Goal: Information Seeking & Learning: Learn about a topic

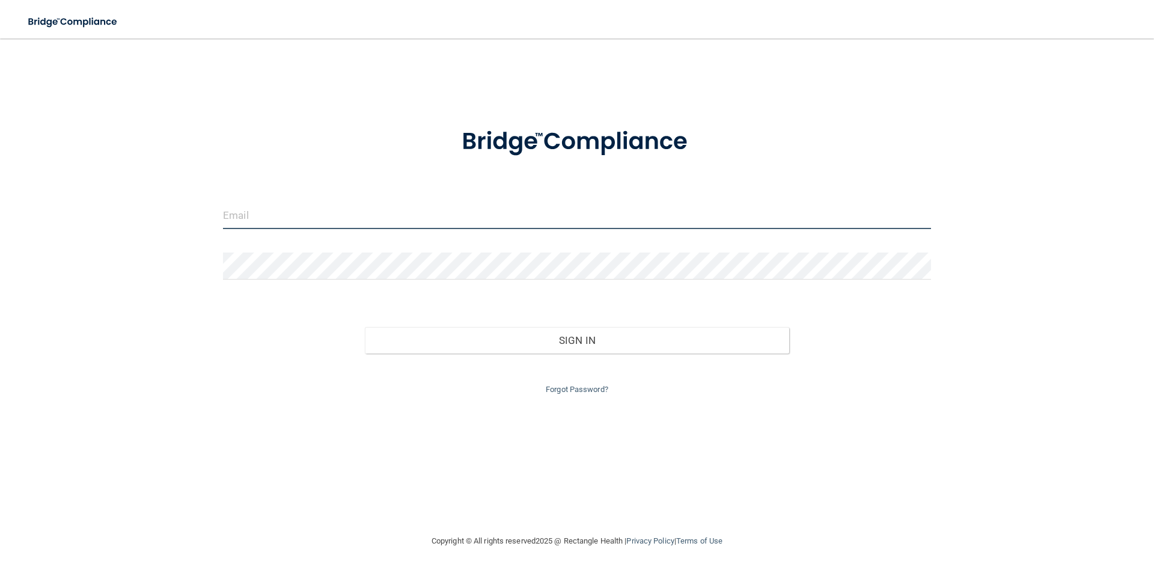
click at [528, 213] on input "email" at bounding box center [577, 215] width 708 height 27
click at [365, 327] on button "Sign In" at bounding box center [577, 340] width 425 height 26
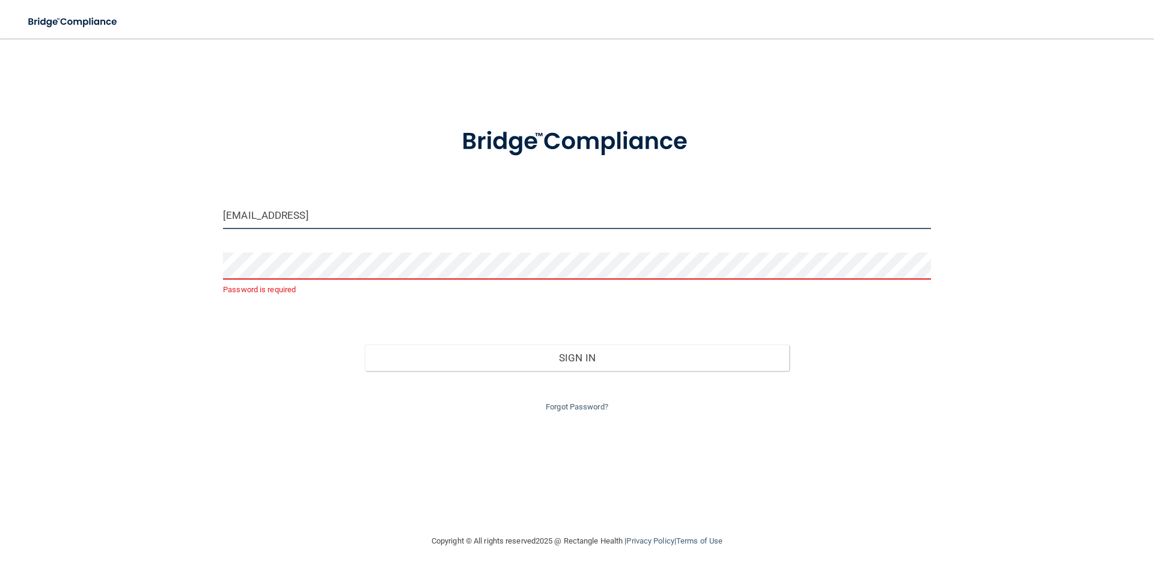
type input "[EMAIL_ADDRESS][DOMAIN_NAME]"
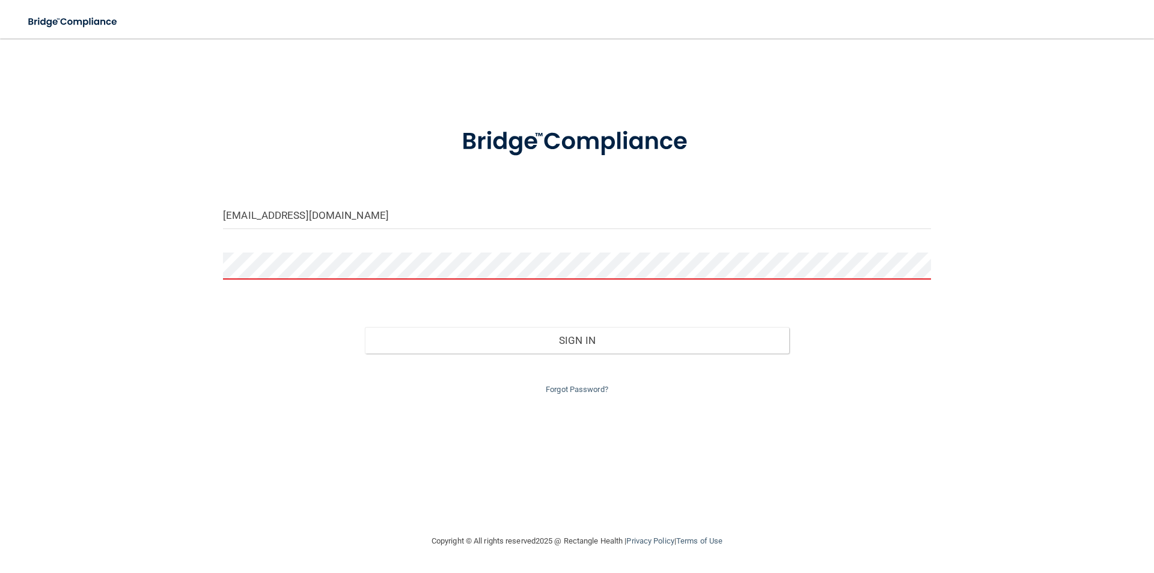
click at [365, 327] on button "Sign In" at bounding box center [577, 340] width 425 height 26
click at [0, 239] on main "katiele15@yahoo.com Invalid email/password. You don't have permission to access…" at bounding box center [577, 305] width 1154 height 534
click at [365, 327] on button "Sign In" at bounding box center [577, 340] width 425 height 26
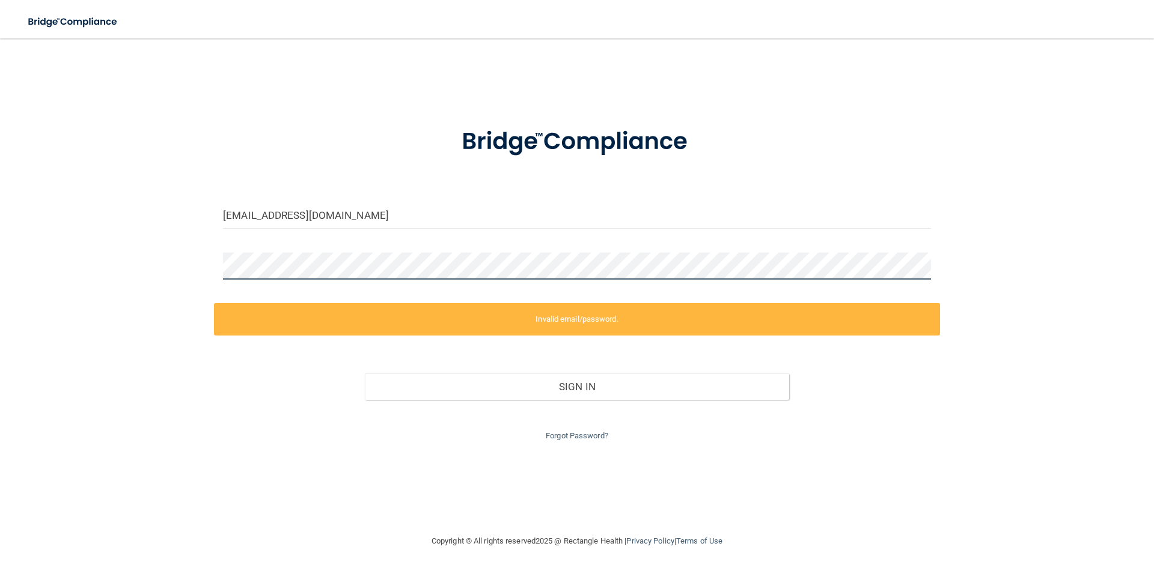
click at [28, 243] on div "katiele15@yahoo.com Invalid email/password. You don't have permission to access…" at bounding box center [577, 285] width 1106 height 471
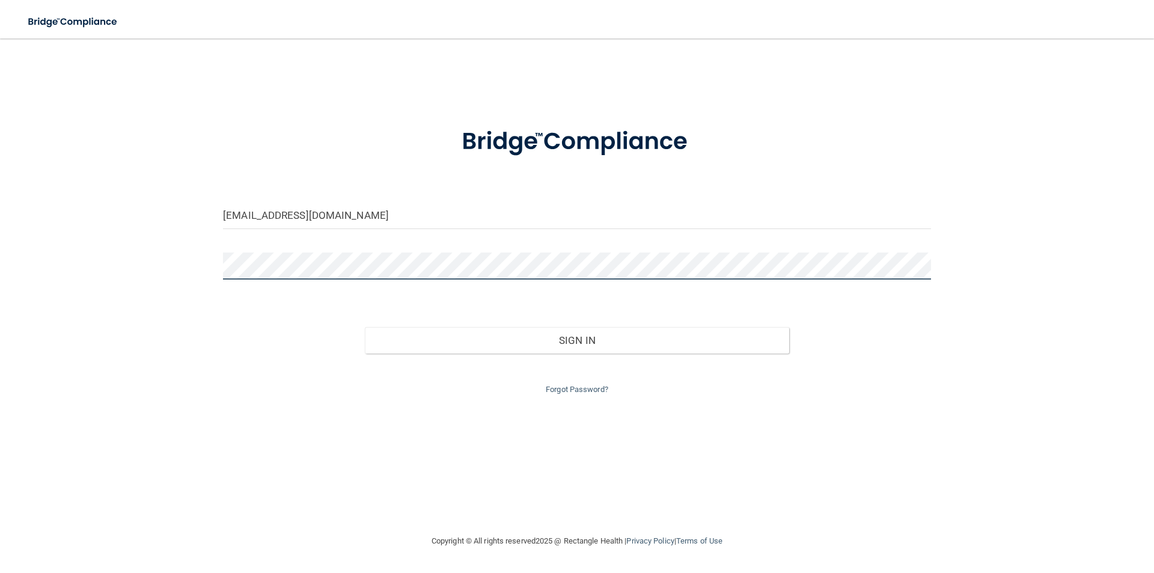
click at [365, 327] on button "Sign In" at bounding box center [577, 340] width 425 height 26
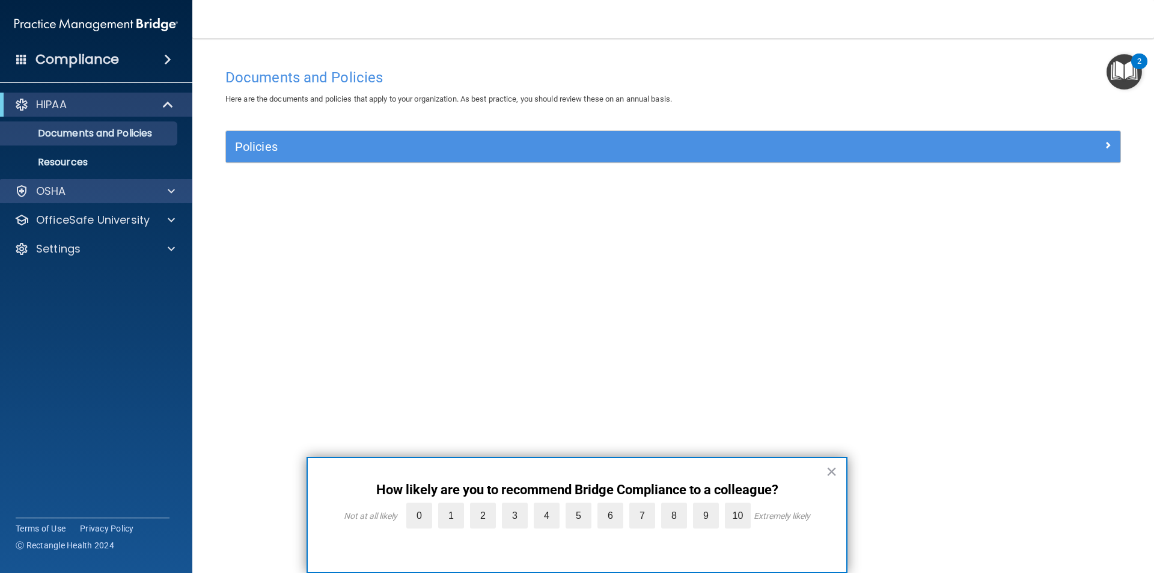
click at [81, 198] on div "OSHA" at bounding box center [96, 191] width 193 height 24
click at [279, 157] on div "Policies" at bounding box center [673, 146] width 894 height 31
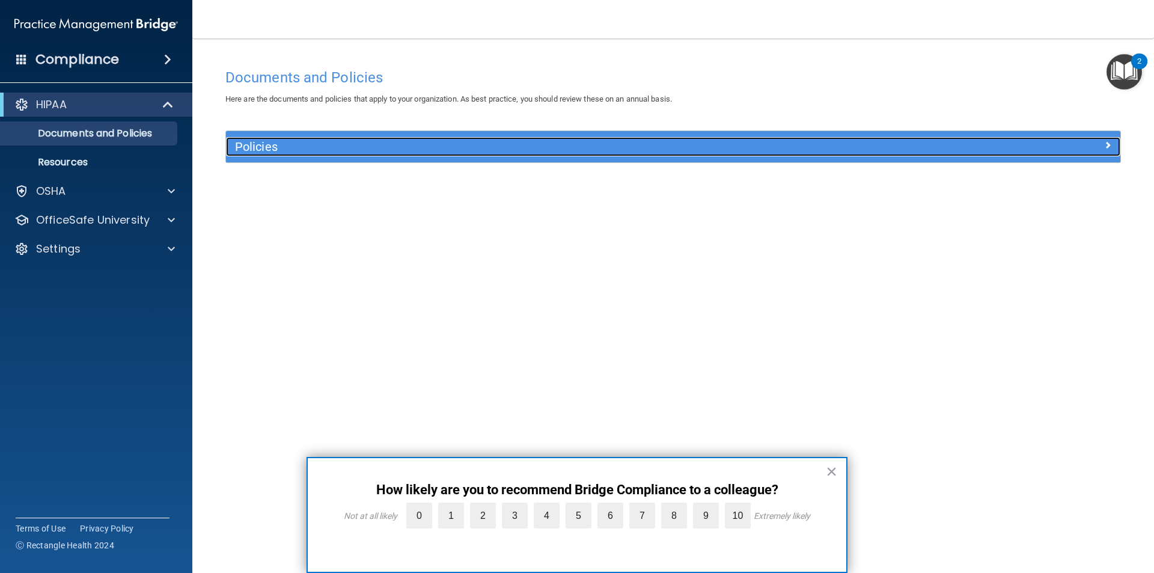
click at [273, 151] on h5 "Policies" at bounding box center [561, 146] width 653 height 13
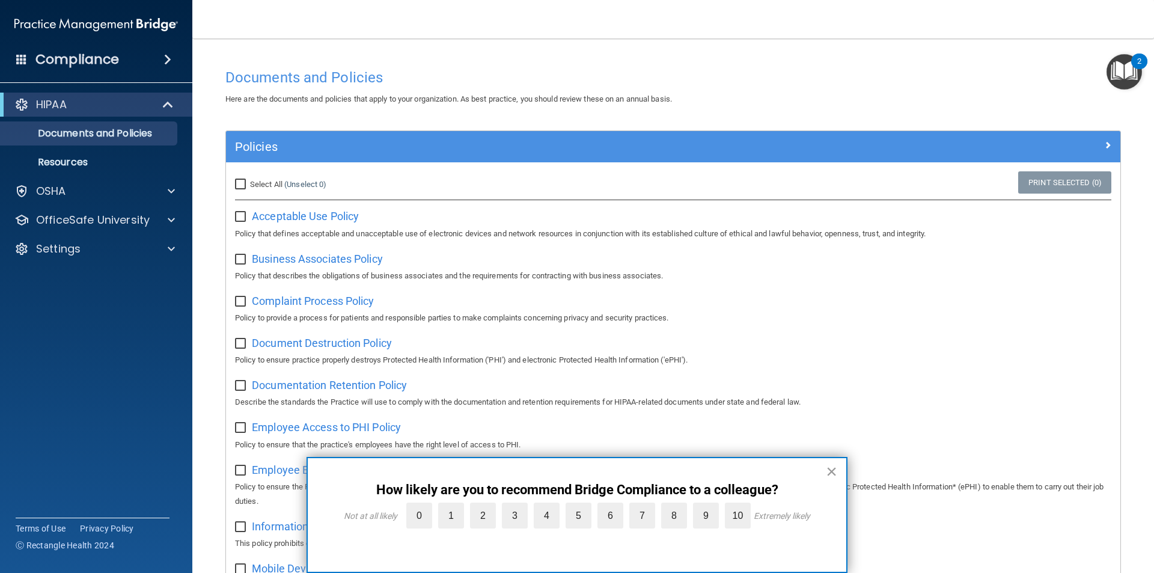
click at [834, 474] on button "×" at bounding box center [831, 471] width 11 height 19
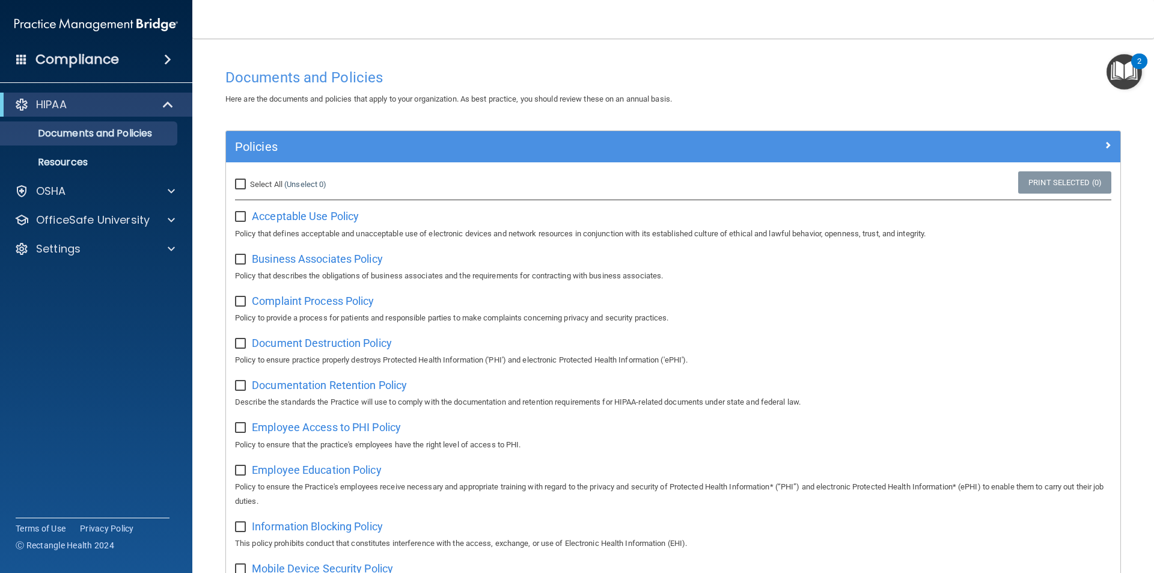
click at [246, 181] on input "Select All (Unselect 0) Unselect All" at bounding box center [242, 185] width 14 height 10
checkbox input "true"
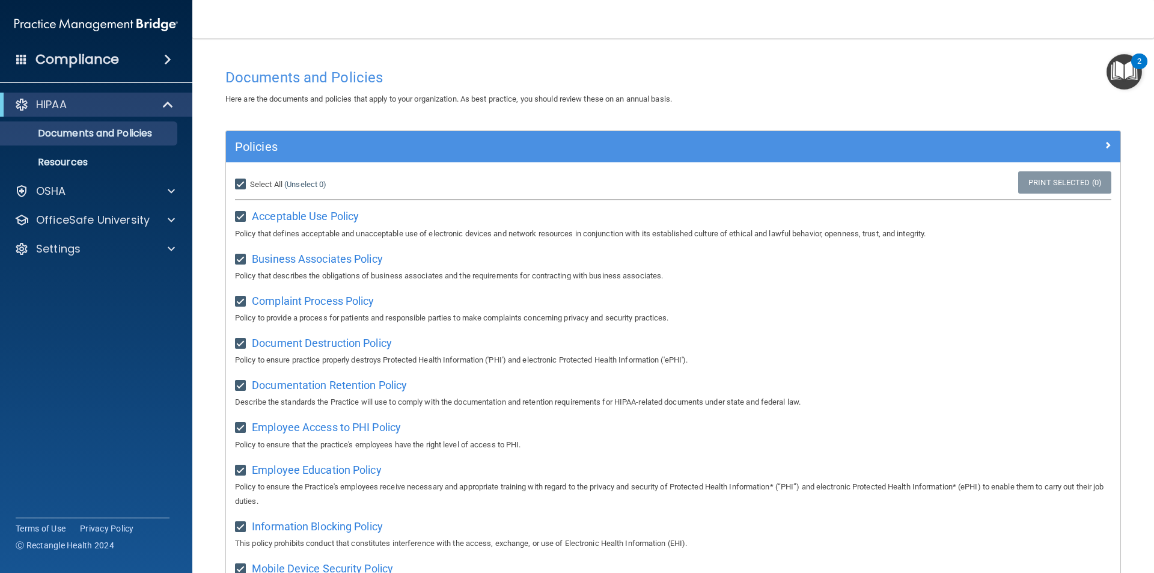
checkbox input "true"
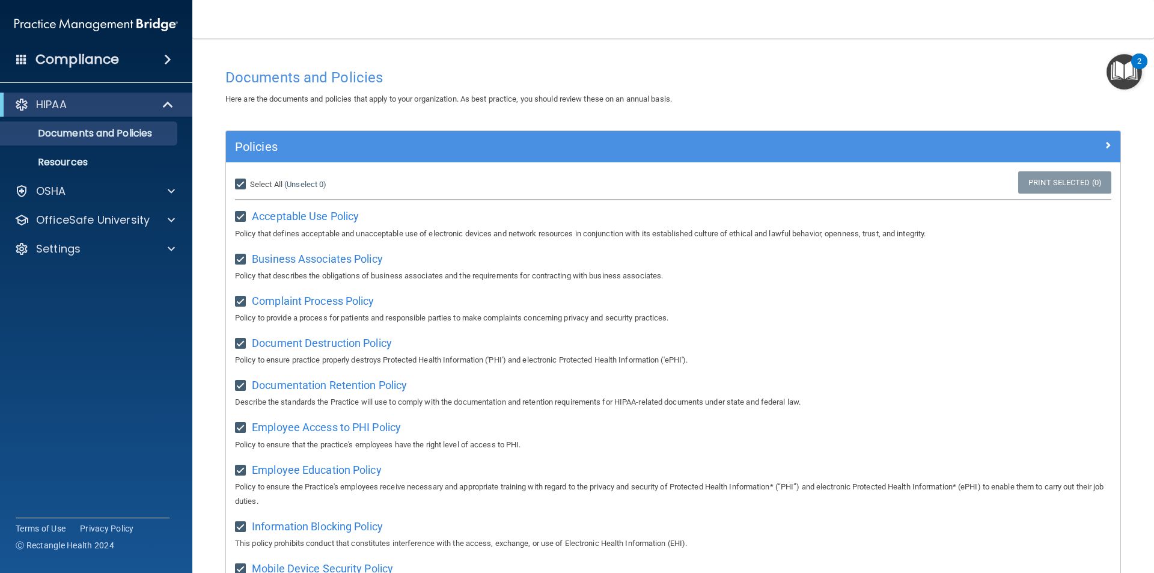
checkbox input "true"
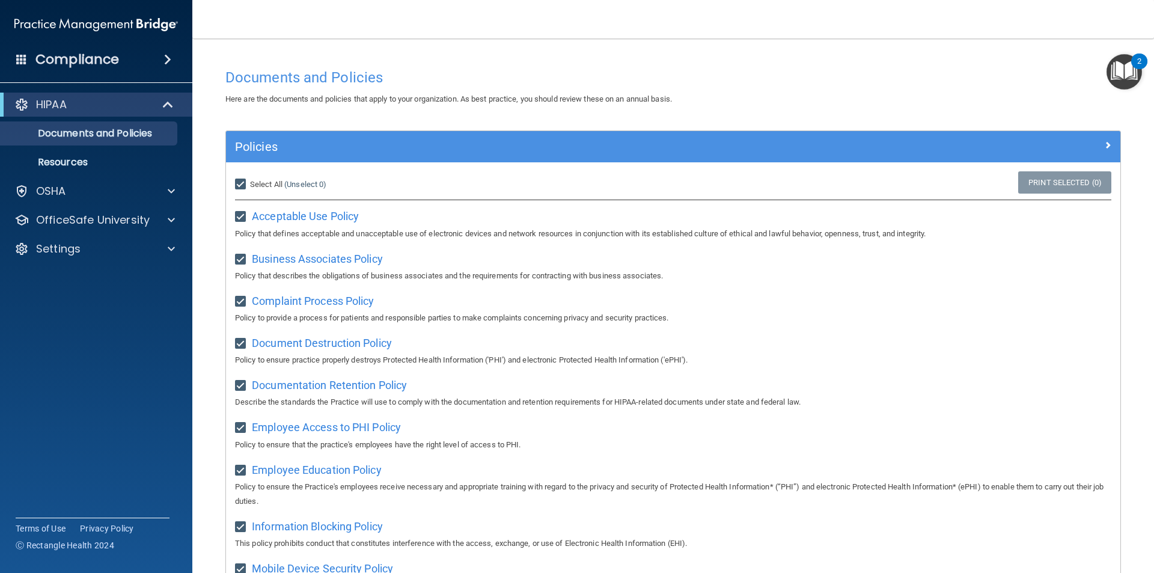
checkbox input "true"
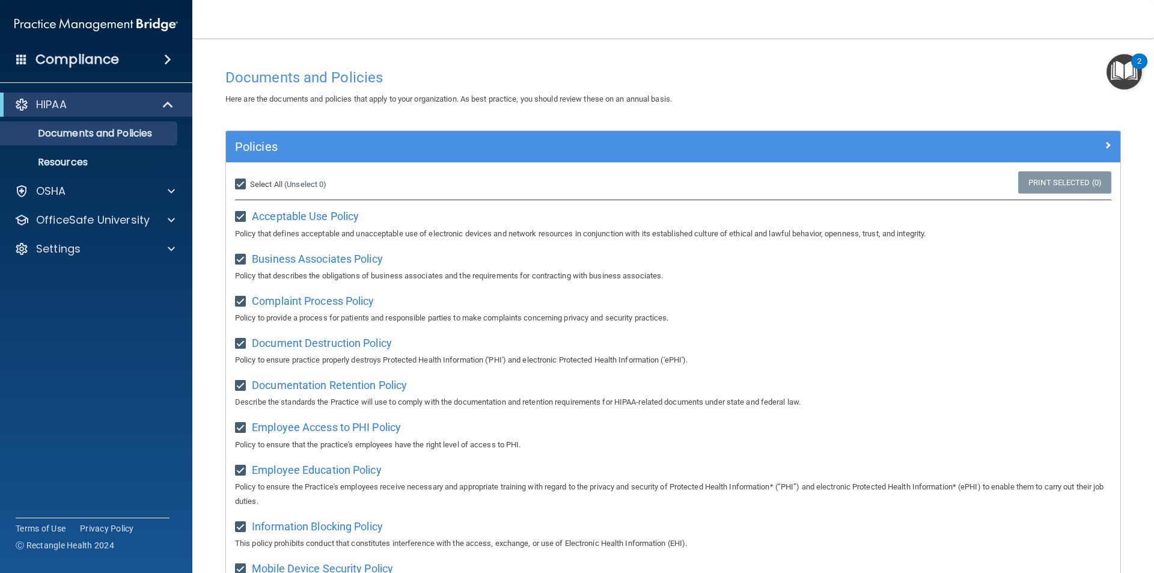
checkbox input "true"
click at [52, 165] on p "Resources" at bounding box center [90, 162] width 164 height 12
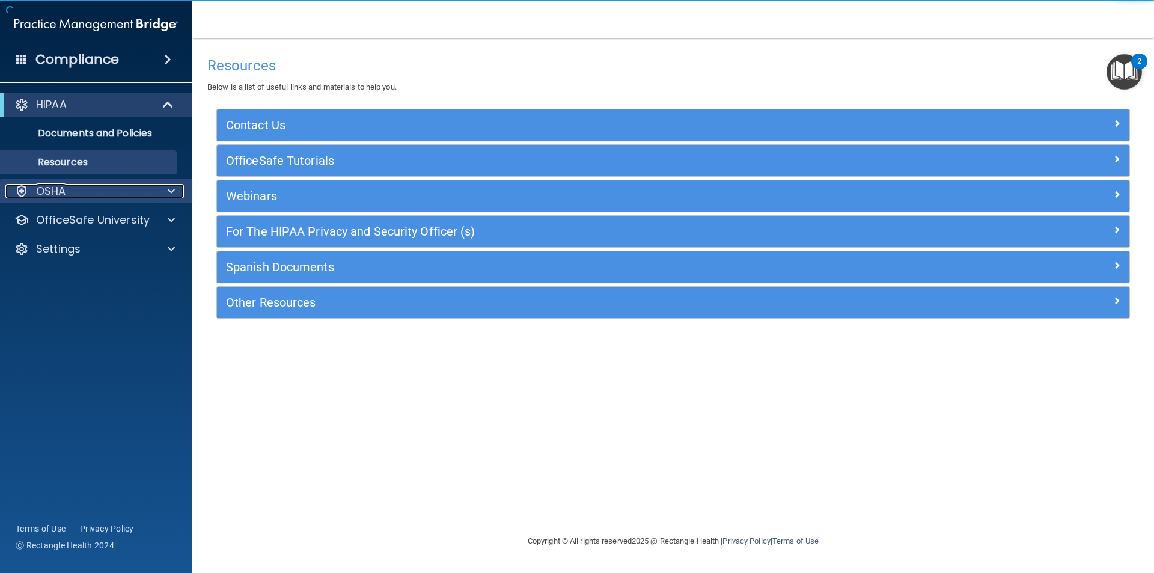
click at [52, 196] on p "OSHA" at bounding box center [51, 191] width 30 height 14
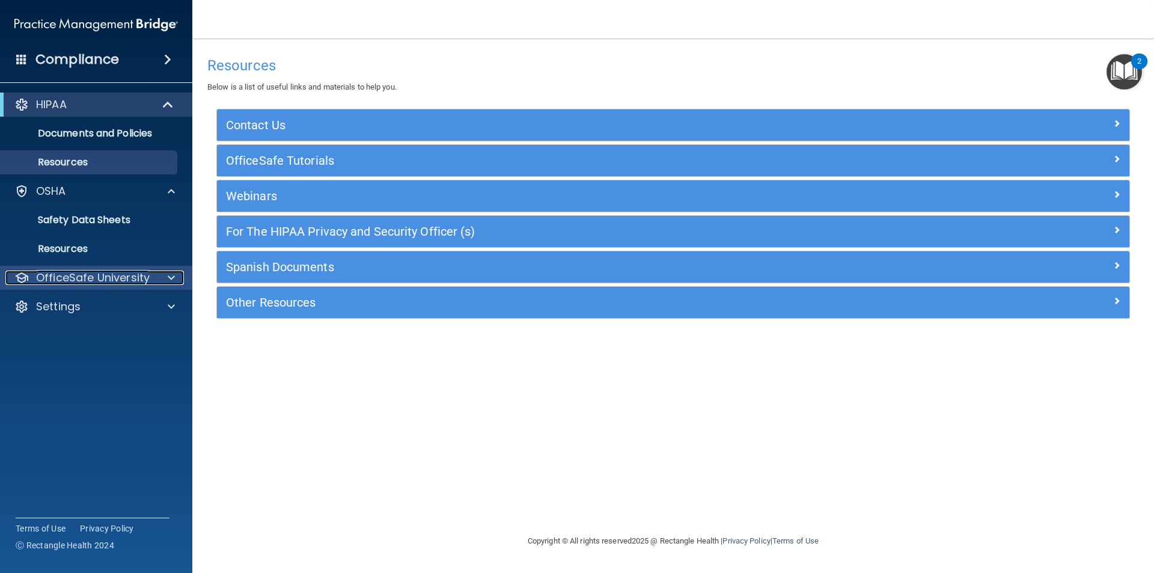
click at [97, 275] on p "OfficeSafe University" at bounding box center [93, 277] width 114 height 14
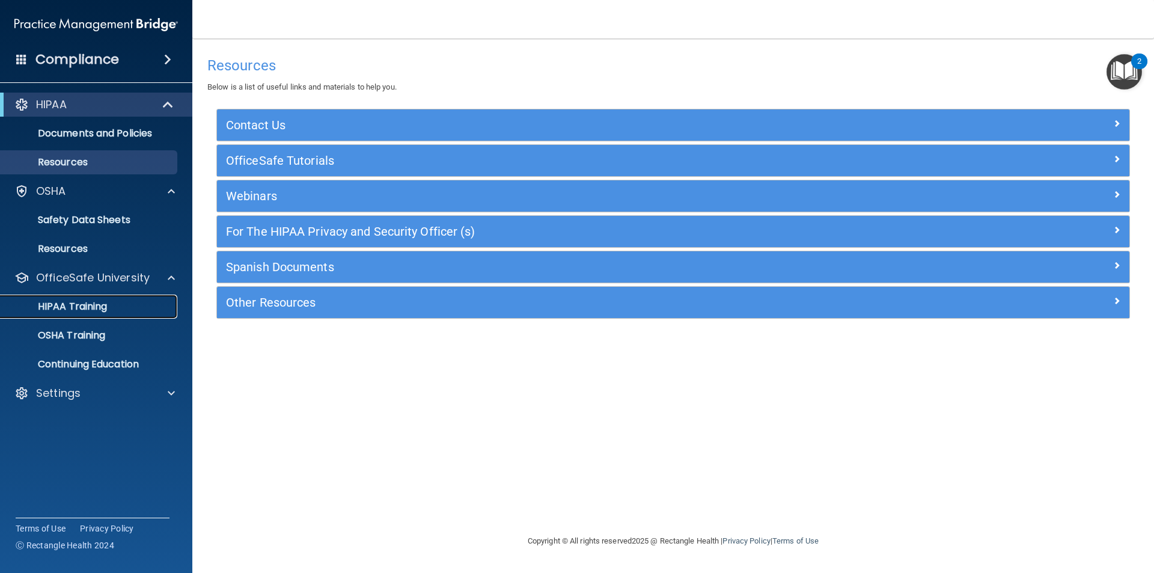
click at [82, 300] on p "HIPAA Training" at bounding box center [57, 306] width 99 height 12
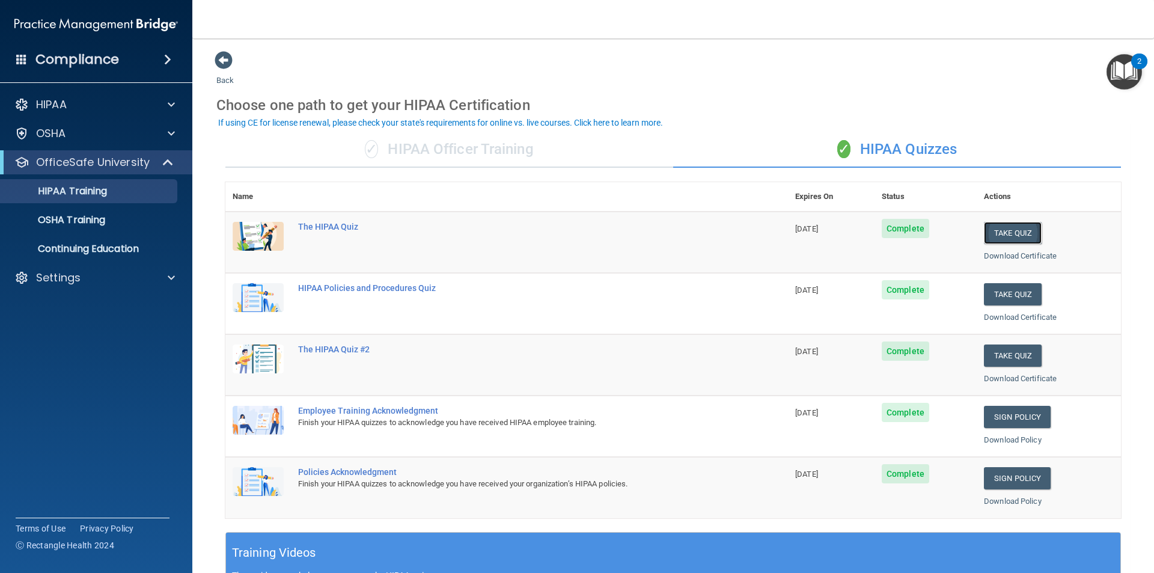
click at [1012, 234] on button "Take Quiz" at bounding box center [1013, 233] width 58 height 22
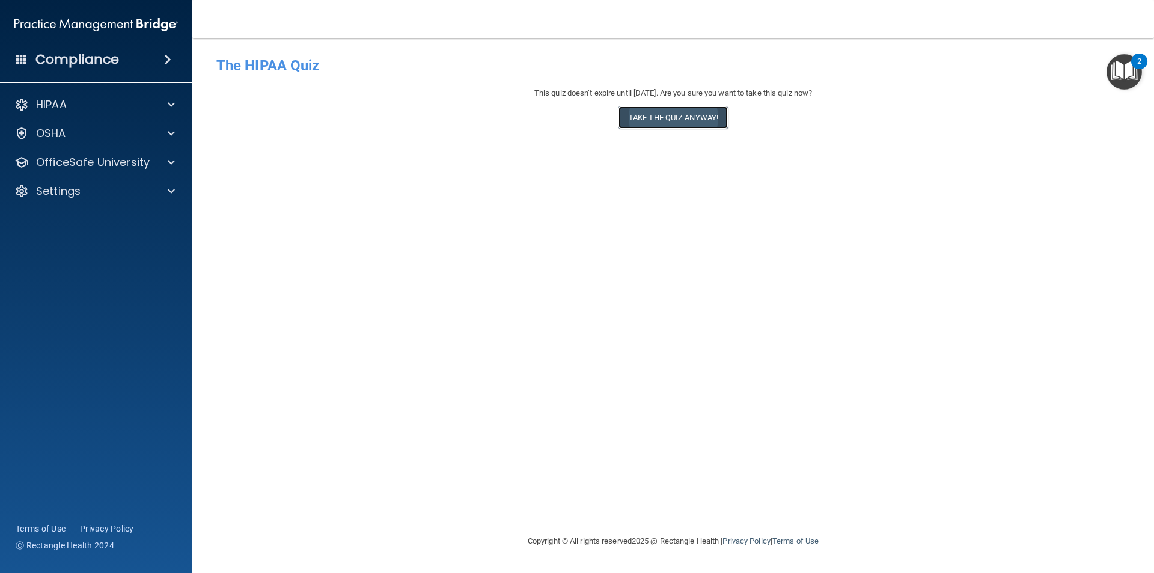
click at [675, 115] on button "Take the quiz anyway!" at bounding box center [672, 117] width 109 height 22
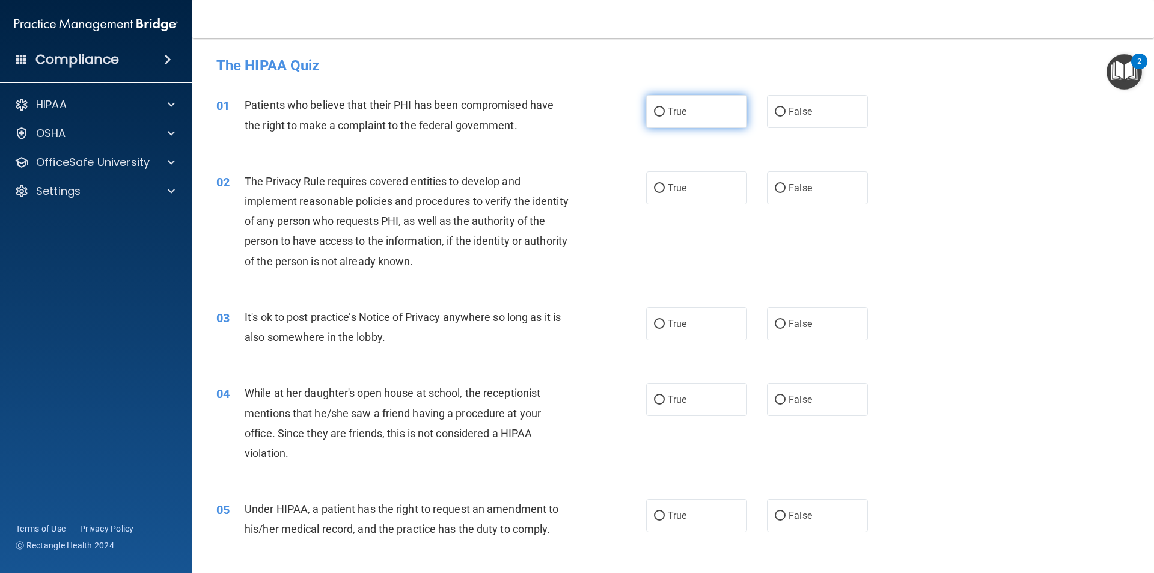
click at [665, 120] on label "True" at bounding box center [696, 111] width 101 height 33
click at [665, 117] on input "True" at bounding box center [659, 112] width 11 height 9
radio input "true"
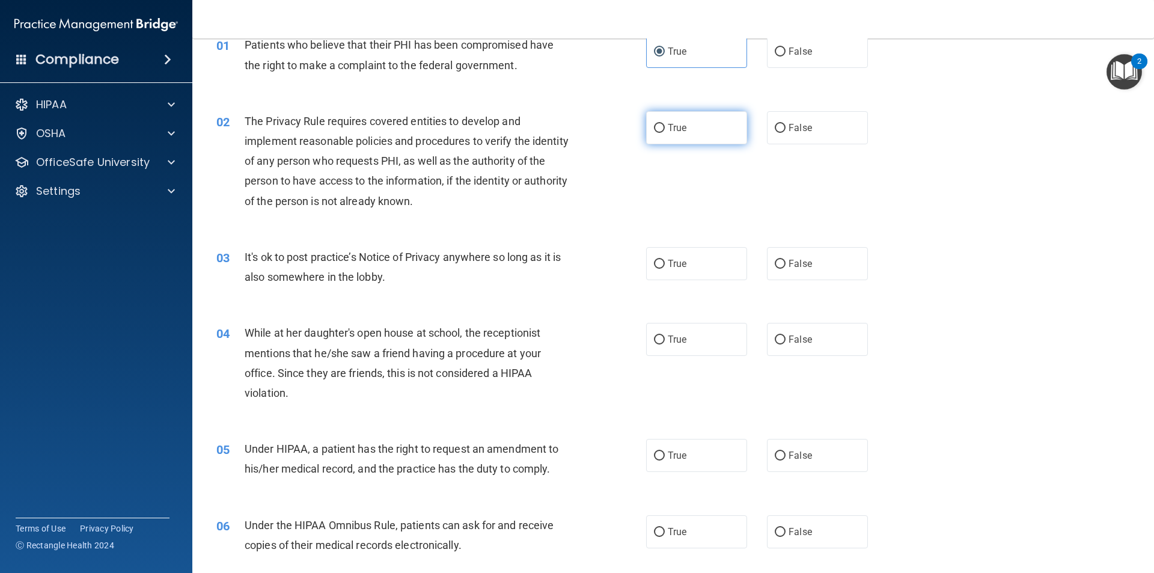
click at [678, 131] on span "True" at bounding box center [677, 127] width 19 height 11
click at [665, 131] on input "True" at bounding box center [659, 128] width 11 height 9
radio input "true"
click at [810, 266] on label "False" at bounding box center [817, 263] width 101 height 33
click at [785, 266] on input "False" at bounding box center [780, 264] width 11 height 9
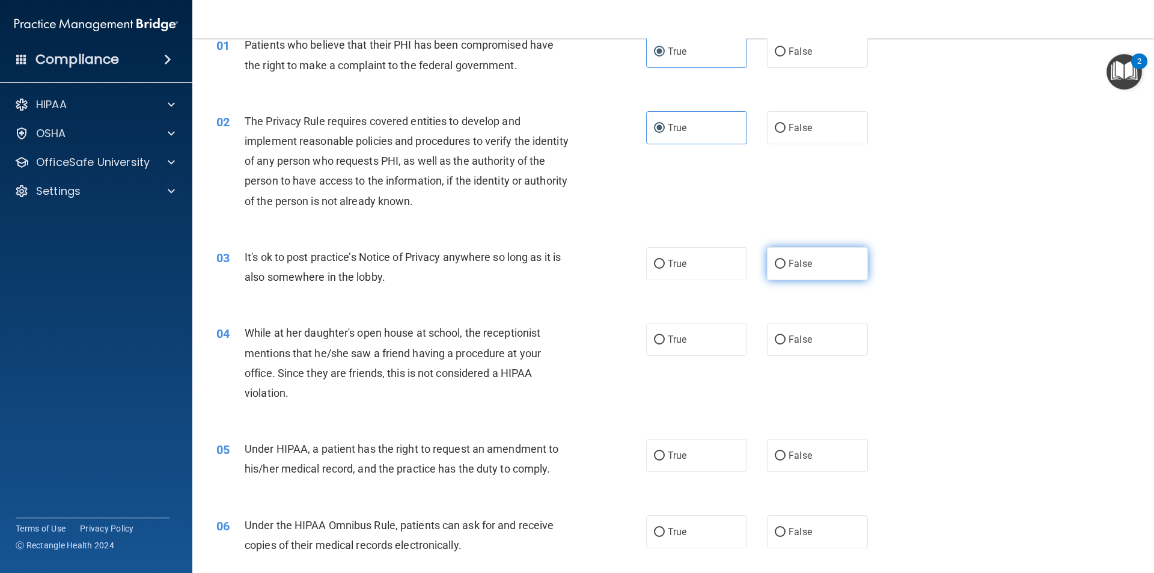
radio input "true"
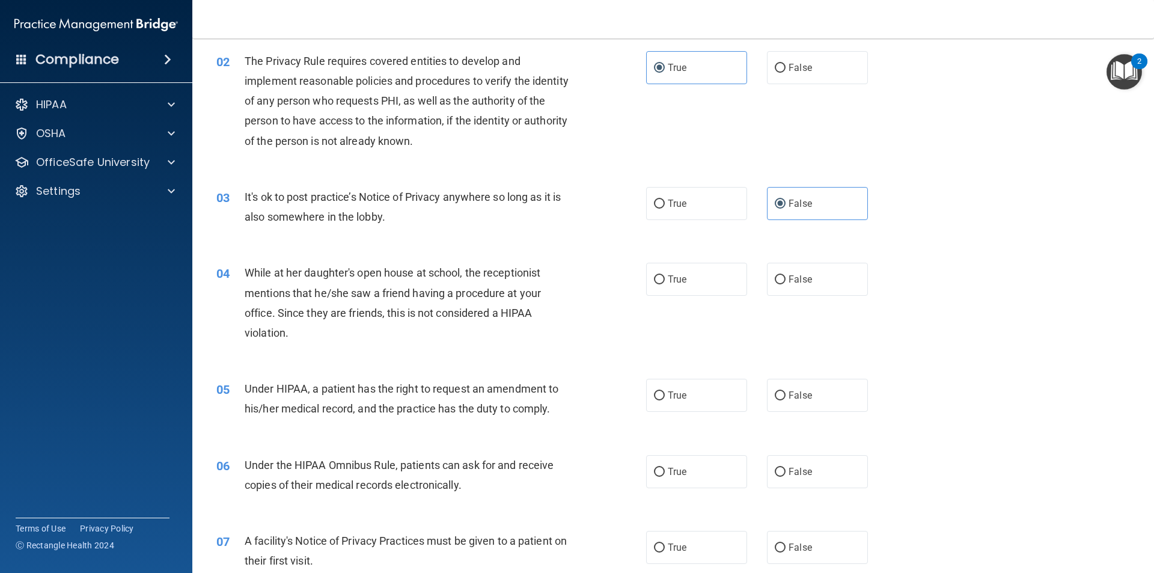
scroll to position [180, 0]
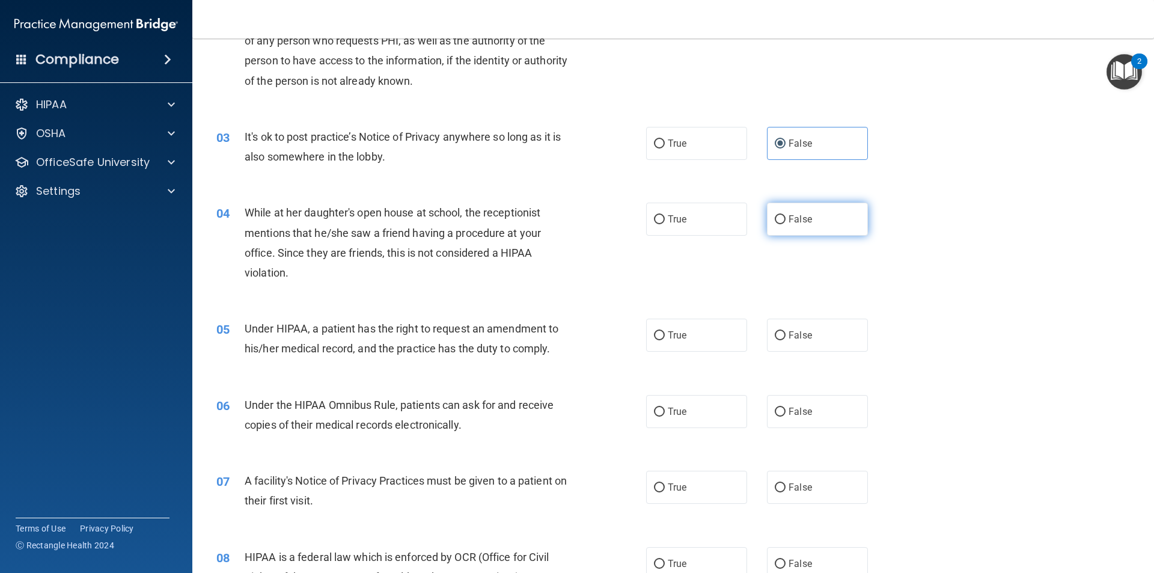
click at [805, 218] on span "False" at bounding box center [799, 218] width 23 height 11
click at [785, 218] on input "False" at bounding box center [780, 219] width 11 height 9
radio input "true"
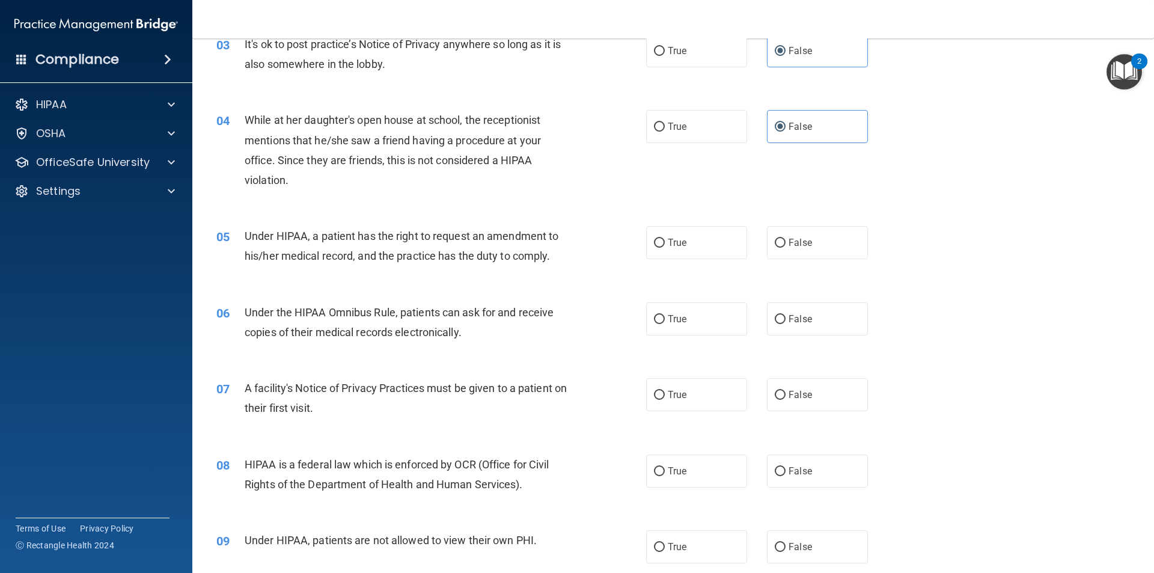
scroll to position [300, 0]
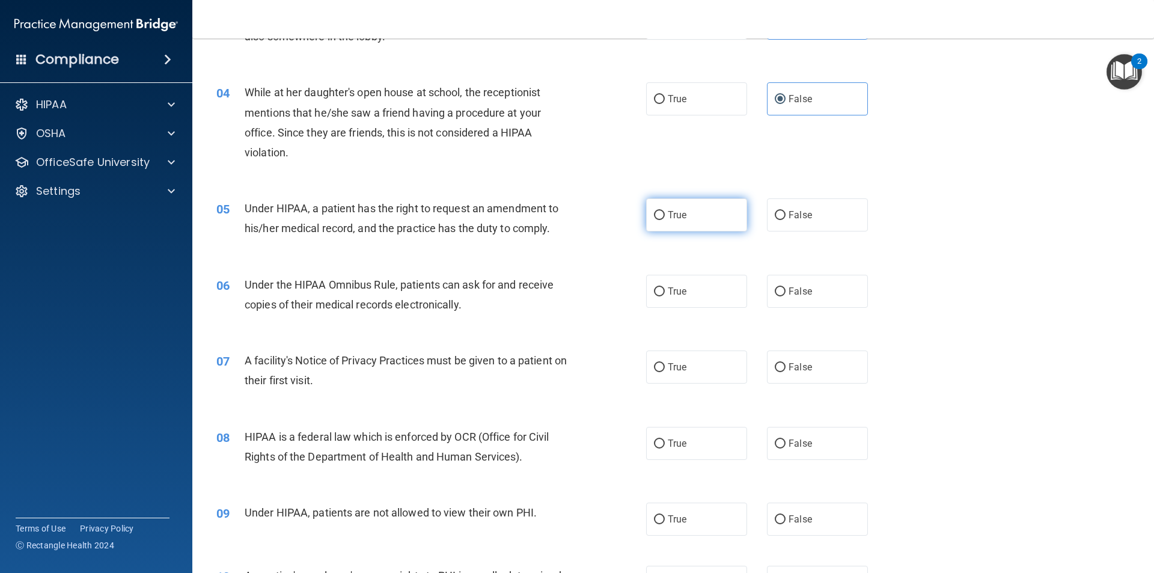
click at [669, 206] on label "True" at bounding box center [696, 214] width 101 height 33
click at [665, 211] on input "True" at bounding box center [659, 215] width 11 height 9
radio input "true"
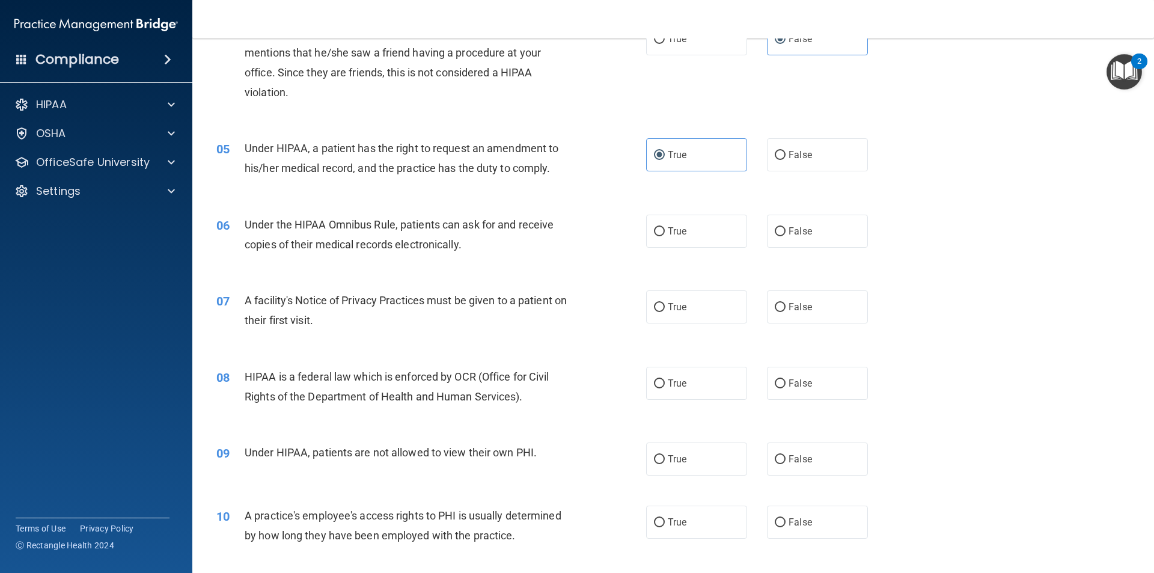
scroll to position [421, 0]
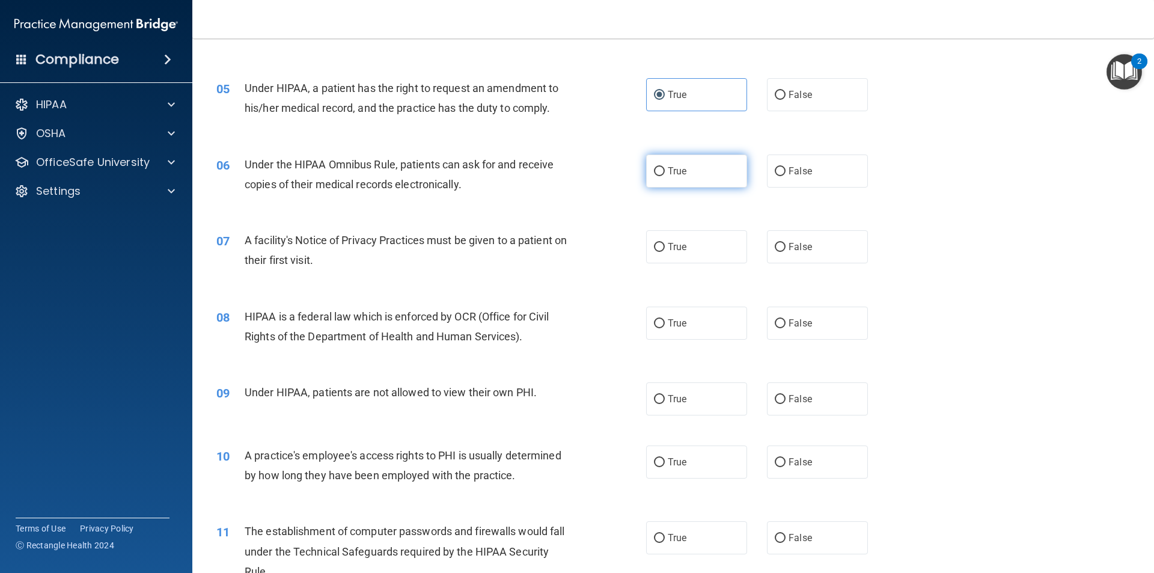
click at [672, 180] on label "True" at bounding box center [696, 170] width 101 height 33
click at [665, 176] on input "True" at bounding box center [659, 171] width 11 height 9
radio input "true"
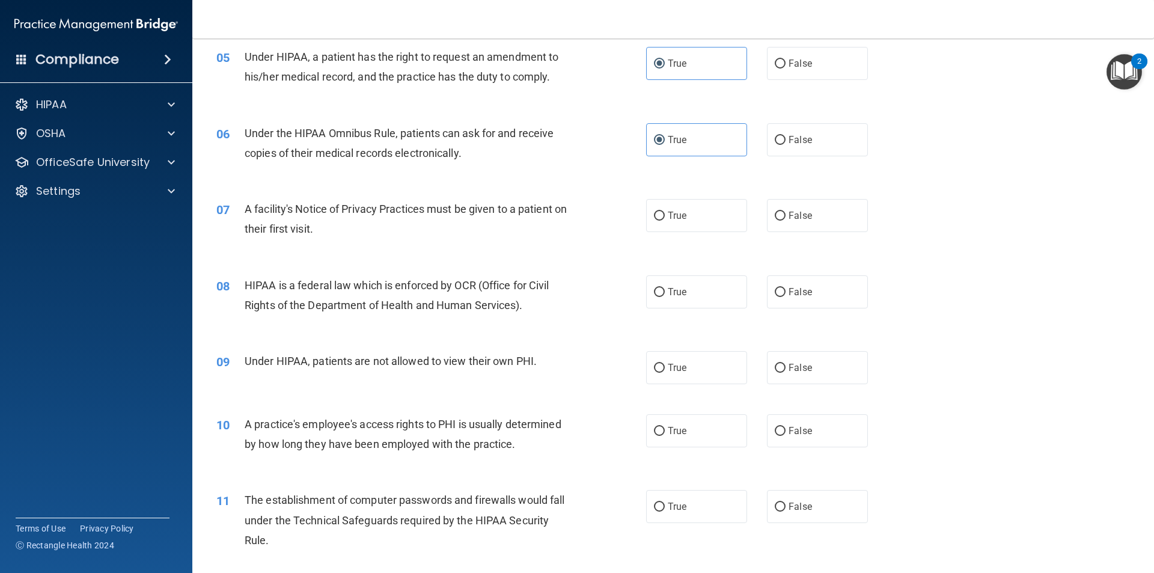
scroll to position [481, 0]
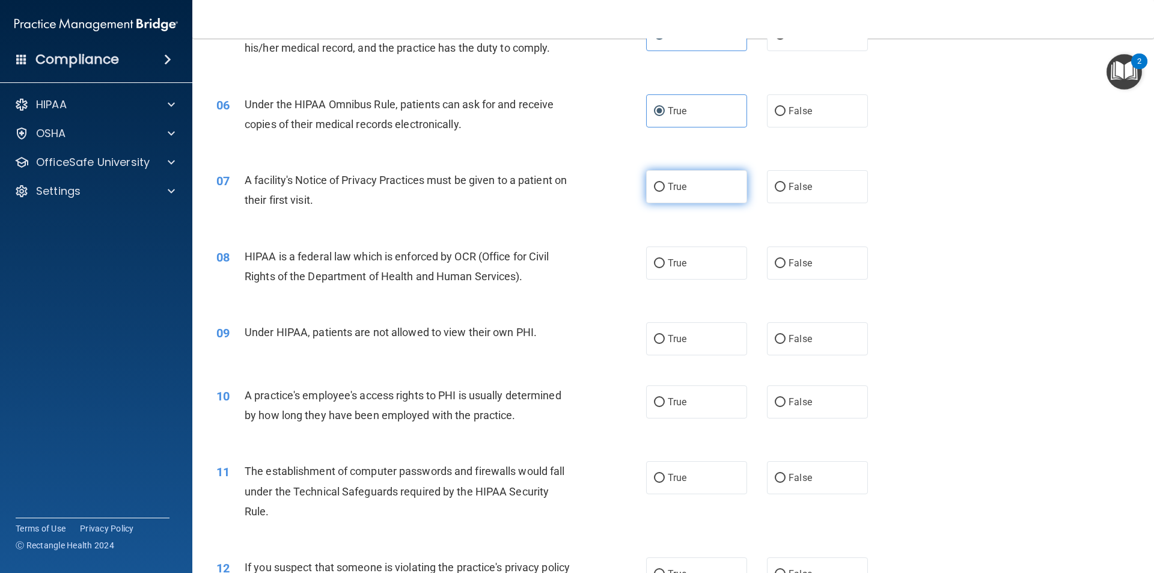
click at [668, 187] on span "True" at bounding box center [677, 186] width 19 height 11
click at [665, 187] on input "True" at bounding box center [659, 187] width 11 height 9
radio input "true"
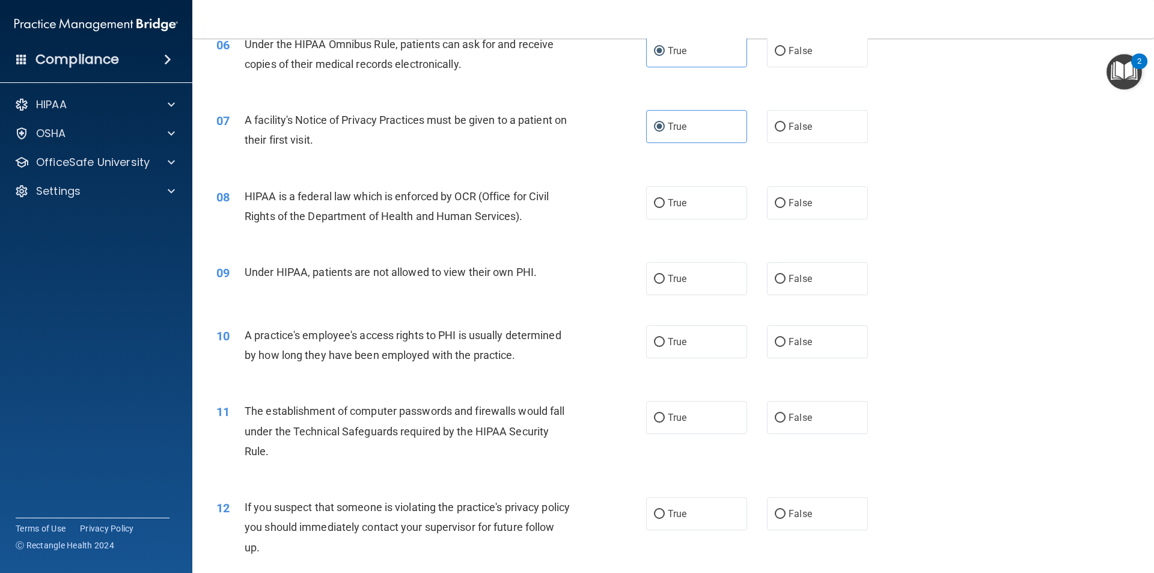
click at [699, 183] on div "08 HIPAA is a federal law which is enforced by OCR (Office for Civil Rights of …" at bounding box center [672, 209] width 931 height 76
click at [658, 202] on input "True" at bounding box center [659, 203] width 11 height 9
radio input "true"
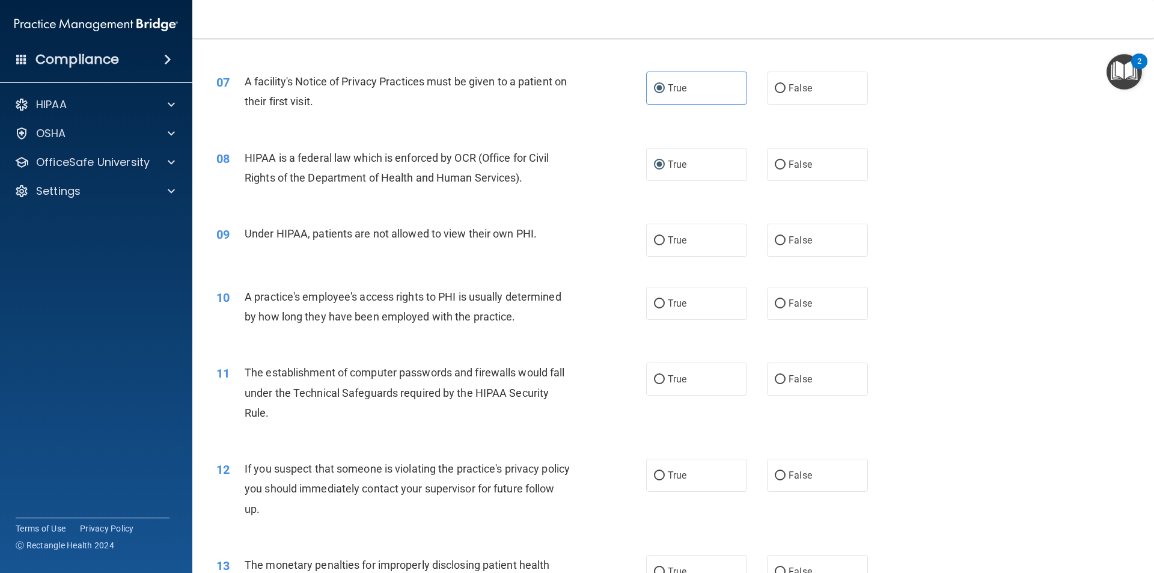
scroll to position [601, 0]
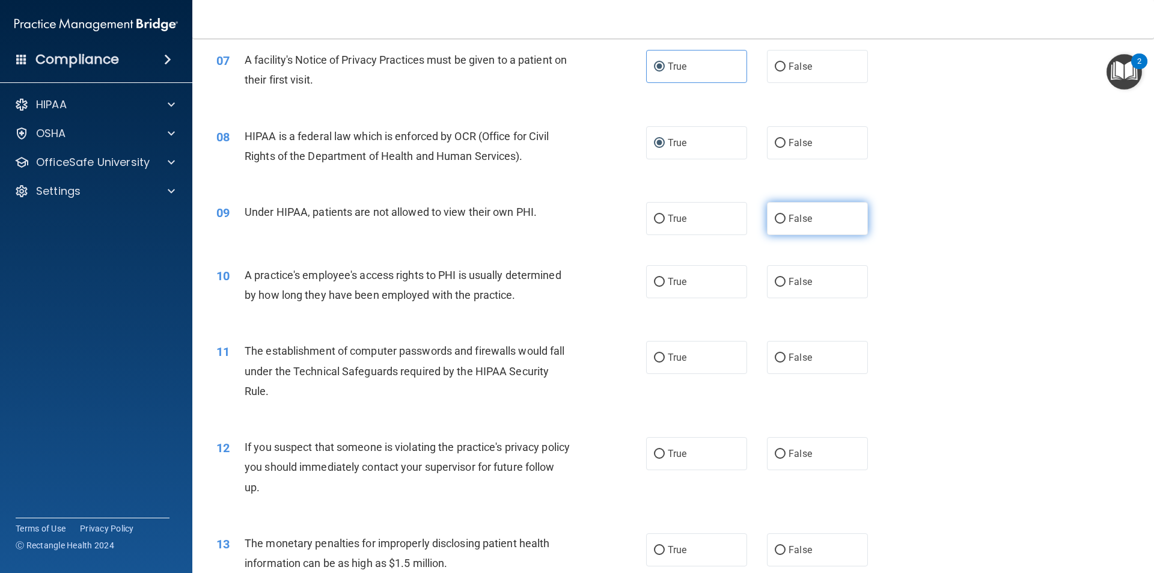
click at [808, 228] on label "False" at bounding box center [817, 218] width 101 height 33
click at [785, 224] on input "False" at bounding box center [780, 219] width 11 height 9
radio input "true"
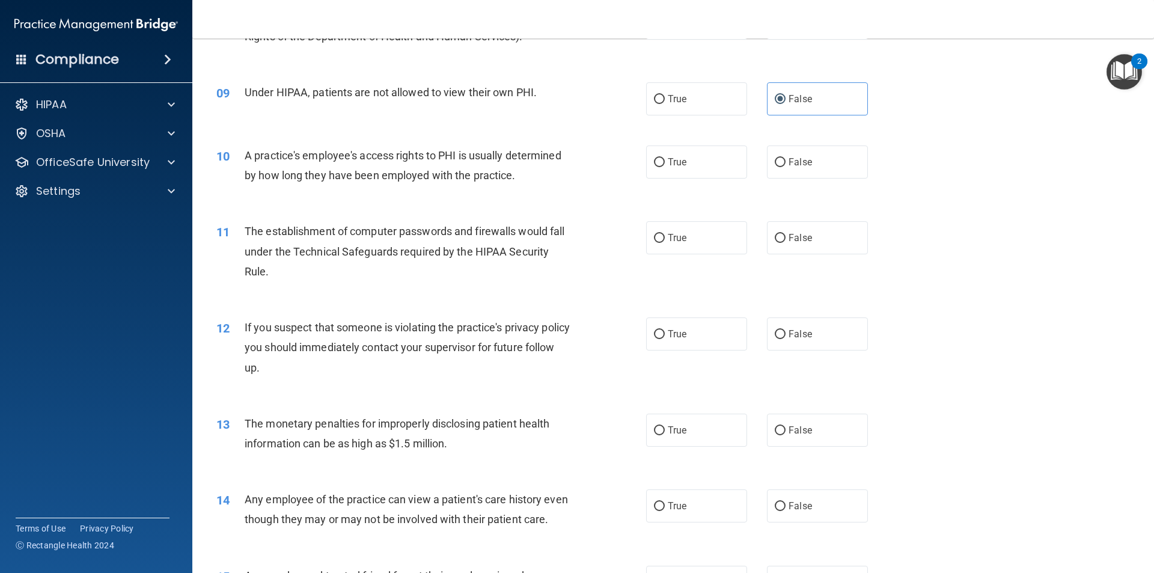
scroll to position [721, 0]
click at [790, 165] on span "False" at bounding box center [799, 161] width 23 height 11
click at [785, 165] on input "False" at bounding box center [780, 161] width 11 height 9
radio input "true"
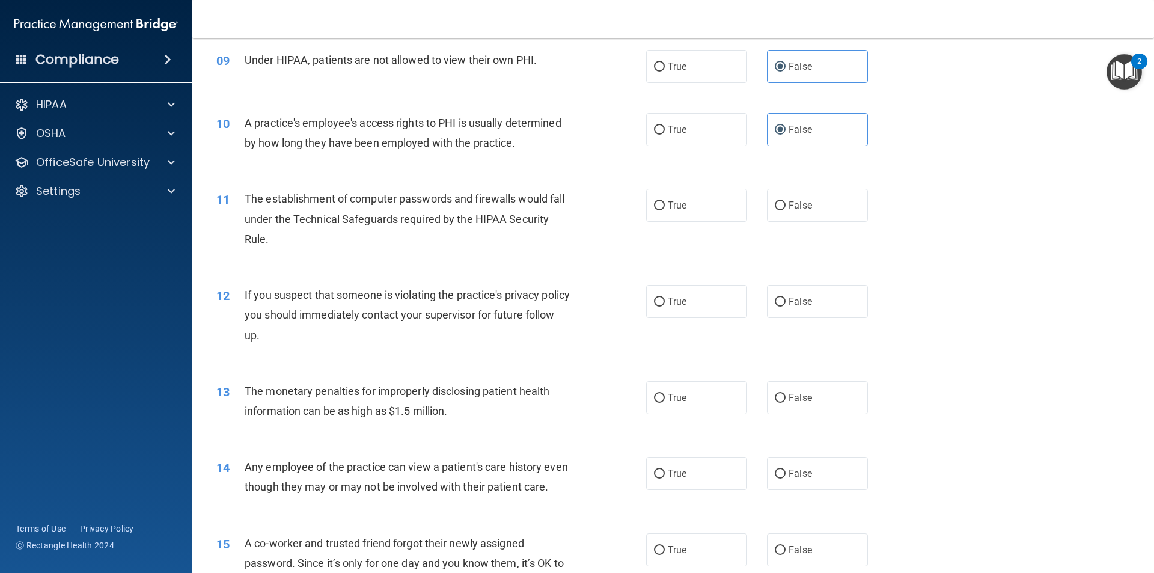
scroll to position [781, 0]
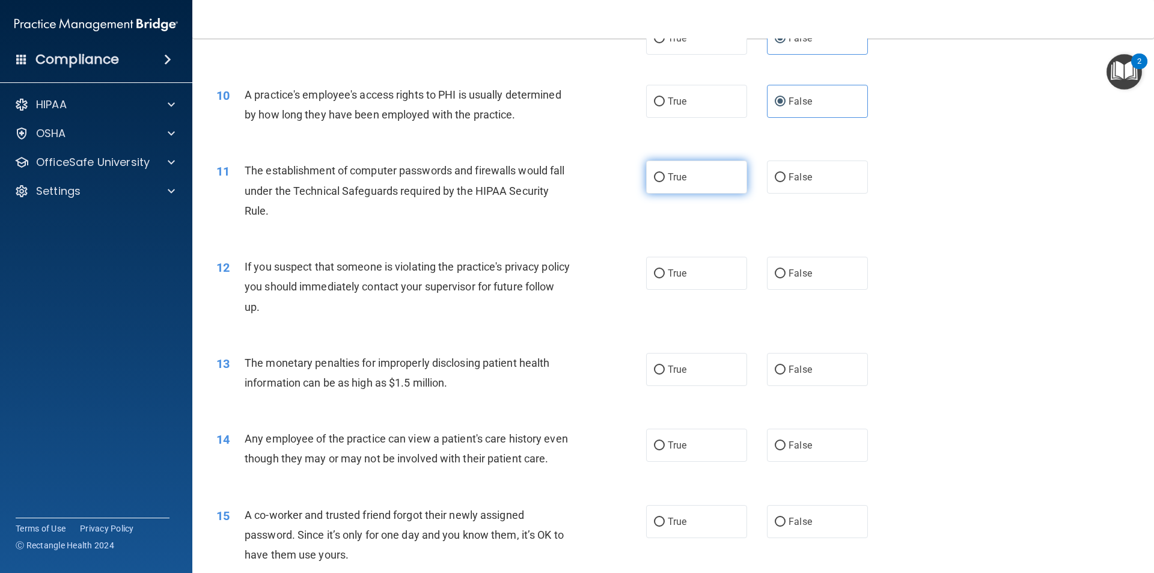
click at [662, 186] on label "True" at bounding box center [696, 176] width 101 height 33
click at [662, 182] on input "True" at bounding box center [659, 177] width 11 height 9
radio input "true"
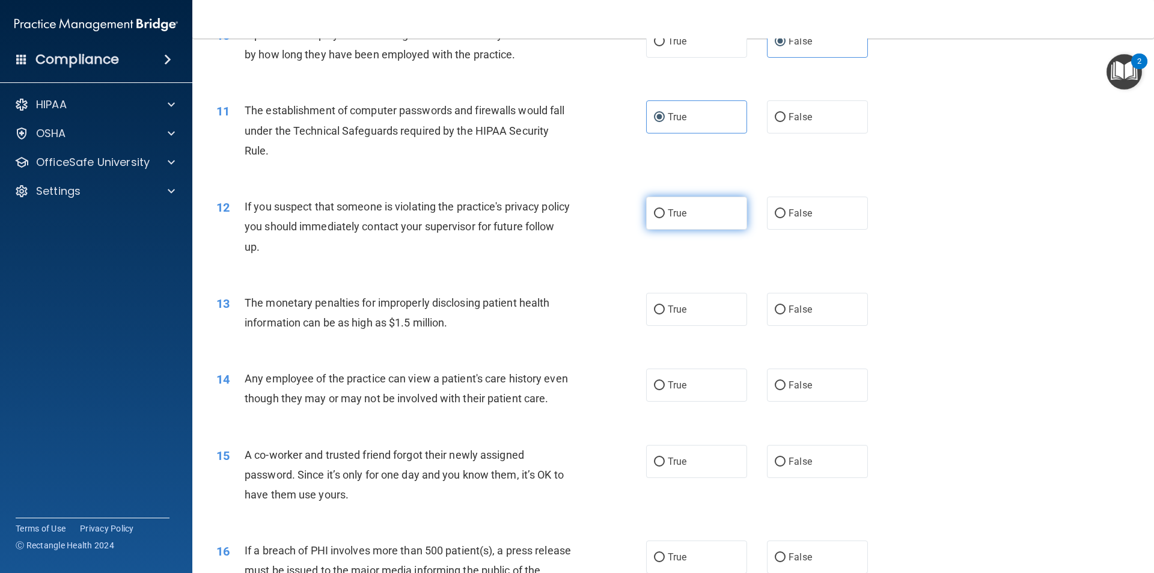
click at [677, 217] on span "True" at bounding box center [677, 212] width 19 height 11
click at [665, 217] on input "True" at bounding box center [659, 213] width 11 height 9
radio input "true"
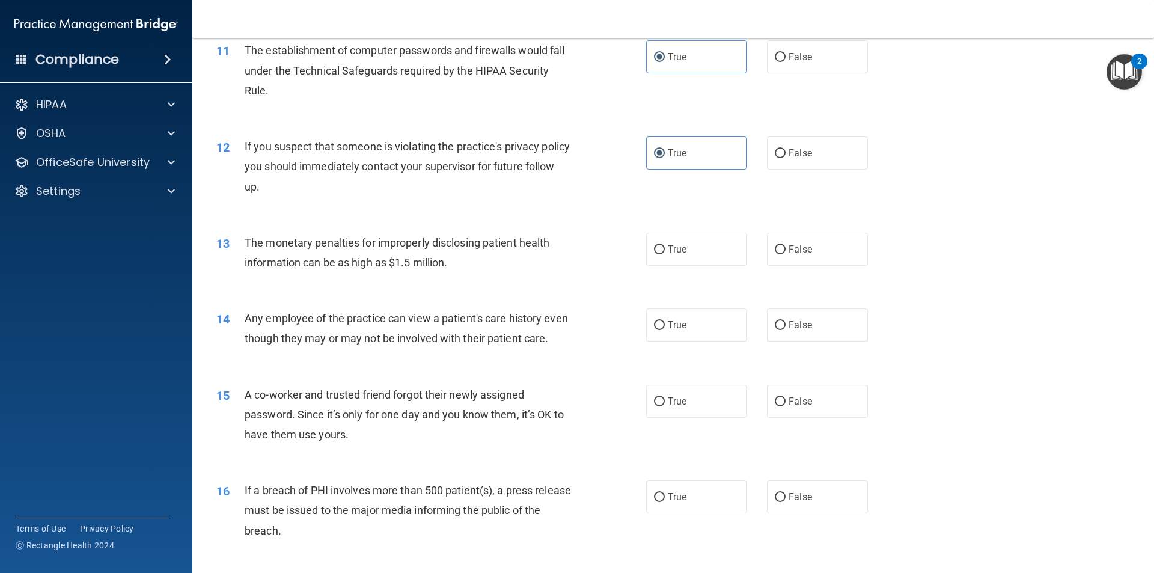
scroll to position [961, 0]
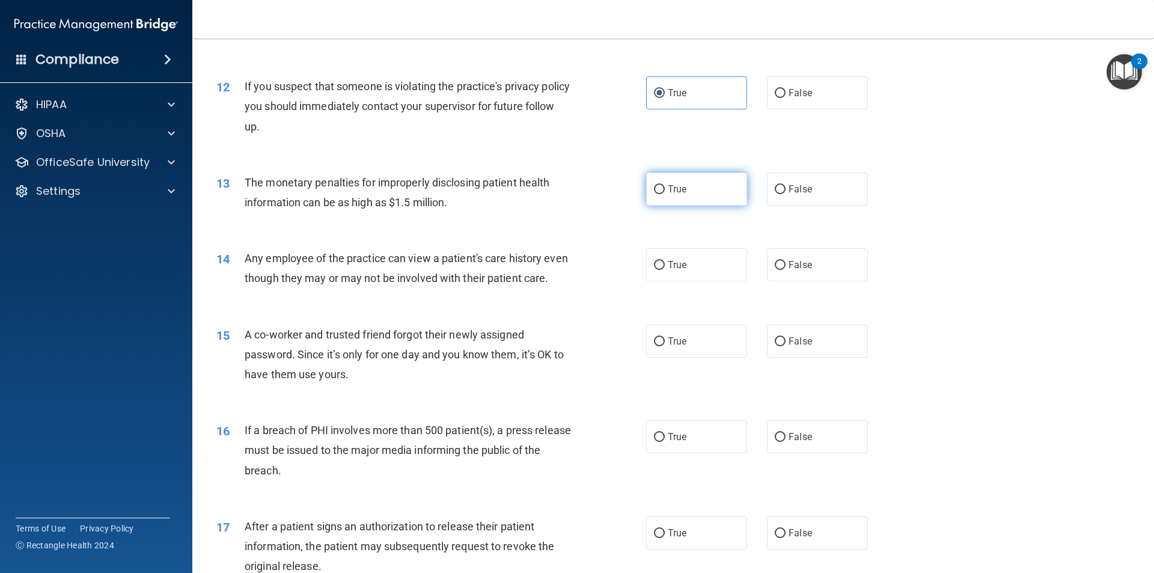
click at [678, 196] on label "True" at bounding box center [696, 188] width 101 height 33
click at [665, 194] on input "True" at bounding box center [659, 189] width 11 height 9
radio input "true"
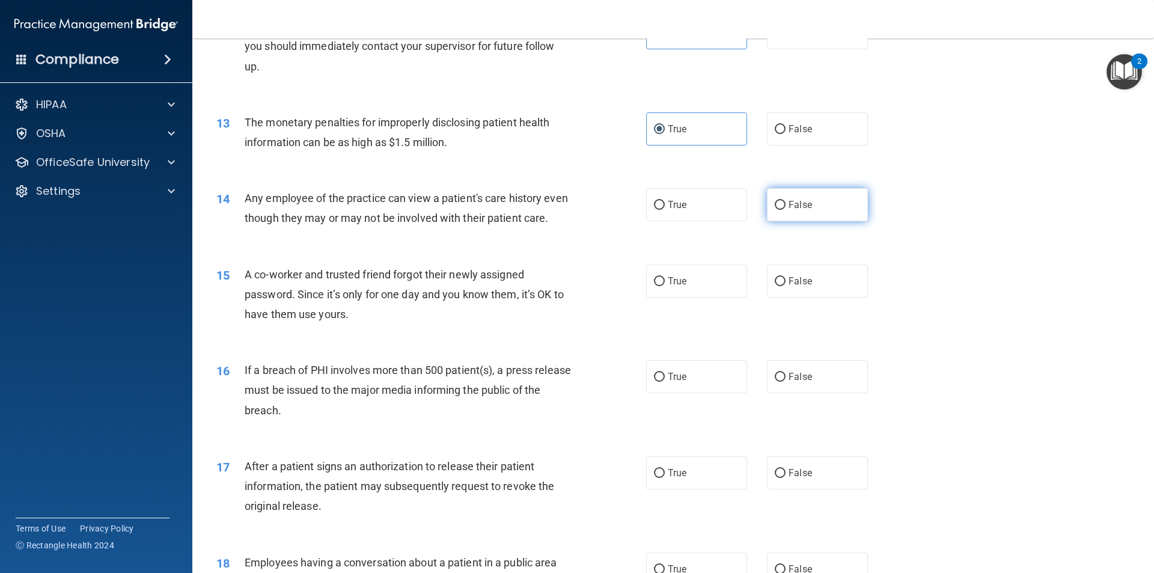
click at [798, 210] on span "False" at bounding box center [799, 204] width 23 height 11
click at [785, 210] on input "False" at bounding box center [780, 205] width 11 height 9
radio input "true"
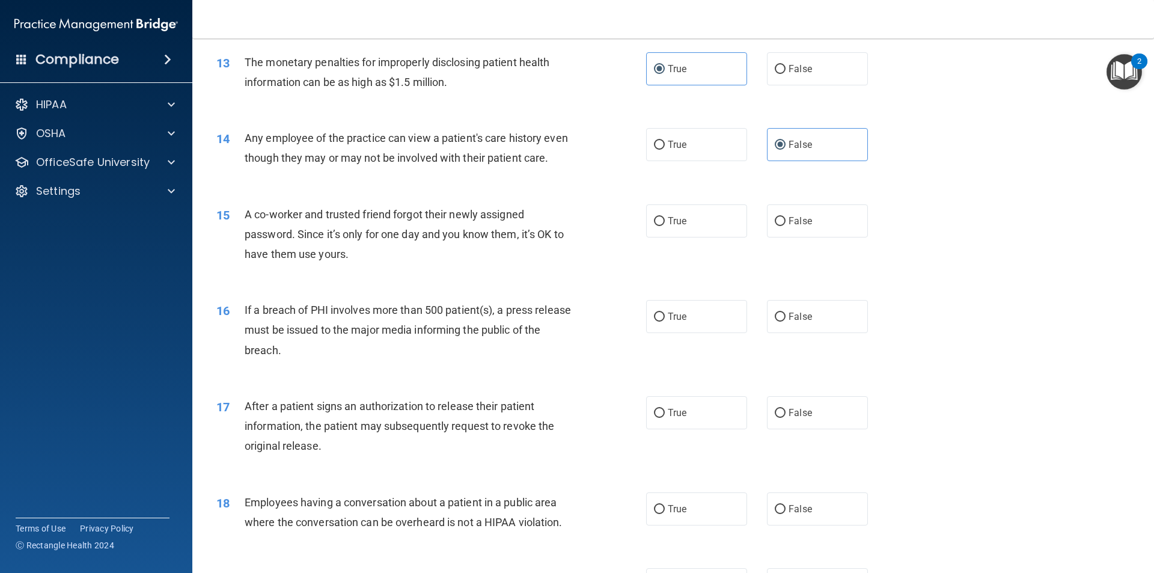
scroll to position [1142, 0]
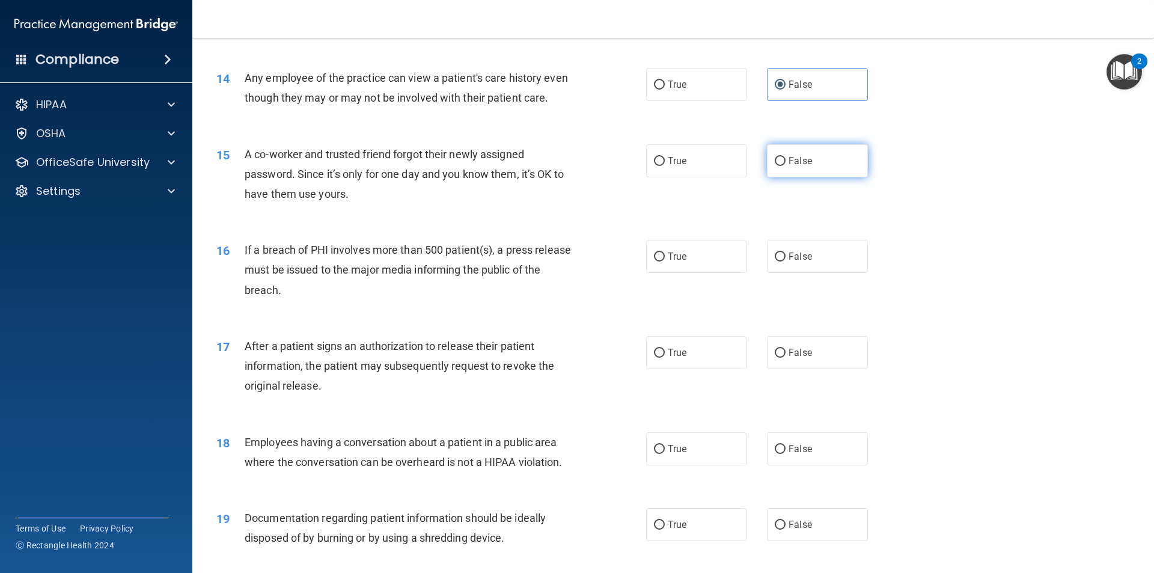
click at [775, 177] on label "False" at bounding box center [817, 160] width 101 height 33
click at [775, 166] on input "False" at bounding box center [780, 161] width 11 height 9
radio input "true"
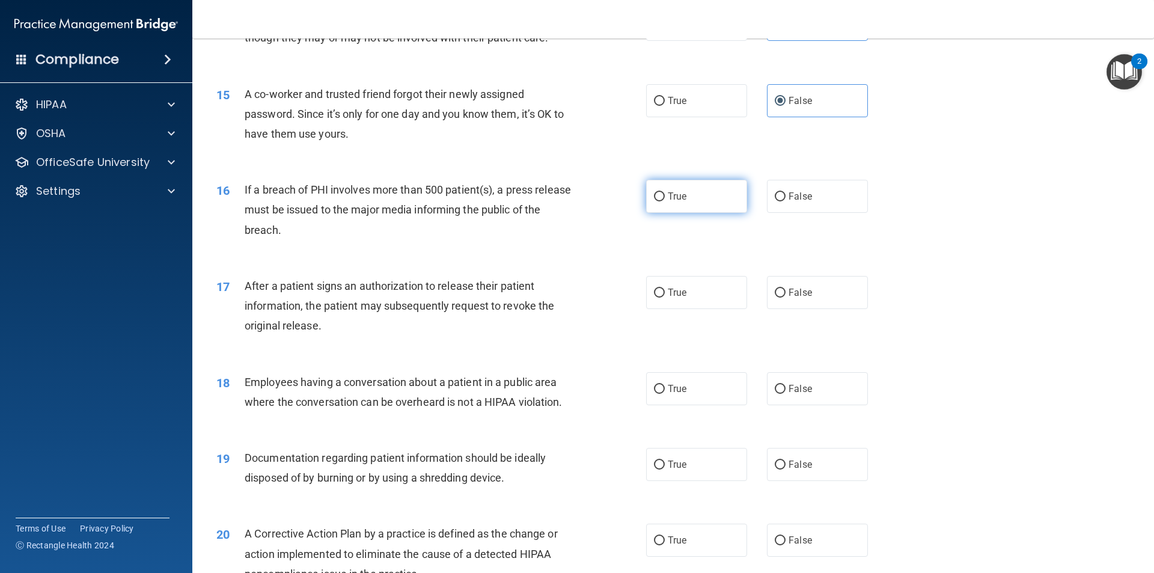
scroll to position [1262, 0]
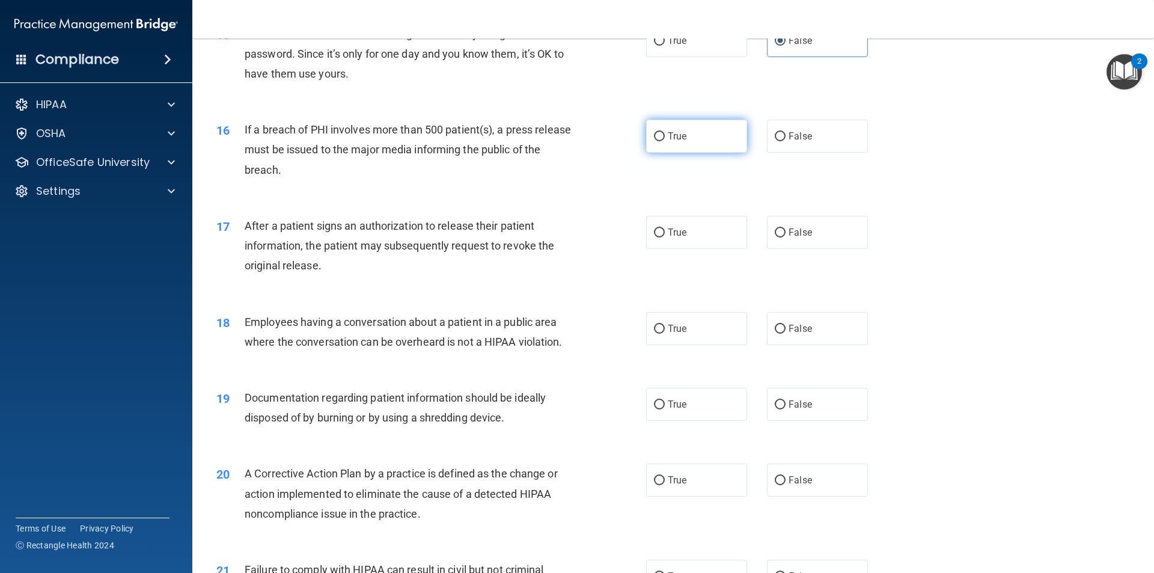
click at [668, 142] on span "True" at bounding box center [677, 135] width 19 height 11
click at [665, 141] on input "True" at bounding box center [659, 136] width 11 height 9
radio input "true"
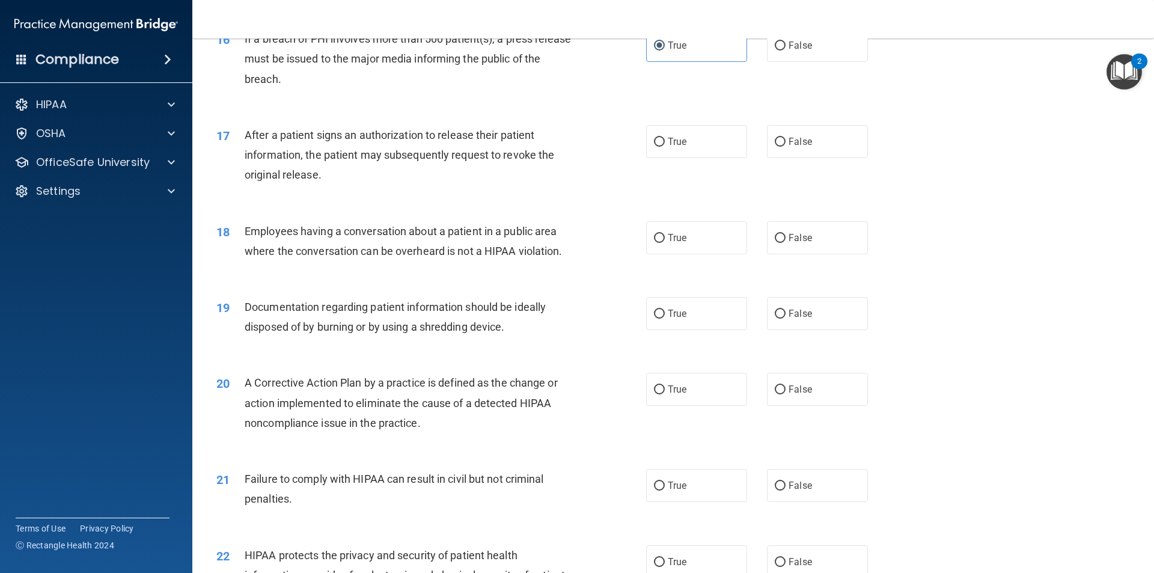
scroll to position [1382, 0]
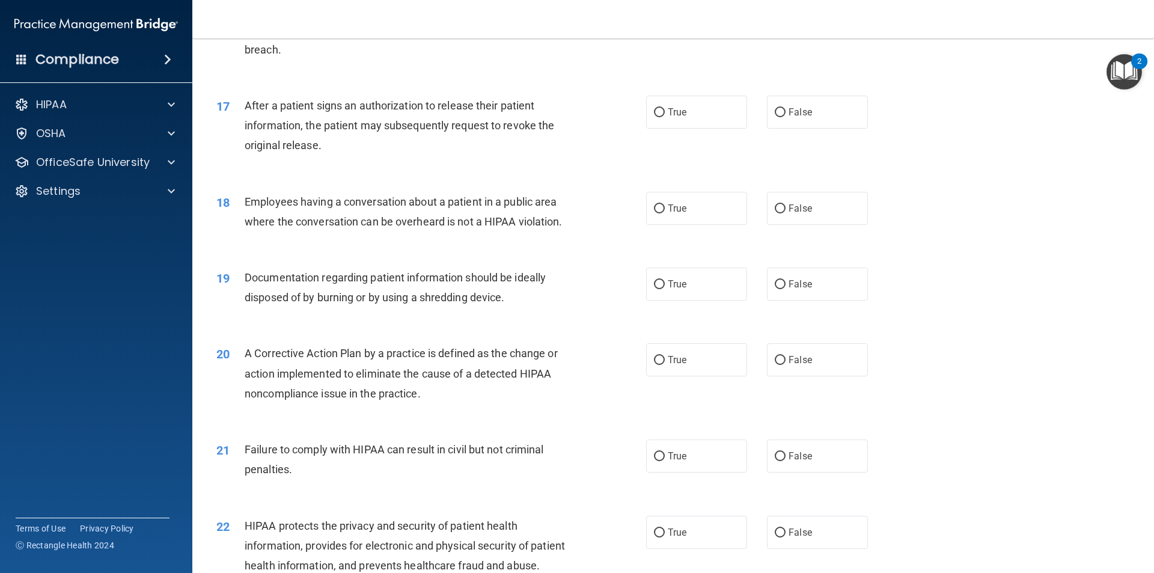
click at [676, 151] on div "17 After a patient signs an authorization to release their patient information,…" at bounding box center [672, 129] width 931 height 96
click at [675, 129] on label "True" at bounding box center [696, 112] width 101 height 33
click at [665, 117] on input "True" at bounding box center [659, 112] width 11 height 9
radio input "true"
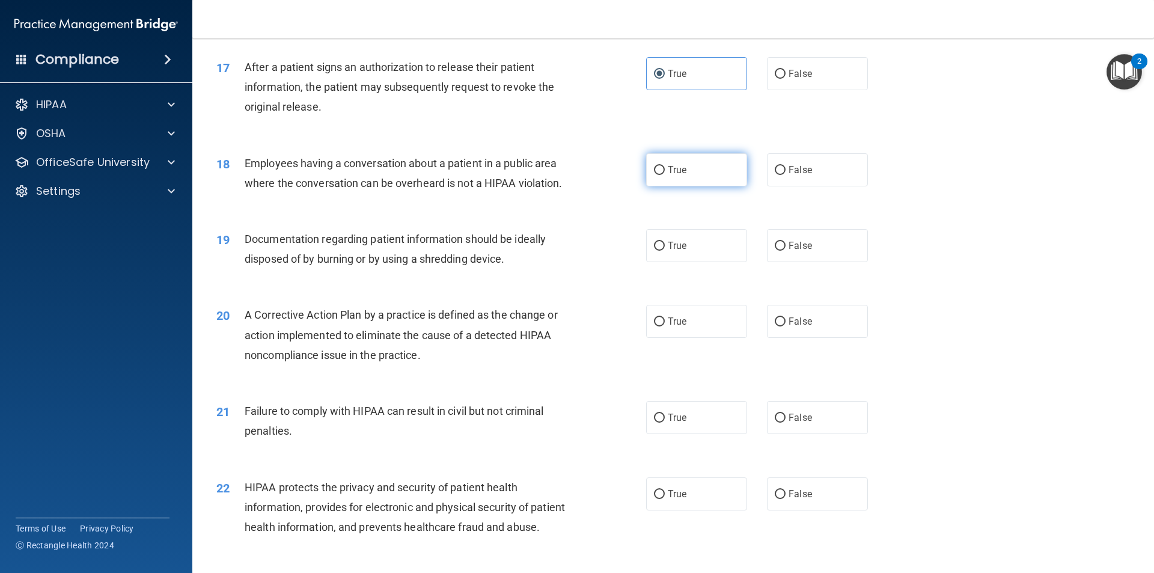
scroll to position [1442, 0]
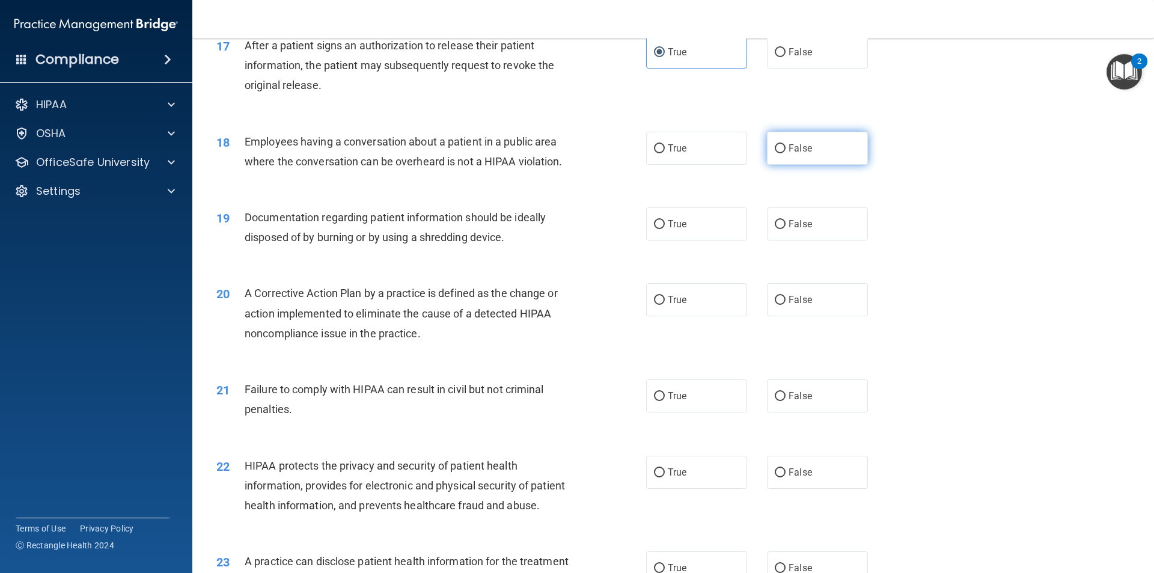
click at [832, 165] on label "False" at bounding box center [817, 148] width 101 height 33
click at [785, 153] on input "False" at bounding box center [780, 148] width 11 height 9
radio input "true"
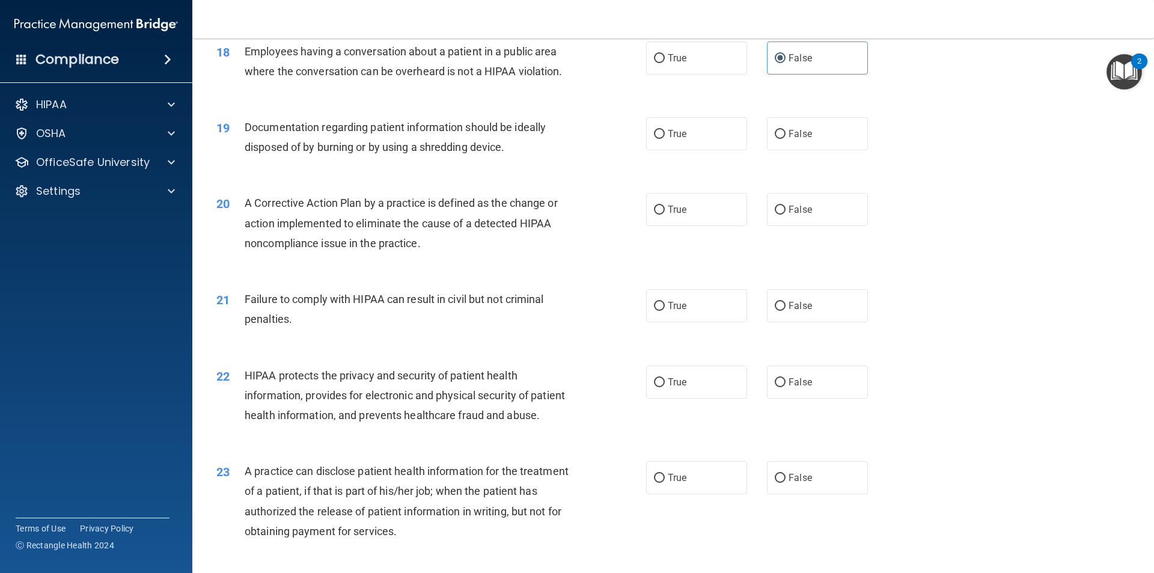
scroll to position [1562, 0]
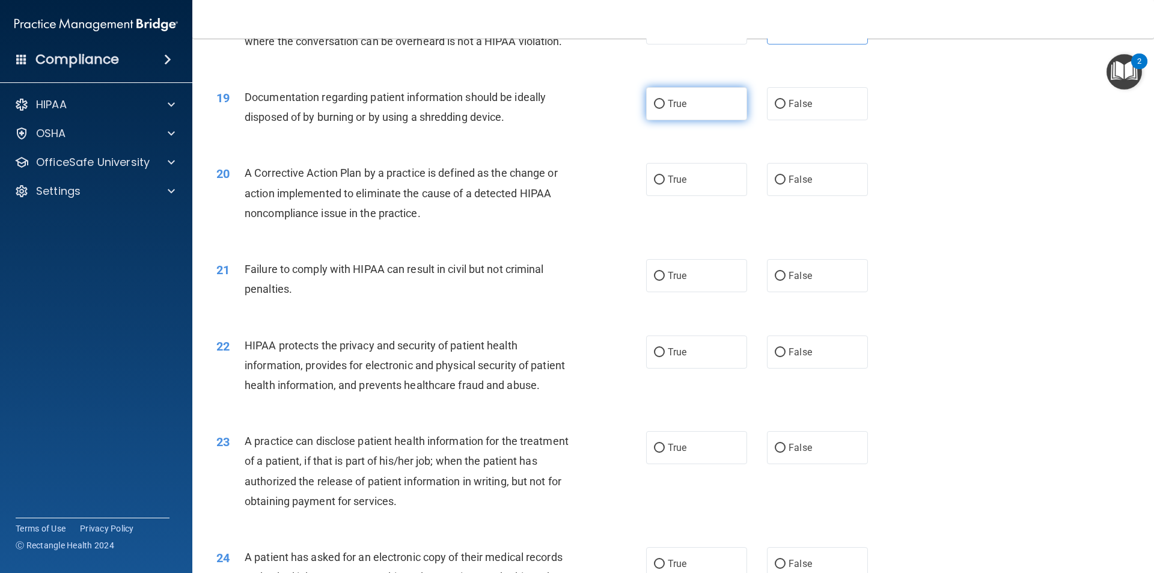
click at [704, 120] on label "True" at bounding box center [696, 103] width 101 height 33
click at [665, 109] on input "True" at bounding box center [659, 104] width 11 height 9
radio input "true"
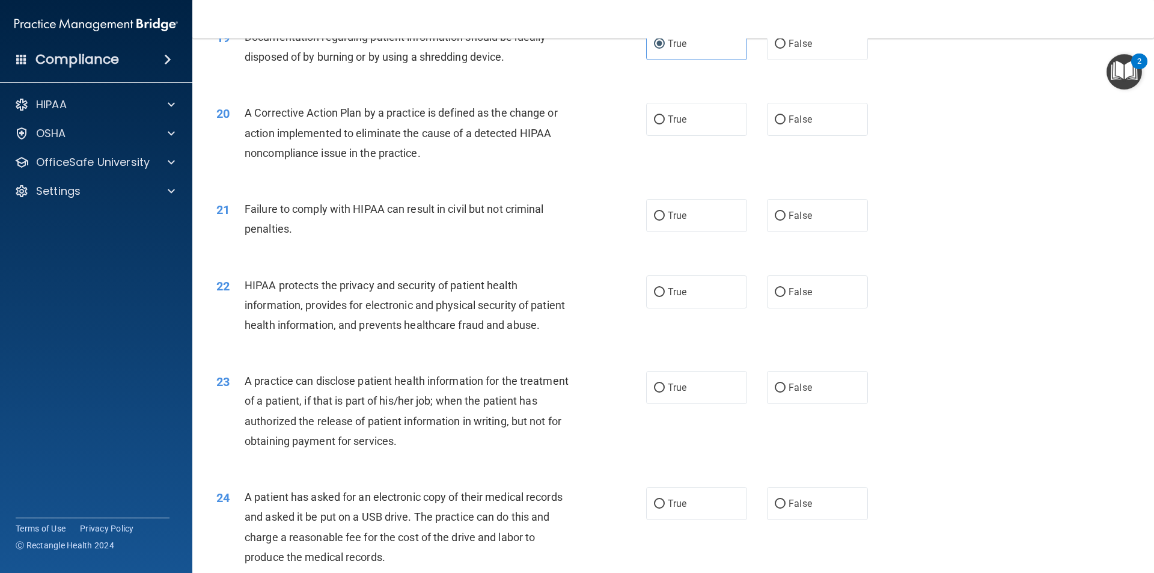
scroll to position [1683, 0]
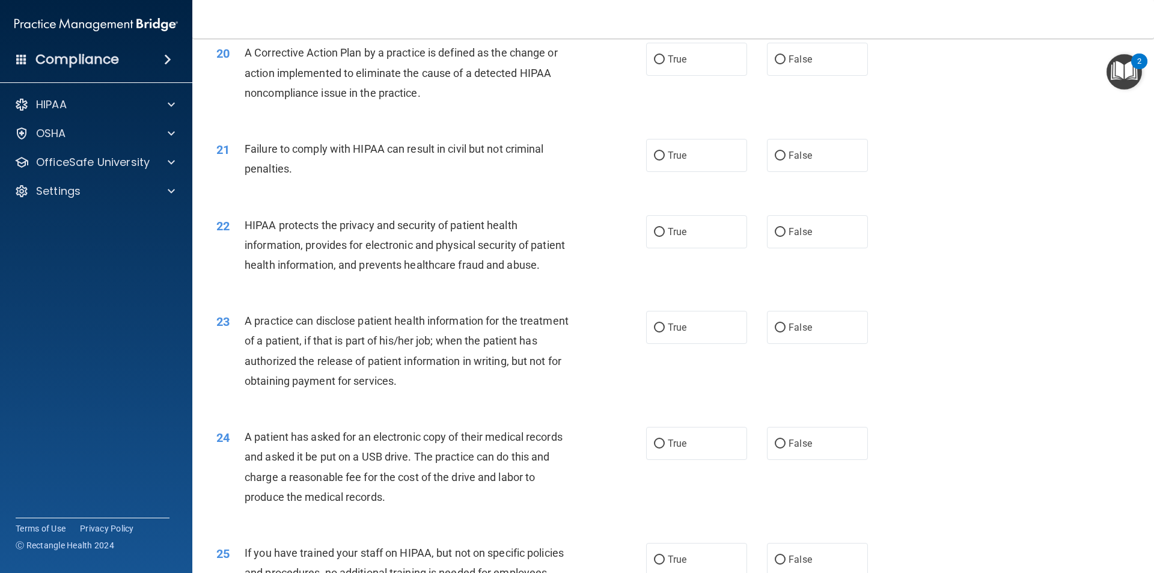
click at [682, 106] on div "20 A Corrective Action Plan by a practice is defined as the change or action im…" at bounding box center [672, 76] width 931 height 96
click at [675, 65] on span "True" at bounding box center [677, 58] width 19 height 11
click at [665, 64] on input "True" at bounding box center [659, 59] width 11 height 9
radio input "true"
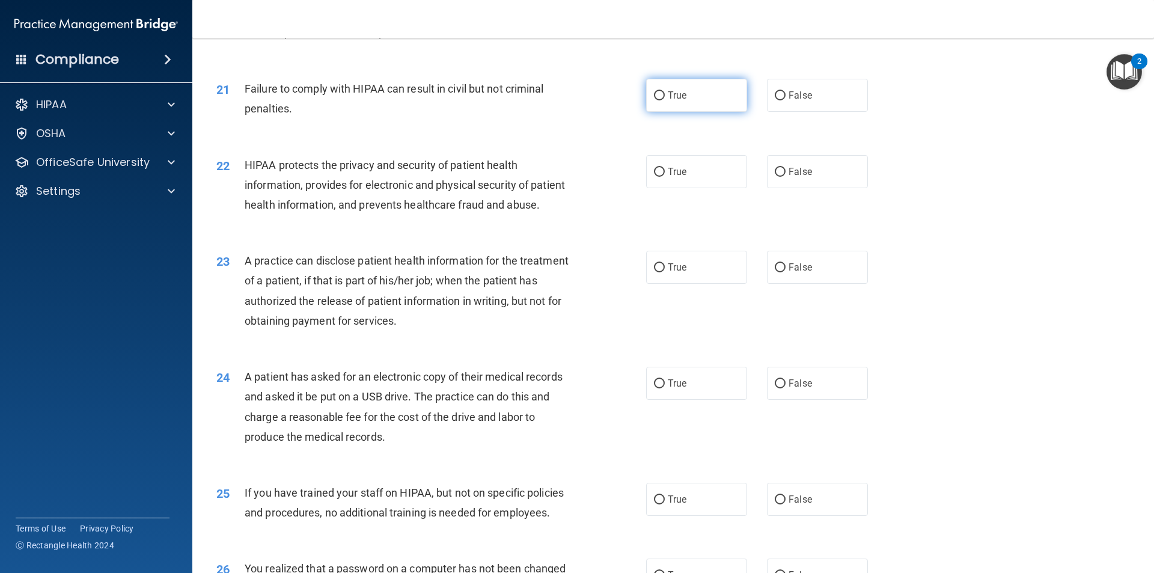
click at [675, 112] on label "True" at bounding box center [696, 95] width 101 height 33
click at [665, 100] on input "True" at bounding box center [659, 95] width 11 height 9
radio input "true"
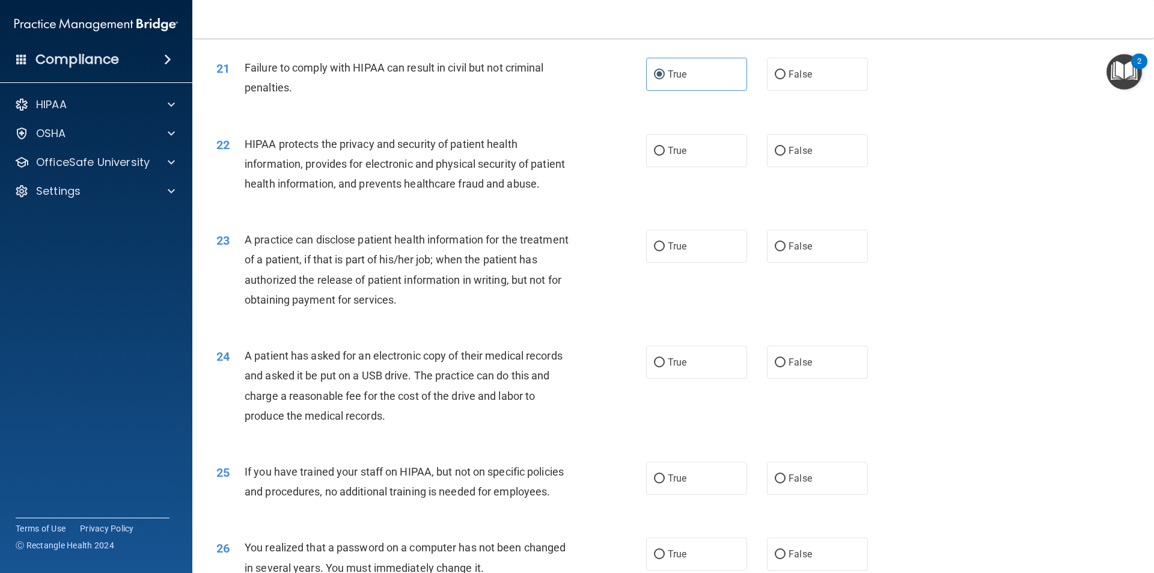
scroll to position [1743, 0]
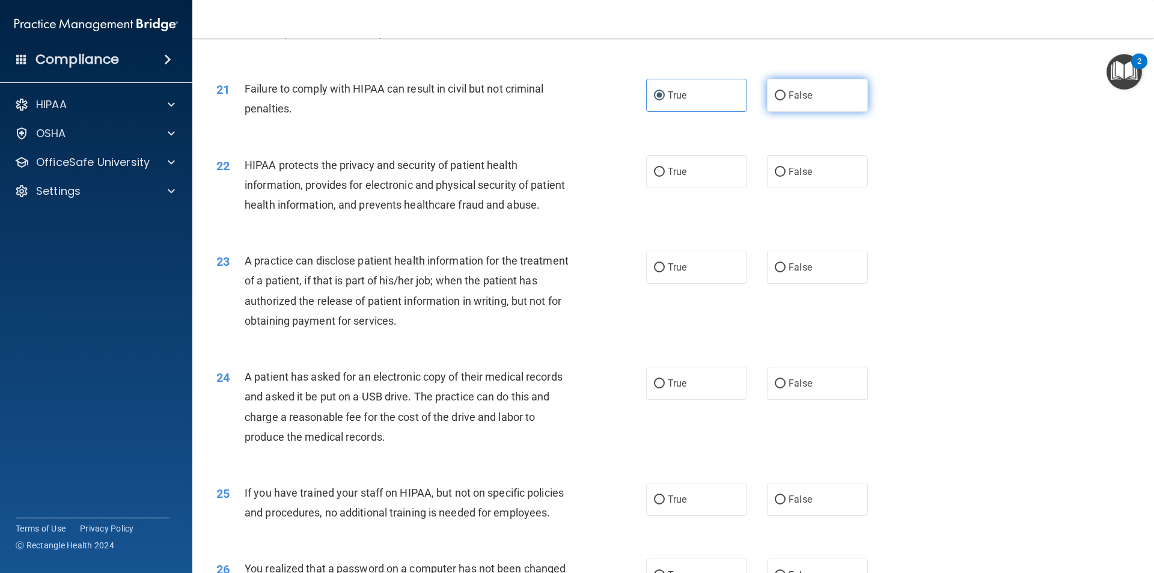
click at [800, 112] on label "False" at bounding box center [817, 95] width 101 height 33
click at [785, 100] on input "False" at bounding box center [780, 95] width 11 height 9
radio input "true"
radio input "false"
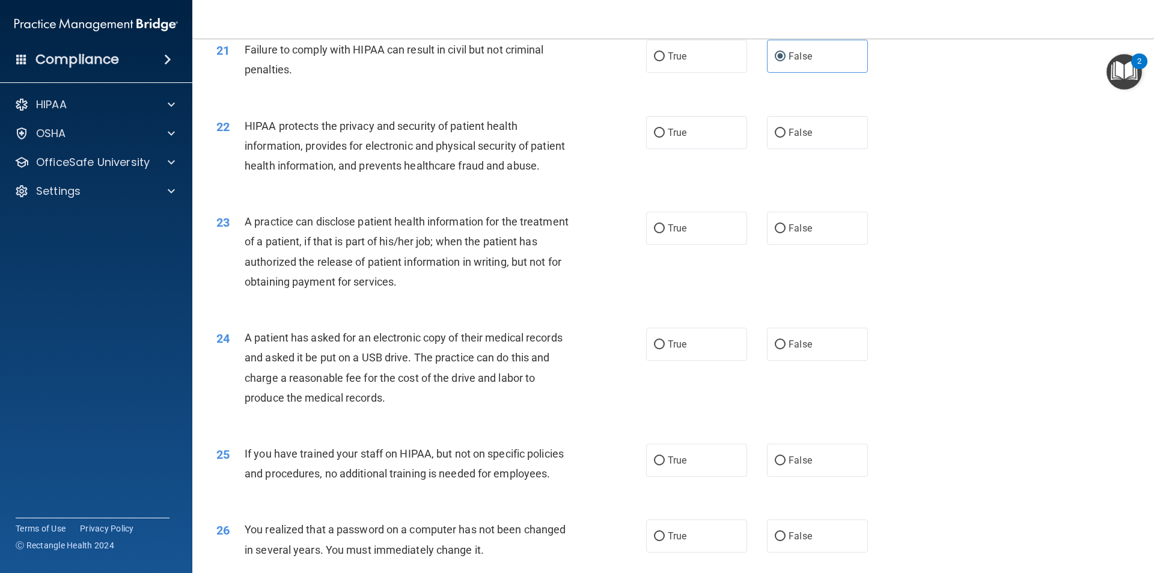
scroll to position [1803, 0]
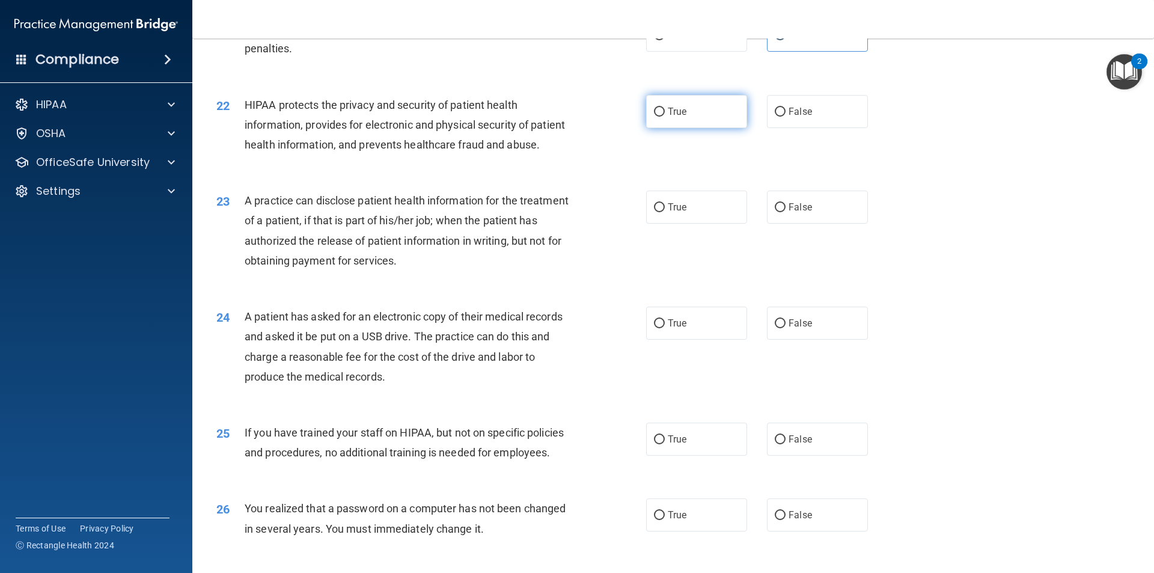
click at [681, 128] on label "True" at bounding box center [696, 111] width 101 height 33
click at [665, 117] on input "True" at bounding box center [659, 112] width 11 height 9
radio input "true"
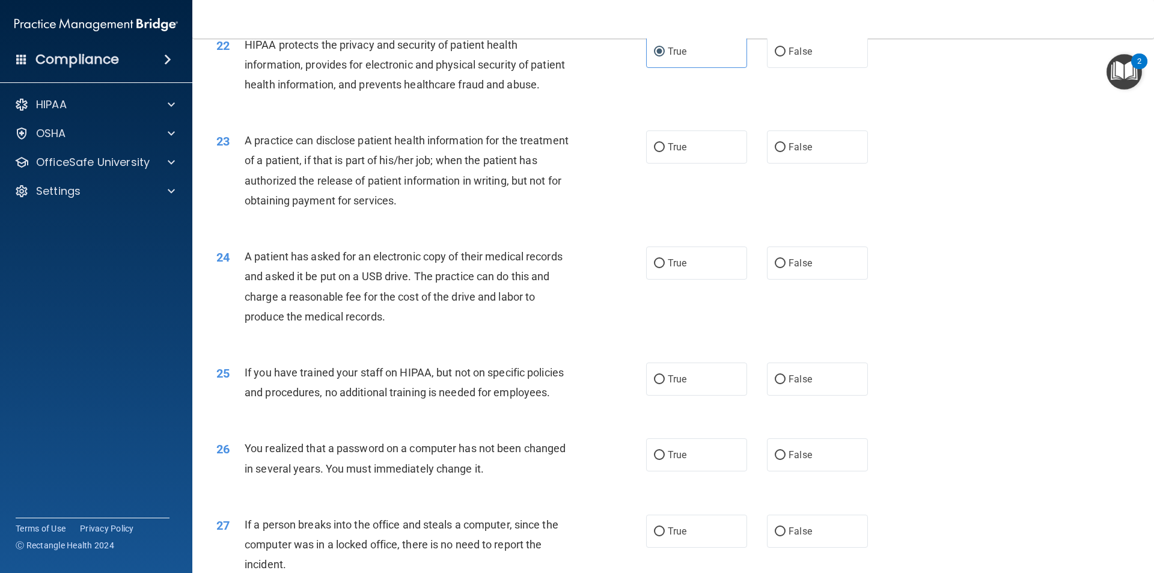
scroll to position [1923, 0]
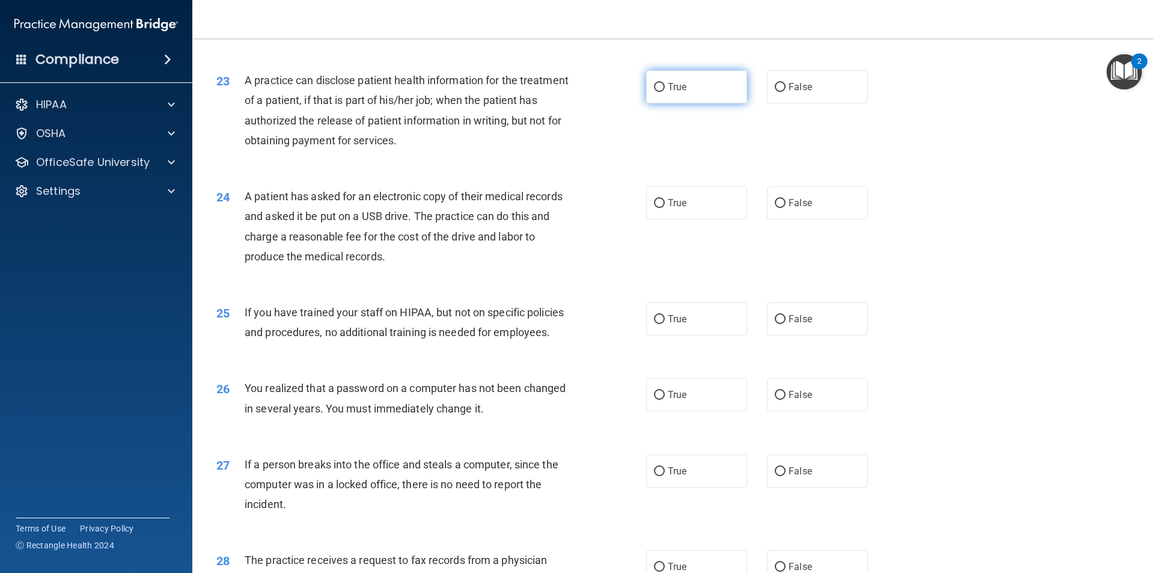
click at [659, 92] on input "True" at bounding box center [659, 87] width 11 height 9
radio input "true"
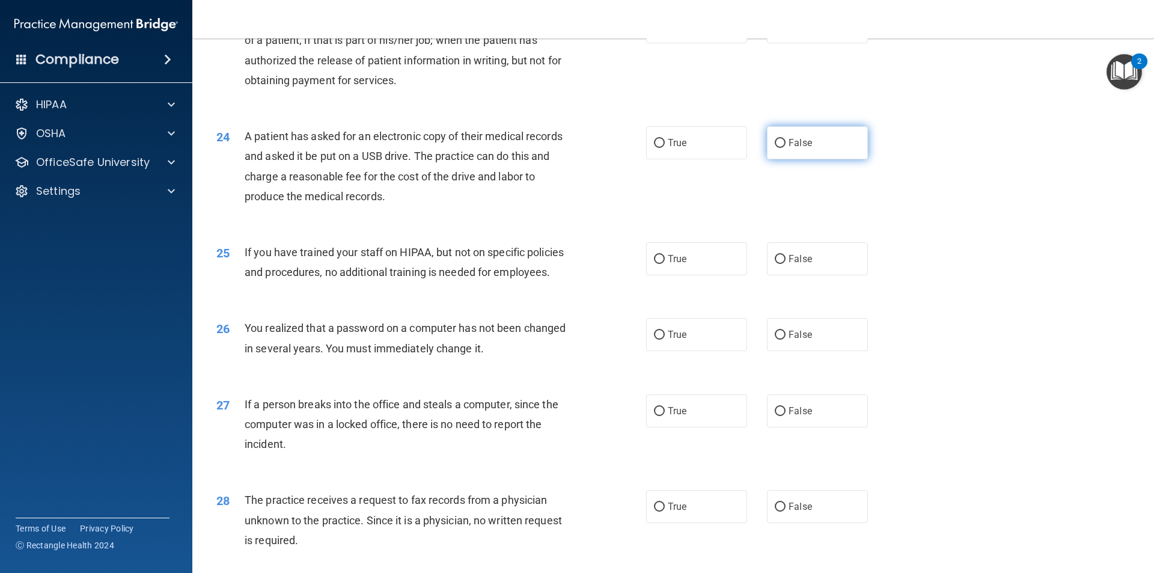
click at [782, 159] on label "False" at bounding box center [817, 142] width 101 height 33
click at [782, 148] on input "False" at bounding box center [780, 143] width 11 height 9
radio input "true"
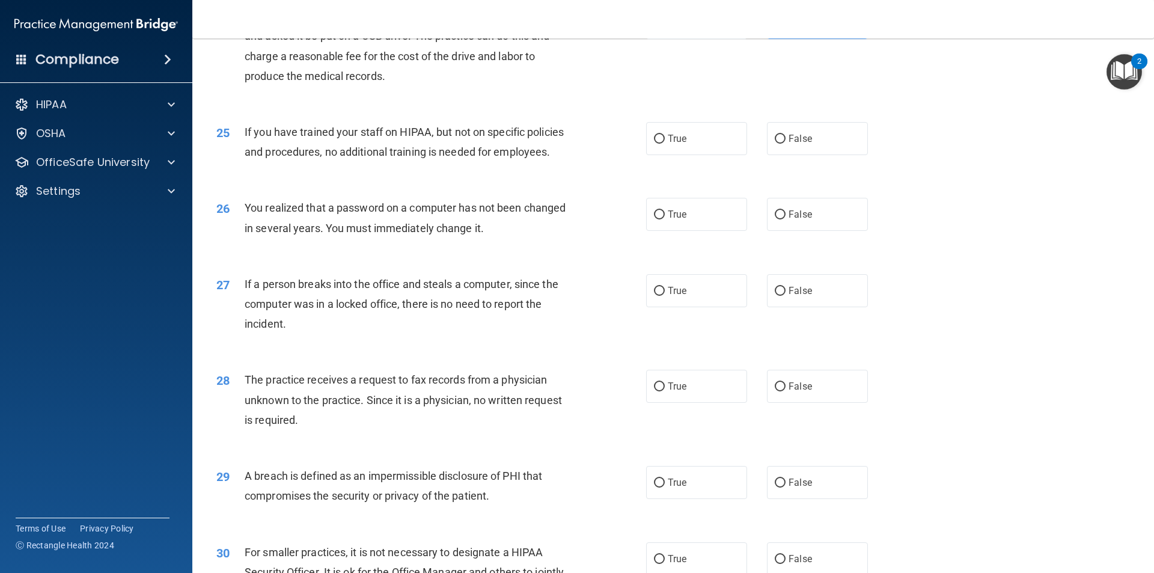
scroll to position [2163, 0]
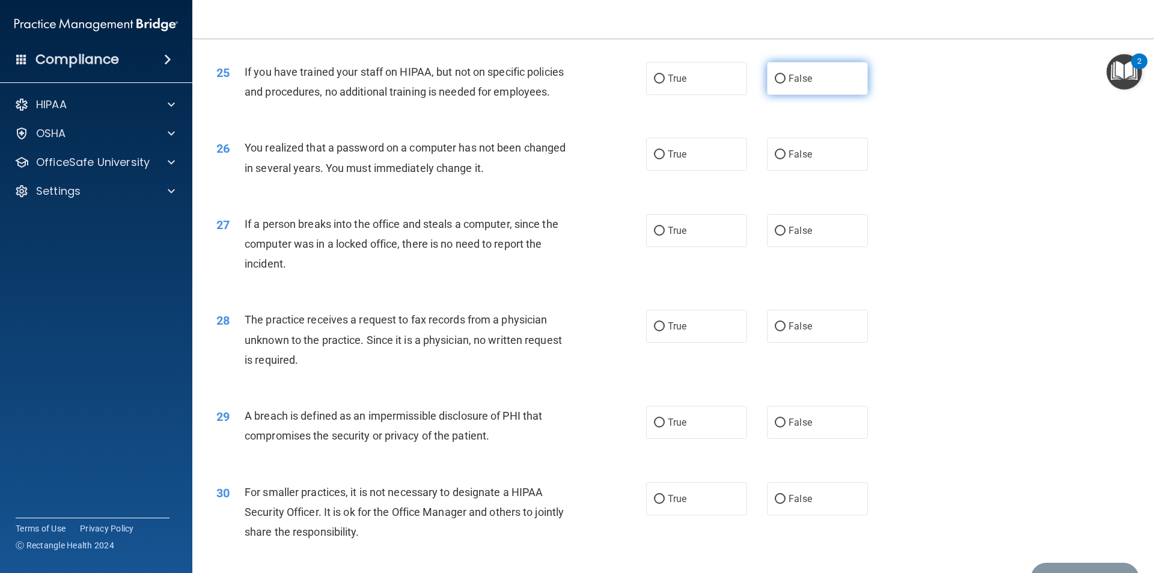
click at [780, 95] on label "False" at bounding box center [817, 78] width 101 height 33
click at [780, 84] on input "False" at bounding box center [780, 79] width 11 height 9
radio input "true"
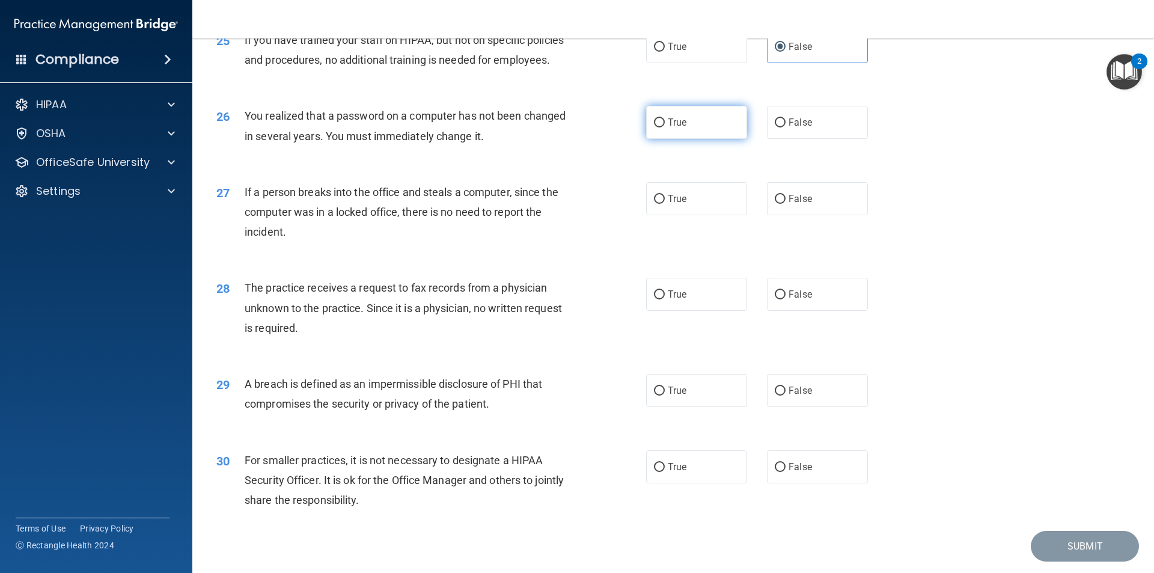
scroll to position [2223, 0]
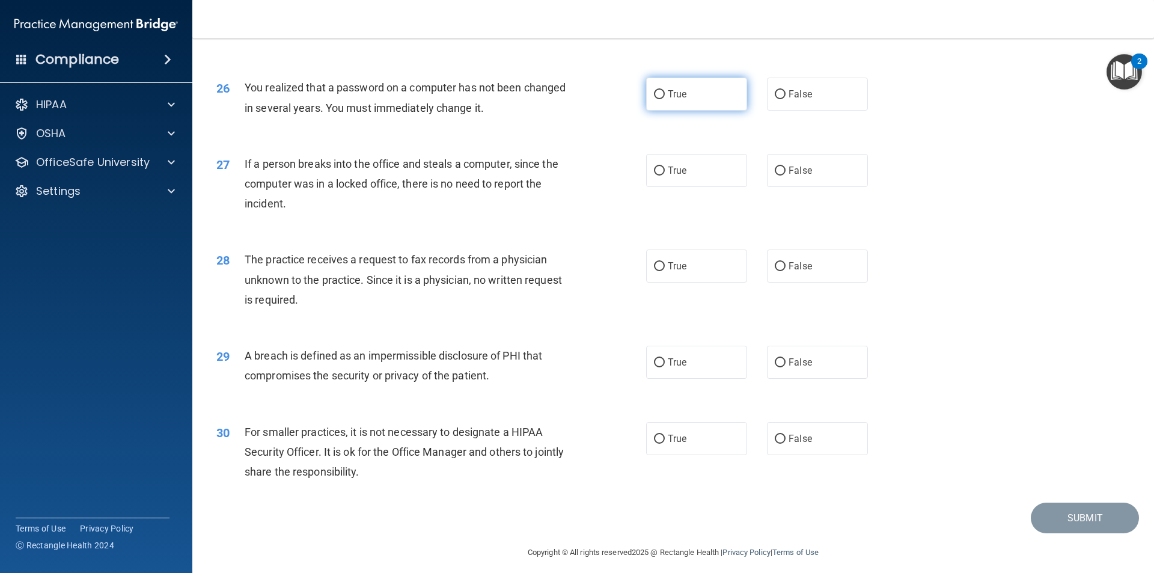
click at [678, 111] on label "True" at bounding box center [696, 94] width 101 height 33
click at [665, 99] on input "True" at bounding box center [659, 94] width 11 height 9
radio input "true"
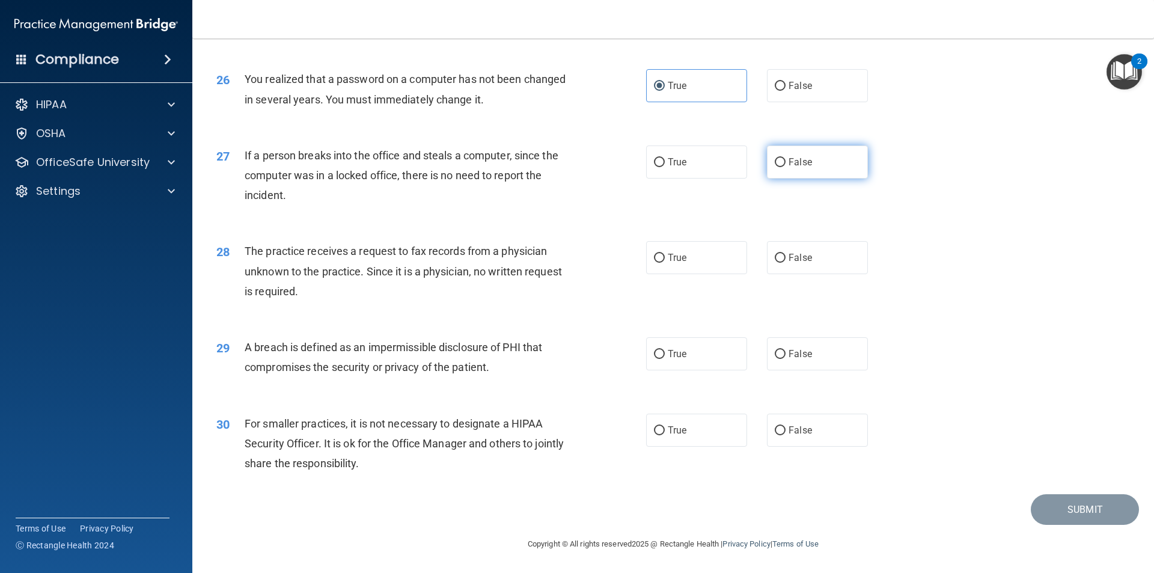
click at [781, 155] on label "False" at bounding box center [817, 161] width 101 height 33
click at [781, 158] on input "False" at bounding box center [780, 162] width 11 height 9
radio input "true"
click at [799, 255] on span "False" at bounding box center [799, 257] width 23 height 11
click at [785, 255] on input "False" at bounding box center [780, 258] width 11 height 9
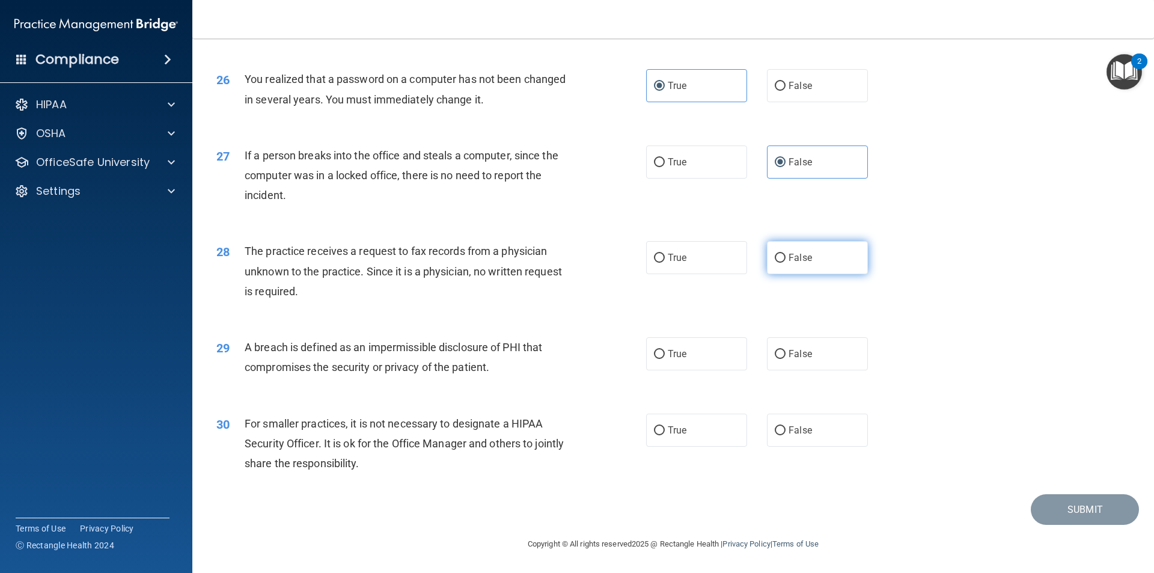
radio input "true"
click at [687, 350] on label "True" at bounding box center [696, 353] width 101 height 33
click at [665, 350] on input "True" at bounding box center [659, 354] width 11 height 9
radio input "true"
click at [818, 435] on label "False" at bounding box center [817, 429] width 101 height 33
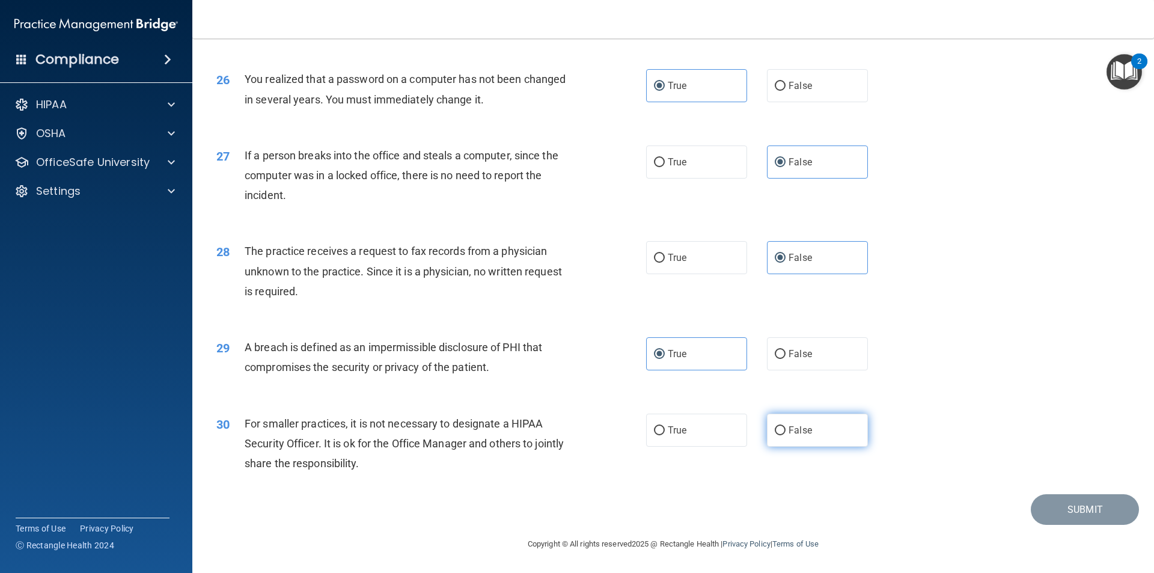
click at [785, 435] on input "False" at bounding box center [780, 430] width 11 height 9
radio input "true"
click at [1046, 500] on button "Submit" at bounding box center [1085, 509] width 108 height 31
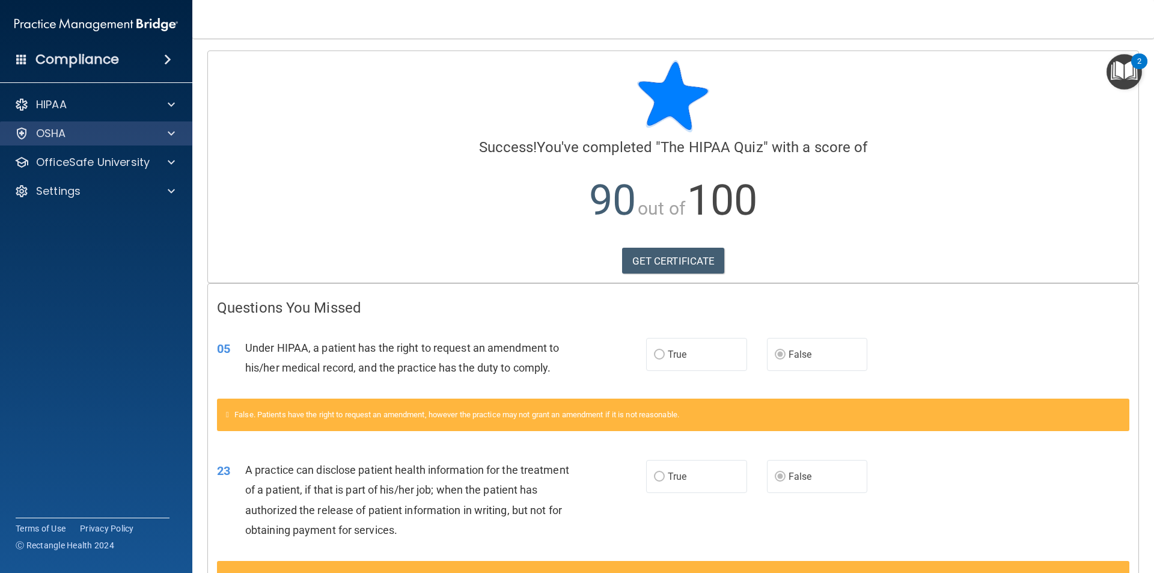
click at [68, 142] on div "OSHA" at bounding box center [96, 133] width 193 height 24
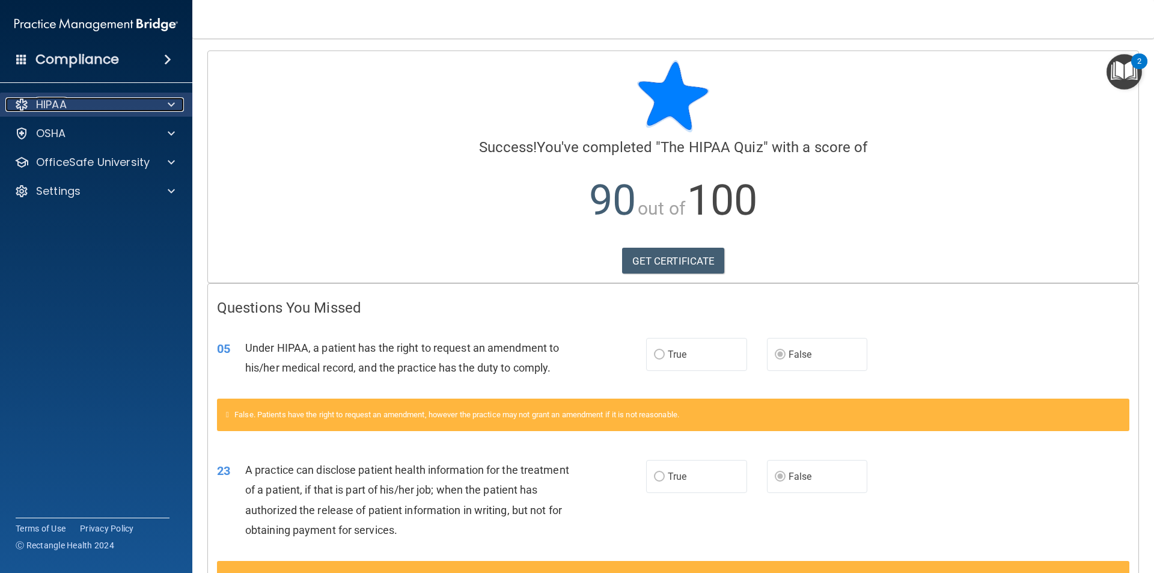
click at [76, 109] on div "HIPAA" at bounding box center [79, 104] width 149 height 14
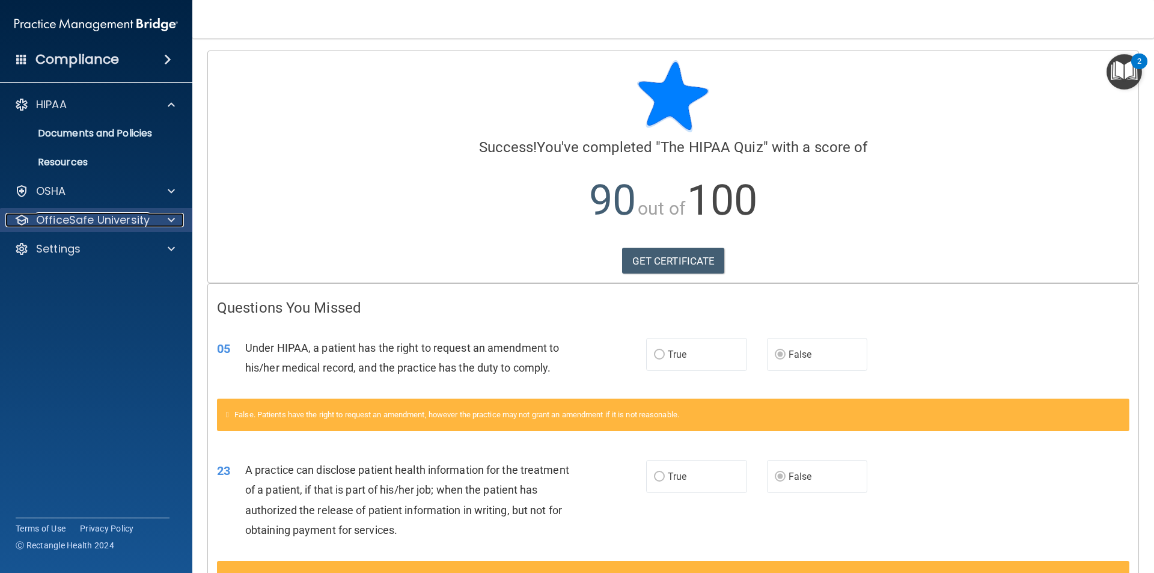
click at [86, 222] on p "OfficeSafe University" at bounding box center [93, 220] width 114 height 14
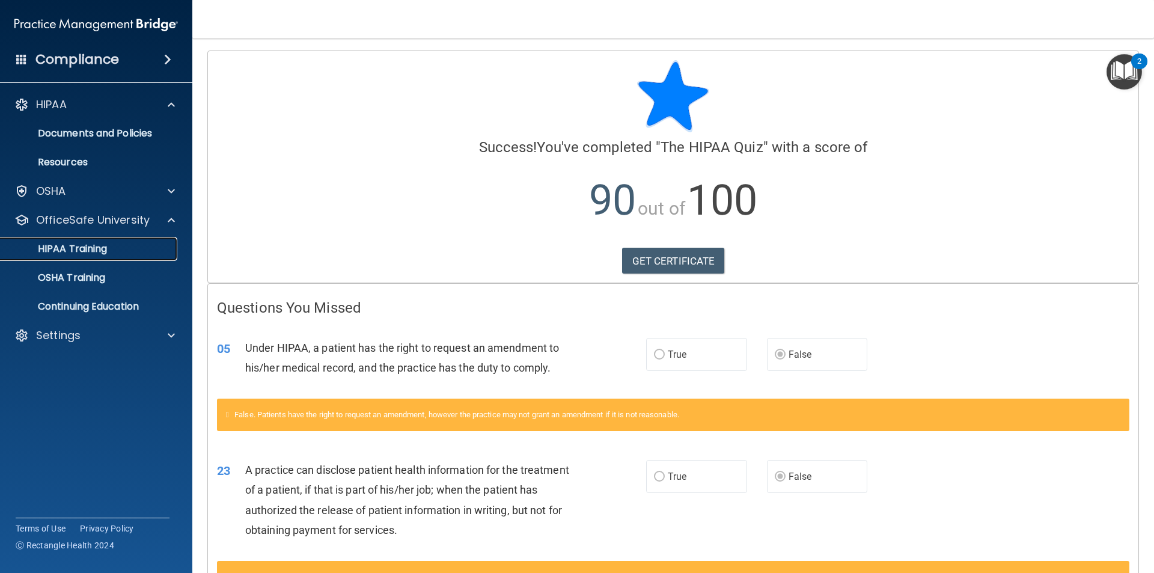
click at [65, 245] on p "HIPAA Training" at bounding box center [57, 249] width 99 height 12
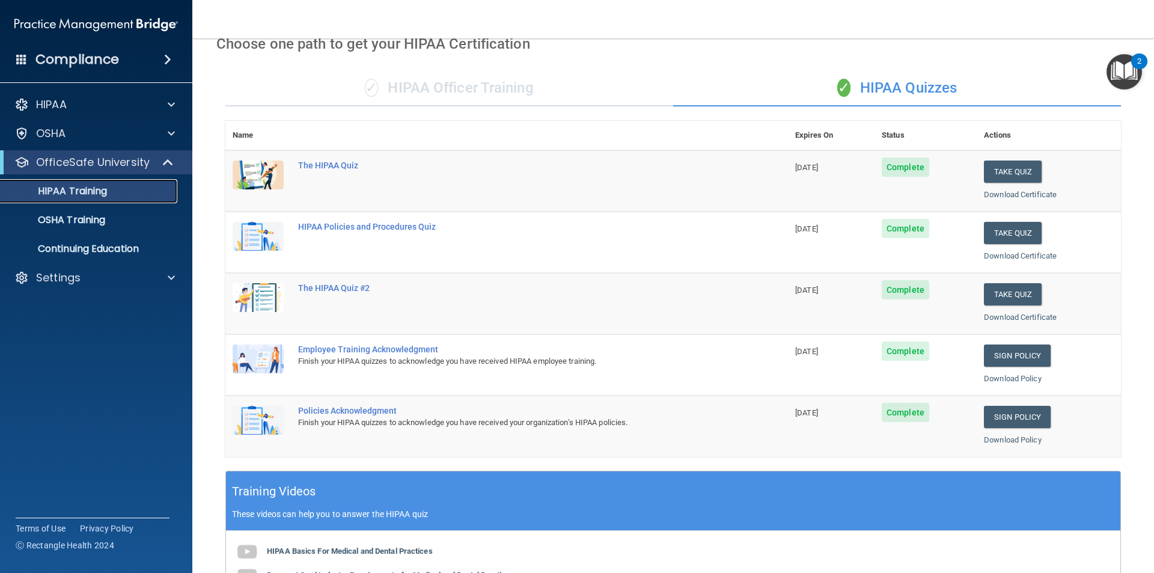
scroll to position [60, 0]
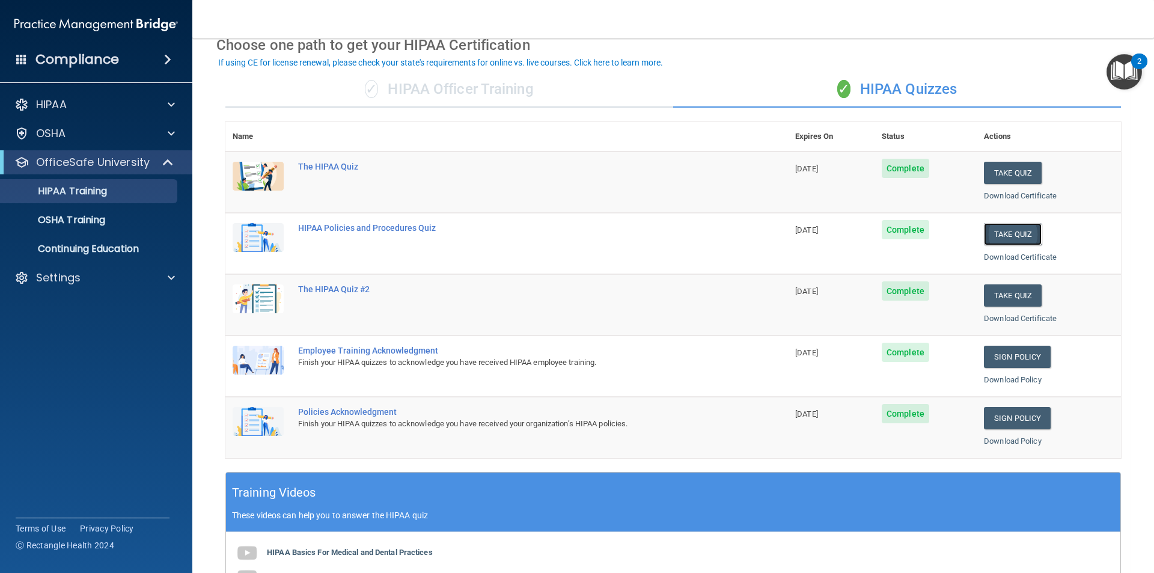
click at [1008, 235] on button "Take Quiz" at bounding box center [1013, 234] width 58 height 22
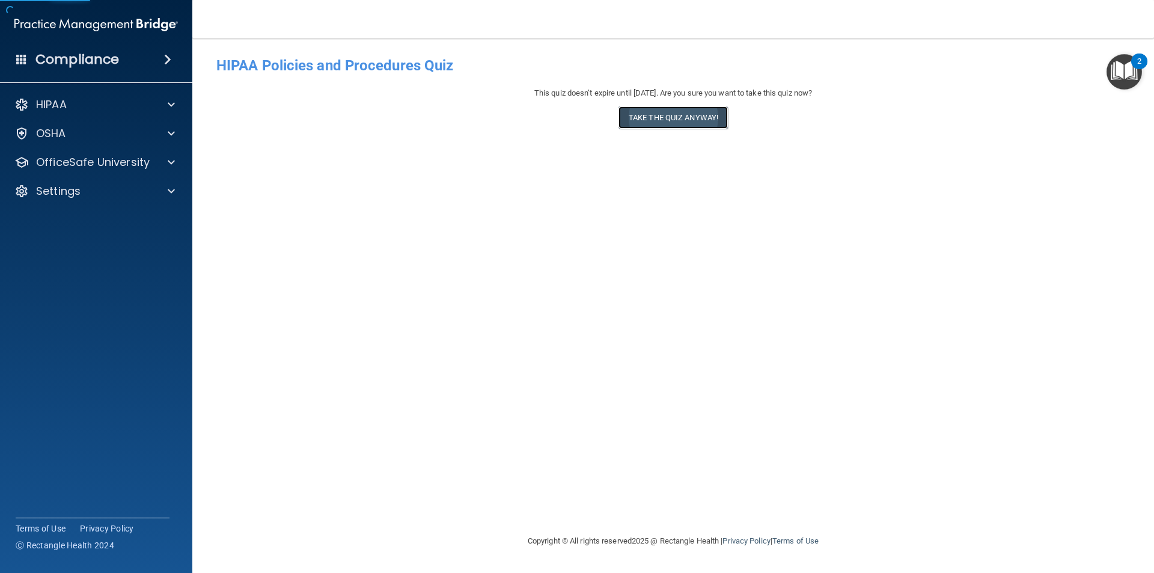
click at [684, 119] on button "Take the quiz anyway!" at bounding box center [672, 117] width 109 height 22
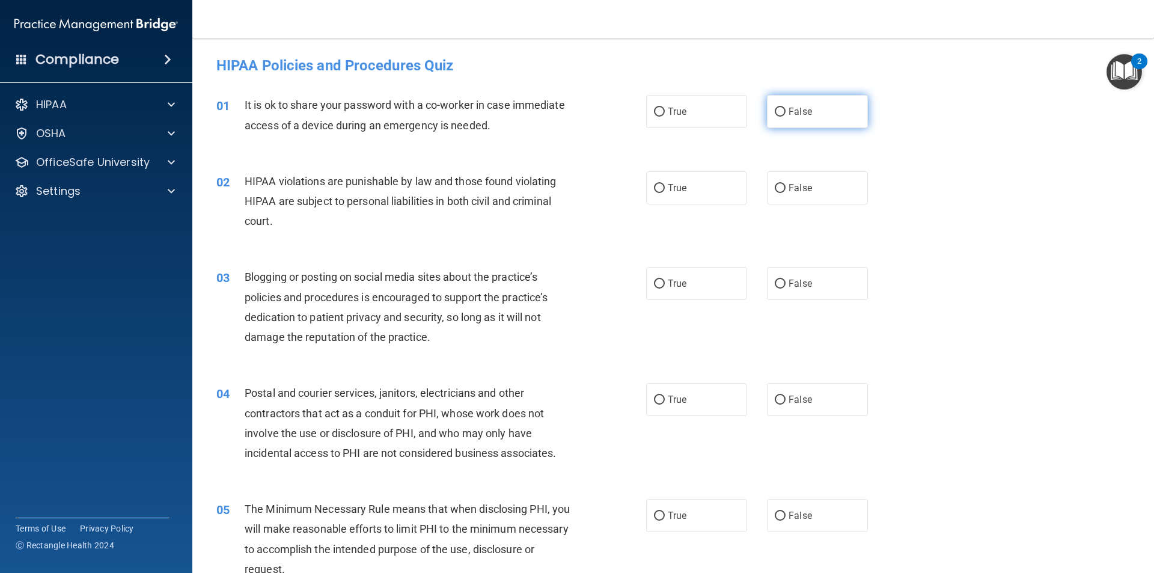
click at [799, 109] on span "False" at bounding box center [799, 111] width 23 height 11
click at [785, 109] on input "False" at bounding box center [780, 112] width 11 height 9
radio input "true"
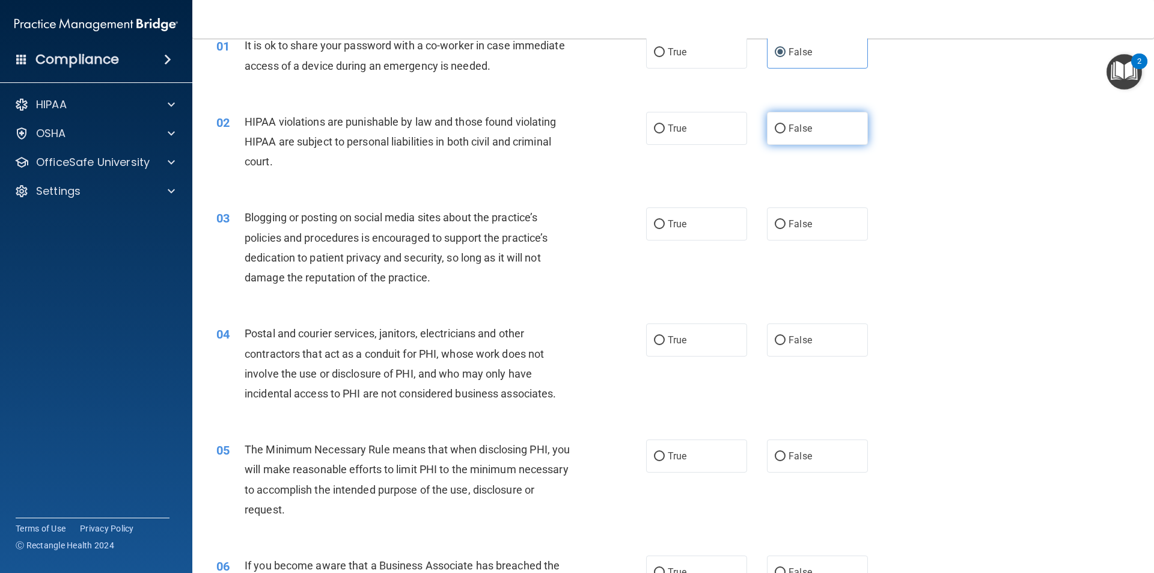
scroll to position [60, 0]
click at [672, 136] on label "True" at bounding box center [696, 127] width 101 height 33
click at [665, 133] on input "True" at bounding box center [659, 128] width 11 height 9
radio input "true"
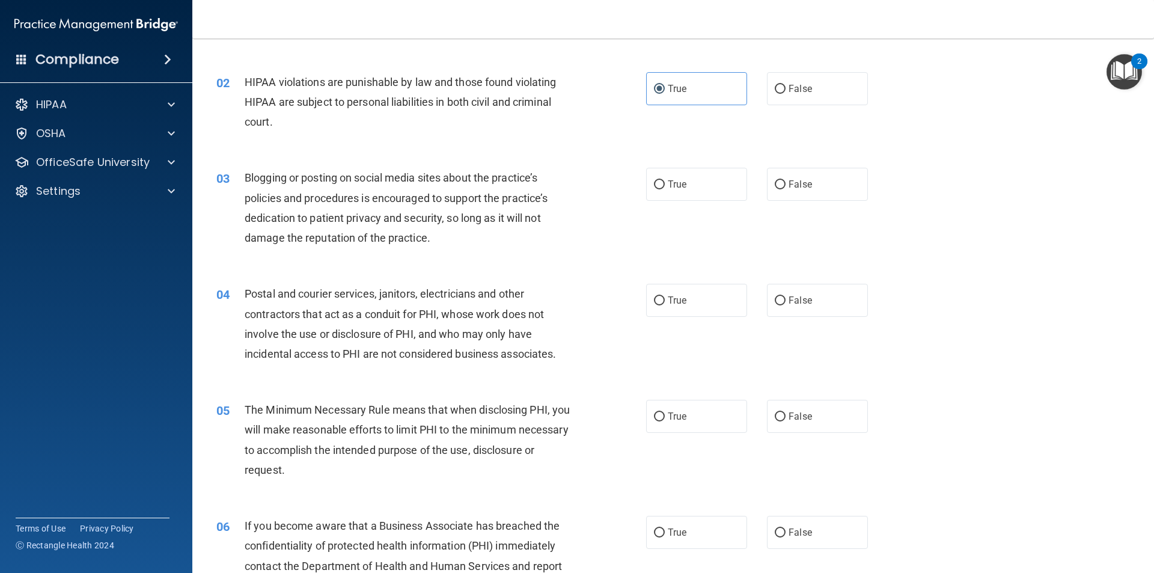
scroll to position [120, 0]
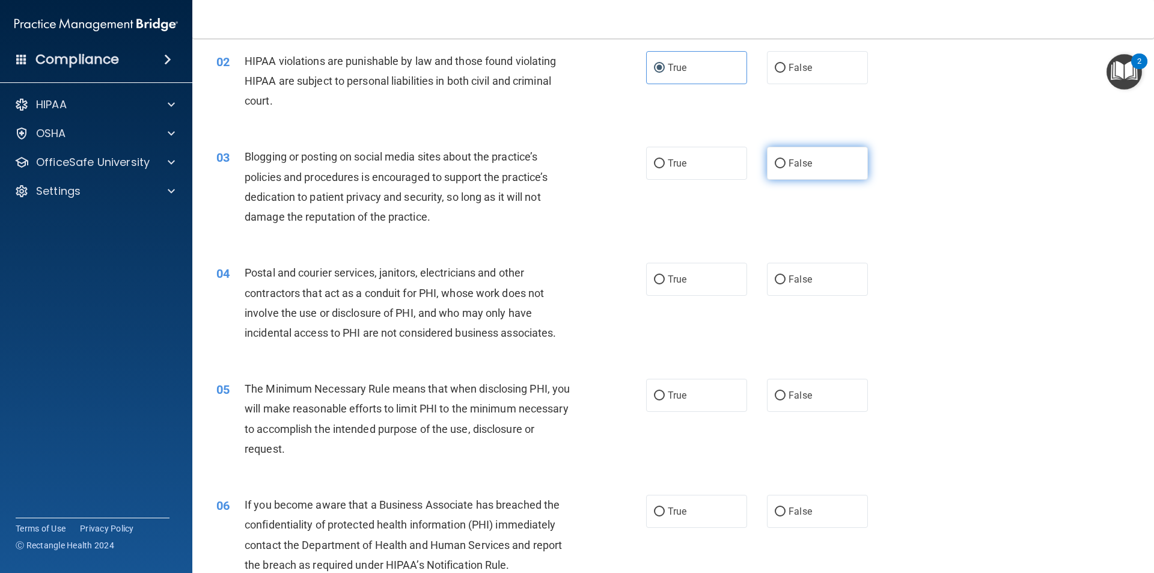
click at [777, 163] on input "False" at bounding box center [780, 163] width 11 height 9
radio input "true"
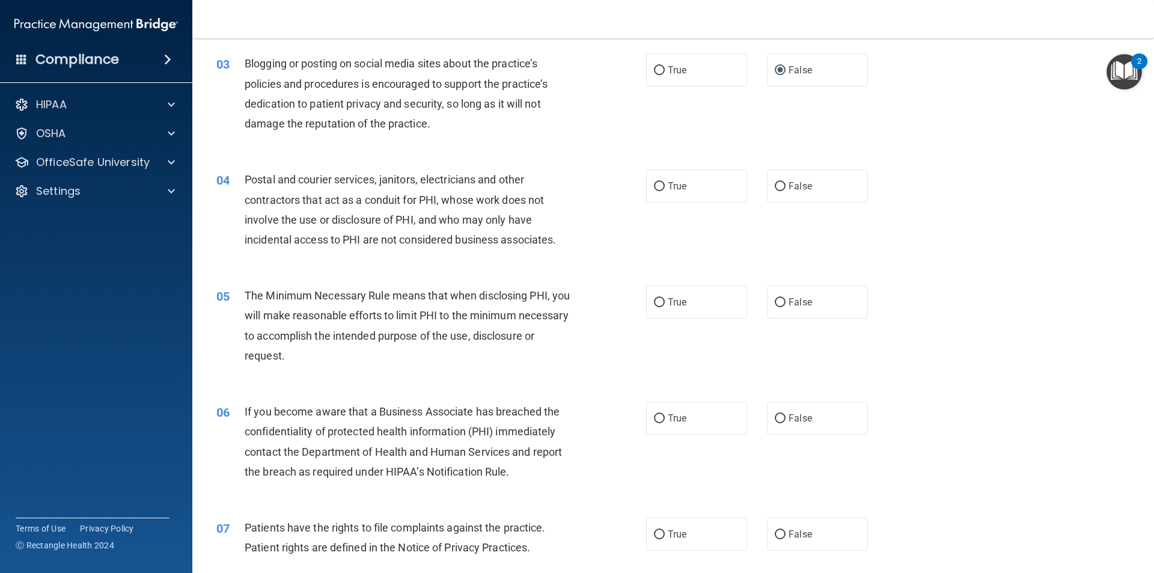
scroll to position [240, 0]
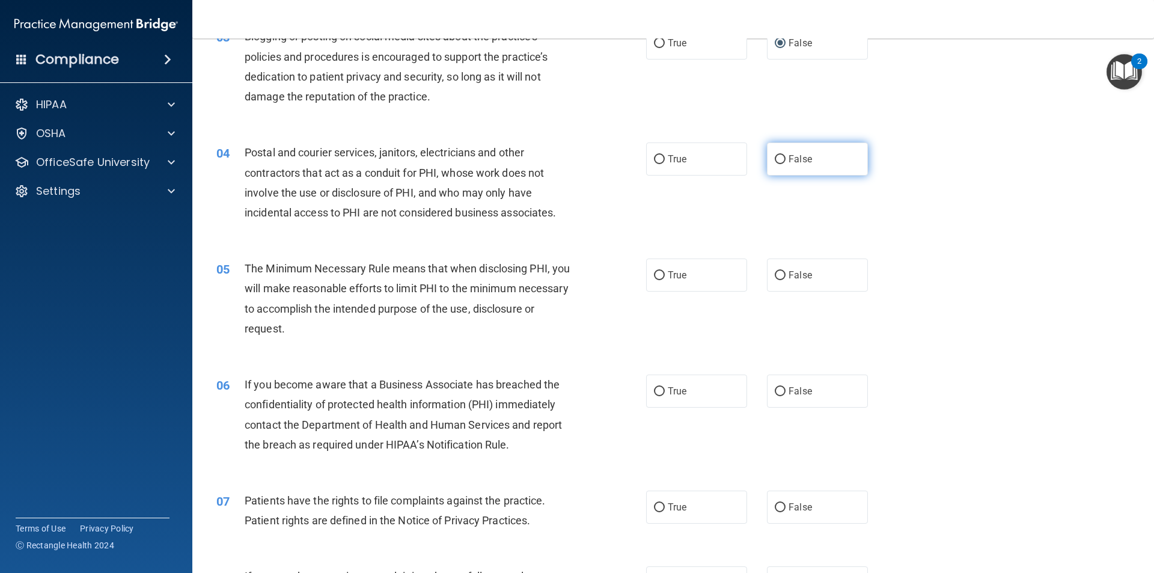
click at [795, 153] on span "False" at bounding box center [799, 158] width 23 height 11
click at [785, 155] on input "False" at bounding box center [780, 159] width 11 height 9
radio input "true"
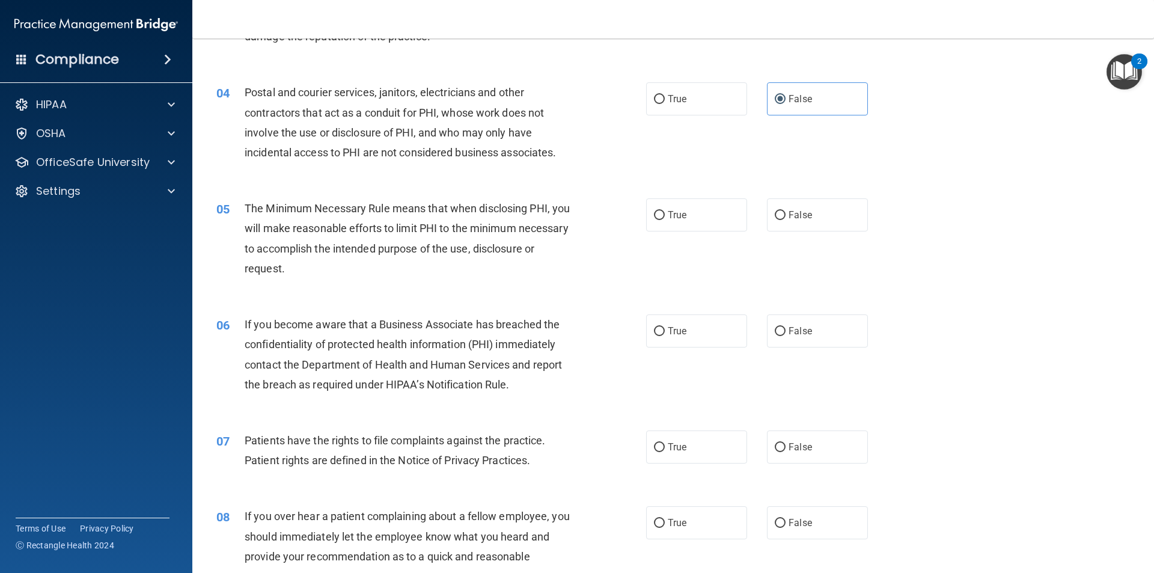
scroll to position [361, 0]
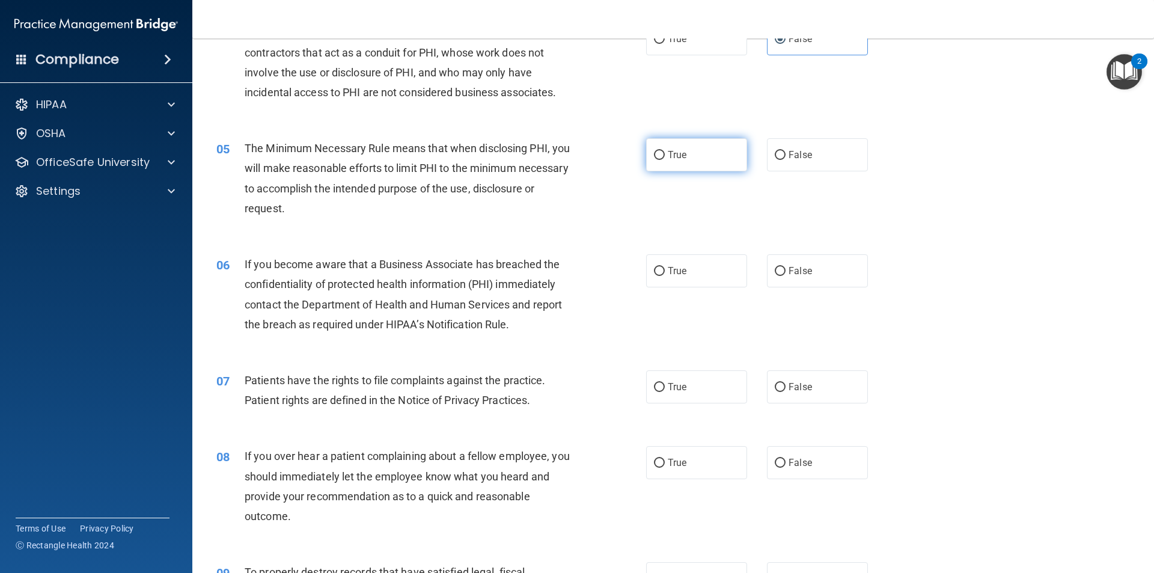
click at [687, 159] on label "True" at bounding box center [696, 154] width 101 height 33
click at [665, 159] on input "True" at bounding box center [659, 155] width 11 height 9
radio input "true"
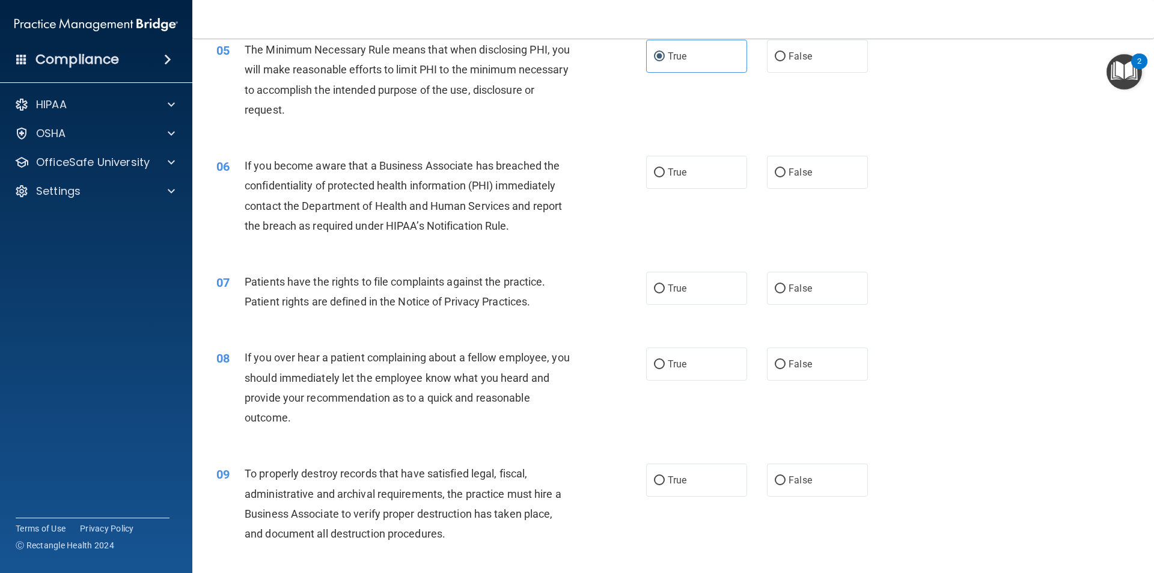
scroll to position [481, 0]
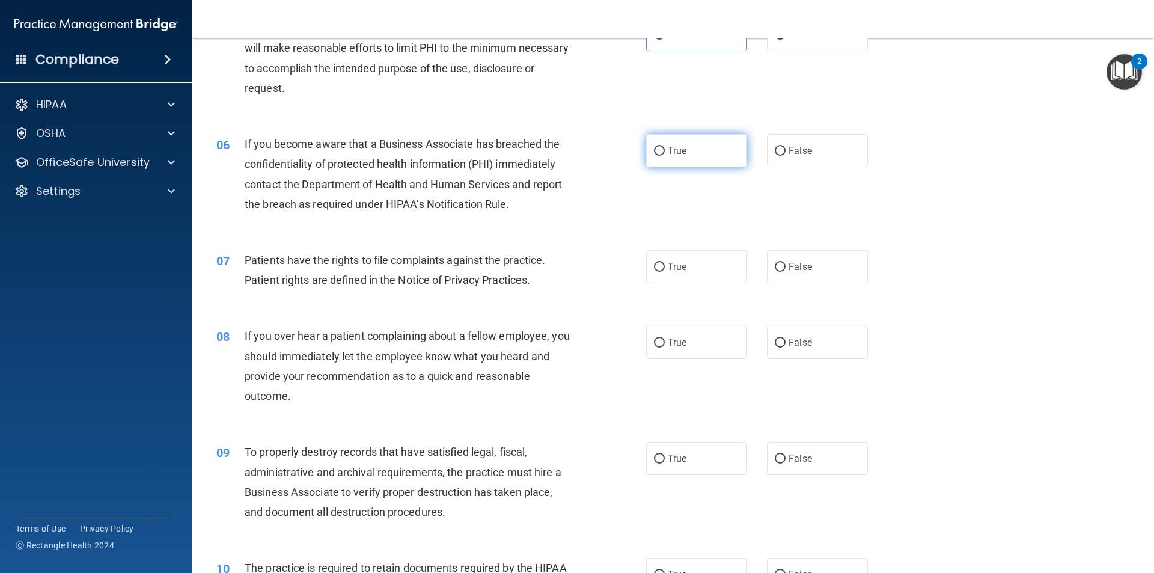
click at [663, 148] on label "True" at bounding box center [696, 150] width 101 height 33
click at [663, 148] on input "True" at bounding box center [659, 151] width 11 height 9
radio input "true"
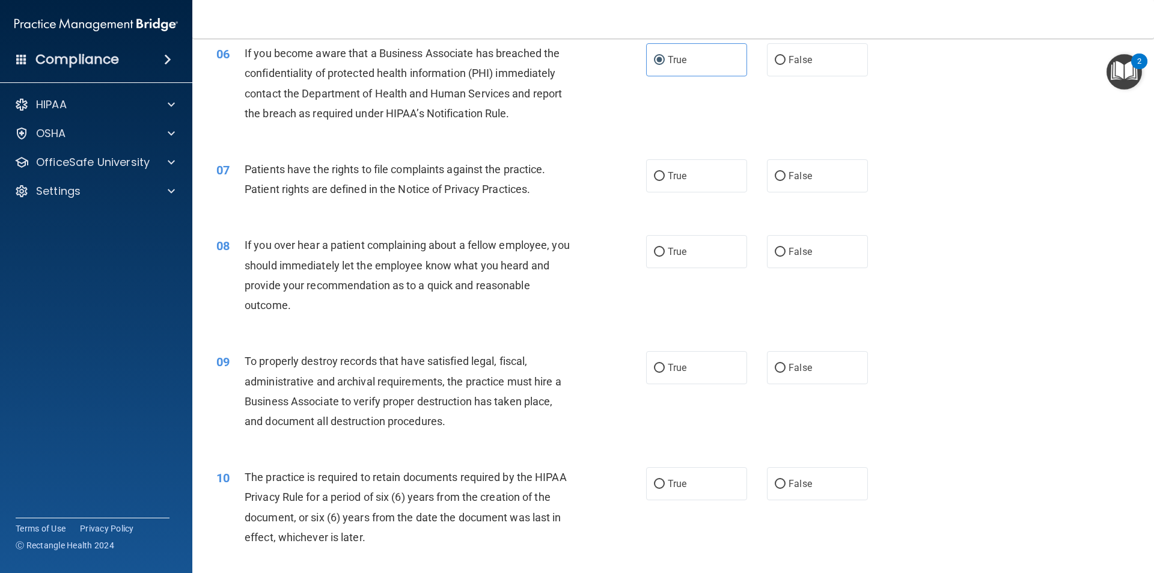
scroll to position [601, 0]
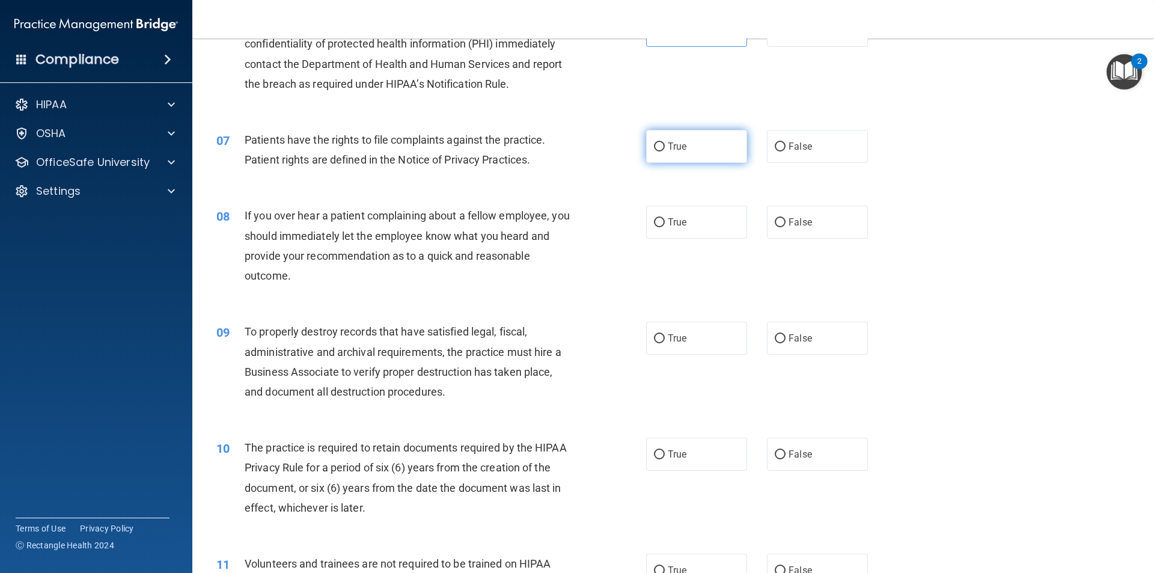
click at [696, 153] on label "True" at bounding box center [696, 146] width 101 height 33
click at [665, 151] on input "True" at bounding box center [659, 146] width 11 height 9
radio input "true"
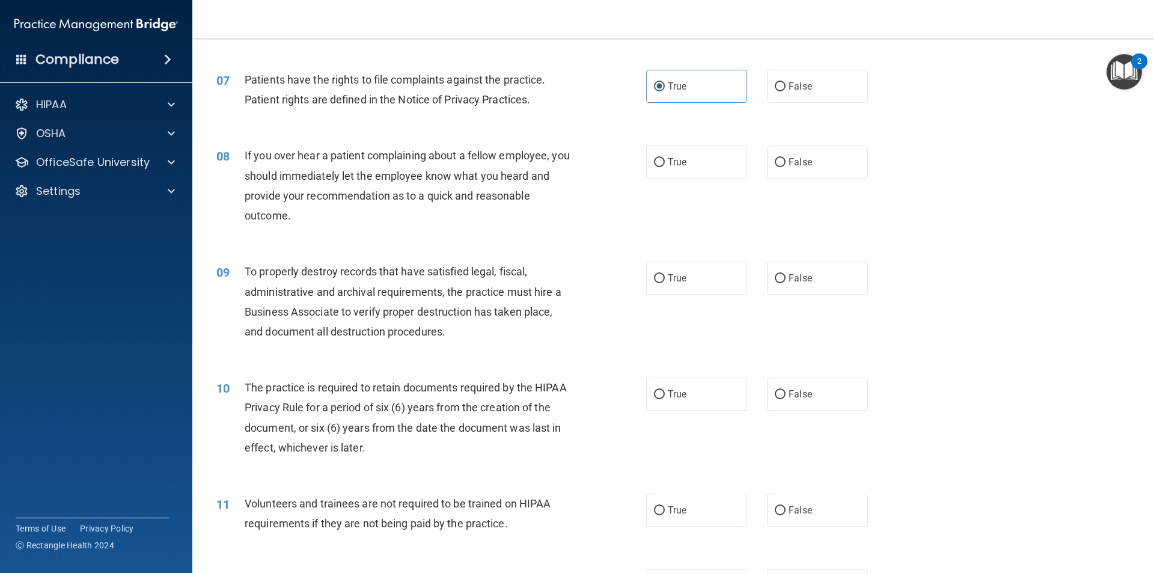
scroll to position [721, 0]
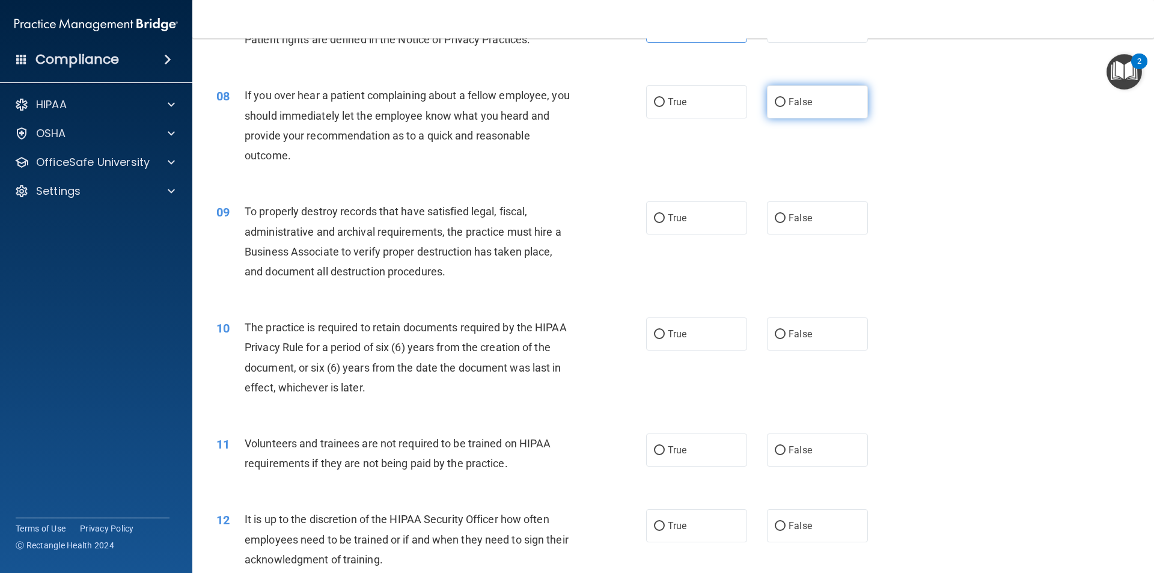
click at [808, 109] on label "False" at bounding box center [817, 101] width 101 height 33
click at [785, 107] on input "False" at bounding box center [780, 102] width 11 height 9
radio input "true"
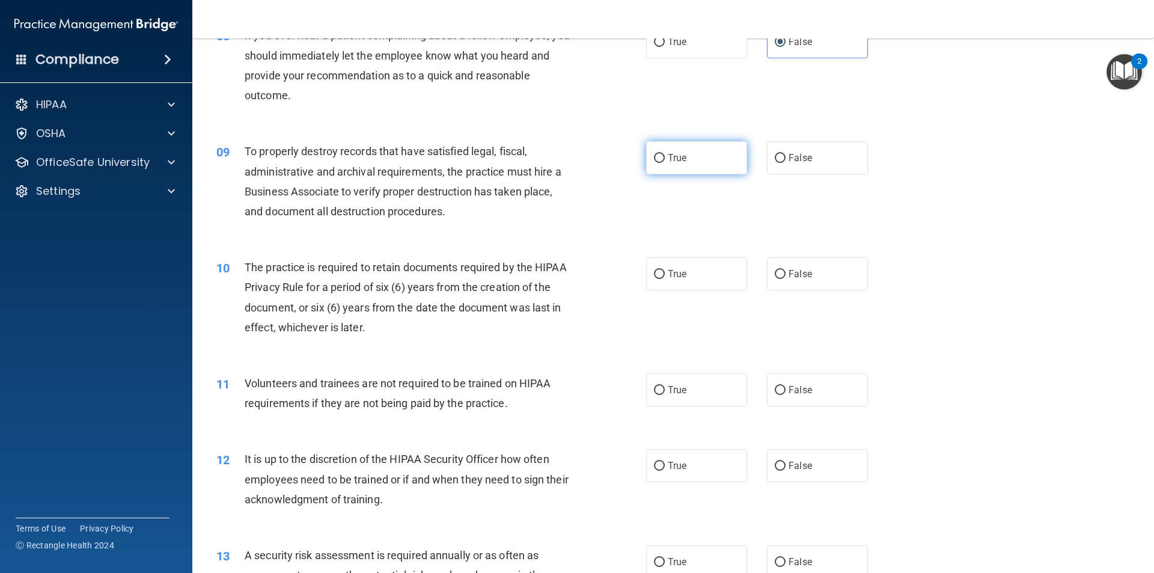
click at [694, 159] on label "True" at bounding box center [696, 157] width 101 height 33
click at [665, 159] on input "True" at bounding box center [659, 158] width 11 height 9
radio input "true"
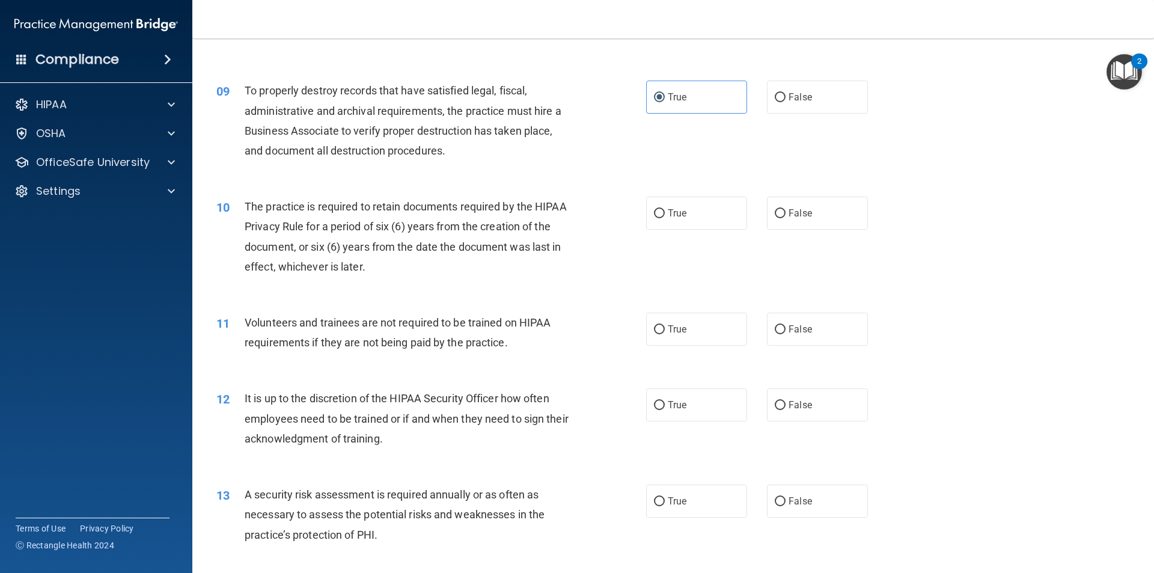
scroll to position [901, 0]
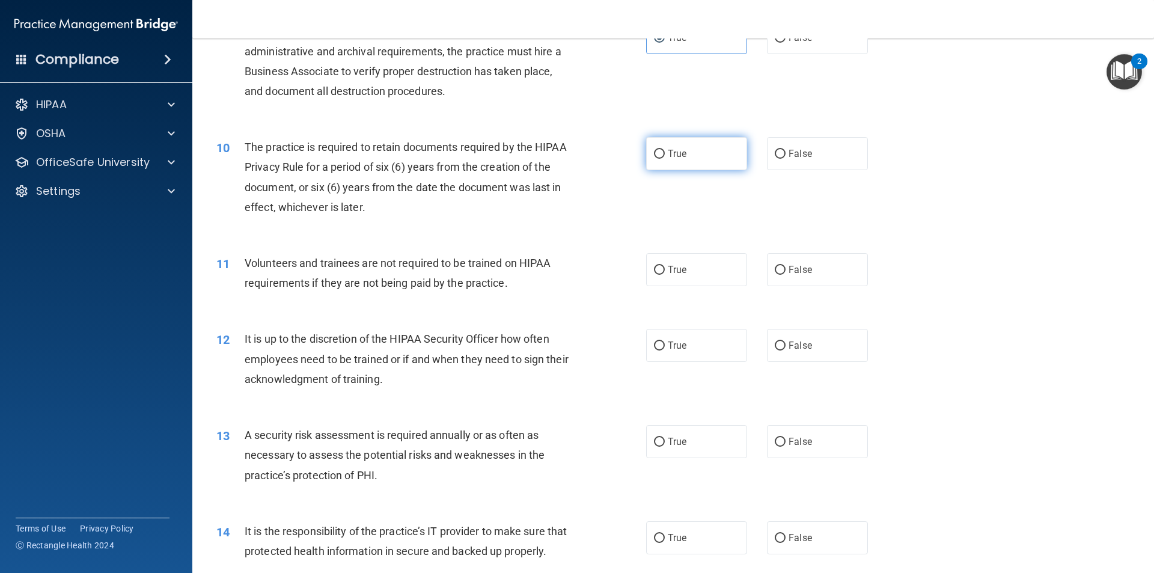
click at [697, 160] on label "True" at bounding box center [696, 153] width 101 height 33
click at [665, 159] on input "True" at bounding box center [659, 154] width 11 height 9
radio input "true"
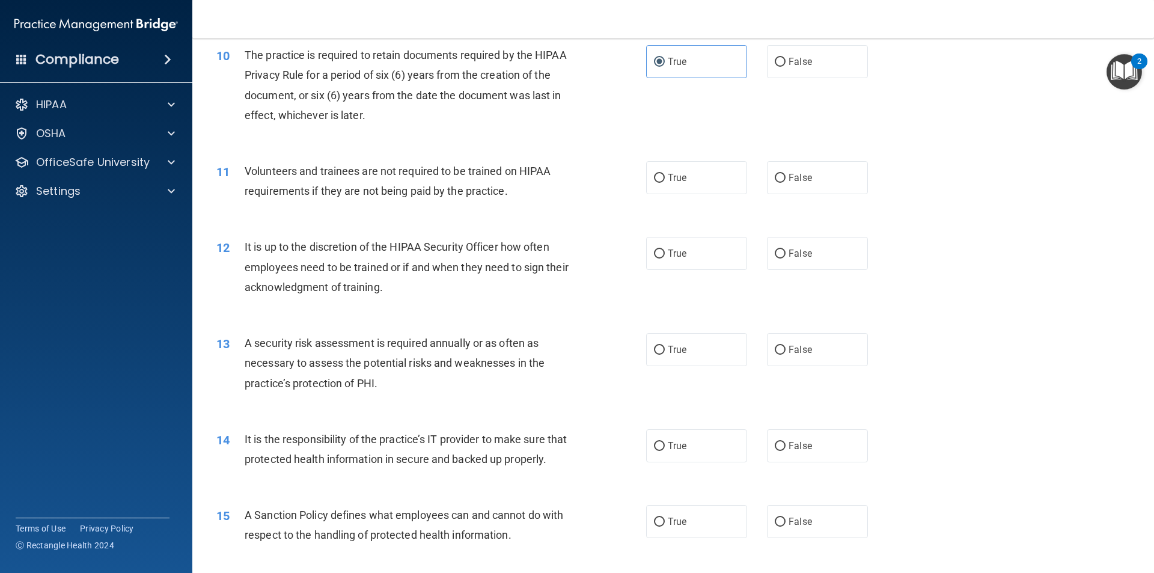
scroll to position [1022, 0]
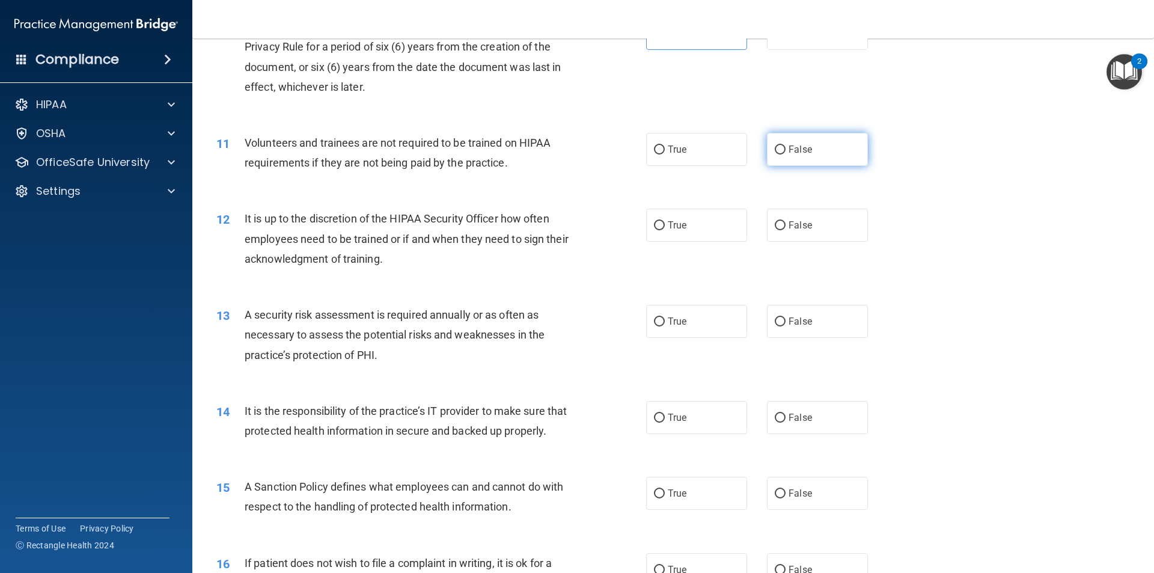
click at [775, 148] on input "False" at bounding box center [780, 149] width 11 height 9
radio input "true"
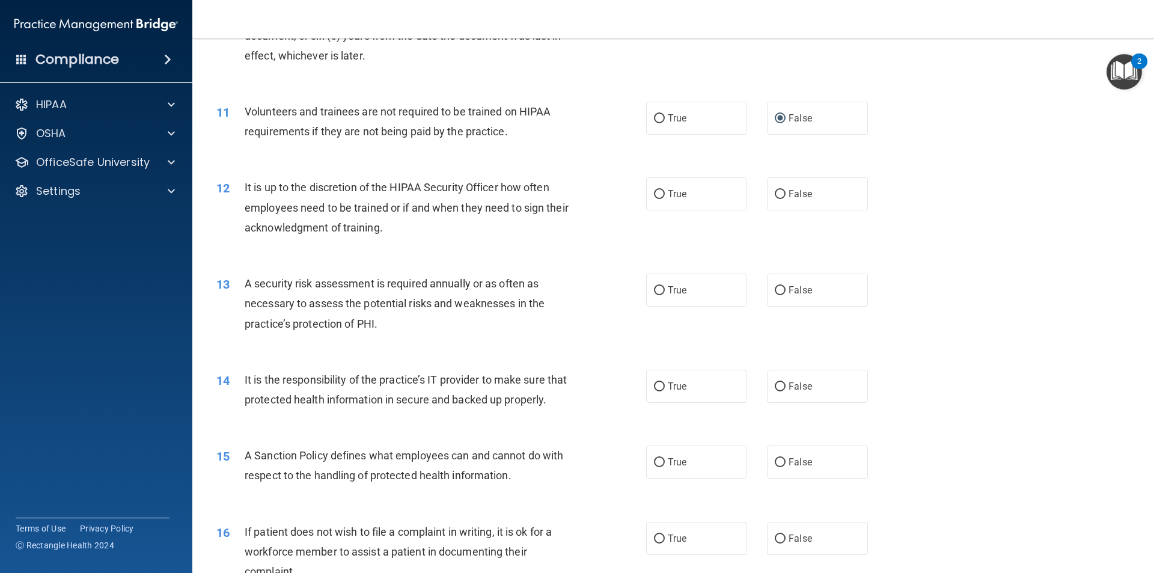
scroll to position [1082, 0]
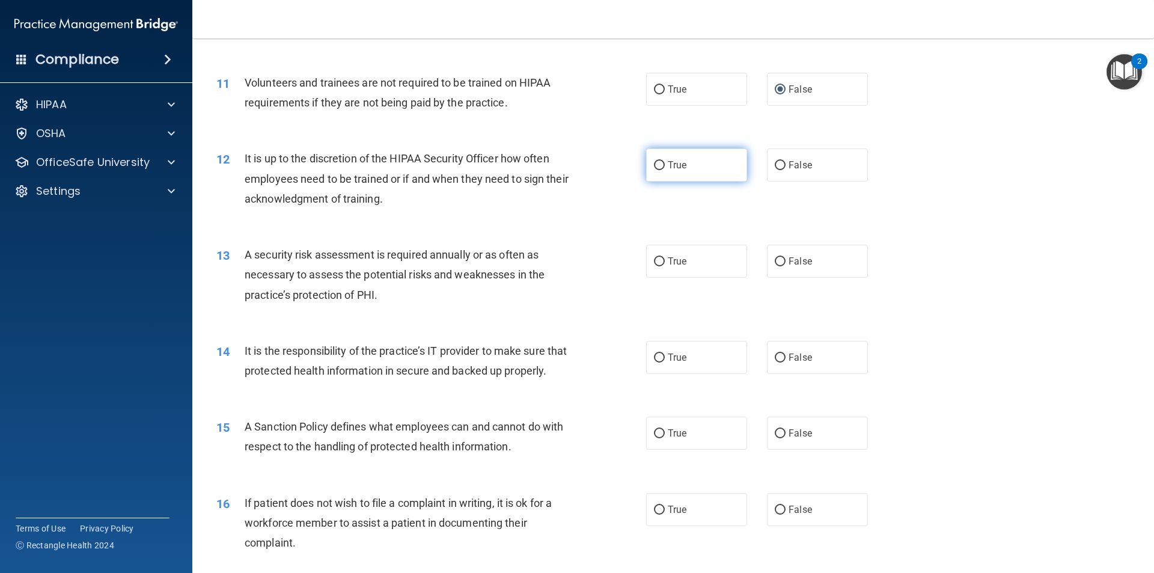
click at [695, 165] on label "True" at bounding box center [696, 164] width 101 height 33
click at [665, 165] on input "True" at bounding box center [659, 165] width 11 height 9
radio input "true"
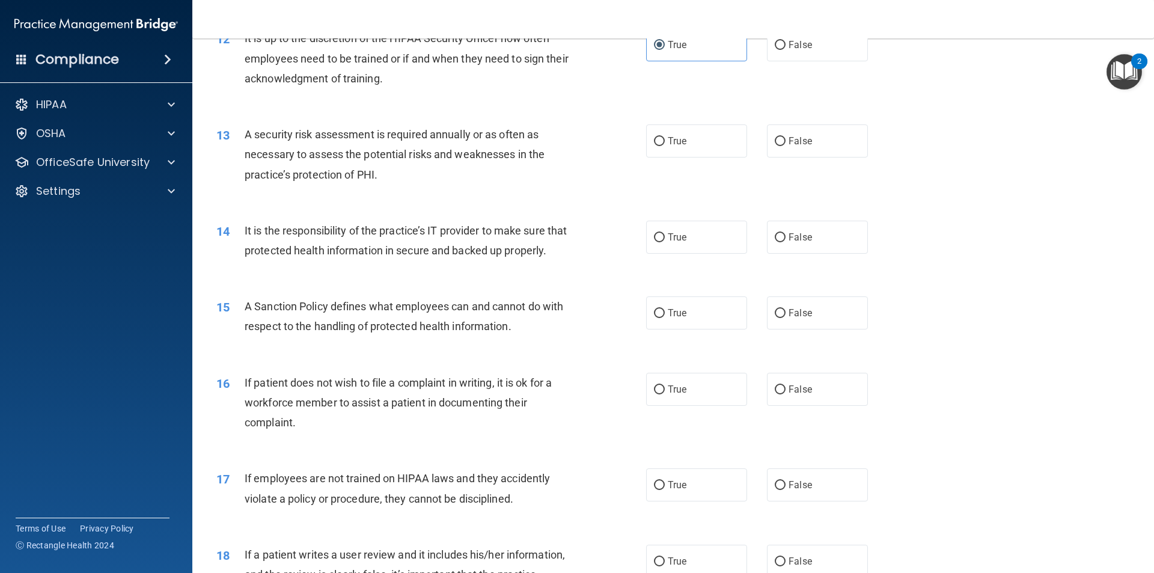
scroll to position [1262, 0]
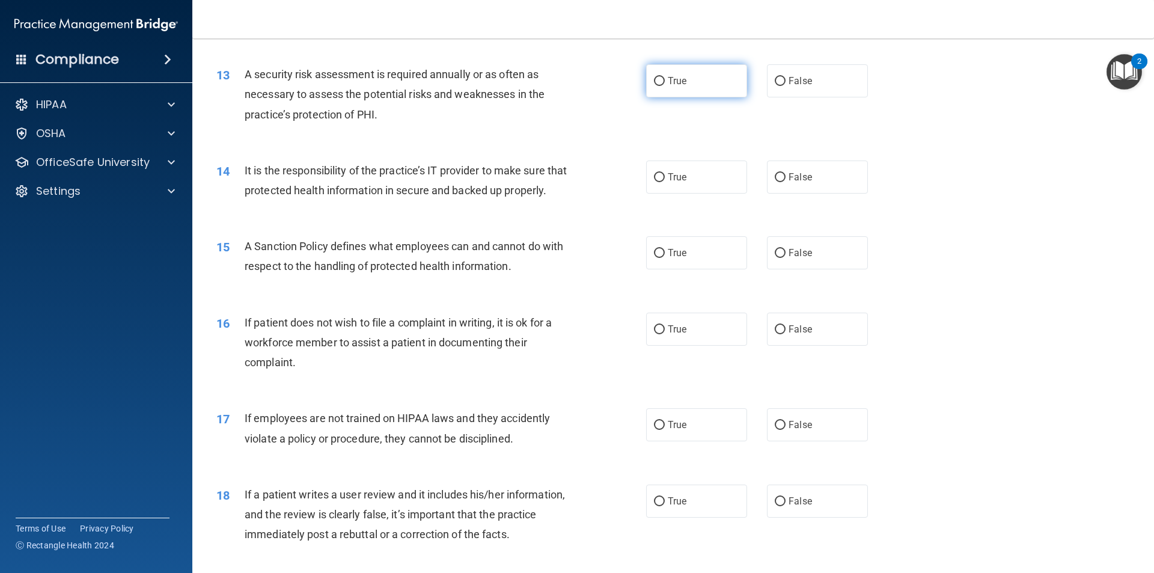
click at [674, 87] on label "True" at bounding box center [696, 80] width 101 height 33
click at [665, 86] on input "True" at bounding box center [659, 81] width 11 height 9
radio input "true"
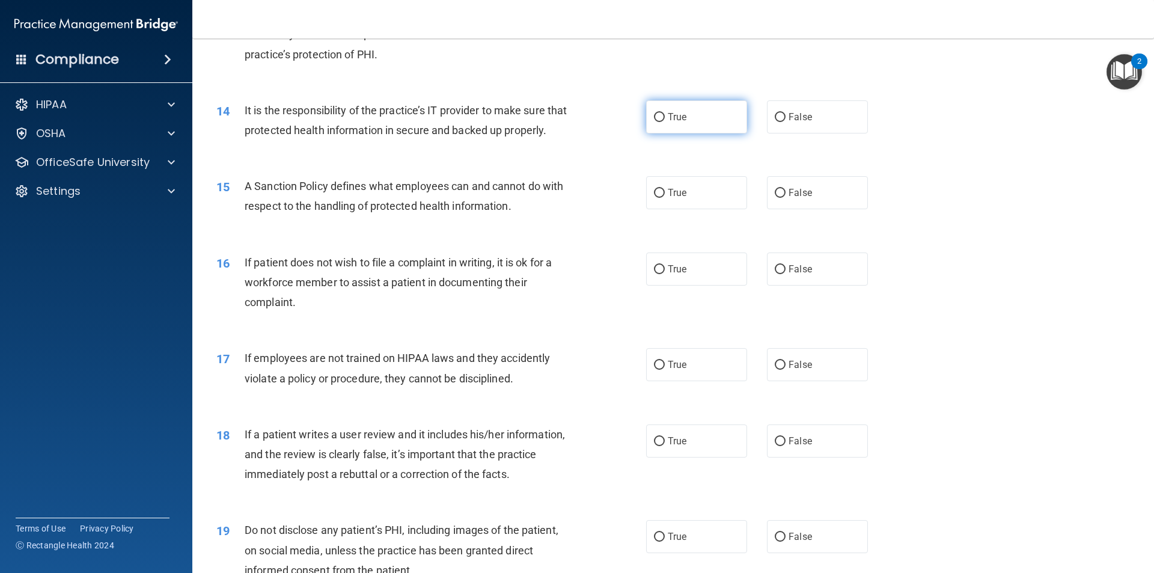
click at [681, 132] on label "True" at bounding box center [696, 116] width 101 height 33
click at [665, 122] on input "True" at bounding box center [659, 117] width 11 height 9
radio input "true"
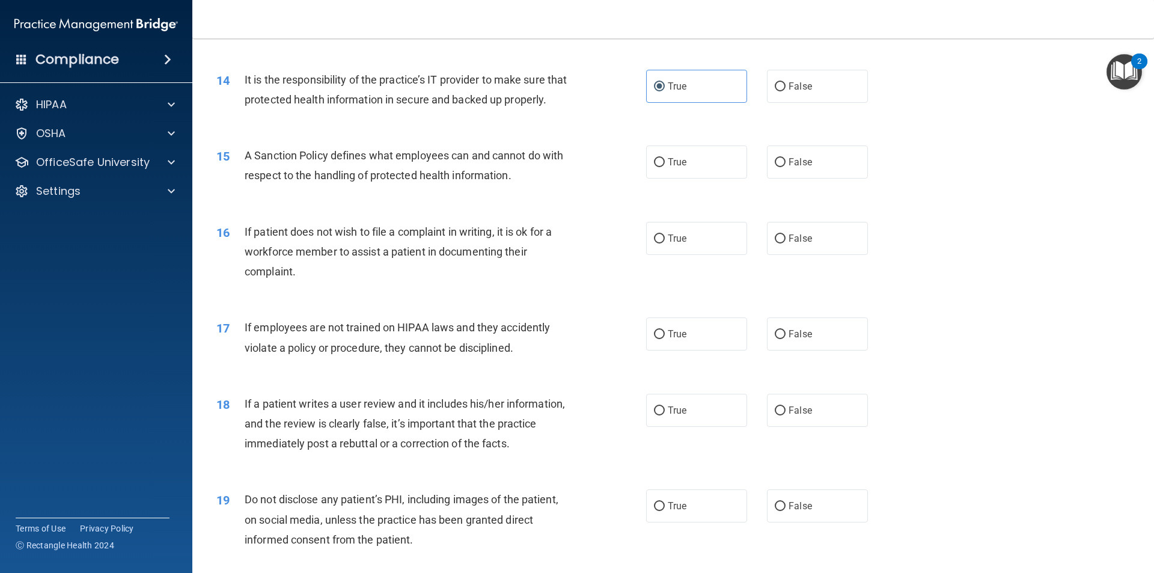
scroll to position [1382, 0]
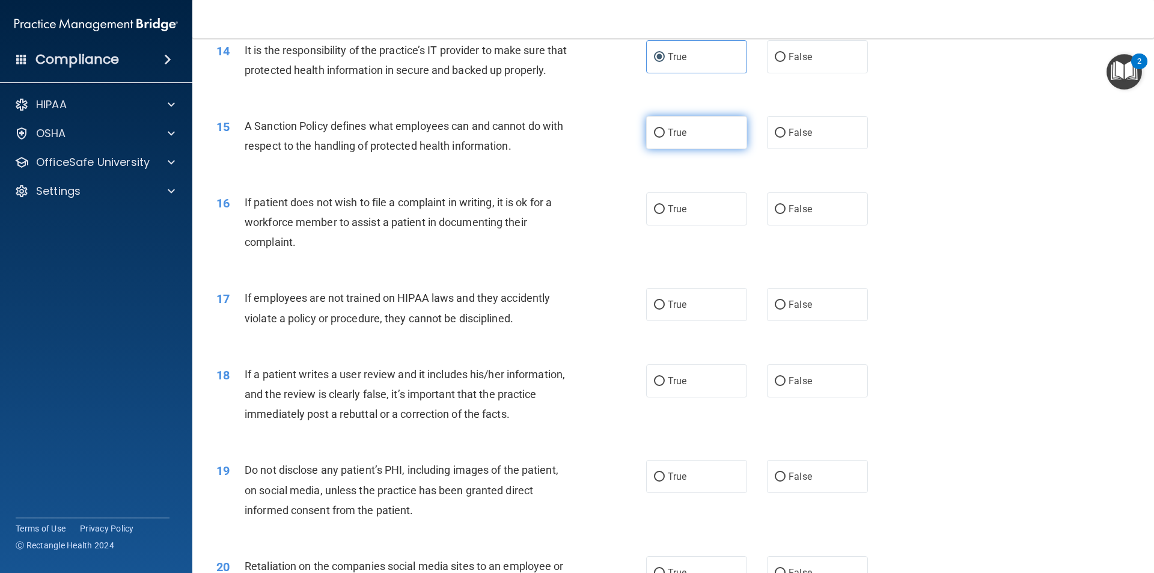
click at [681, 138] on span "True" at bounding box center [677, 132] width 19 height 11
click at [665, 138] on input "True" at bounding box center [659, 133] width 11 height 9
radio input "true"
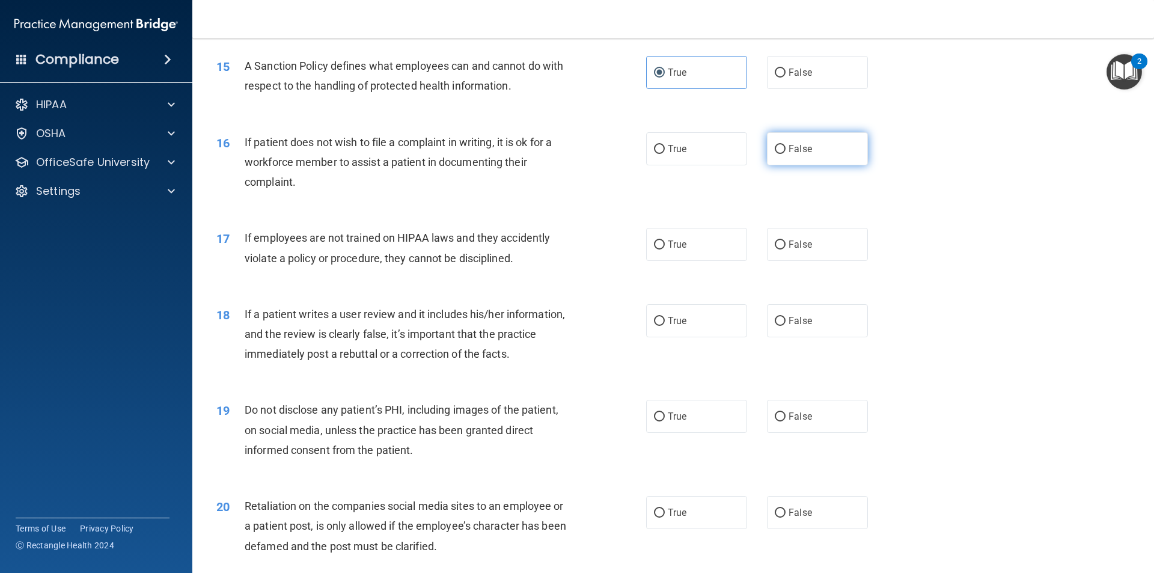
click at [816, 156] on label "False" at bounding box center [817, 148] width 101 height 33
click at [785, 154] on input "False" at bounding box center [780, 149] width 11 height 9
radio input "true"
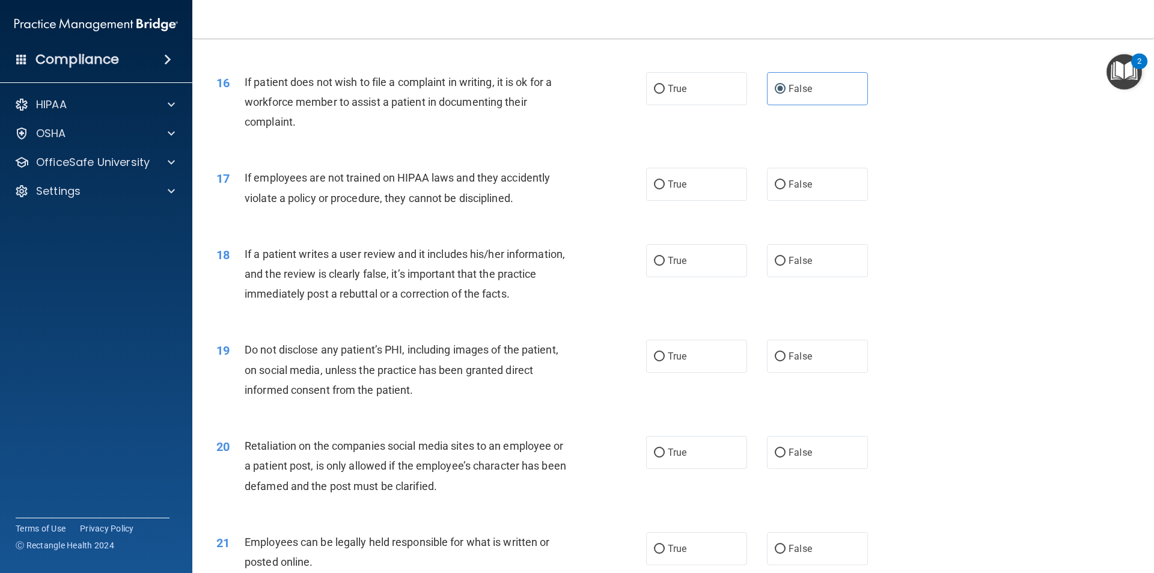
scroll to position [1562, 0]
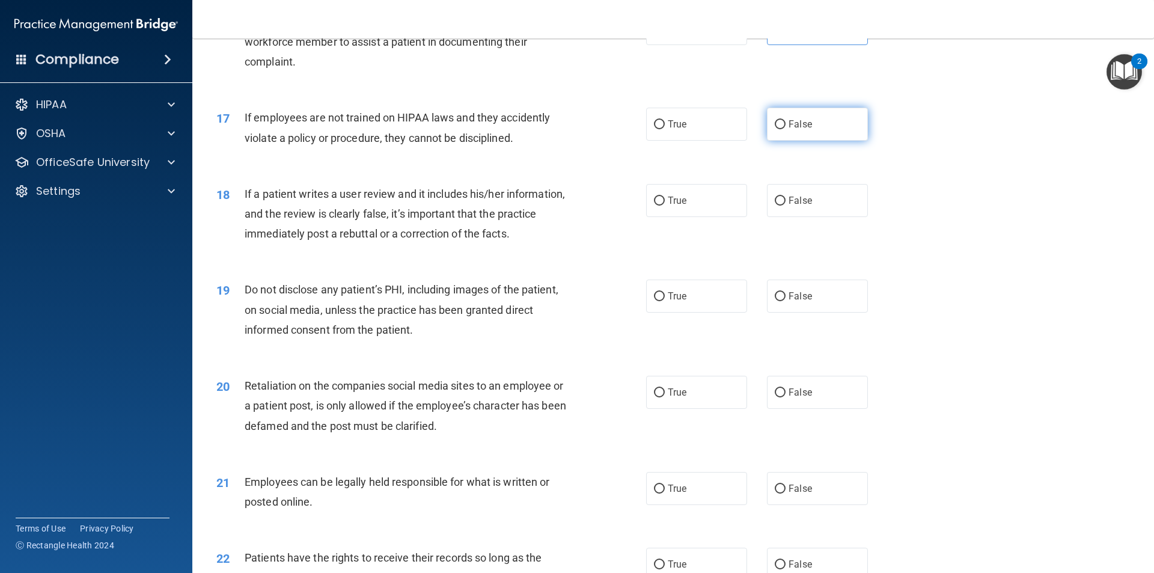
click at [804, 132] on label "False" at bounding box center [817, 124] width 101 height 33
click at [785, 129] on input "False" at bounding box center [780, 124] width 11 height 9
radio input "true"
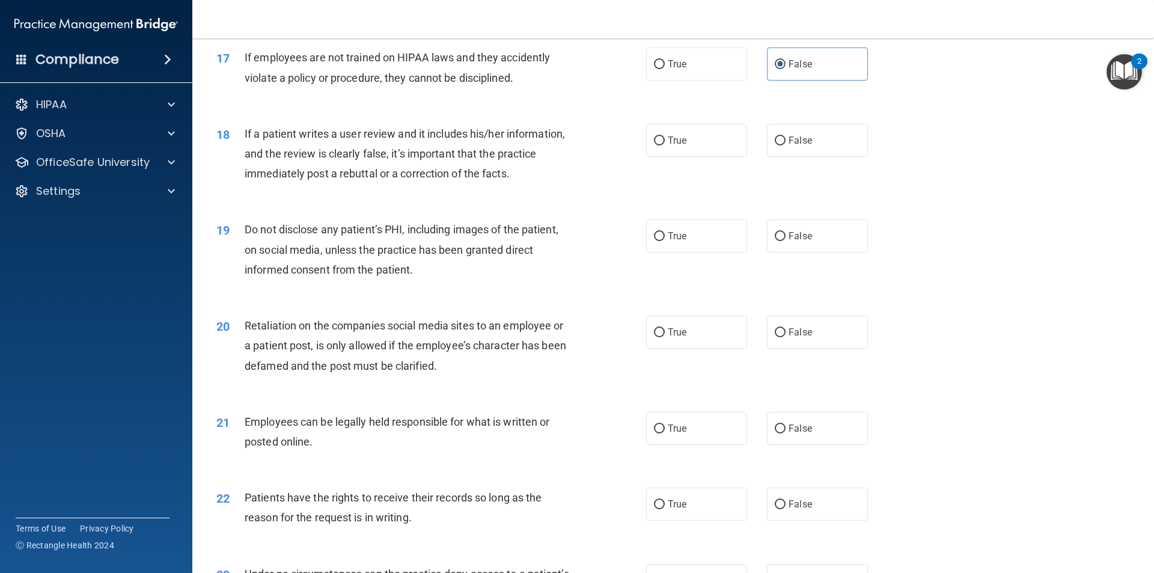
scroll to position [1683, 0]
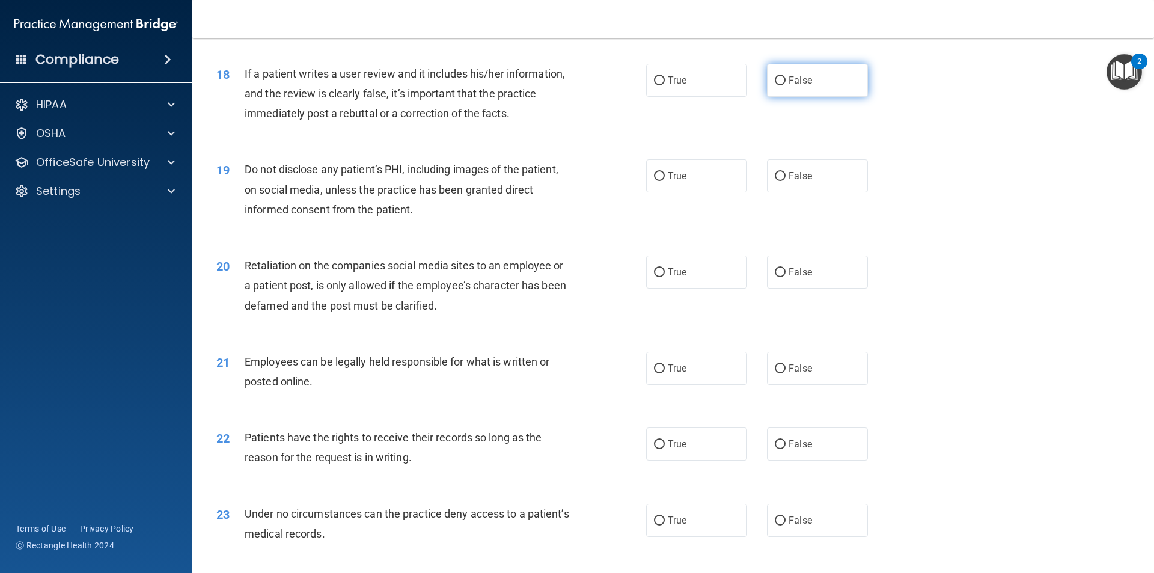
click at [796, 97] on label "False" at bounding box center [817, 80] width 101 height 33
click at [785, 85] on input "False" at bounding box center [780, 80] width 11 height 9
radio input "true"
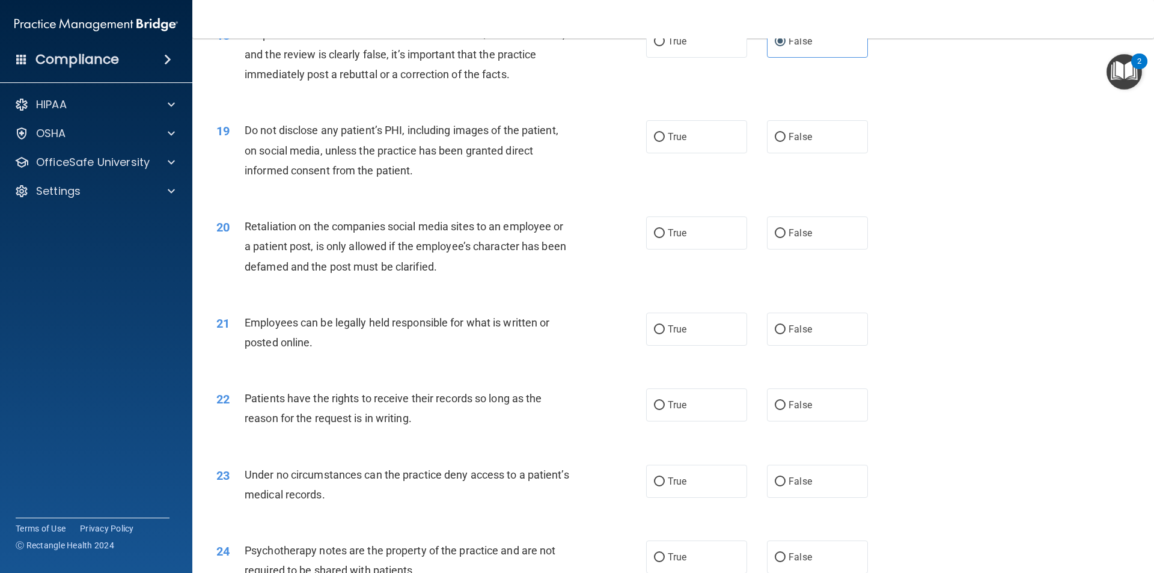
scroll to position [1743, 0]
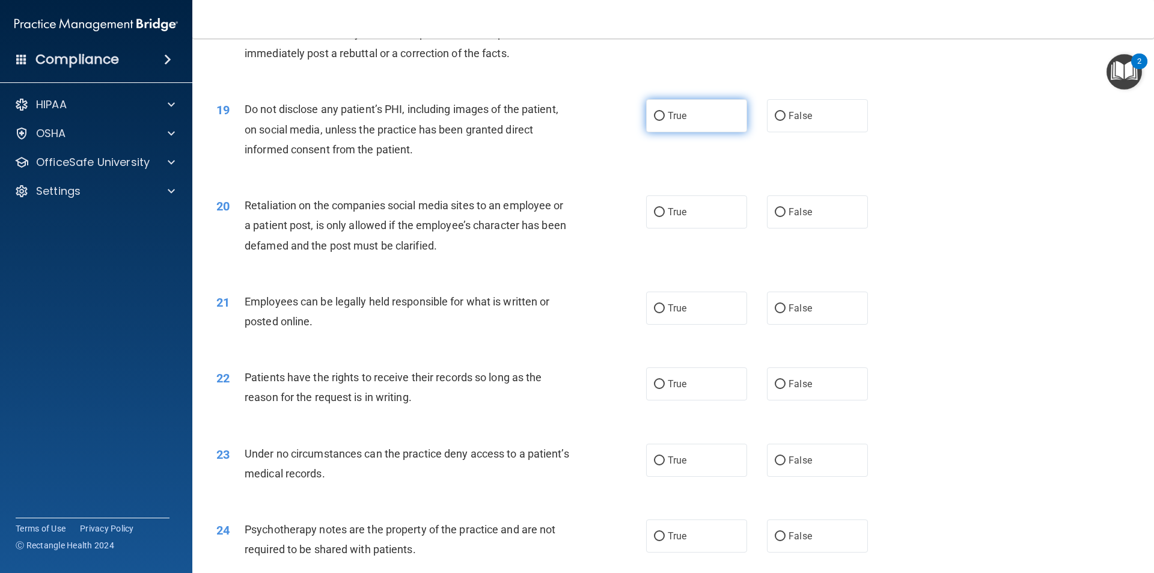
click at [702, 132] on label "True" at bounding box center [696, 115] width 101 height 33
click at [665, 121] on input "True" at bounding box center [659, 116] width 11 height 9
radio input "true"
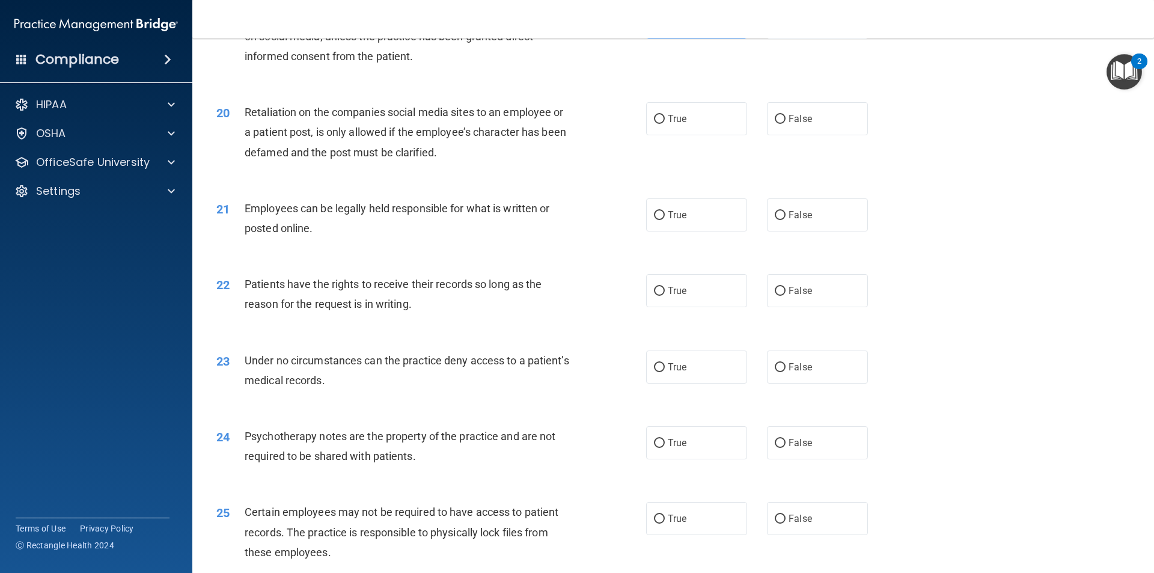
scroll to position [1863, 0]
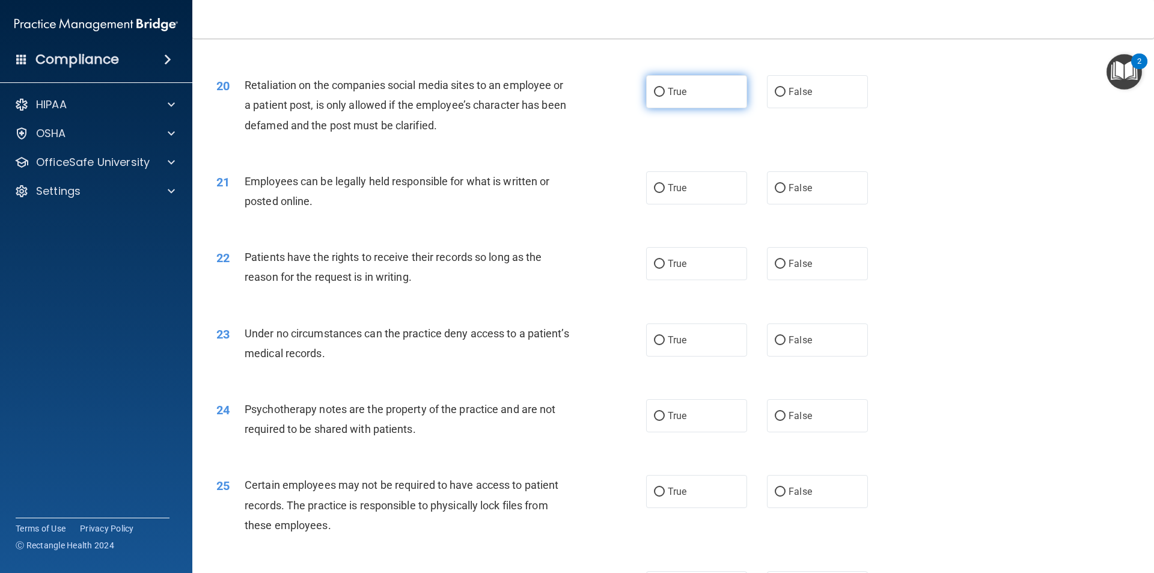
click at [681, 108] on label "True" at bounding box center [696, 91] width 101 height 33
click at [665, 97] on input "True" at bounding box center [659, 92] width 11 height 9
radio input "true"
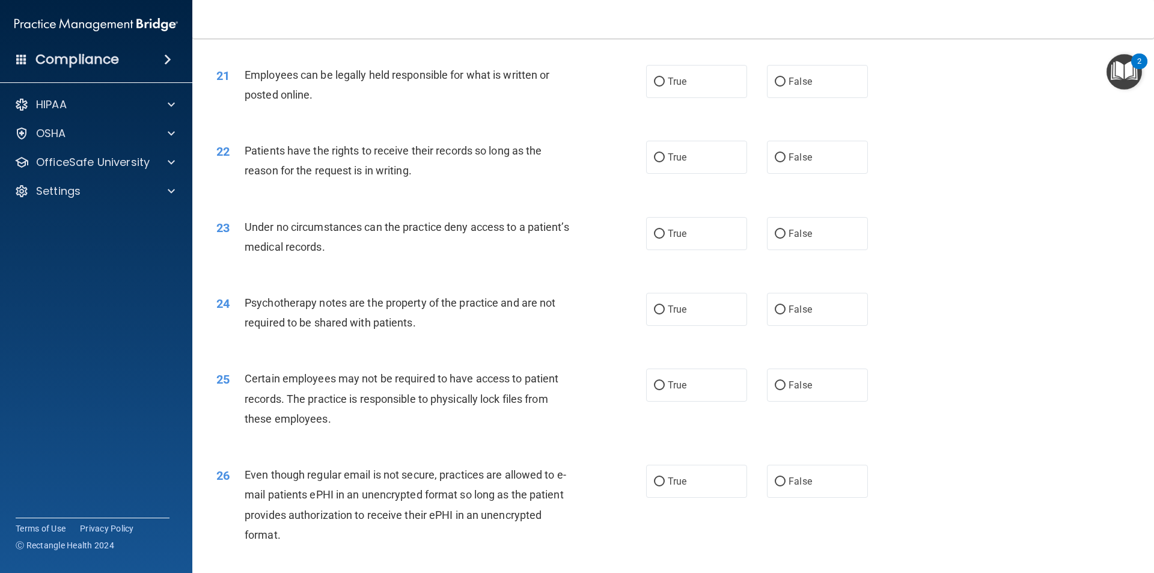
scroll to position [1983, 0]
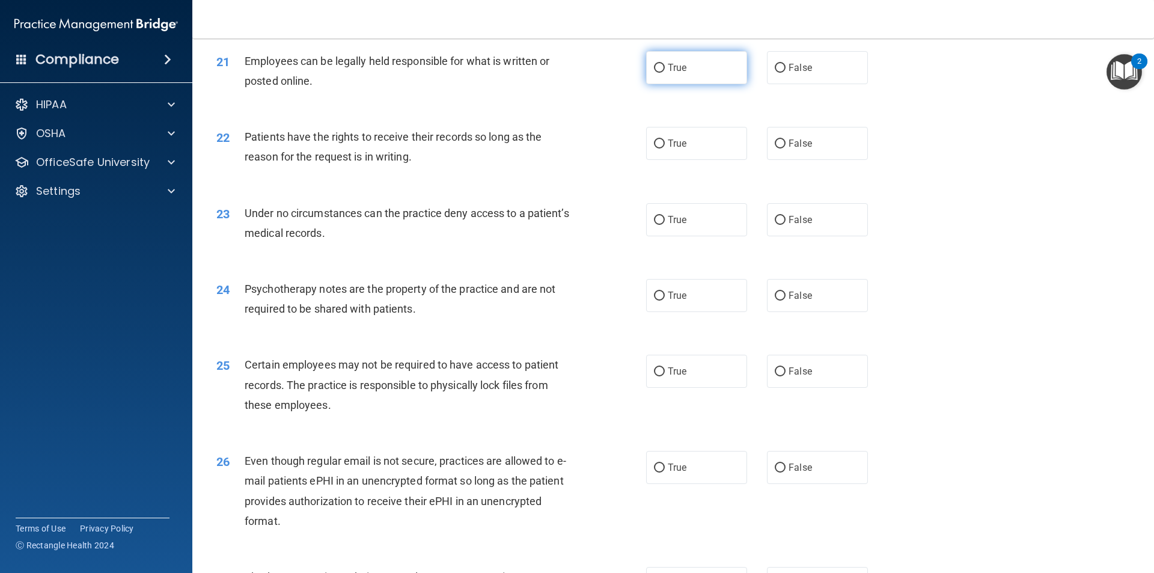
click at [676, 73] on span "True" at bounding box center [677, 67] width 19 height 11
click at [665, 73] on input "True" at bounding box center [659, 68] width 11 height 9
radio input "true"
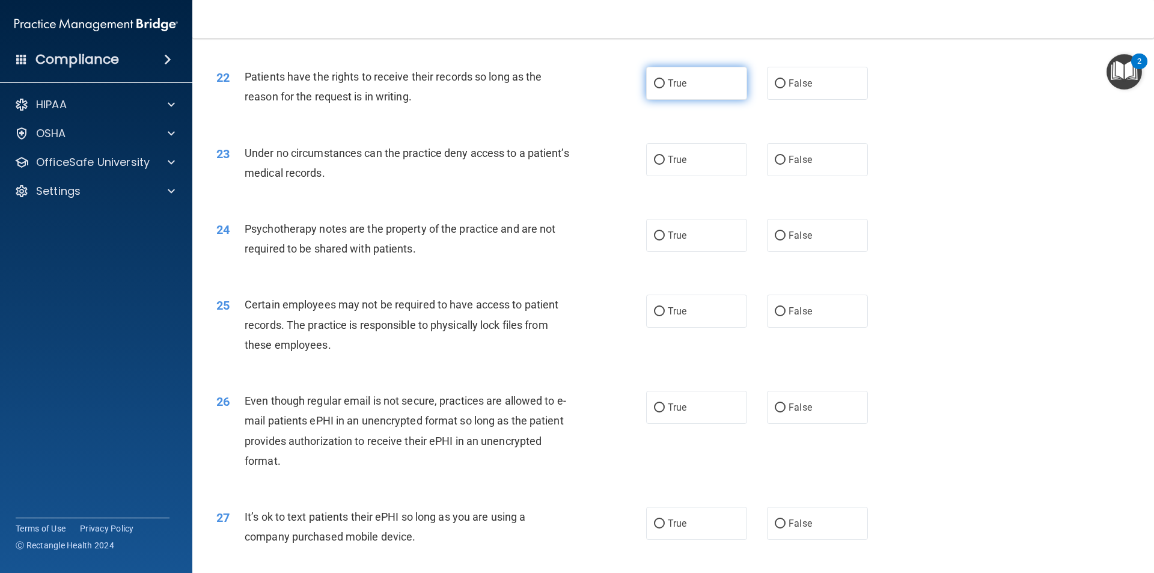
click at [686, 100] on label "True" at bounding box center [696, 83] width 101 height 33
click at [665, 88] on input "True" at bounding box center [659, 83] width 11 height 9
radio input "true"
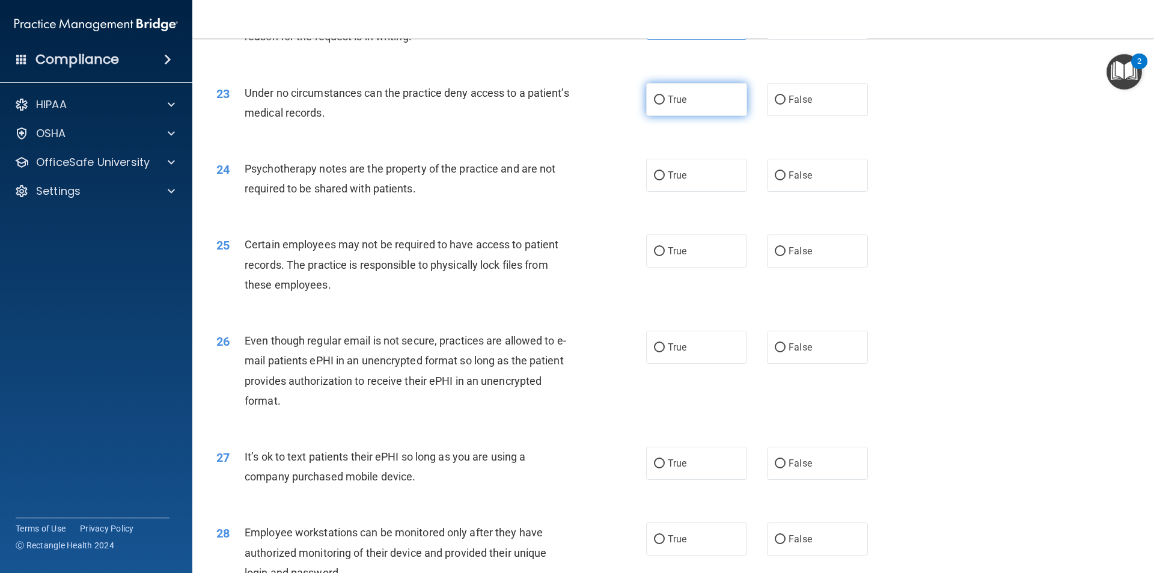
click at [695, 116] on label "True" at bounding box center [696, 99] width 101 height 33
click at [665, 105] on input "True" at bounding box center [659, 100] width 11 height 9
radio input "true"
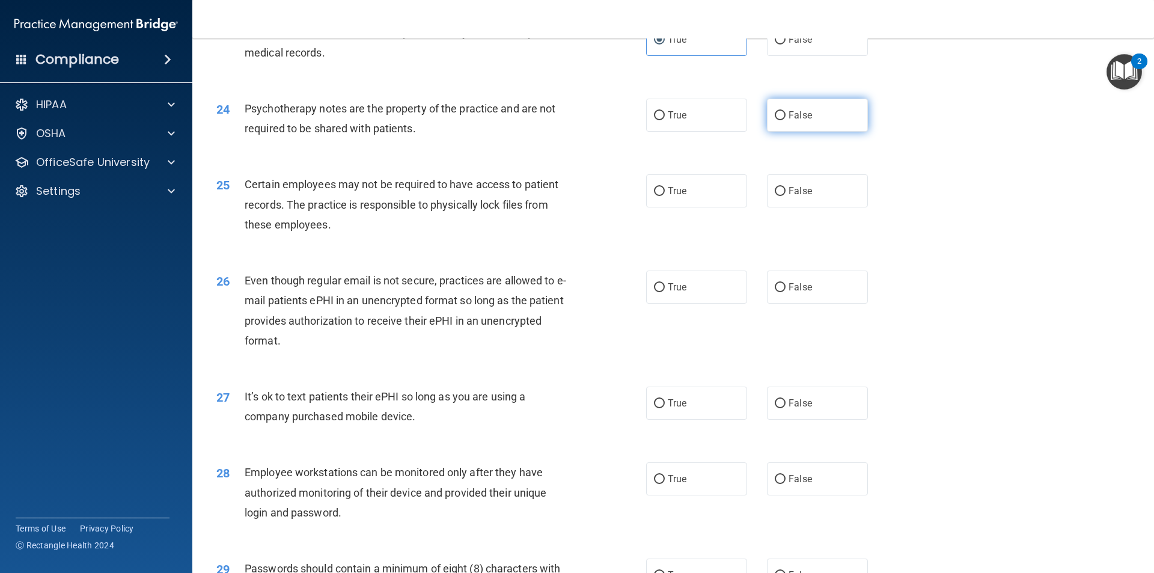
click at [813, 132] on label "False" at bounding box center [817, 115] width 101 height 33
click at [785, 120] on input "False" at bounding box center [780, 115] width 11 height 9
radio input "true"
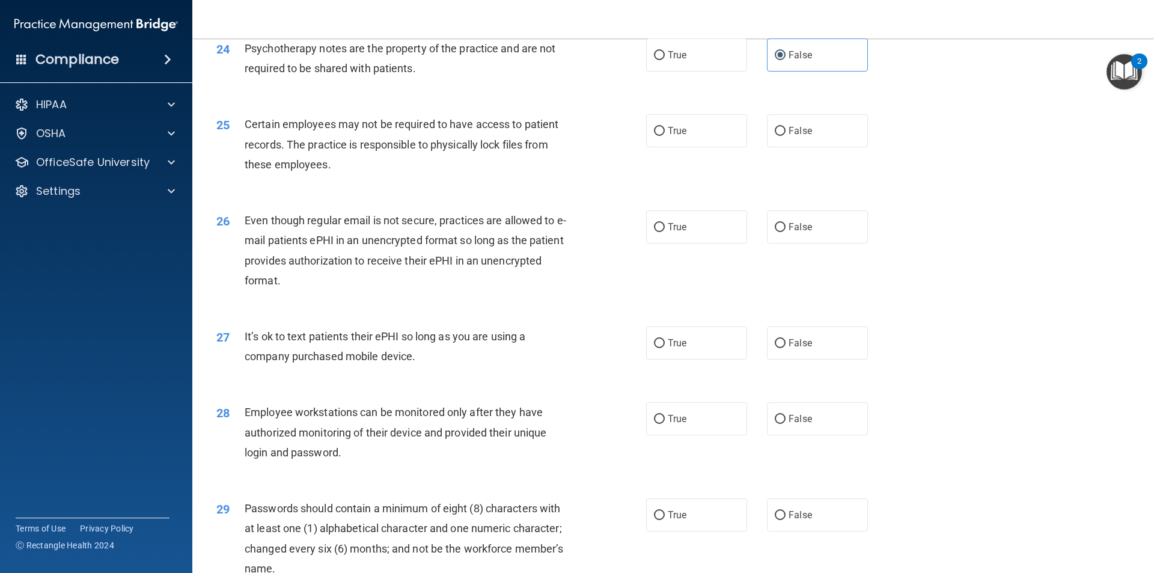
scroll to position [2283, 0]
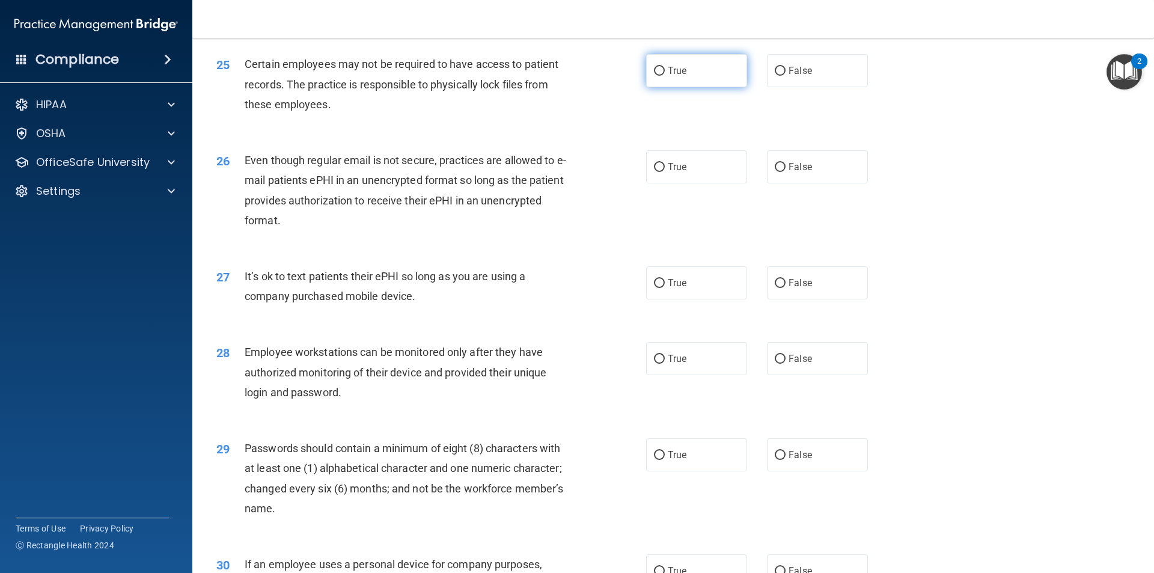
click at [683, 87] on label "True" at bounding box center [696, 70] width 101 height 33
click at [665, 76] on input "True" at bounding box center [659, 71] width 11 height 9
radio input "true"
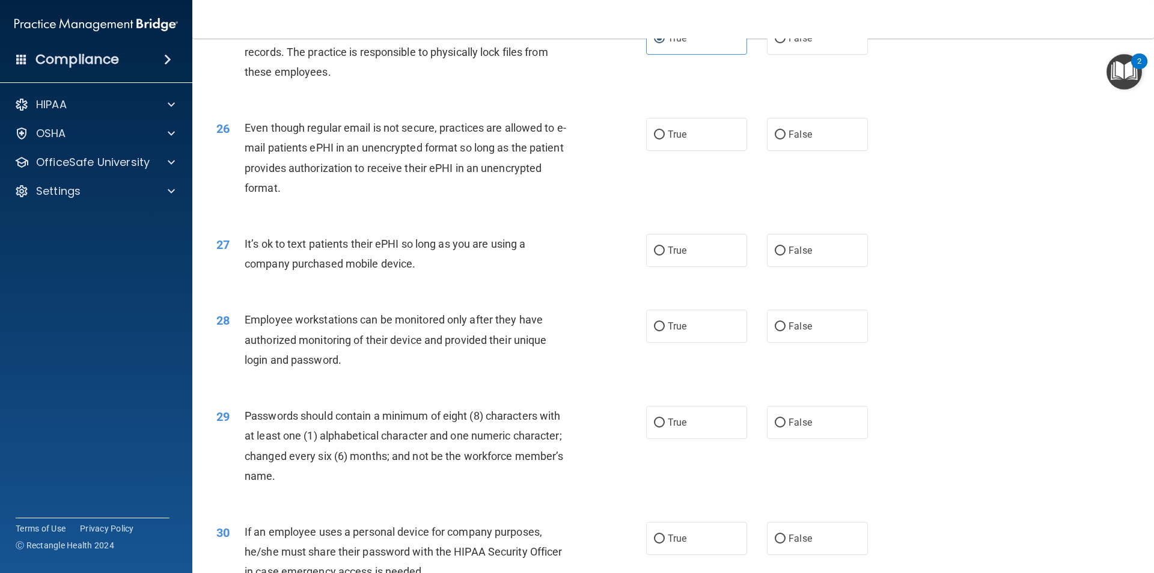
scroll to position [2344, 0]
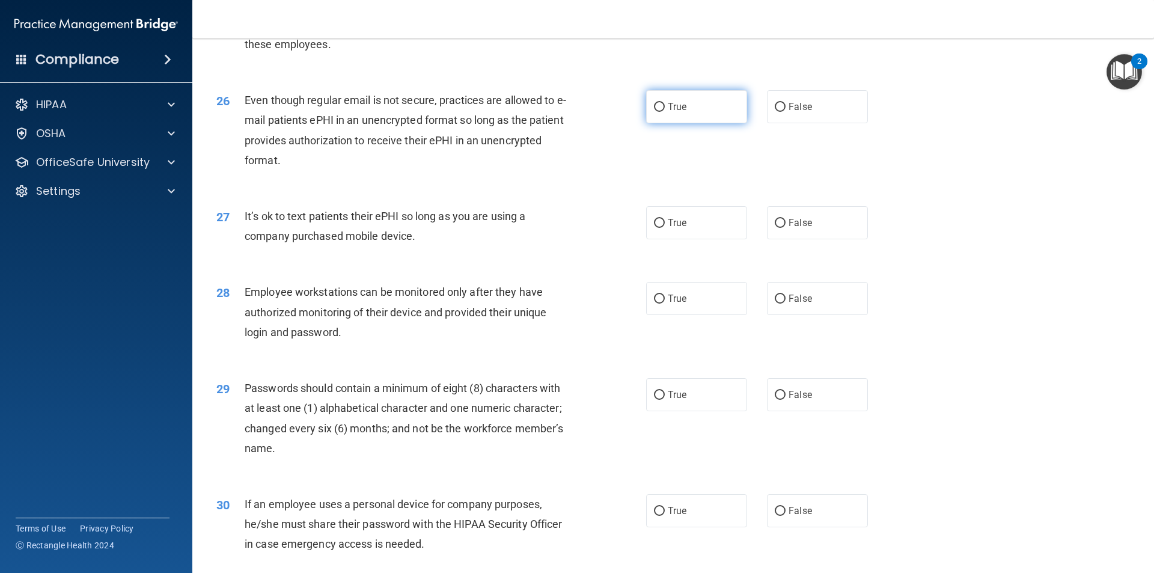
click at [674, 123] on label "True" at bounding box center [696, 106] width 101 height 33
click at [665, 112] on input "True" at bounding box center [659, 107] width 11 height 9
radio input "true"
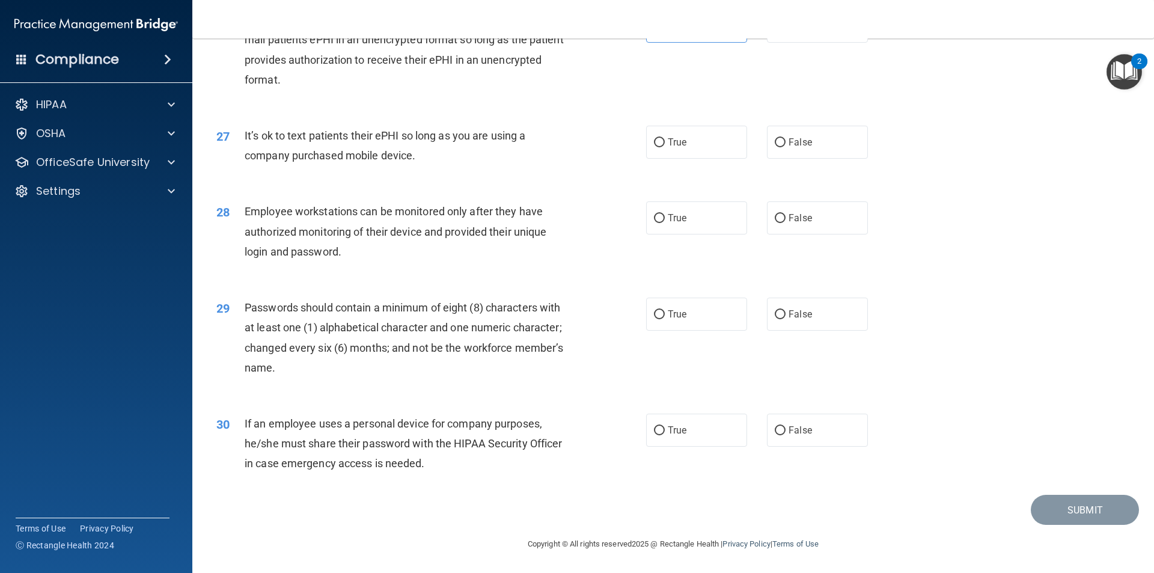
scroll to position [2444, 0]
click at [781, 148] on label "False" at bounding box center [817, 142] width 101 height 33
click at [781, 147] on input "False" at bounding box center [780, 142] width 11 height 9
radio input "true"
click at [817, 200] on div "28 Employee workstations can be monitored only after they have authorized monit…" at bounding box center [672, 234] width 931 height 96
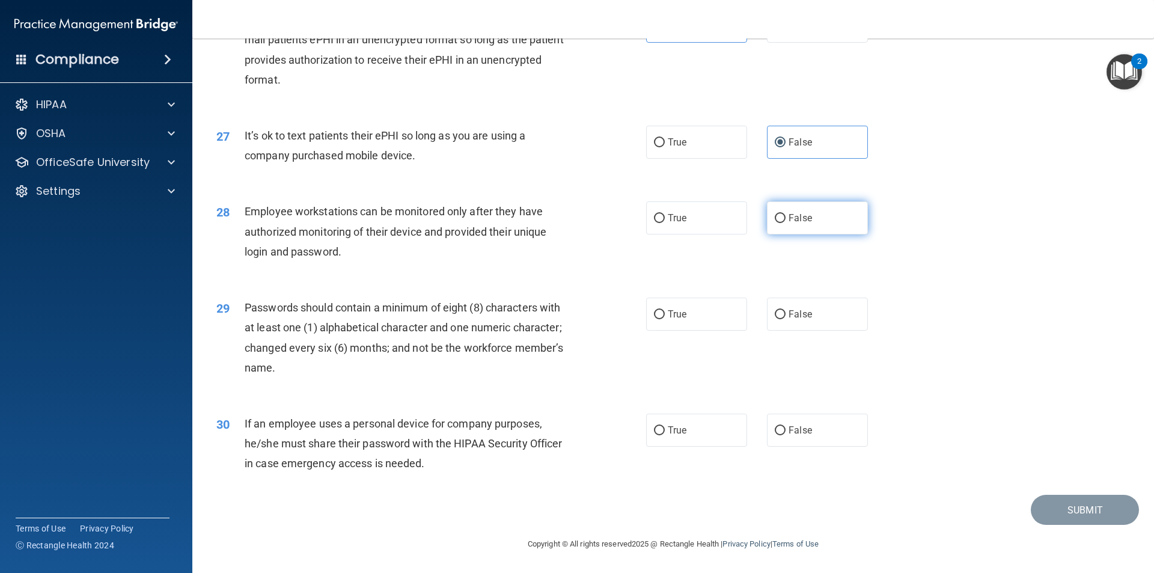
click at [801, 220] on span "False" at bounding box center [799, 217] width 23 height 11
click at [785, 220] on input "False" at bounding box center [780, 218] width 11 height 9
radio input "true"
click at [678, 304] on label "True" at bounding box center [696, 313] width 101 height 33
click at [665, 310] on input "True" at bounding box center [659, 314] width 11 height 9
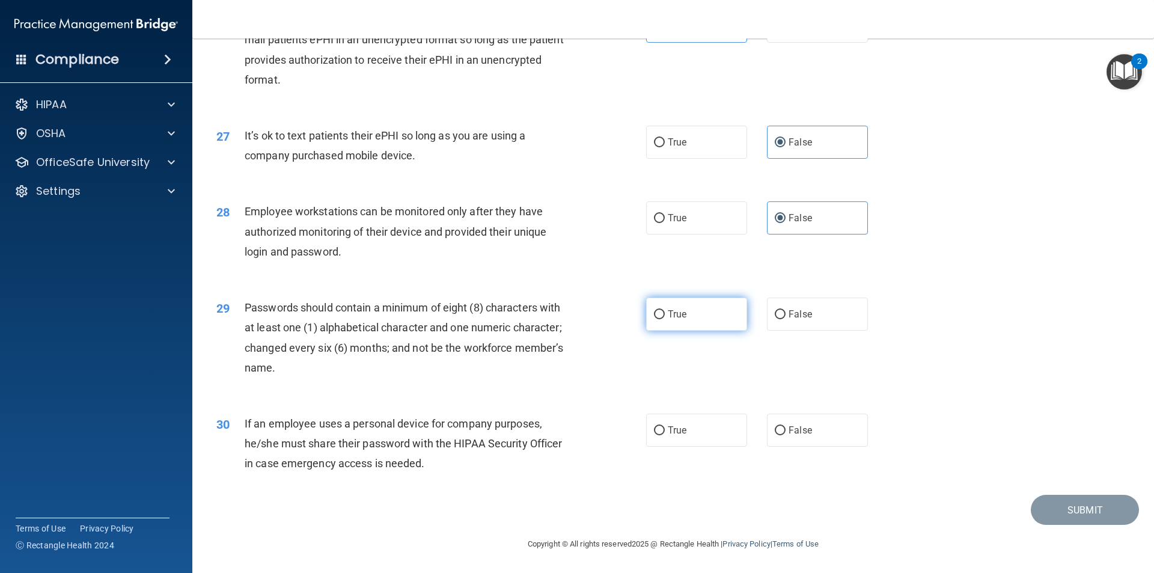
radio input "true"
click at [659, 431] on input "True" at bounding box center [659, 430] width 11 height 9
radio input "true"
click at [1041, 514] on button "Submit" at bounding box center [1085, 510] width 108 height 31
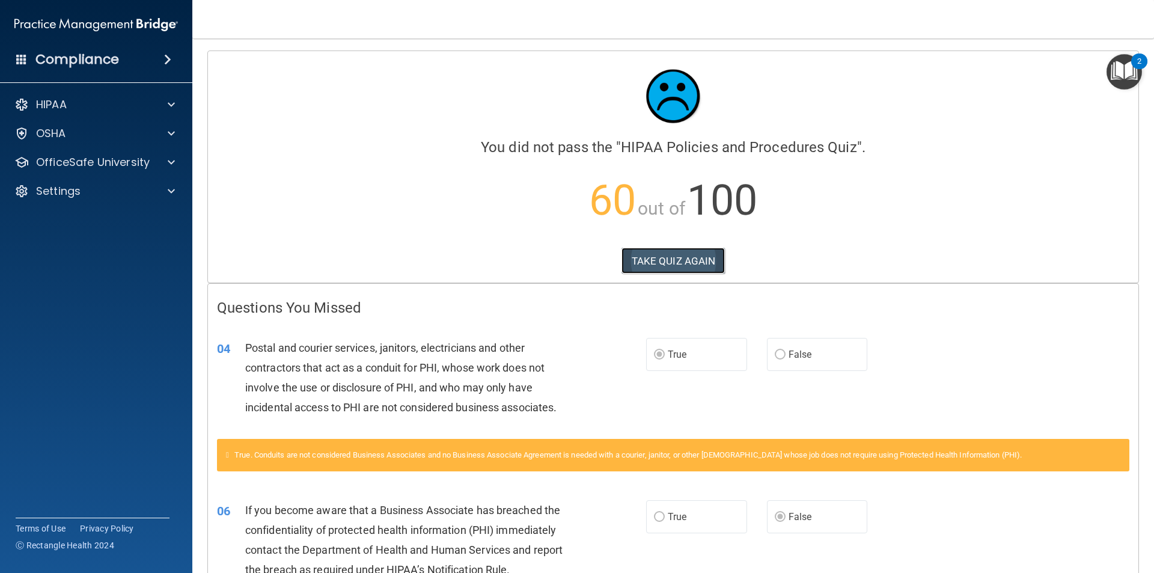
click at [635, 258] on button "TAKE QUIZ AGAIN" at bounding box center [673, 261] width 104 height 26
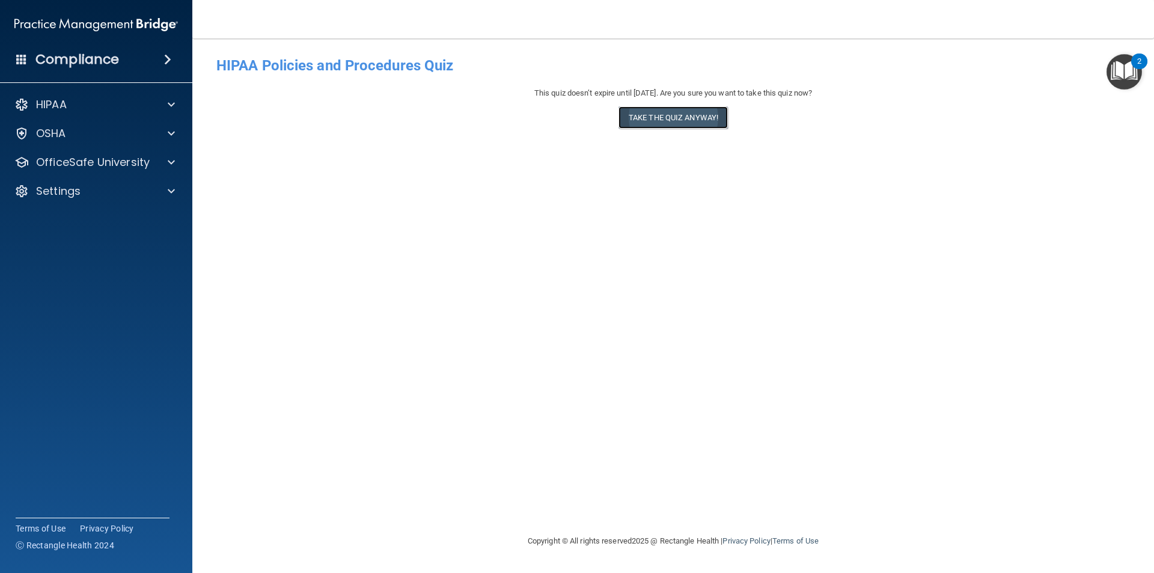
click at [648, 120] on button "Take the quiz anyway!" at bounding box center [672, 117] width 109 height 22
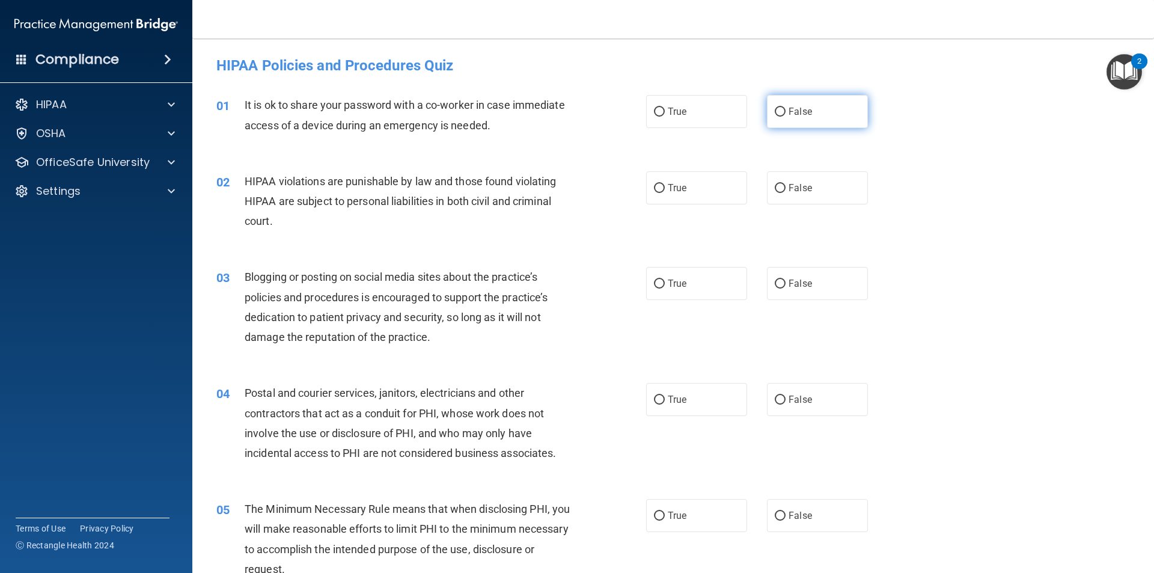
click at [804, 117] on span "False" at bounding box center [799, 111] width 23 height 11
click at [785, 117] on input "False" at bounding box center [780, 112] width 11 height 9
radio input "true"
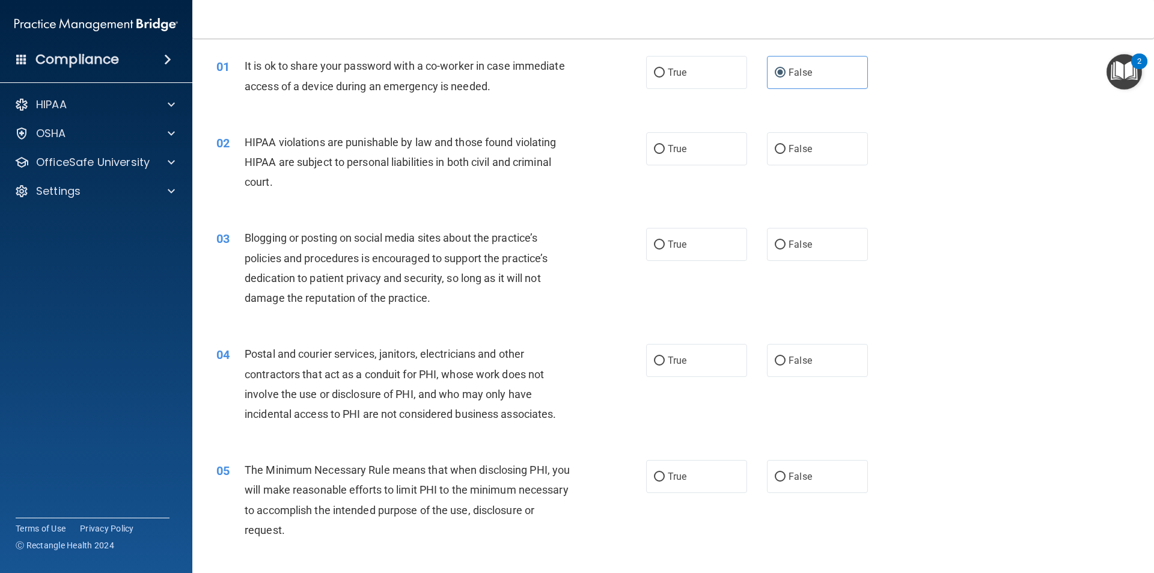
scroll to position [60, 0]
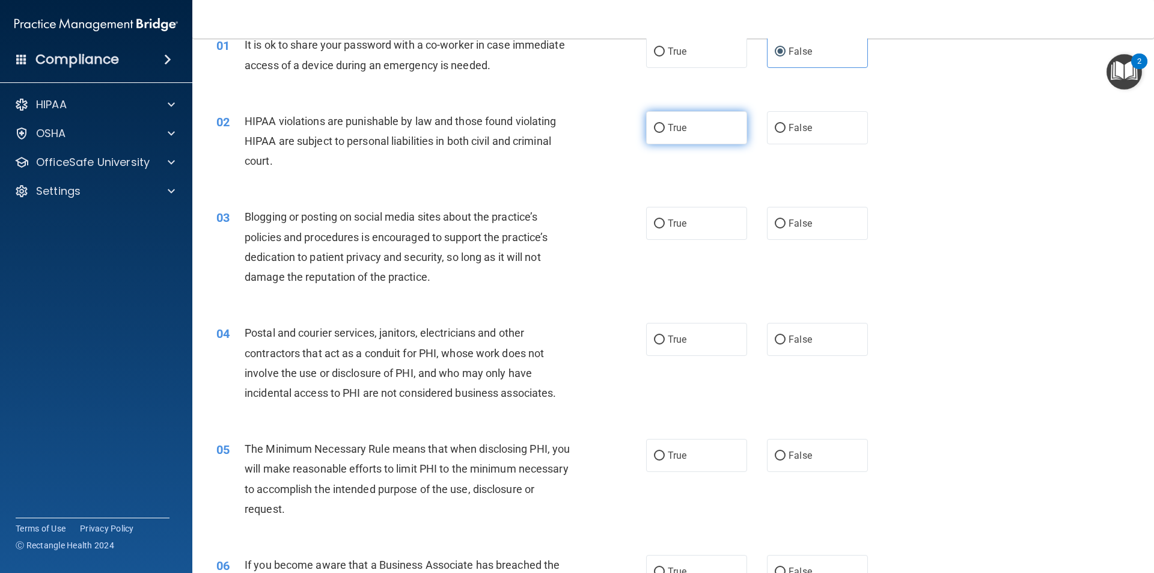
click at [668, 135] on label "True" at bounding box center [696, 127] width 101 height 33
click at [665, 133] on input "True" at bounding box center [659, 128] width 11 height 9
radio input "true"
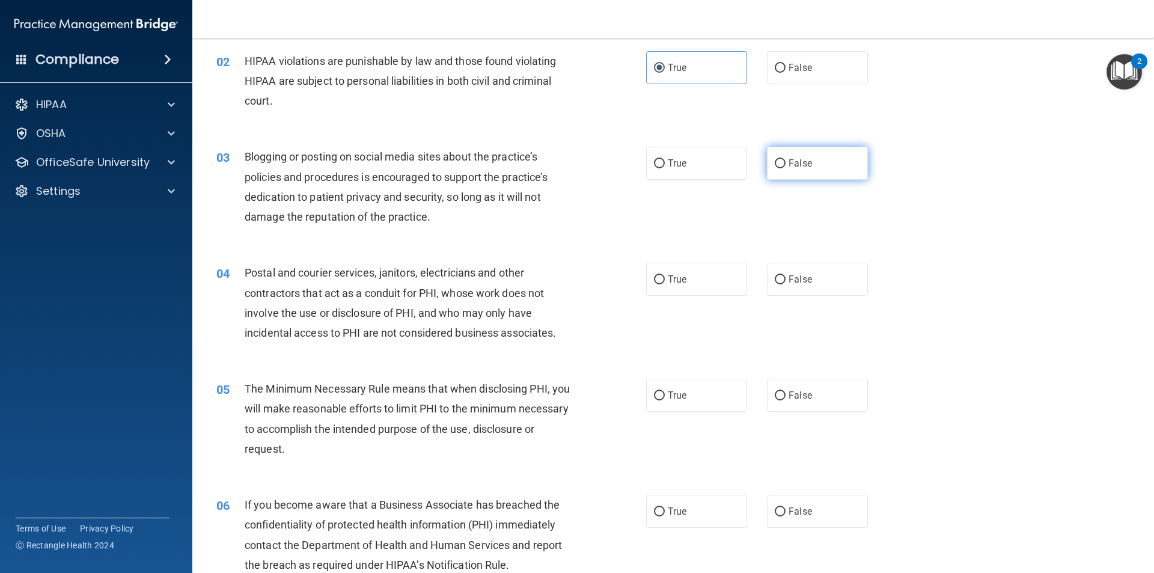
click at [794, 169] on label "False" at bounding box center [817, 163] width 101 height 33
click at [785, 168] on input "False" at bounding box center [780, 163] width 11 height 9
radio input "true"
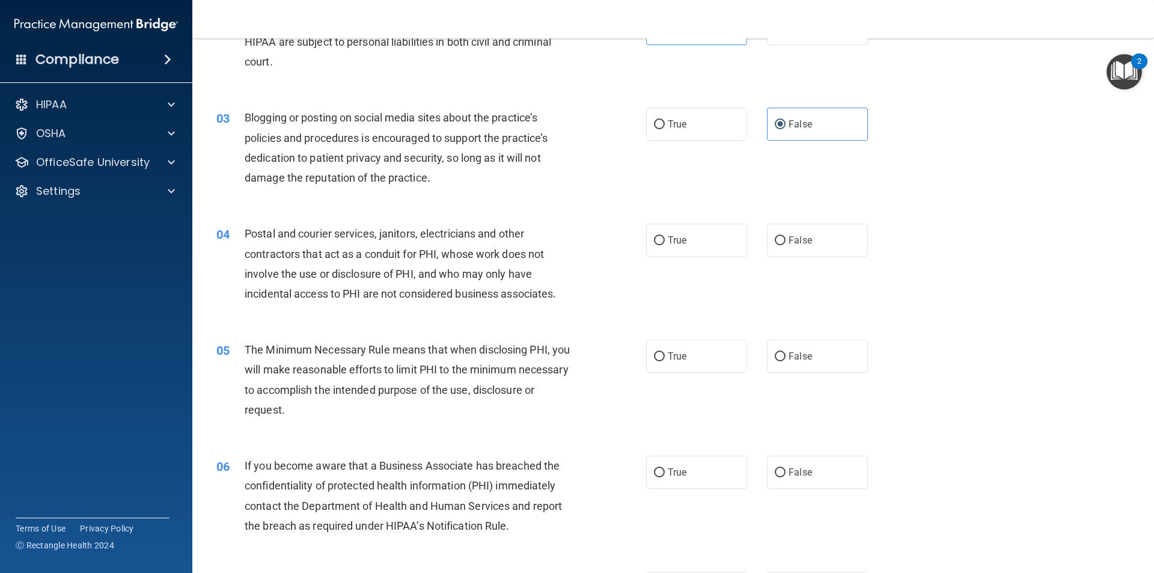
scroll to position [180, 0]
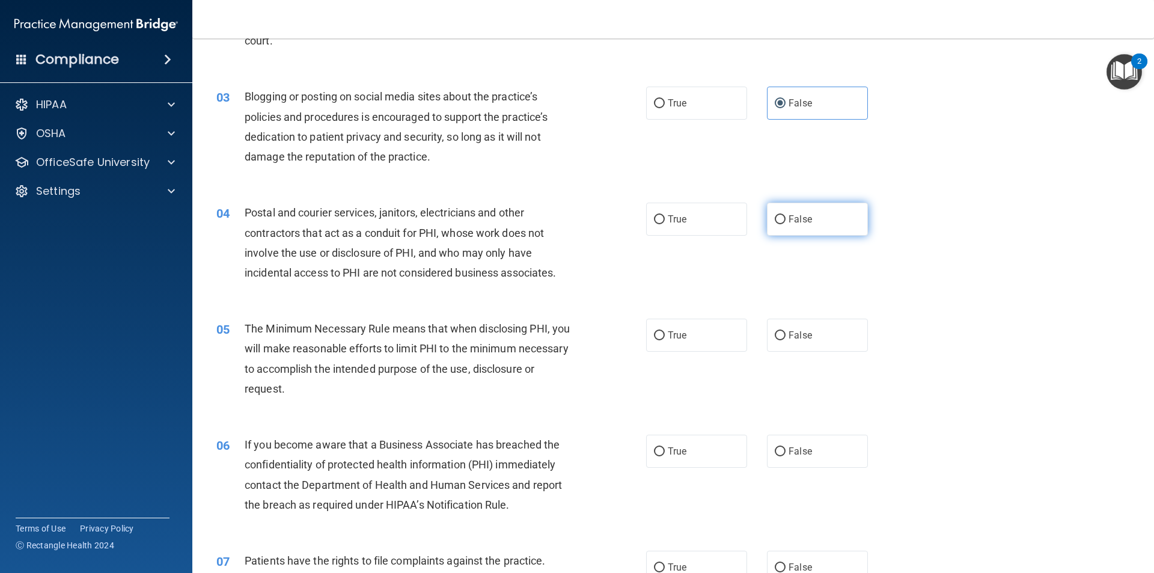
click at [808, 207] on label "False" at bounding box center [817, 219] width 101 height 33
click at [785, 215] on input "False" at bounding box center [780, 219] width 11 height 9
radio input "true"
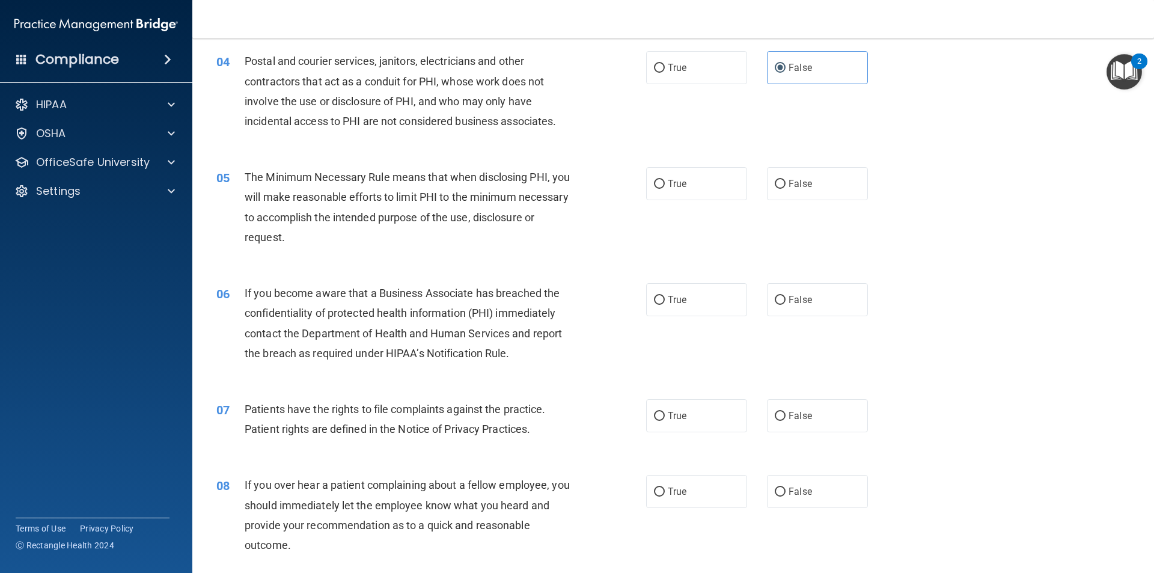
scroll to position [361, 0]
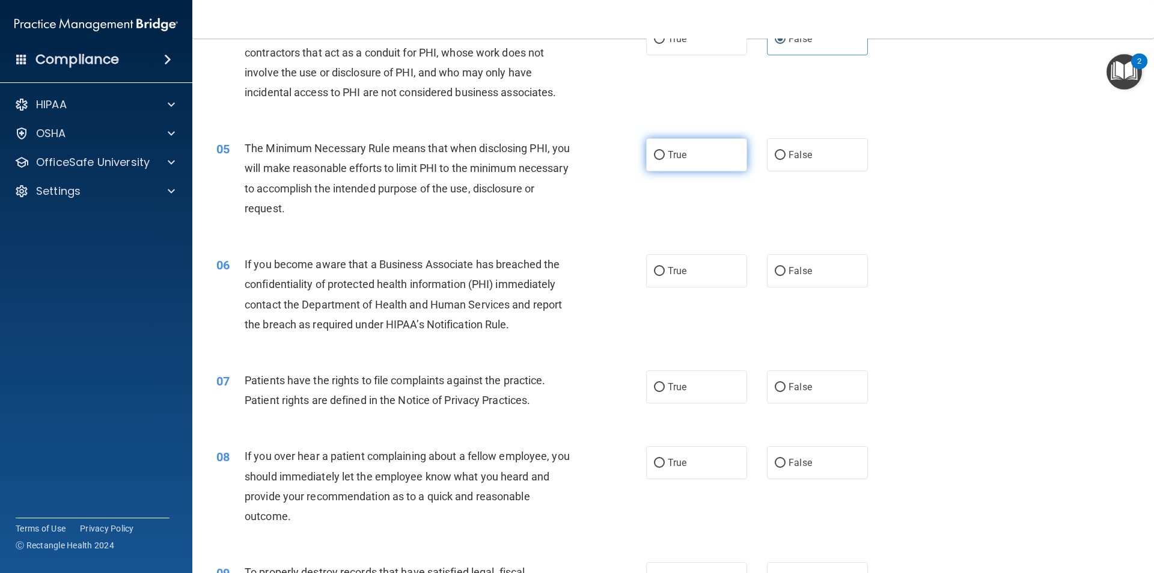
click at [676, 163] on label "True" at bounding box center [696, 154] width 101 height 33
click at [665, 160] on input "True" at bounding box center [659, 155] width 11 height 9
radio input "true"
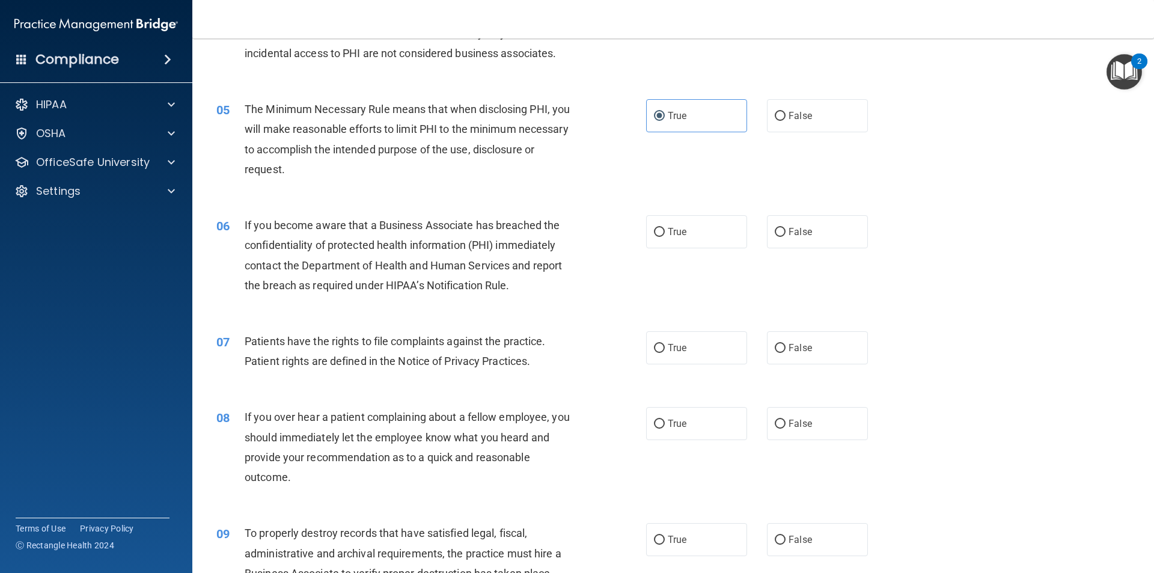
scroll to position [421, 0]
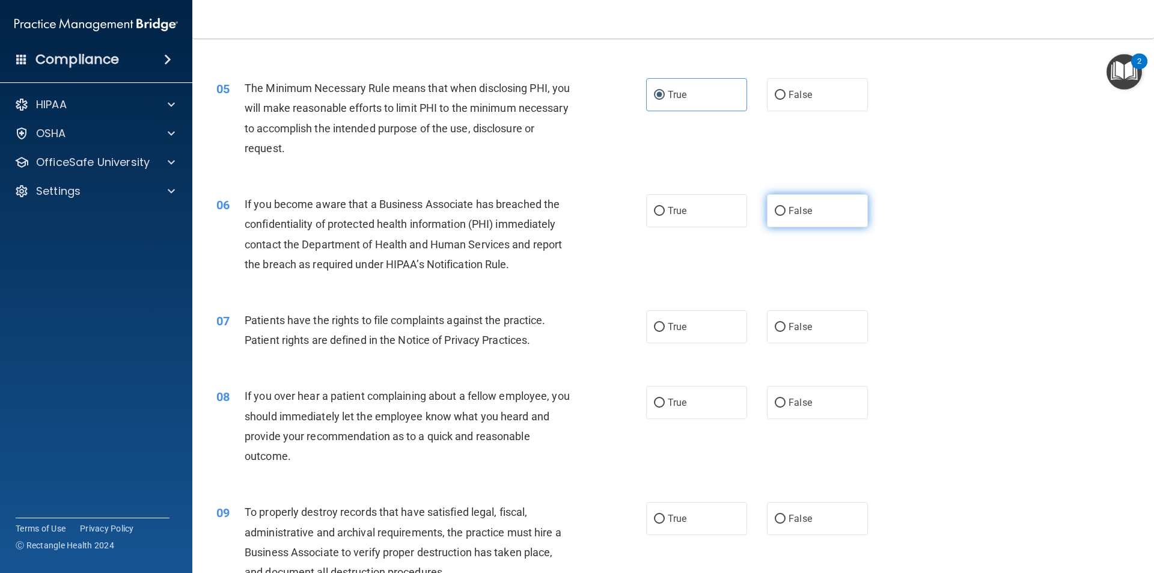
click at [775, 207] on input "False" at bounding box center [780, 211] width 11 height 9
radio input "true"
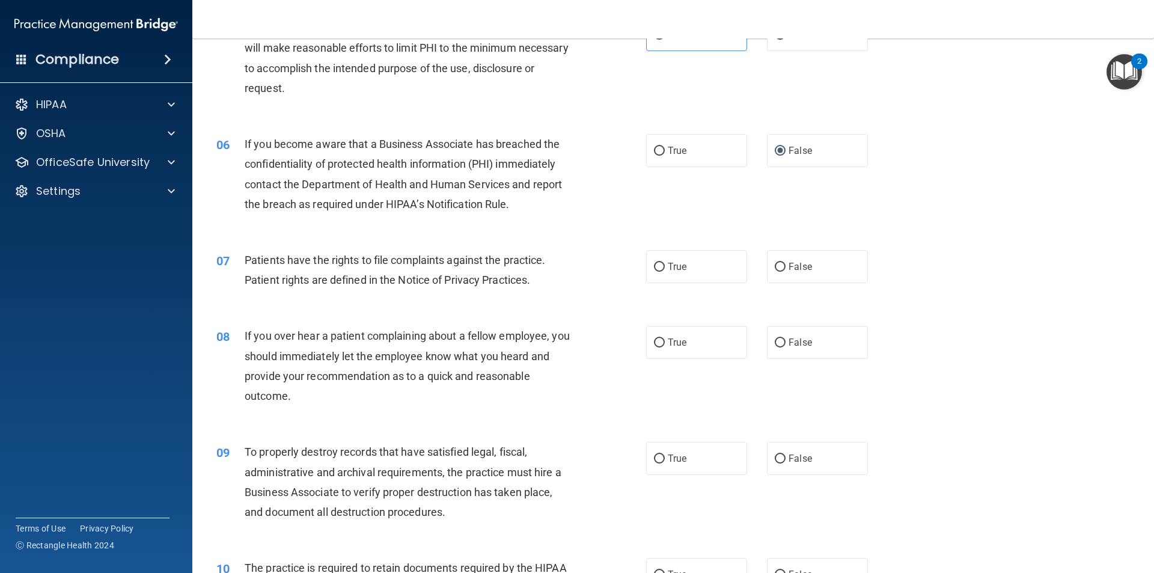
scroll to position [541, 0]
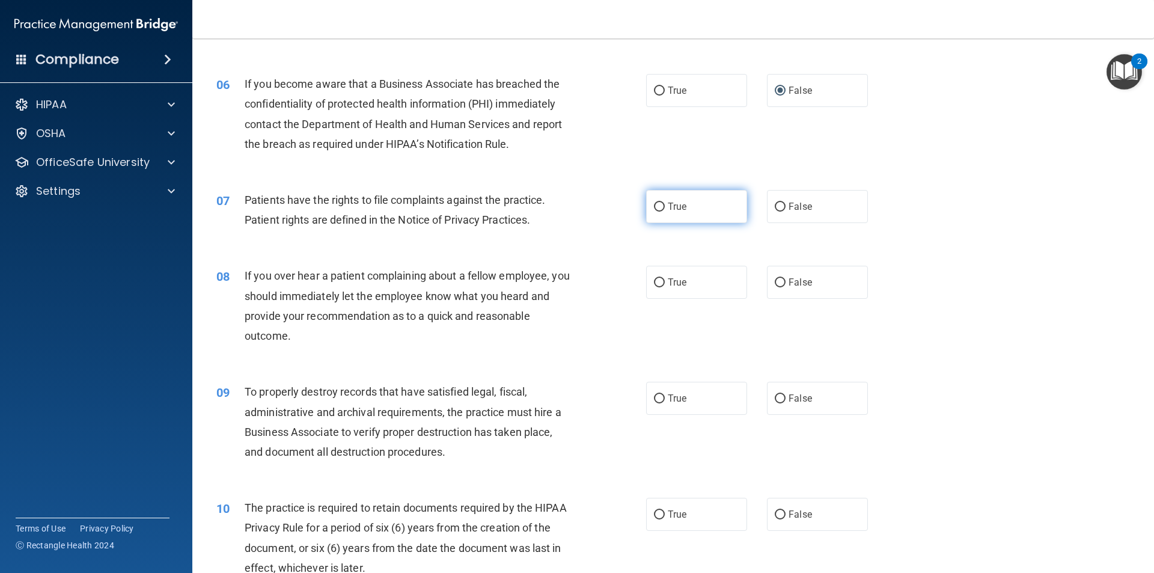
click at [713, 216] on label "True" at bounding box center [696, 206] width 101 height 33
click at [665, 212] on input "True" at bounding box center [659, 207] width 11 height 9
radio input "true"
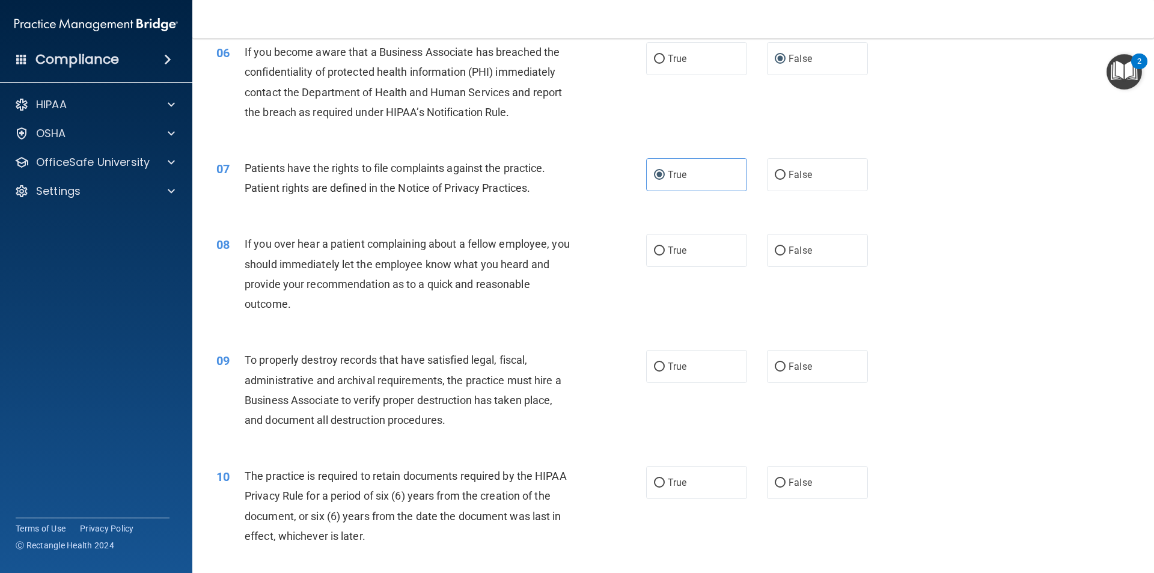
scroll to position [601, 0]
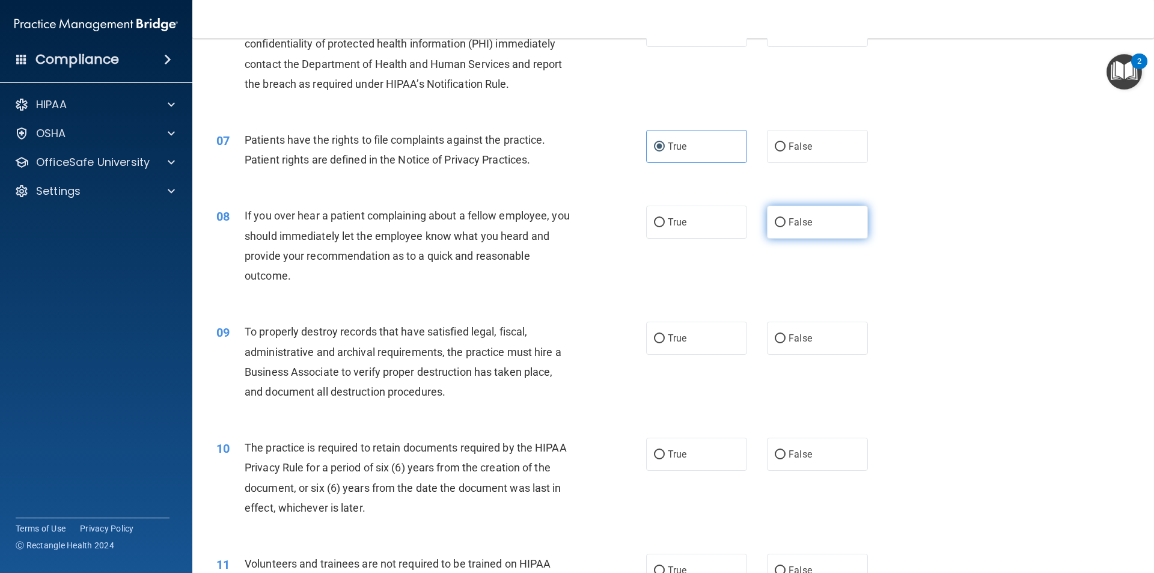
click at [793, 238] on label "False" at bounding box center [817, 222] width 101 height 33
click at [785, 227] on input "False" at bounding box center [780, 222] width 11 height 9
radio input "true"
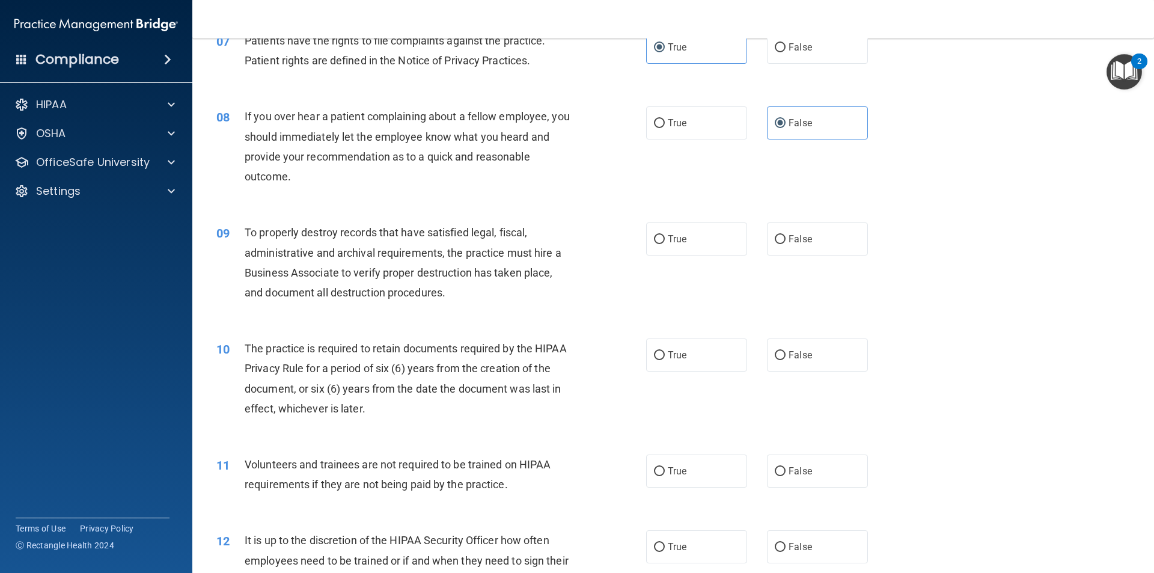
scroll to position [721, 0]
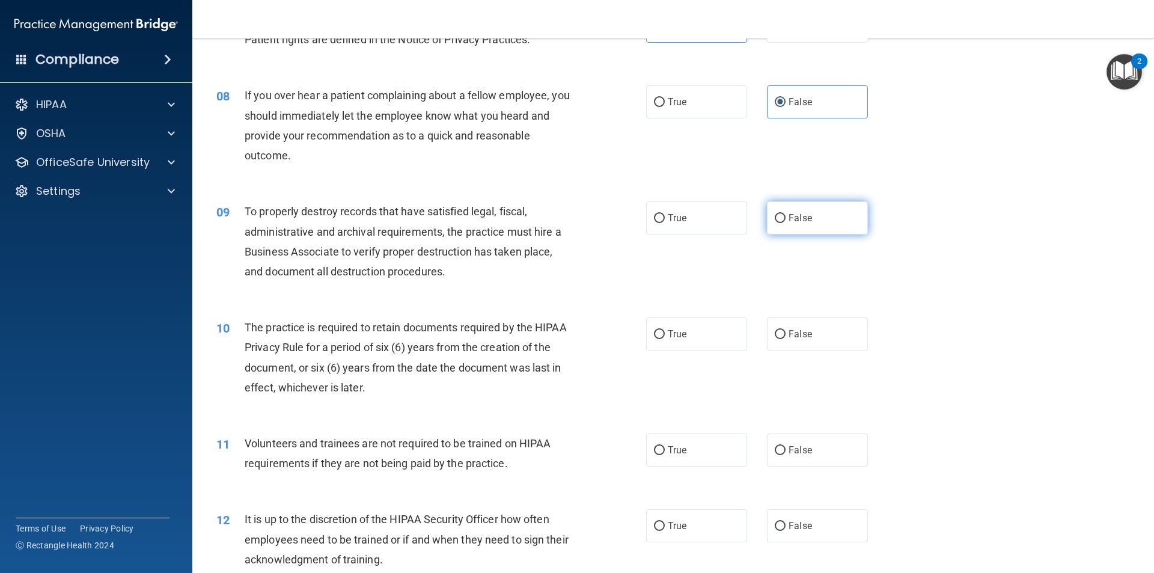
click at [779, 208] on label "False" at bounding box center [817, 217] width 101 height 33
click at [779, 214] on input "False" at bounding box center [780, 218] width 11 height 9
radio input "true"
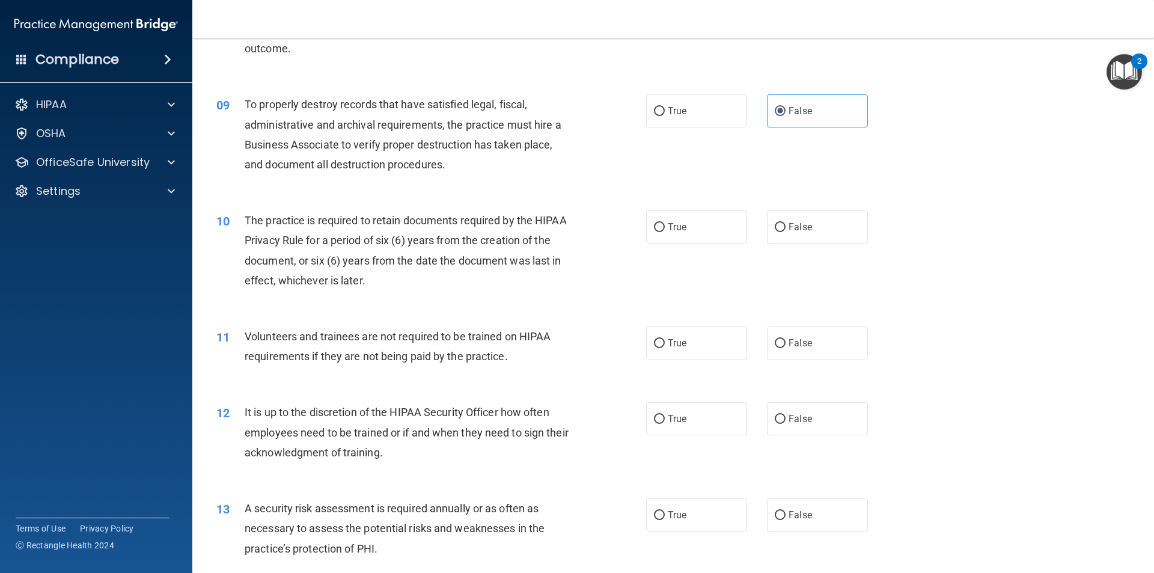
scroll to position [841, 0]
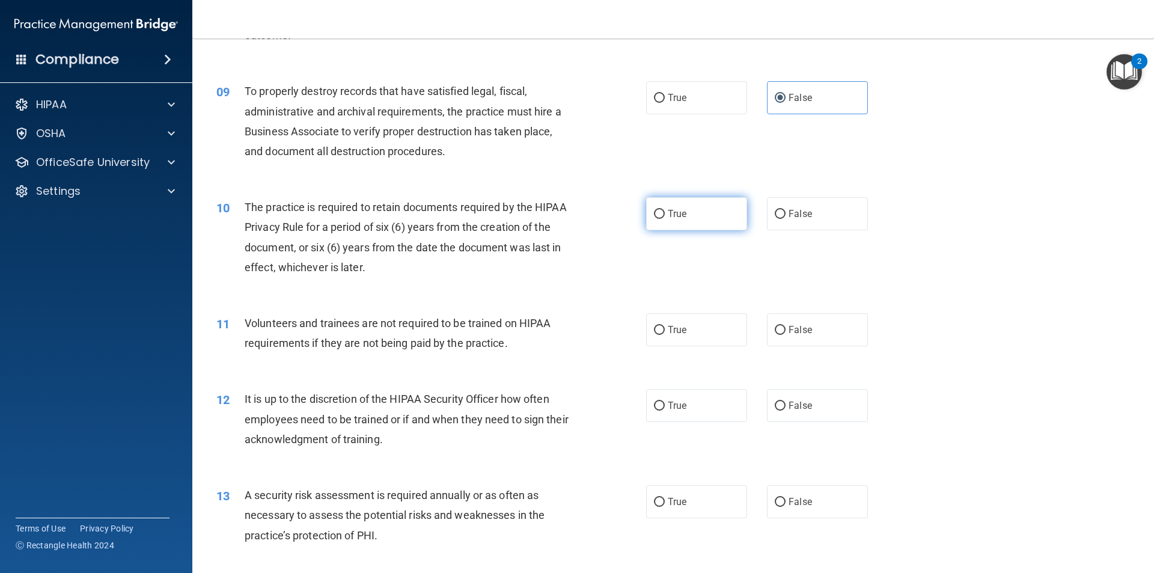
click at [708, 219] on label "True" at bounding box center [696, 213] width 101 height 33
click at [665, 219] on input "True" at bounding box center [659, 214] width 11 height 9
radio input "true"
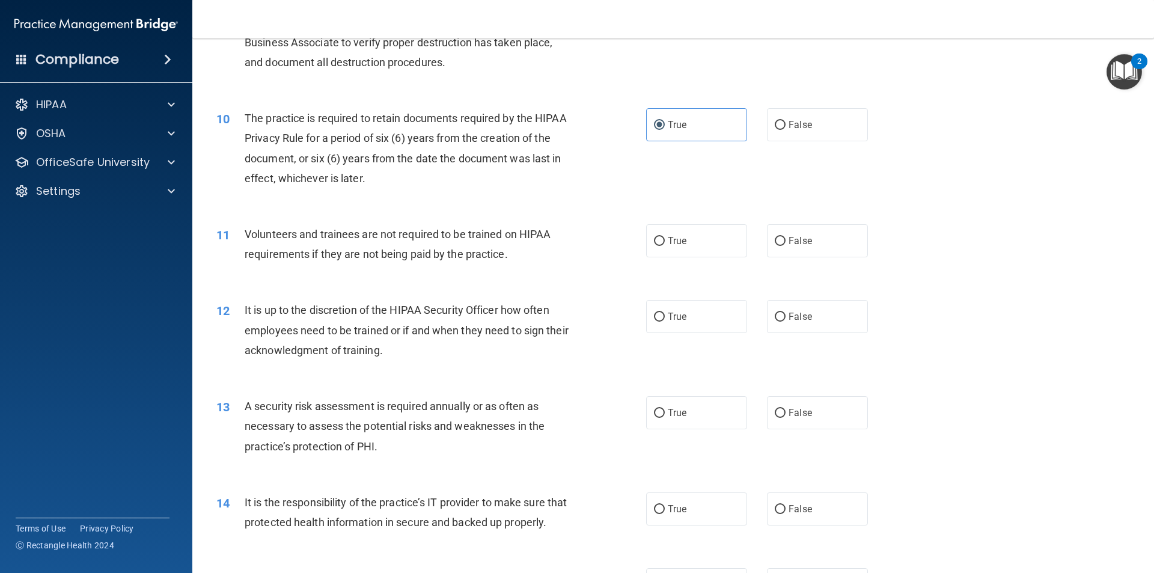
scroll to position [961, 0]
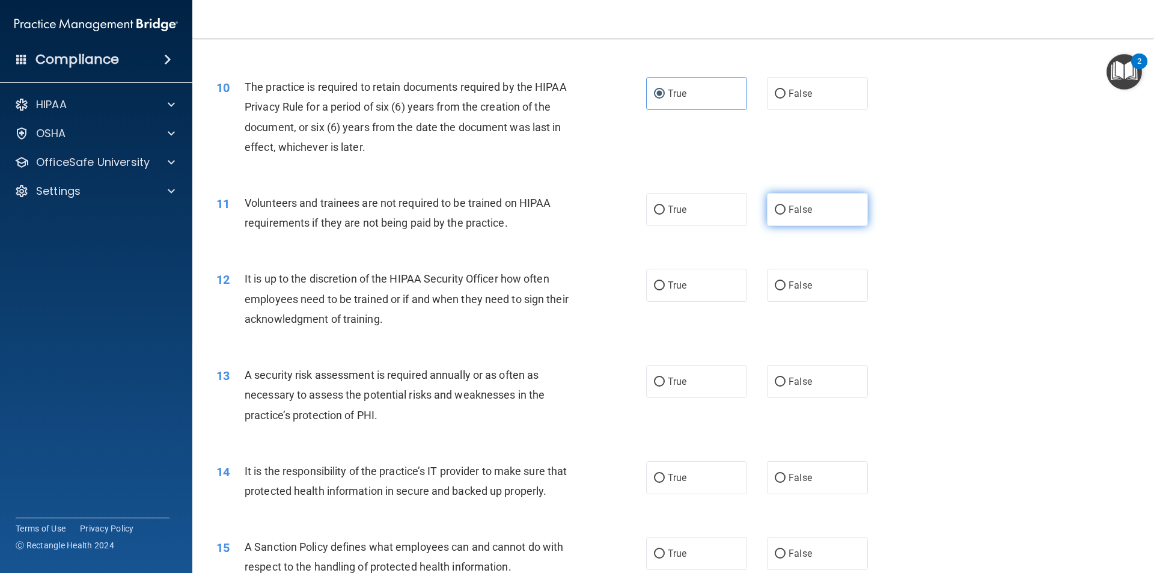
click at [781, 213] on label "False" at bounding box center [817, 209] width 101 height 33
click at [781, 213] on input "False" at bounding box center [780, 210] width 11 height 9
radio input "true"
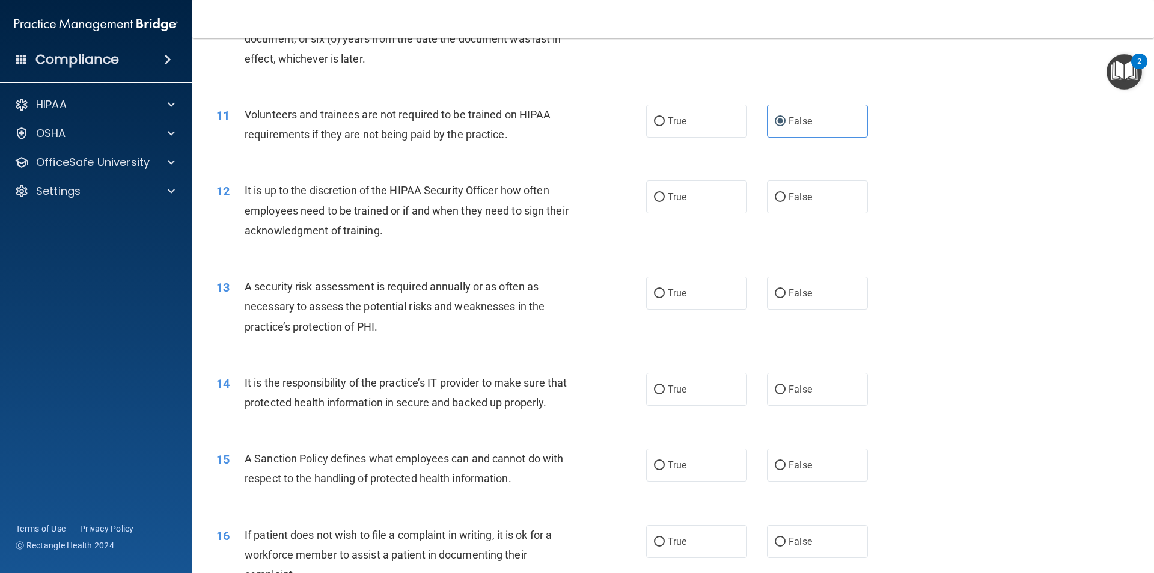
scroll to position [1082, 0]
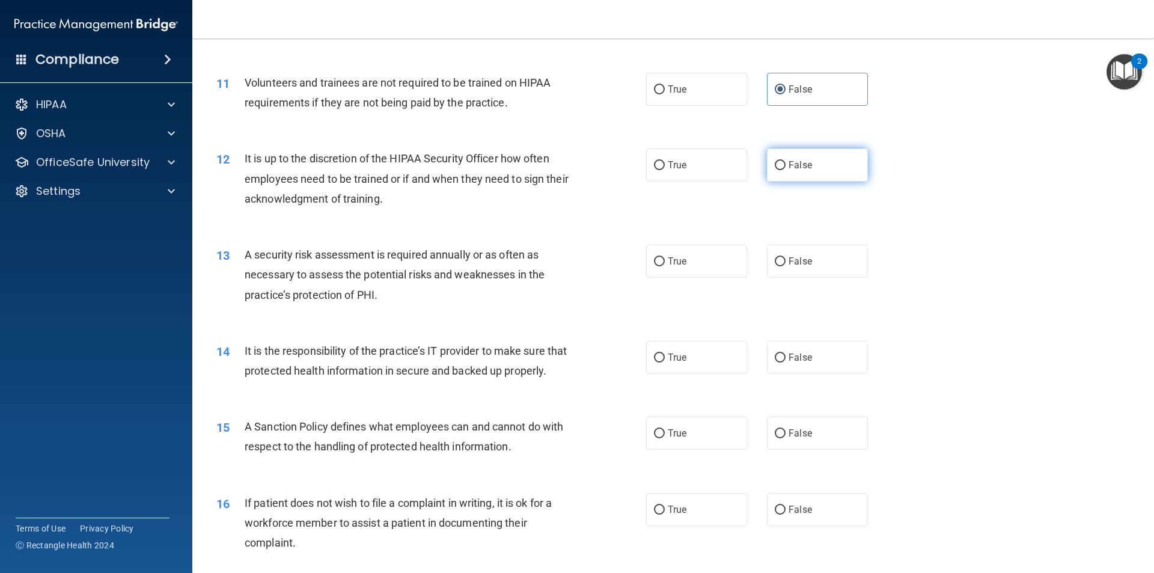
click at [777, 176] on label "False" at bounding box center [817, 164] width 101 height 33
click at [777, 170] on input "False" at bounding box center [780, 165] width 11 height 9
radio input "true"
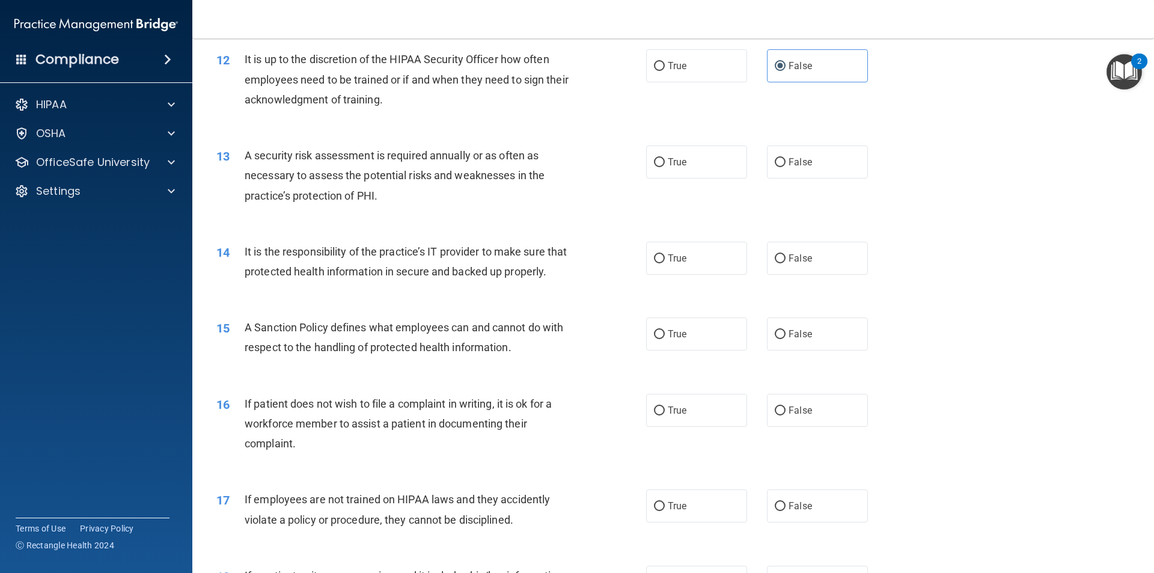
scroll to position [1202, 0]
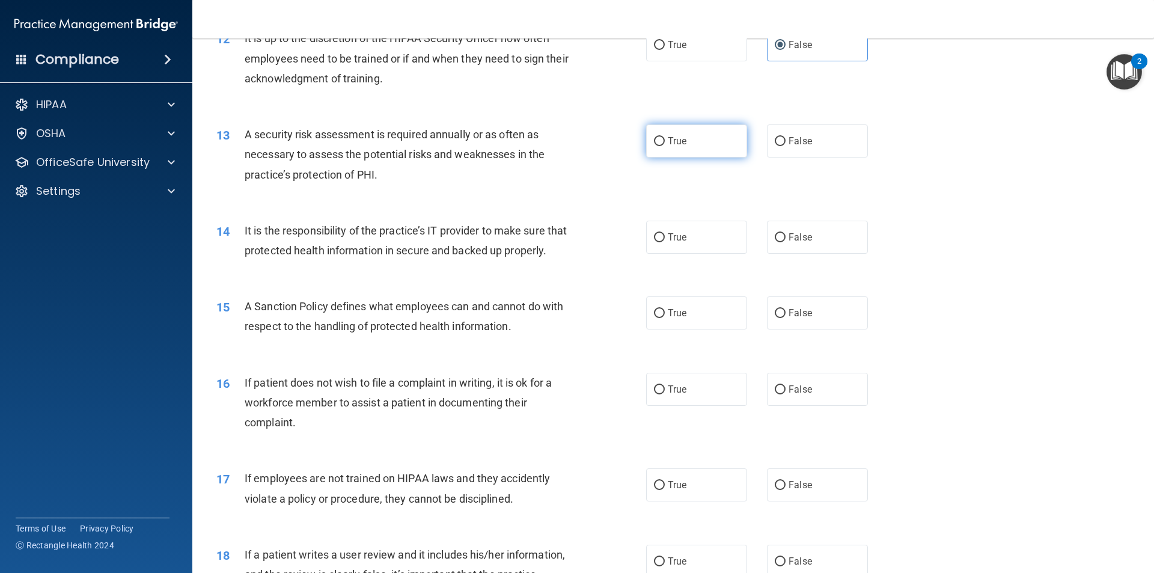
click at [688, 152] on label "True" at bounding box center [696, 140] width 101 height 33
click at [665, 146] on input "True" at bounding box center [659, 141] width 11 height 9
radio input "true"
click at [788, 243] on label "False" at bounding box center [817, 237] width 101 height 33
click at [785, 242] on input "False" at bounding box center [780, 237] width 11 height 9
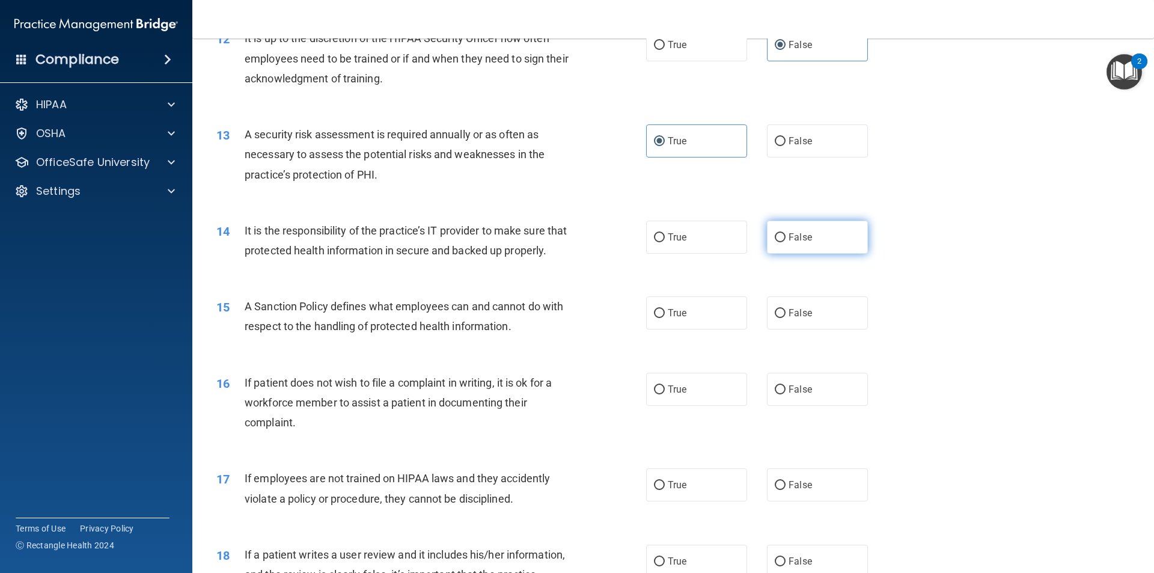
radio input "true"
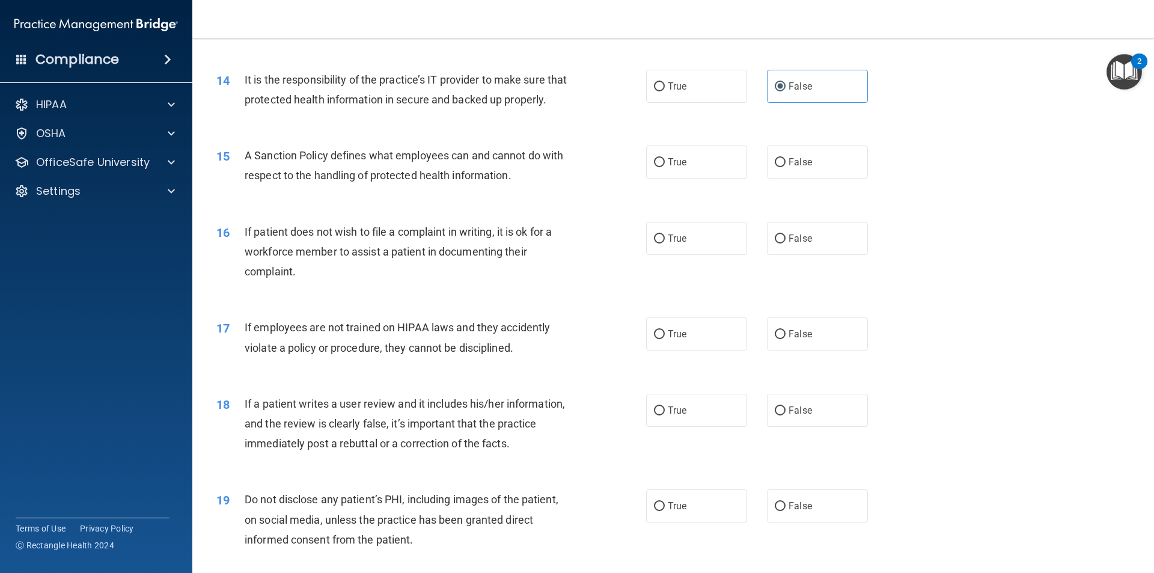
scroll to position [1382, 0]
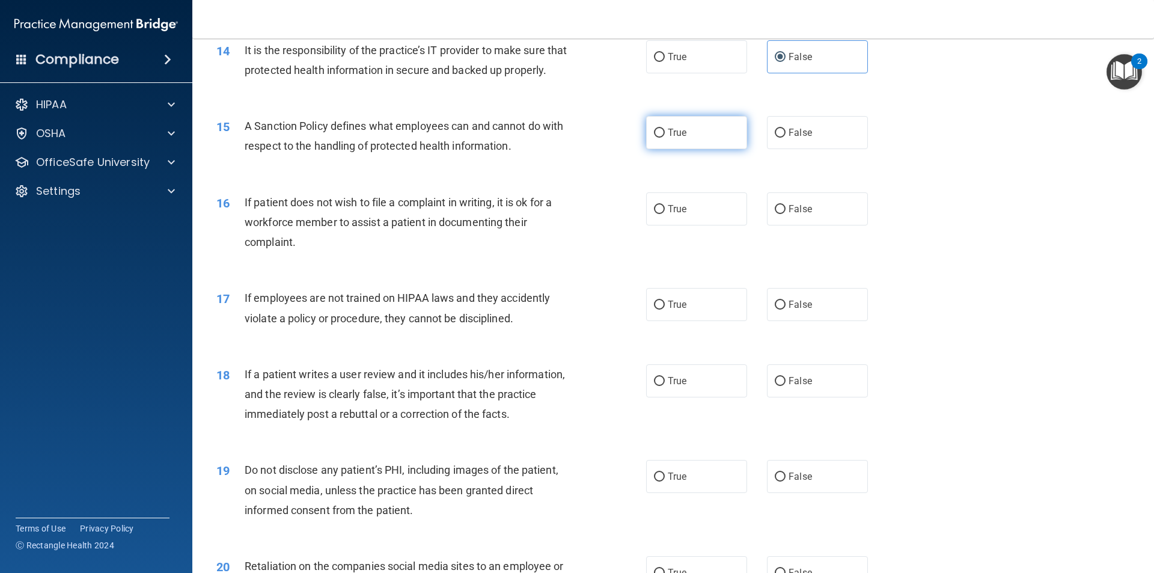
click at [672, 149] on label "True" at bounding box center [696, 132] width 101 height 33
click at [665, 138] on input "True" at bounding box center [659, 133] width 11 height 9
radio input "true"
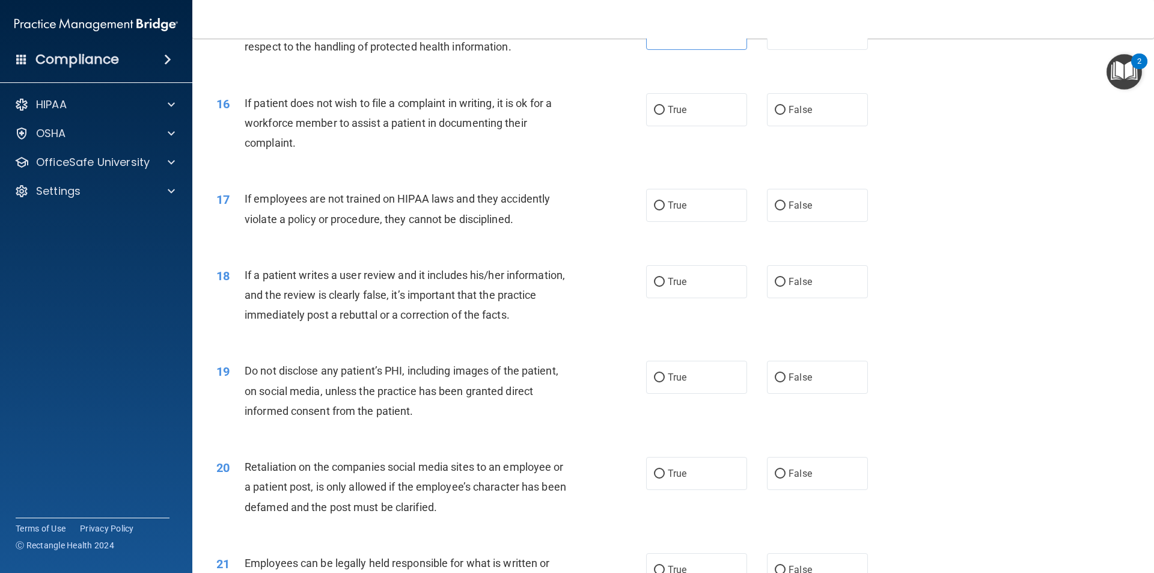
scroll to position [1502, 0]
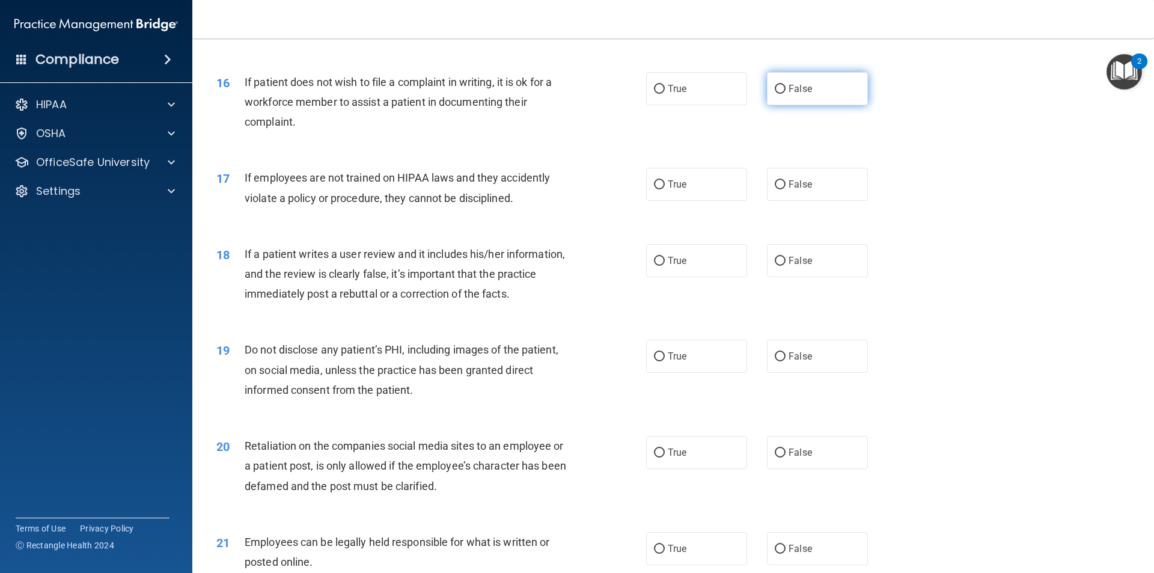
click at [797, 94] on span "False" at bounding box center [799, 88] width 23 height 11
click at [785, 94] on input "False" at bounding box center [780, 89] width 11 height 9
radio input "true"
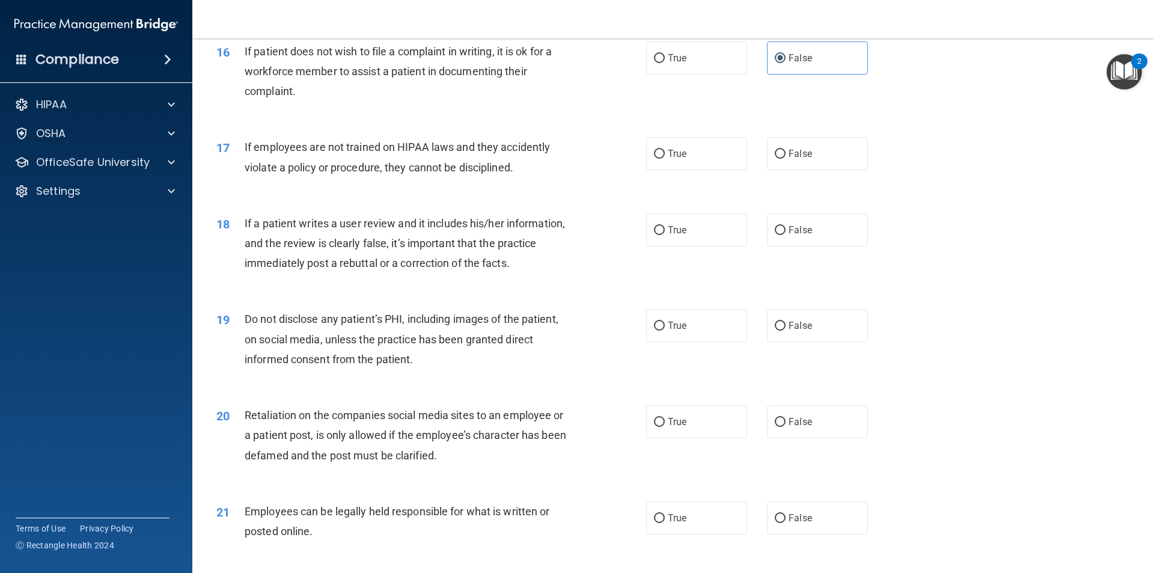
scroll to position [1562, 0]
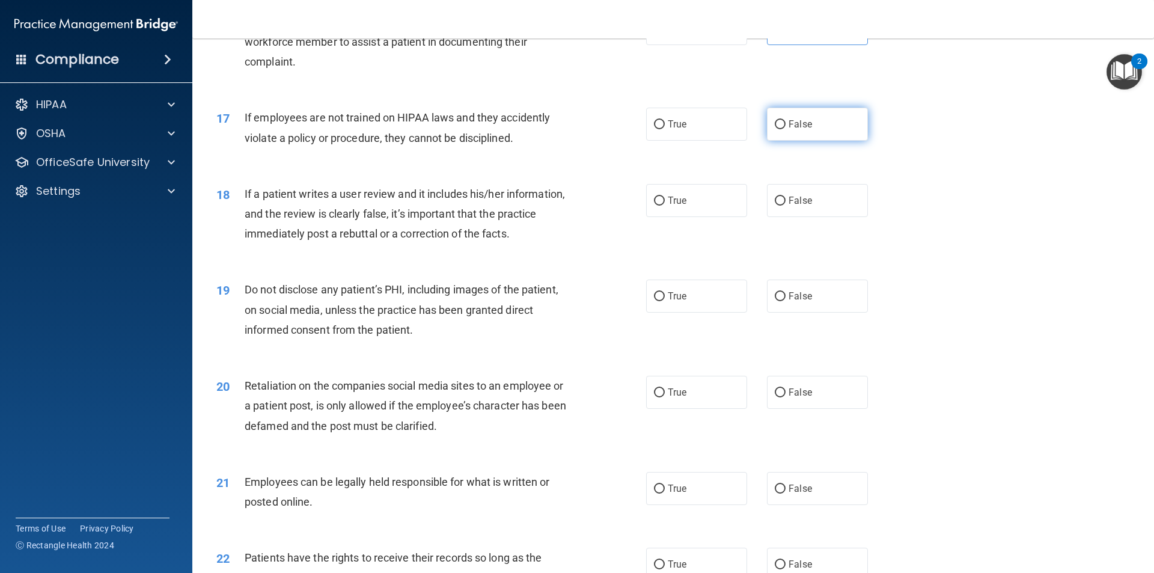
click at [791, 141] on label "False" at bounding box center [817, 124] width 101 height 33
click at [785, 129] on input "False" at bounding box center [780, 124] width 11 height 9
radio input "true"
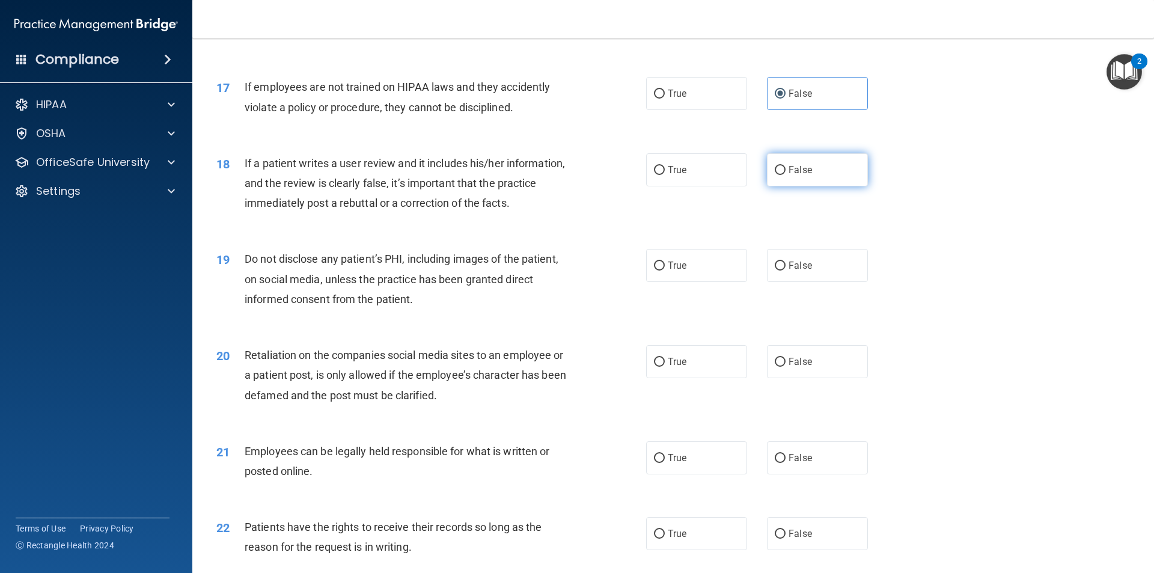
scroll to position [1622, 0]
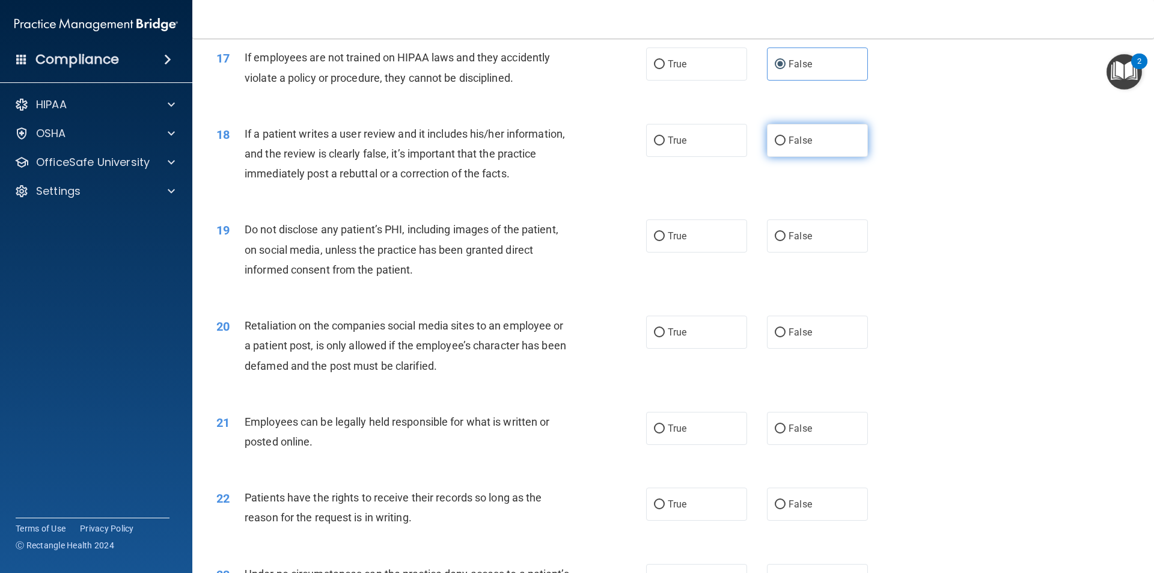
click at [776, 145] on input "False" at bounding box center [780, 140] width 11 height 9
radio input "true"
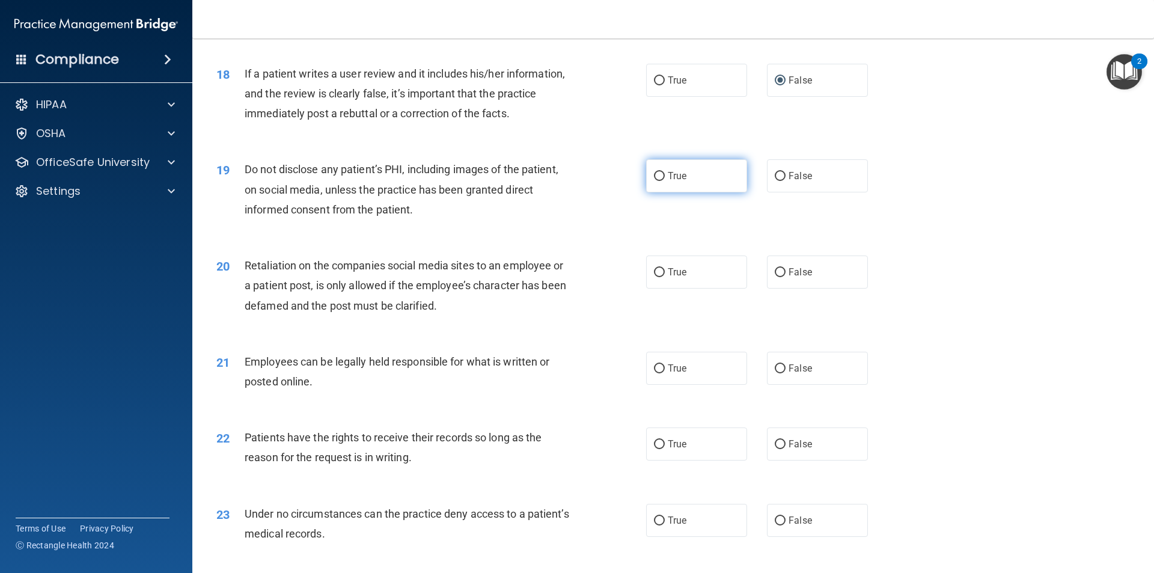
scroll to position [1743, 0]
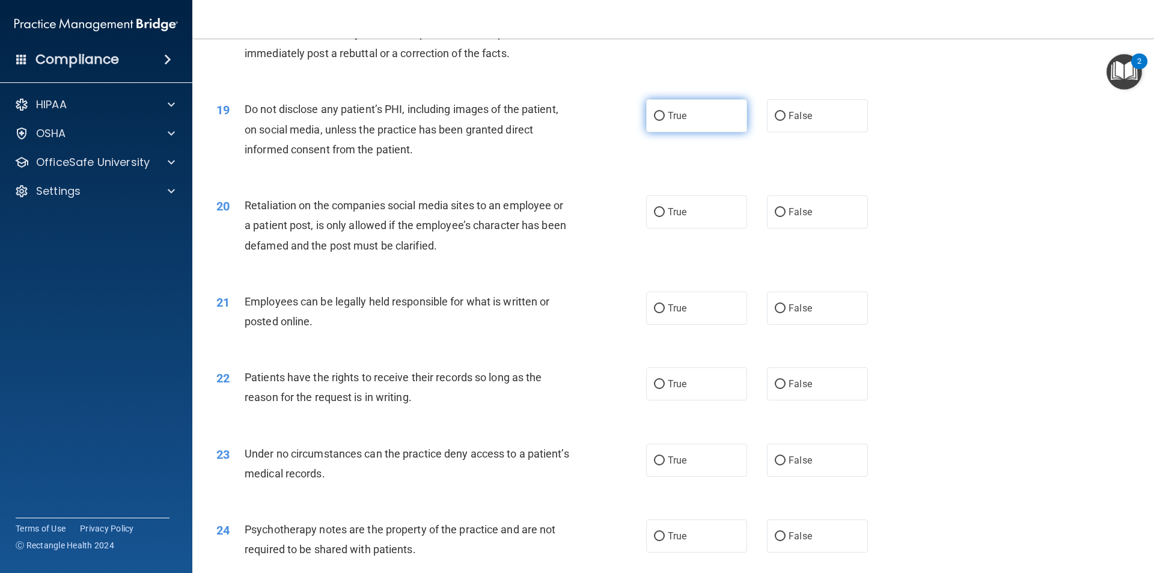
click at [685, 132] on label "True" at bounding box center [696, 115] width 101 height 33
click at [665, 121] on input "True" at bounding box center [659, 116] width 11 height 9
radio input "true"
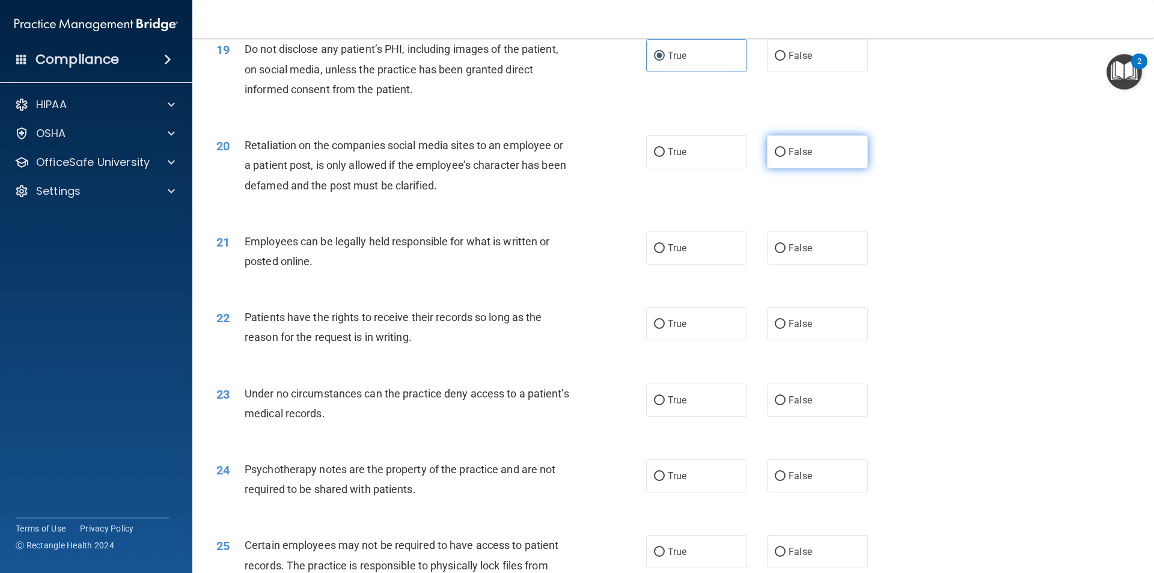
click at [780, 168] on label "False" at bounding box center [817, 151] width 101 height 33
click at [780, 157] on input "False" at bounding box center [780, 152] width 11 height 9
radio input "true"
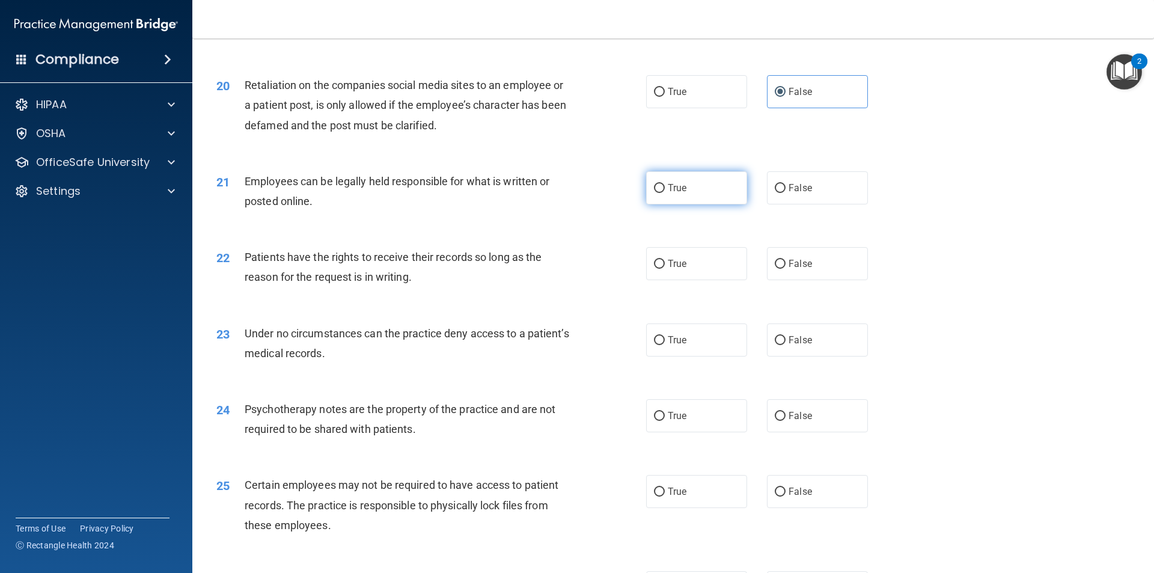
scroll to position [1923, 0]
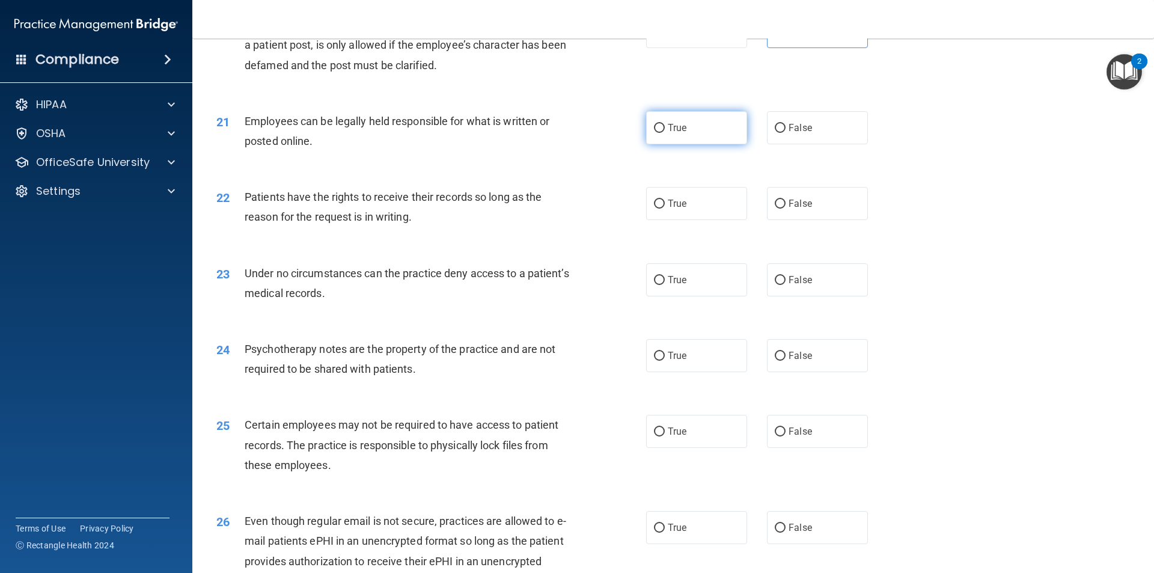
click at [705, 144] on label "True" at bounding box center [696, 127] width 101 height 33
click at [665, 133] on input "True" at bounding box center [659, 128] width 11 height 9
radio input "true"
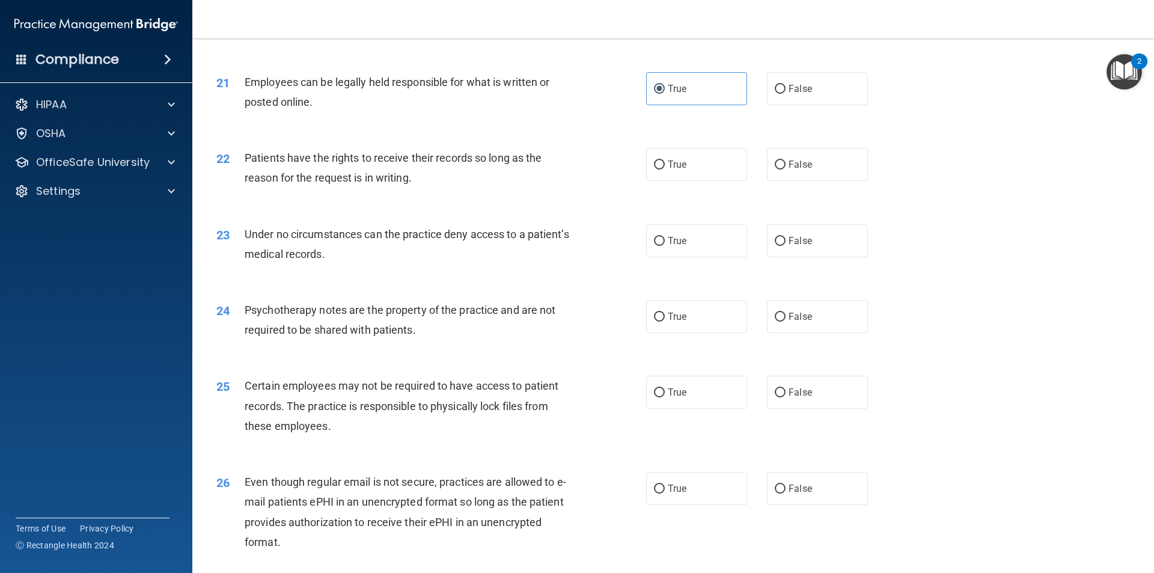
scroll to position [1983, 0]
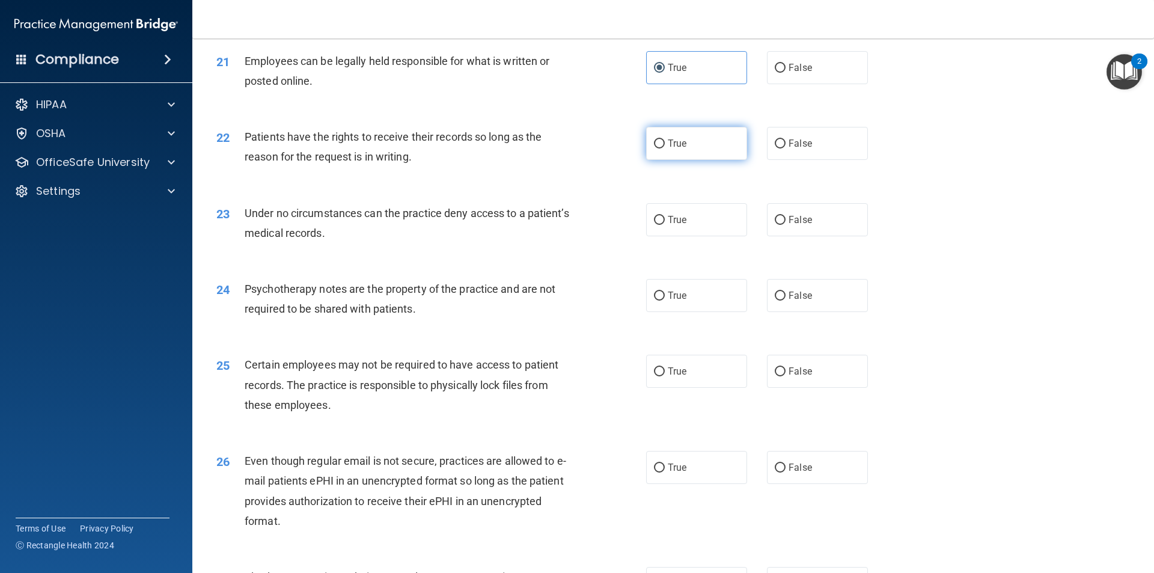
click at [689, 160] on label "True" at bounding box center [696, 143] width 101 height 33
click at [665, 148] on input "True" at bounding box center [659, 143] width 11 height 9
radio input "true"
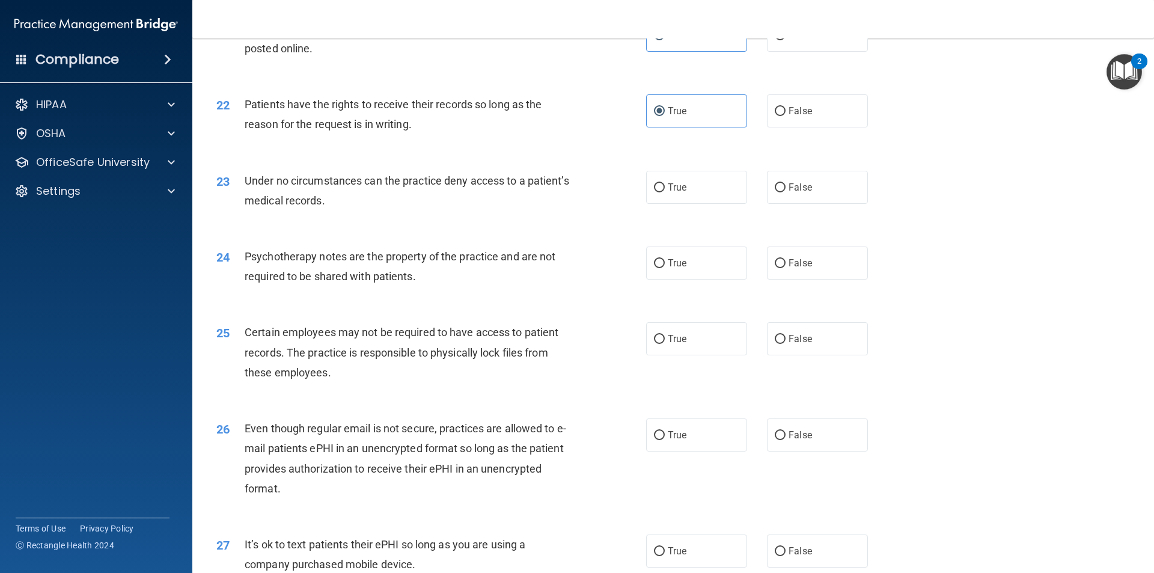
scroll to position [2043, 0]
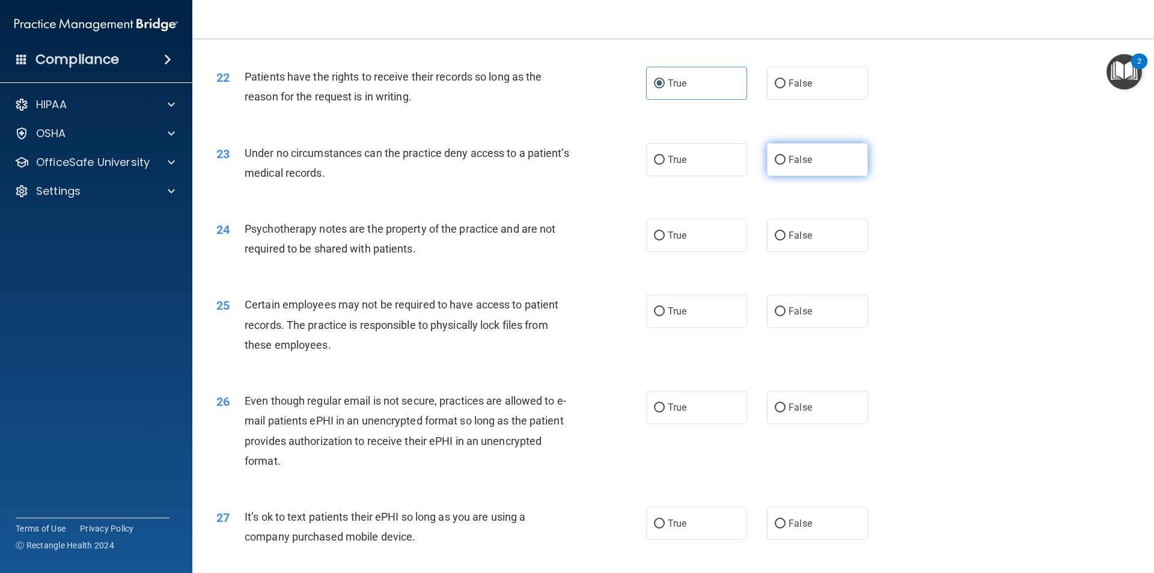
click at [788, 165] on span "False" at bounding box center [799, 159] width 23 height 11
click at [785, 165] on input "False" at bounding box center [780, 160] width 11 height 9
radio input "true"
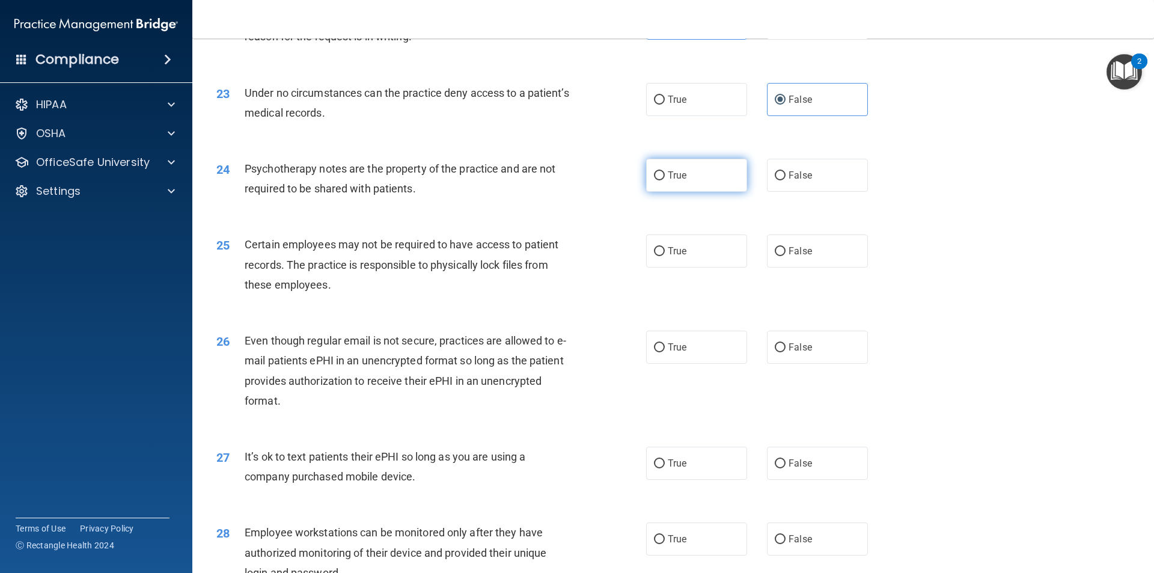
click at [680, 181] on span "True" at bounding box center [677, 174] width 19 height 11
click at [665, 180] on input "True" at bounding box center [659, 175] width 11 height 9
radio input "true"
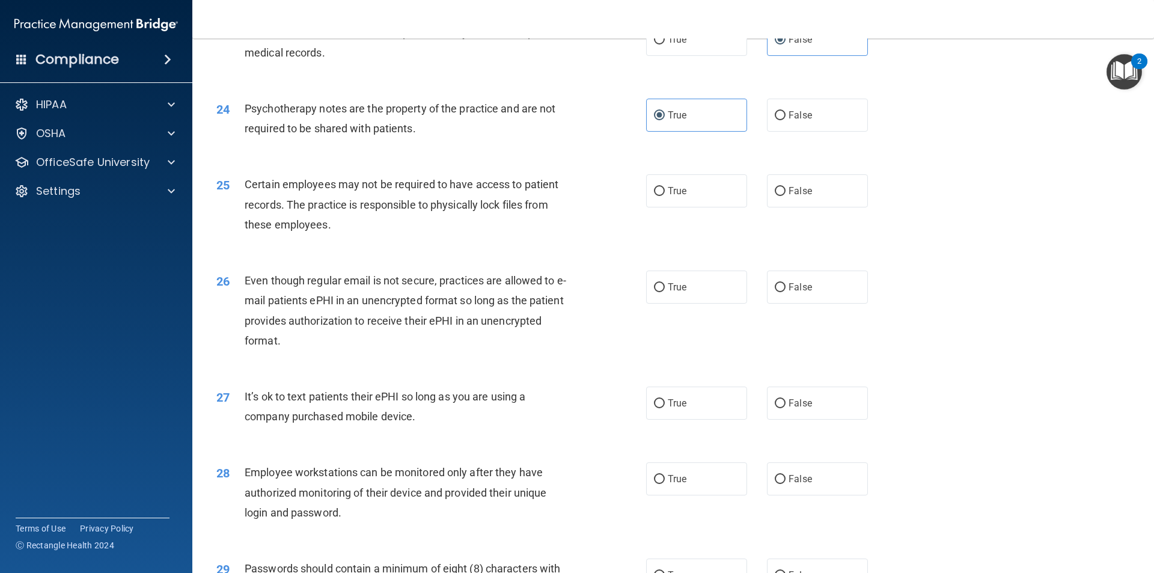
scroll to position [2223, 0]
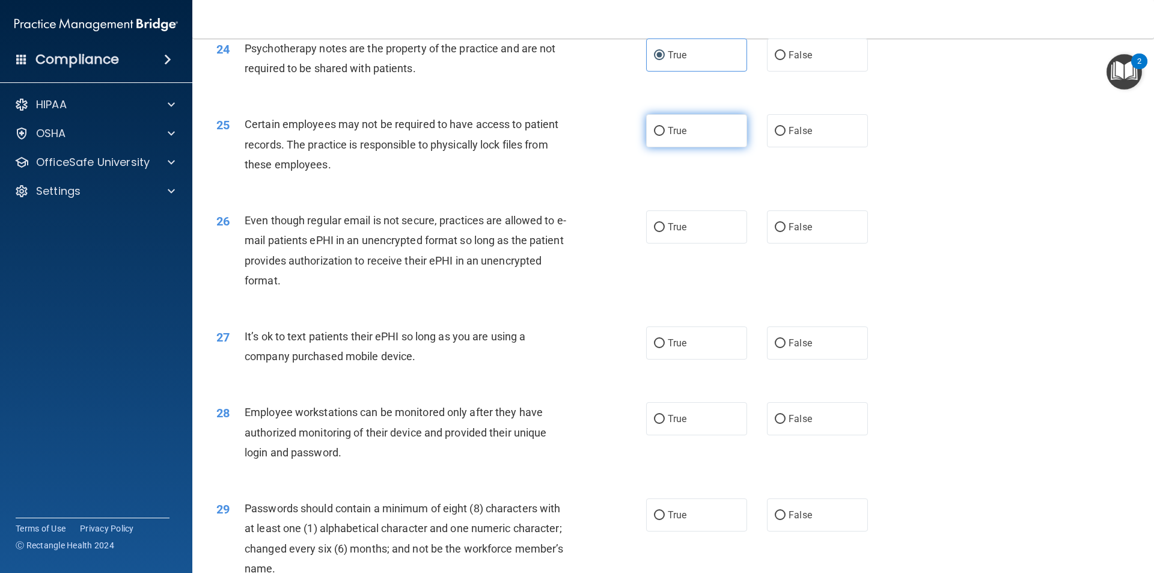
click at [677, 136] on span "True" at bounding box center [677, 130] width 19 height 11
click at [665, 136] on input "True" at bounding box center [659, 131] width 11 height 9
radio input "true"
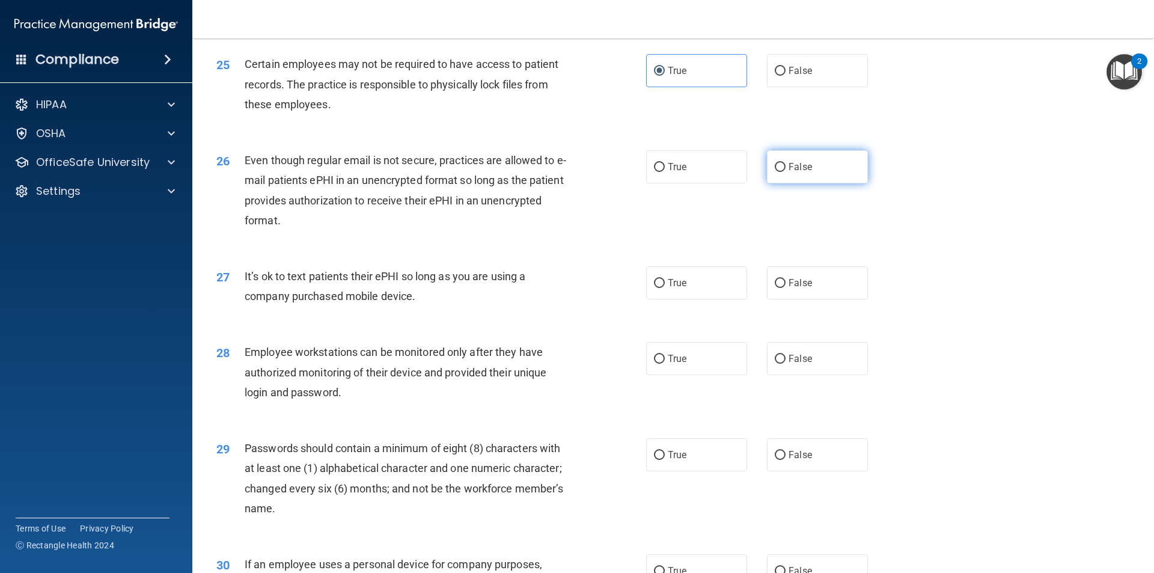
click at [775, 172] on input "False" at bounding box center [780, 167] width 11 height 9
radio input "true"
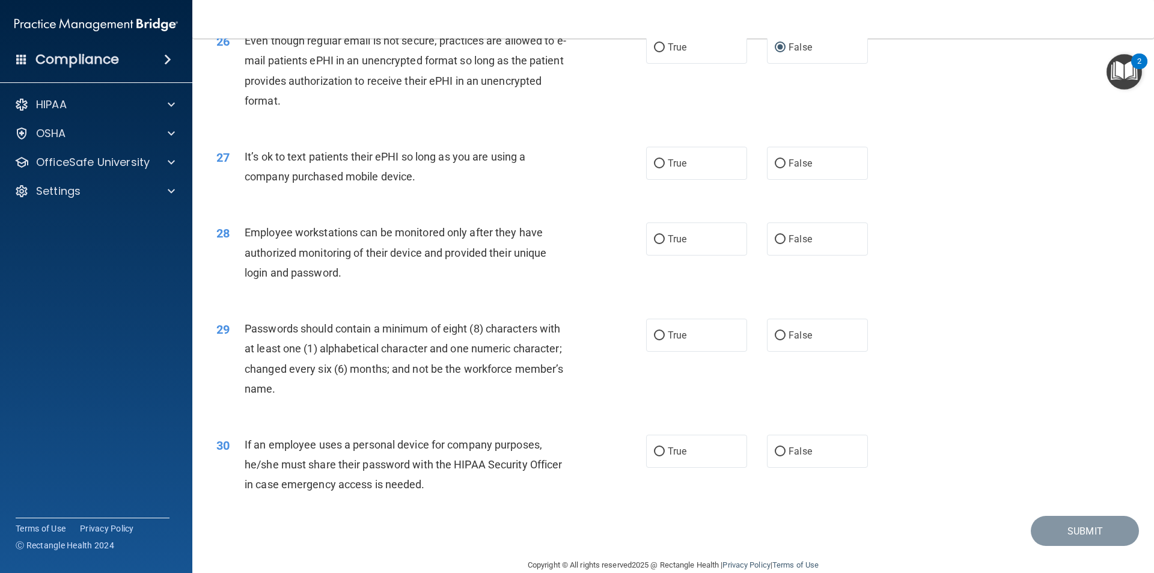
scroll to position [2404, 0]
click at [782, 179] on label "False" at bounding box center [817, 162] width 101 height 33
click at [782, 168] on input "False" at bounding box center [780, 163] width 11 height 9
radio input "true"
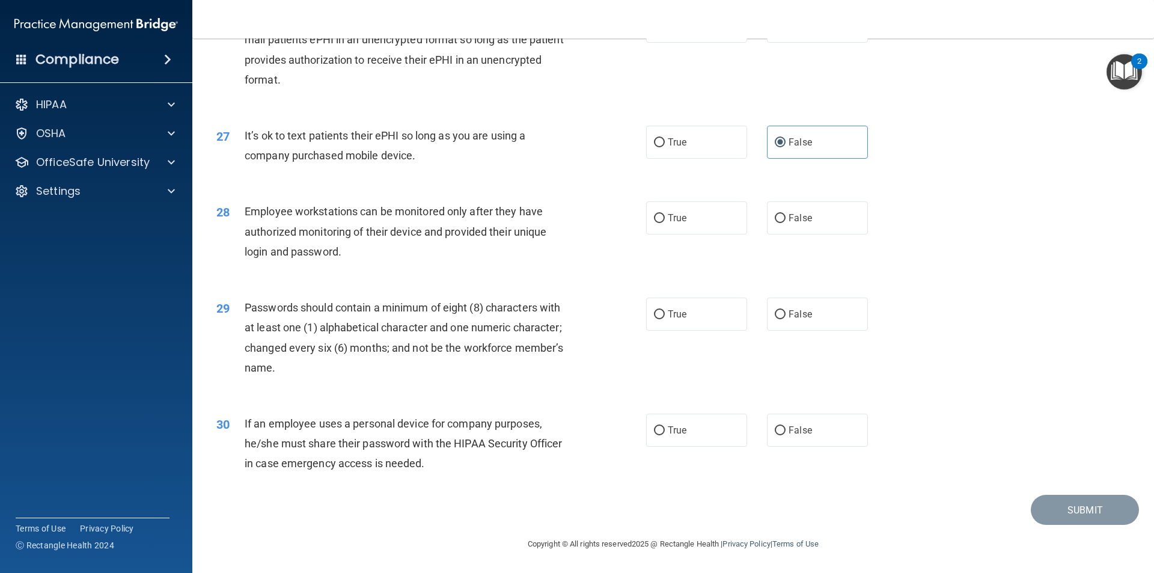
scroll to position [2444, 0]
click at [818, 216] on label "False" at bounding box center [817, 217] width 101 height 33
click at [785, 216] on input "False" at bounding box center [780, 218] width 11 height 9
radio input "true"
click at [684, 324] on label "True" at bounding box center [696, 313] width 101 height 33
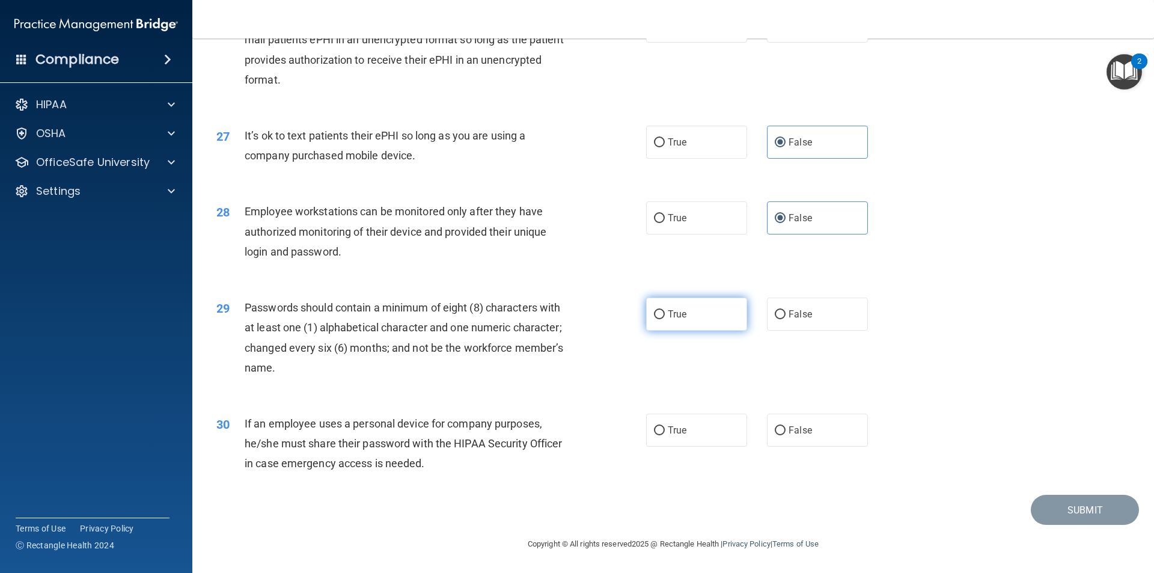
click at [665, 319] on input "True" at bounding box center [659, 314] width 11 height 9
radio input "true"
click at [678, 431] on span "True" at bounding box center [677, 429] width 19 height 11
click at [665, 431] on input "True" at bounding box center [659, 430] width 11 height 9
radio input "true"
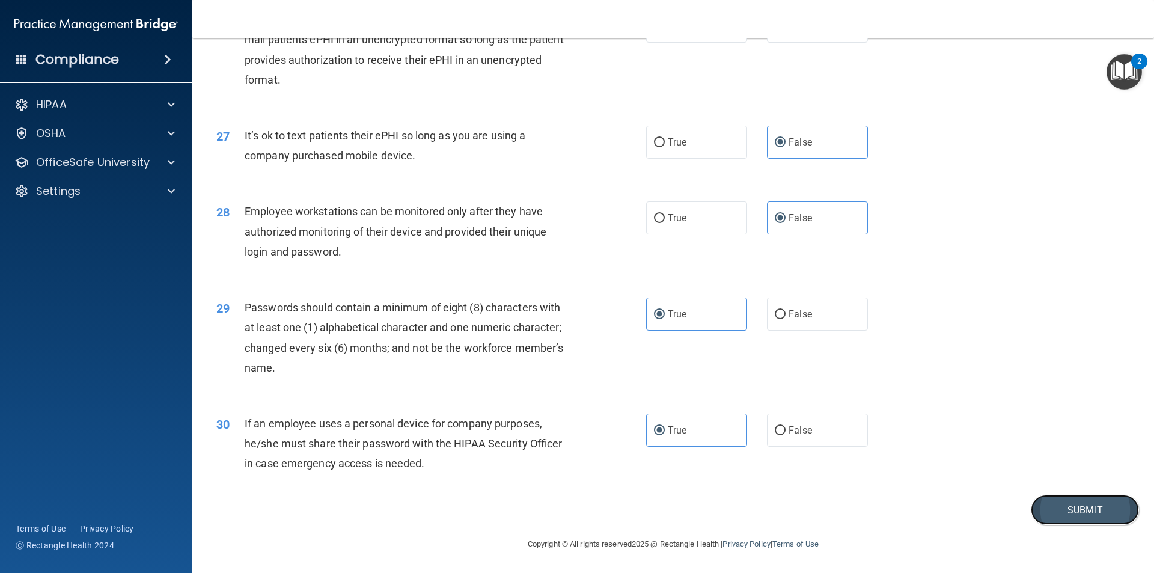
click at [1058, 513] on button "Submit" at bounding box center [1085, 510] width 108 height 31
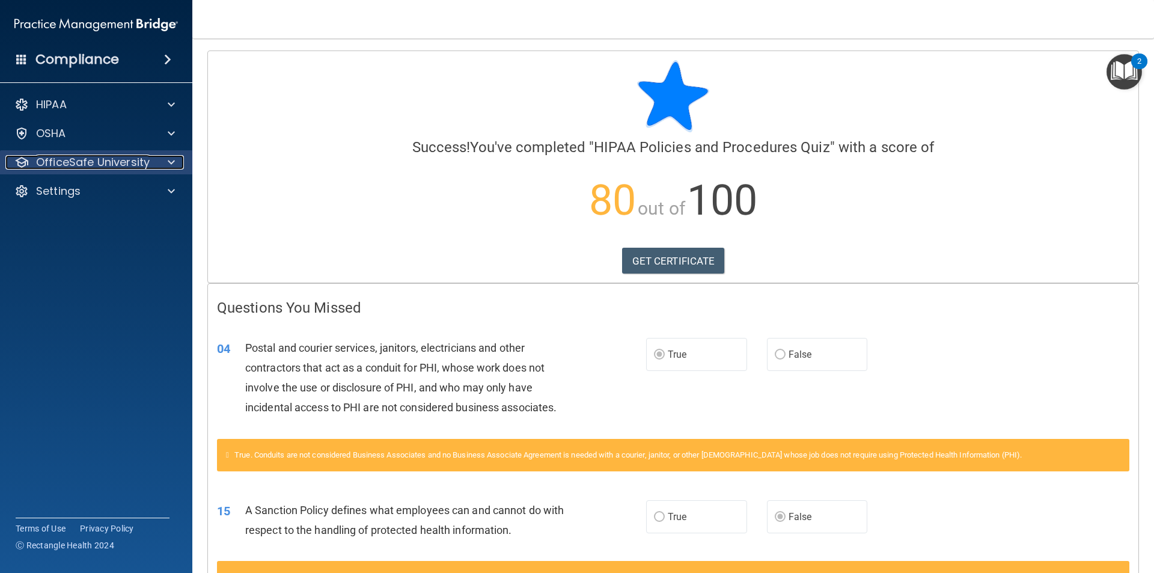
click at [75, 167] on p "OfficeSafe University" at bounding box center [93, 162] width 114 height 14
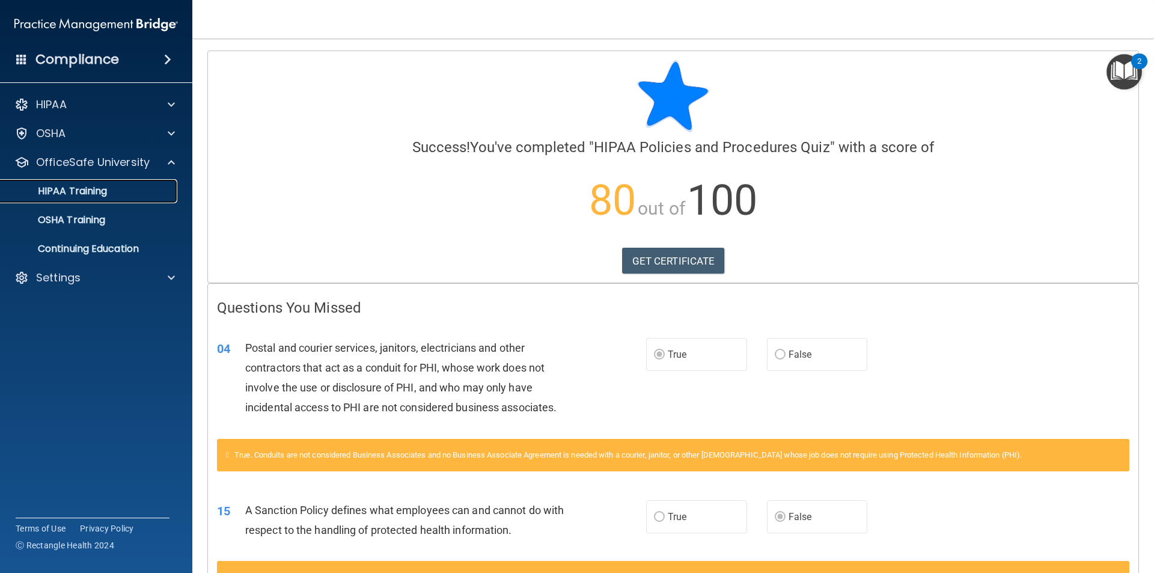
click at [79, 196] on p "HIPAA Training" at bounding box center [57, 191] width 99 height 12
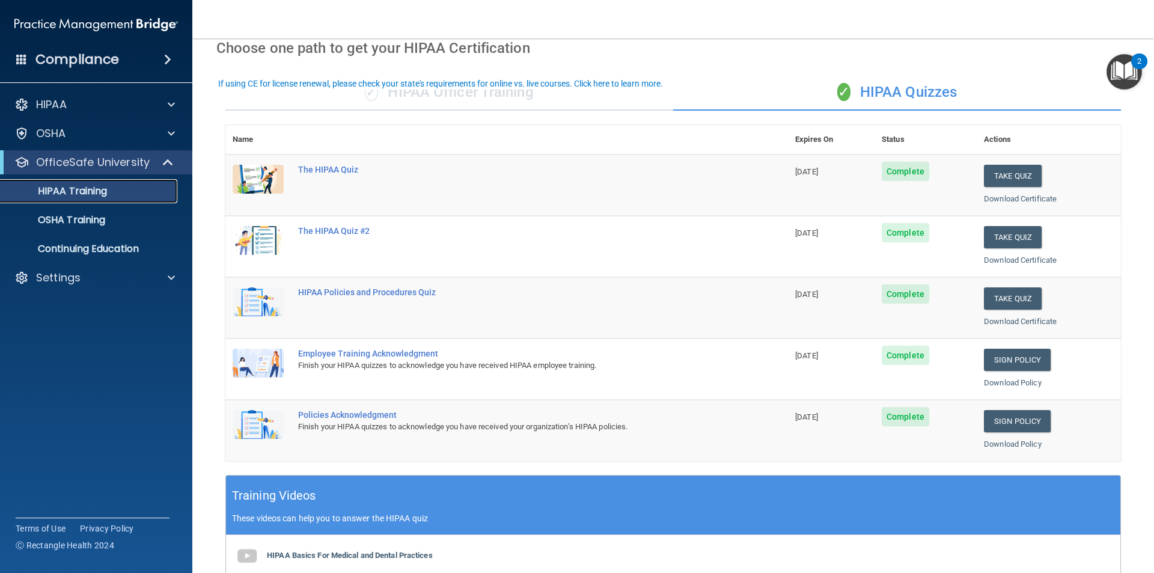
scroll to position [60, 0]
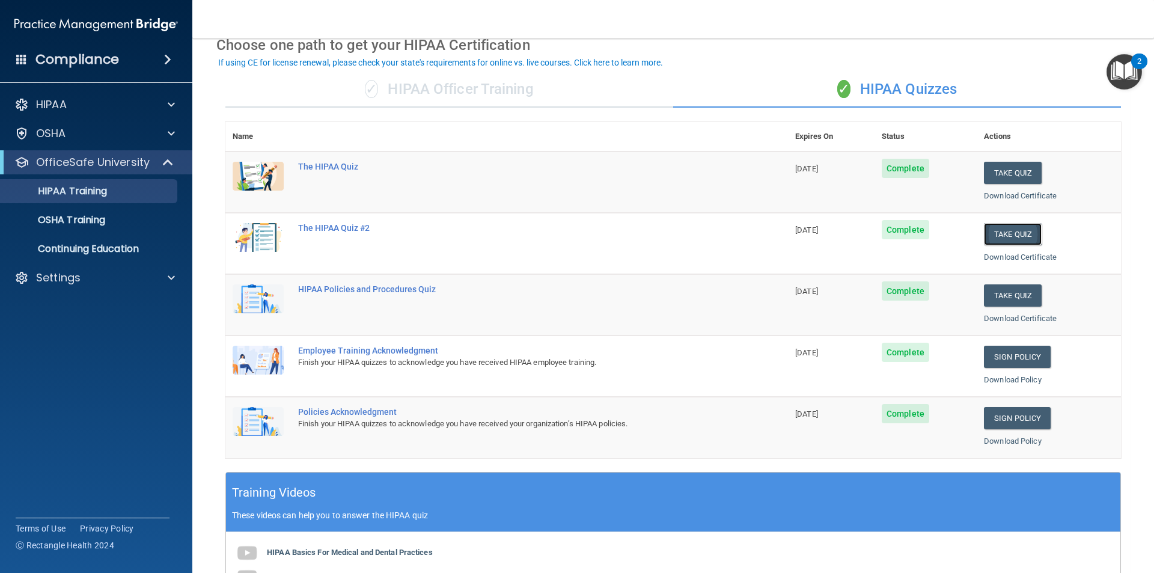
click at [998, 230] on button "Take Quiz" at bounding box center [1013, 234] width 58 height 22
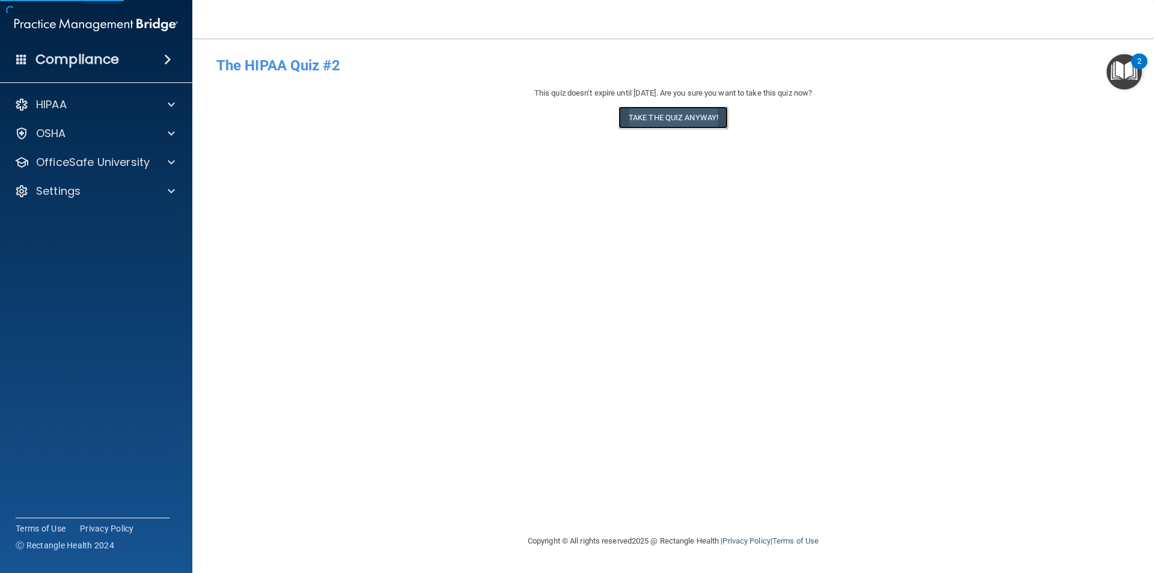
click at [623, 118] on button "Take the quiz anyway!" at bounding box center [672, 117] width 109 height 22
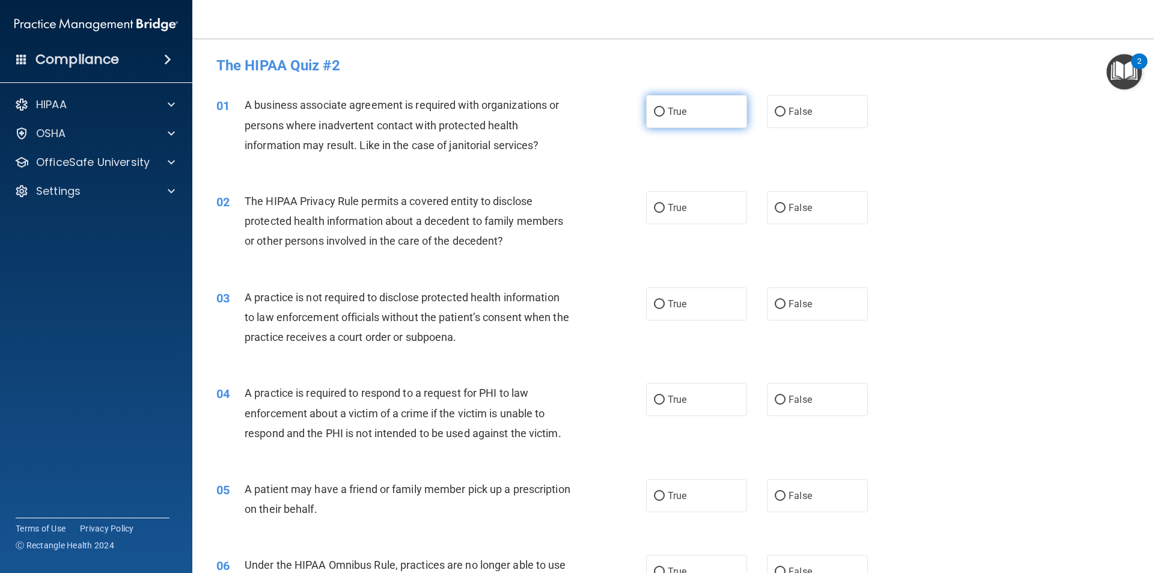
click at [695, 124] on label "True" at bounding box center [696, 111] width 101 height 33
click at [665, 117] on input "True" at bounding box center [659, 112] width 11 height 9
radio input "true"
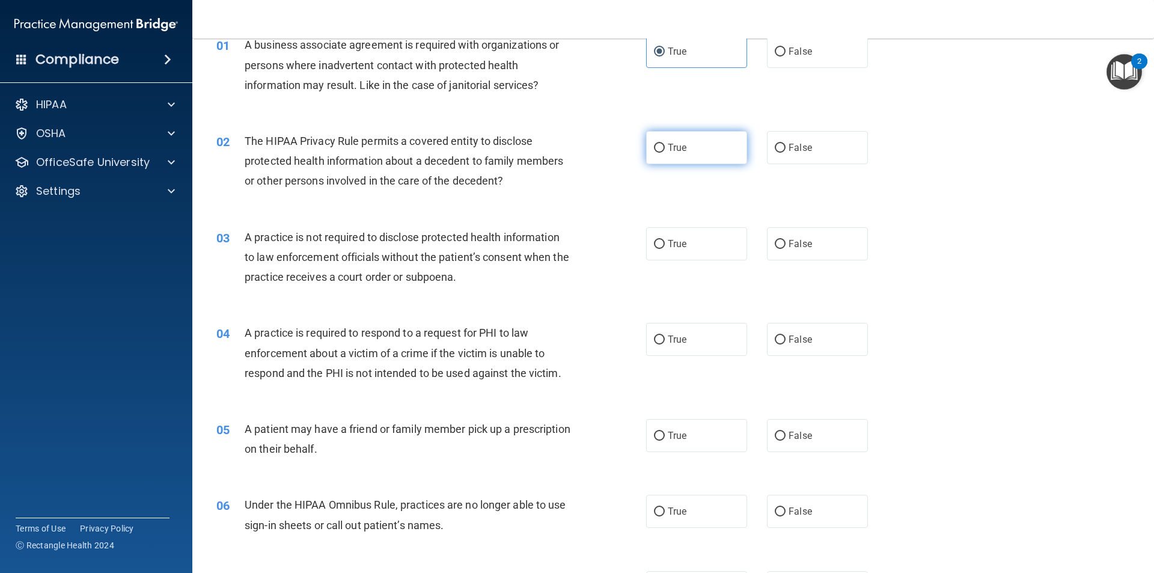
click at [671, 155] on label "True" at bounding box center [696, 147] width 101 height 33
click at [665, 153] on input "True" at bounding box center [659, 148] width 11 height 9
radio input "true"
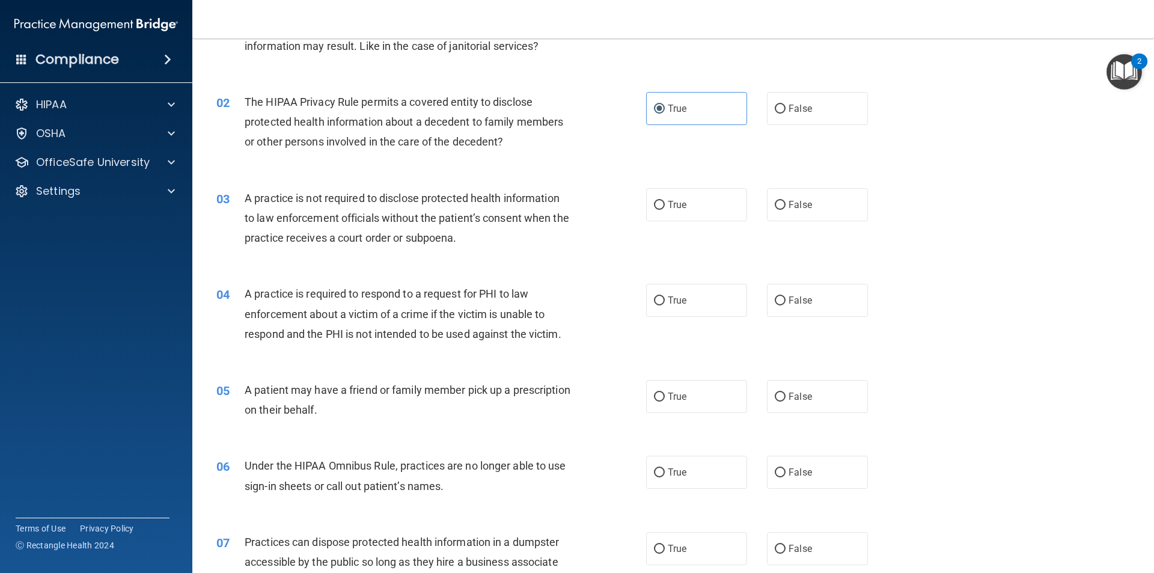
scroll to position [120, 0]
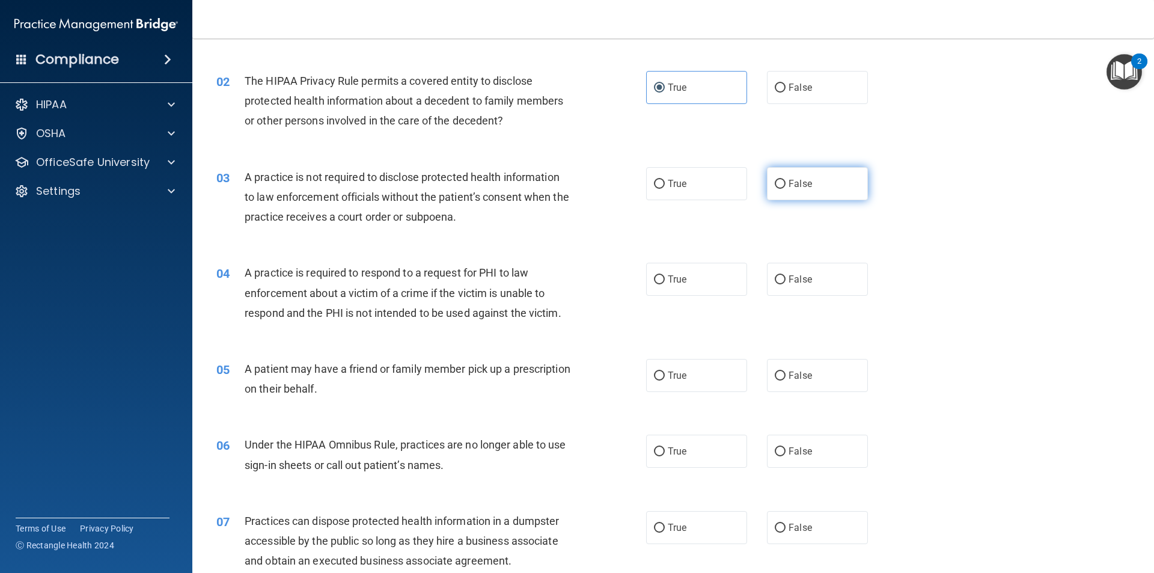
click at [808, 192] on label "False" at bounding box center [817, 183] width 101 height 33
click at [785, 189] on input "False" at bounding box center [780, 184] width 11 height 9
radio input "true"
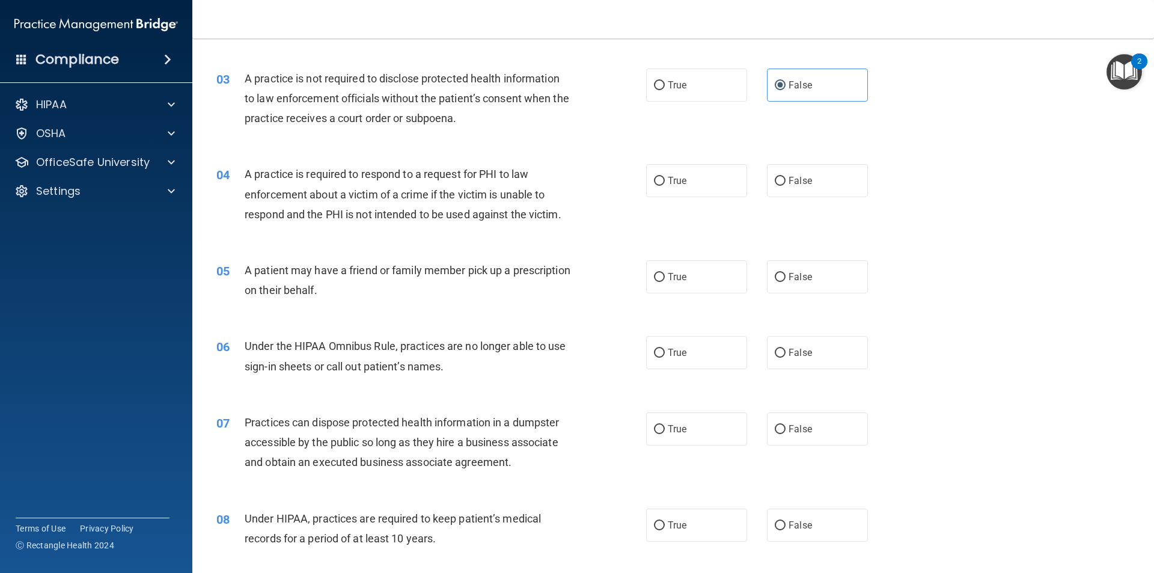
scroll to position [240, 0]
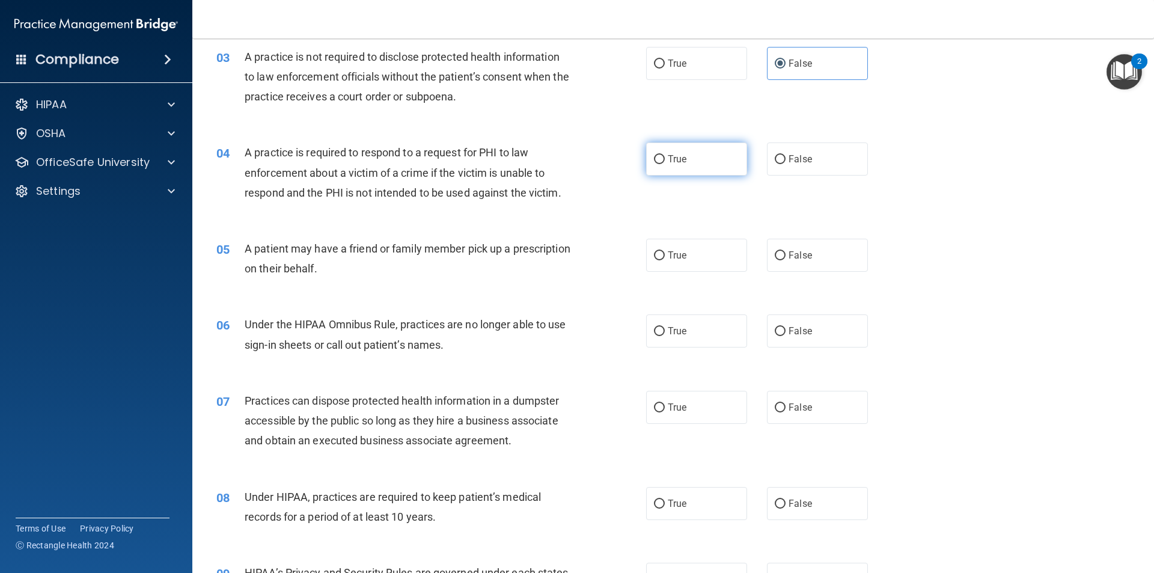
click at [673, 168] on label "True" at bounding box center [696, 158] width 101 height 33
click at [665, 164] on input "True" at bounding box center [659, 159] width 11 height 9
radio input "true"
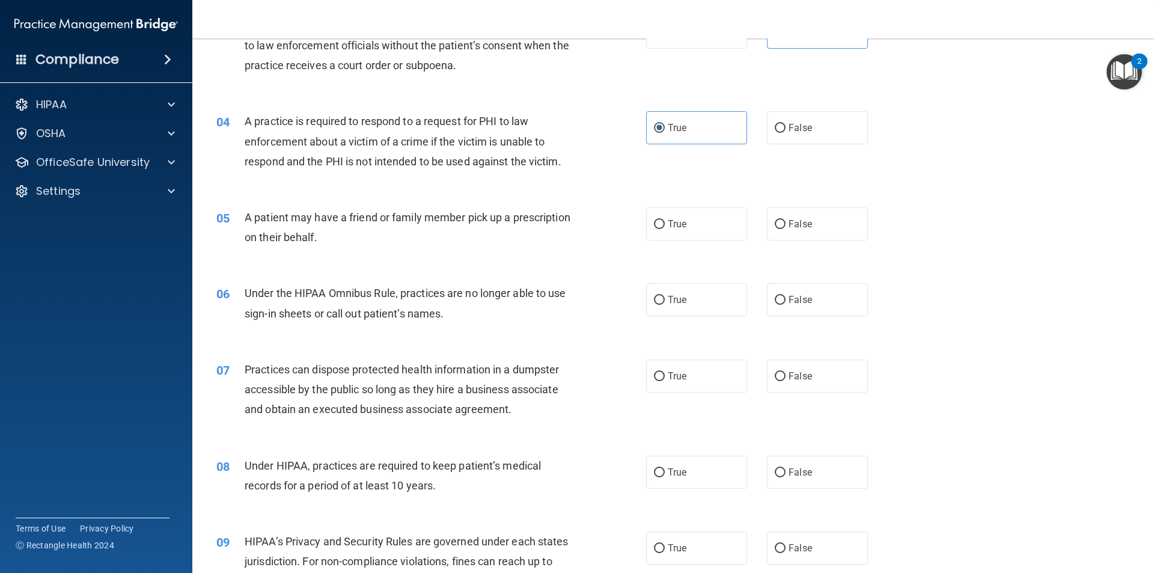
scroll to position [300, 0]
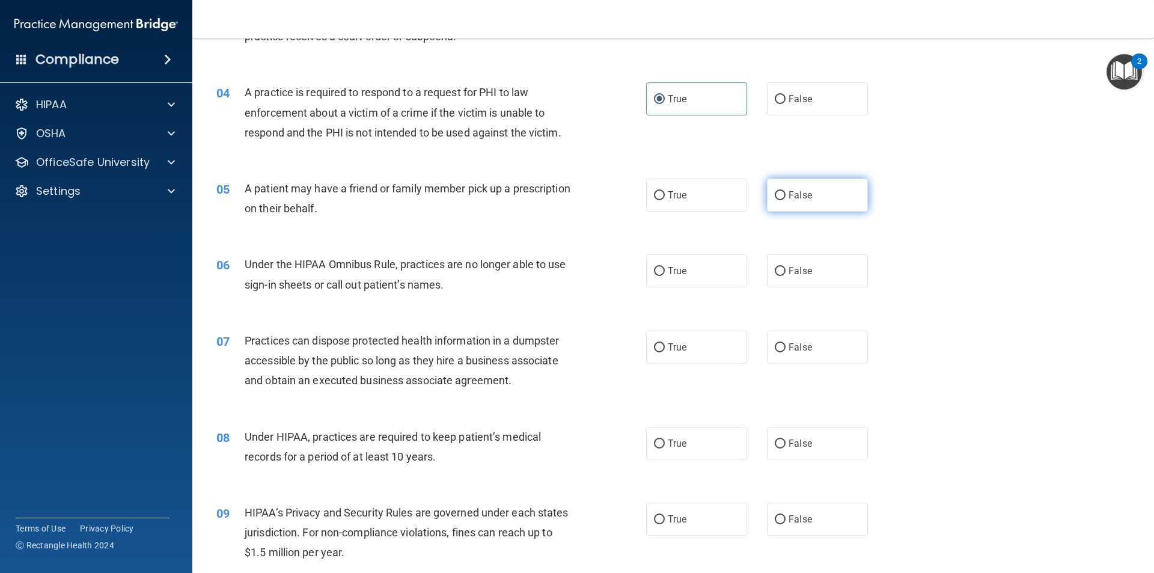
click at [799, 186] on label "False" at bounding box center [817, 194] width 101 height 33
click at [785, 191] on input "False" at bounding box center [780, 195] width 11 height 9
radio input "true"
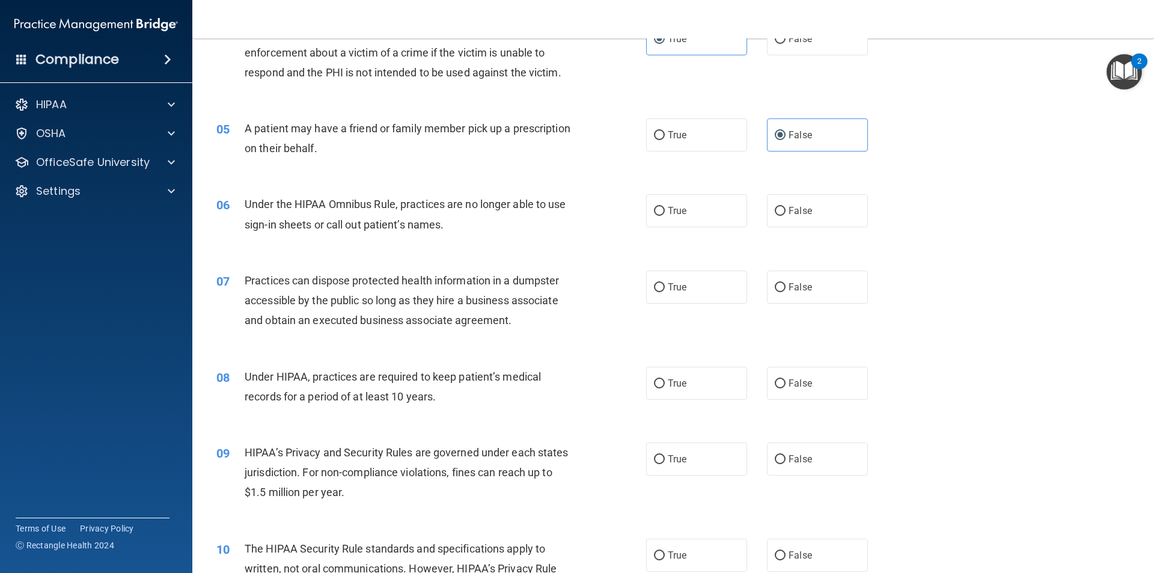
scroll to position [421, 0]
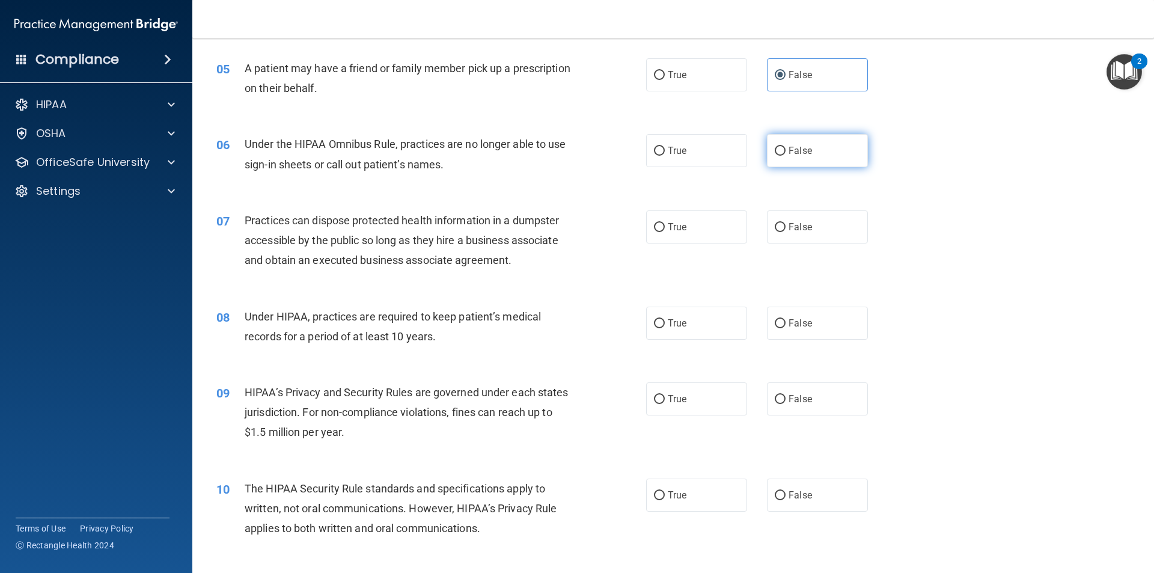
click at [787, 159] on label "False" at bounding box center [817, 150] width 101 height 33
click at [785, 156] on input "False" at bounding box center [780, 151] width 11 height 9
radio input "true"
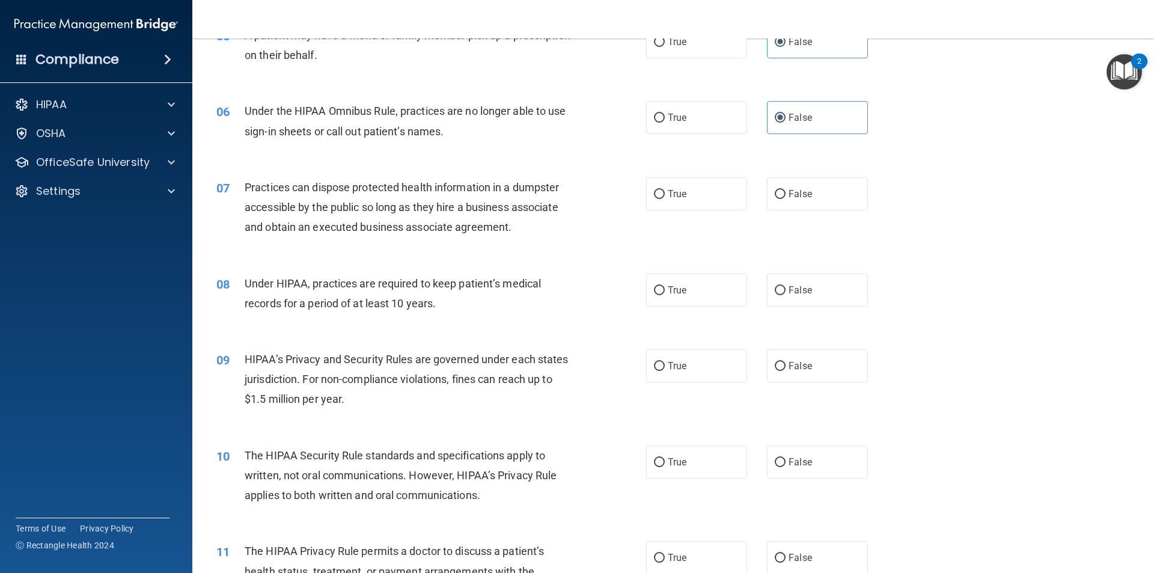
scroll to position [481, 0]
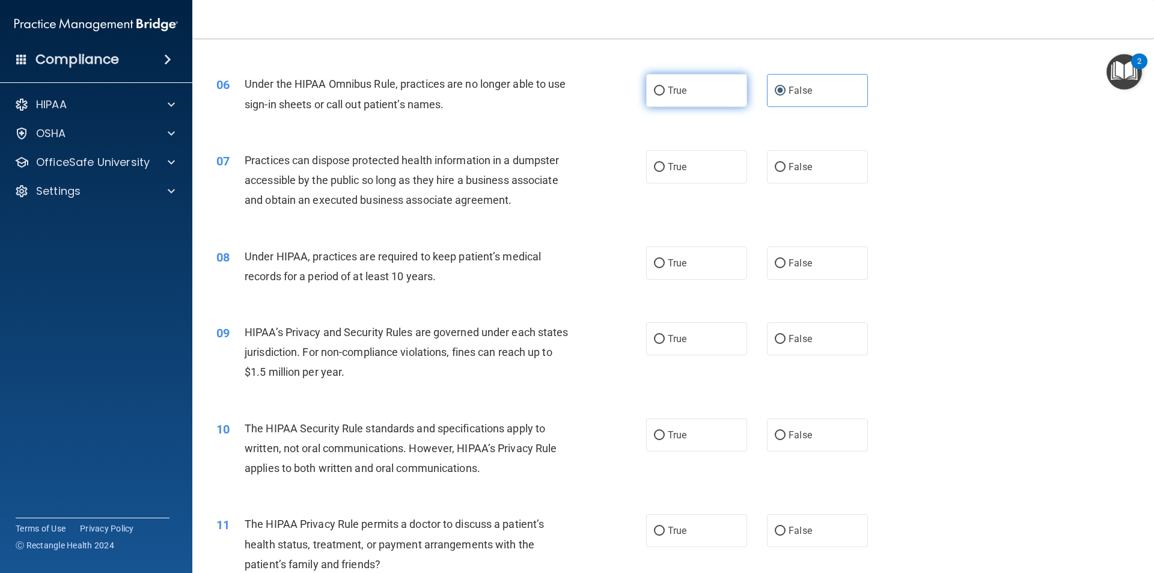
click at [677, 83] on label "True" at bounding box center [696, 90] width 101 height 33
click at [665, 87] on input "True" at bounding box center [659, 91] width 11 height 9
radio input "true"
radio input "false"
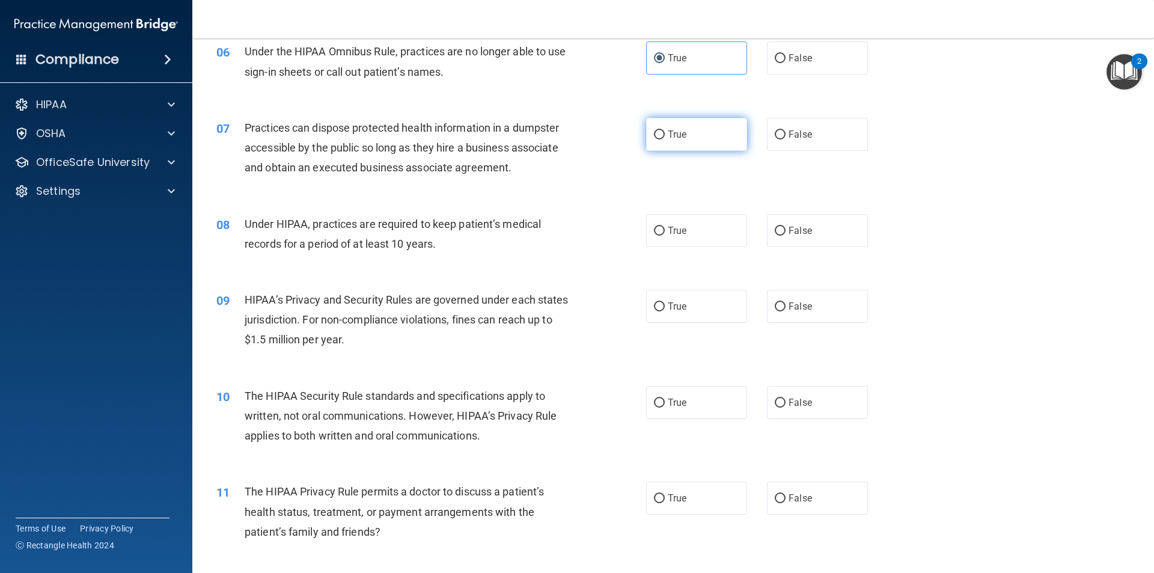
scroll to position [541, 0]
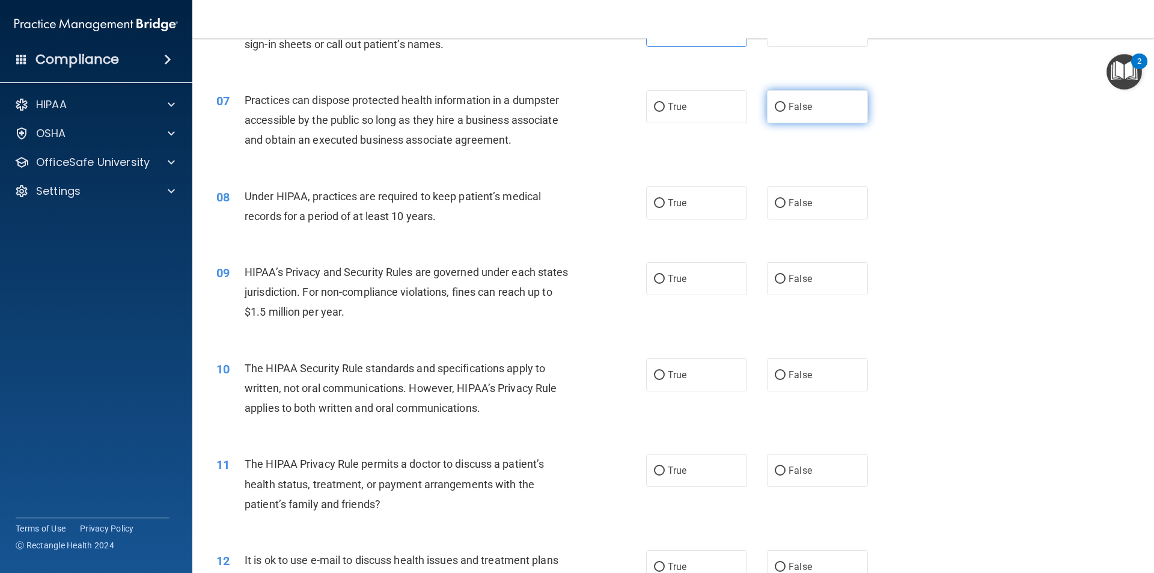
click at [778, 114] on label "False" at bounding box center [817, 106] width 101 height 33
click at [778, 112] on input "False" at bounding box center [780, 107] width 11 height 9
radio input "true"
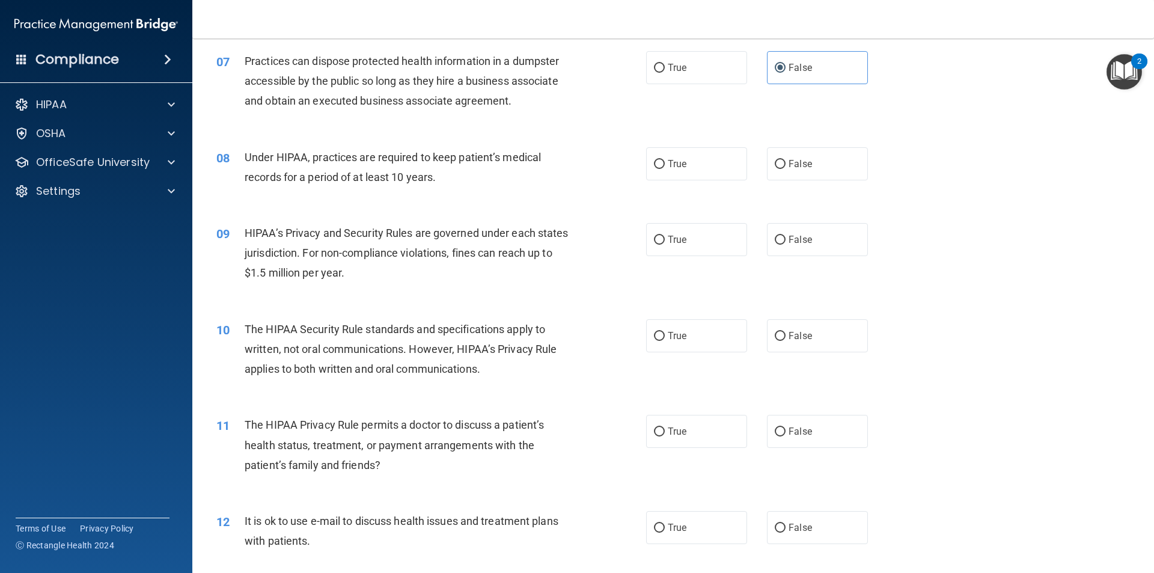
scroll to position [601, 0]
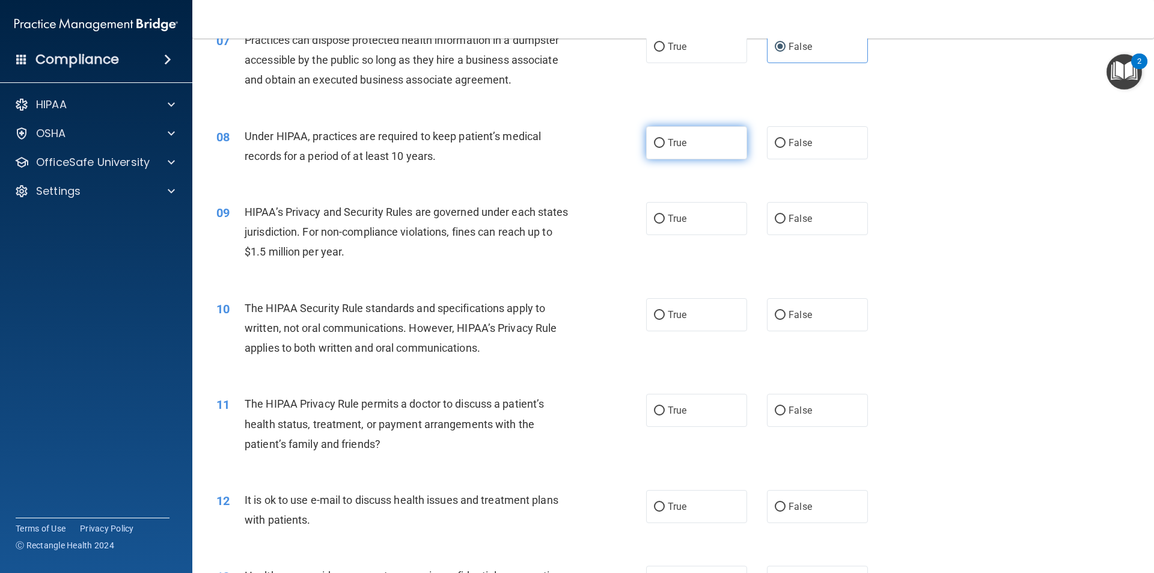
click at [668, 144] on span "True" at bounding box center [677, 142] width 19 height 11
click at [665, 144] on input "True" at bounding box center [659, 143] width 11 height 9
radio input "true"
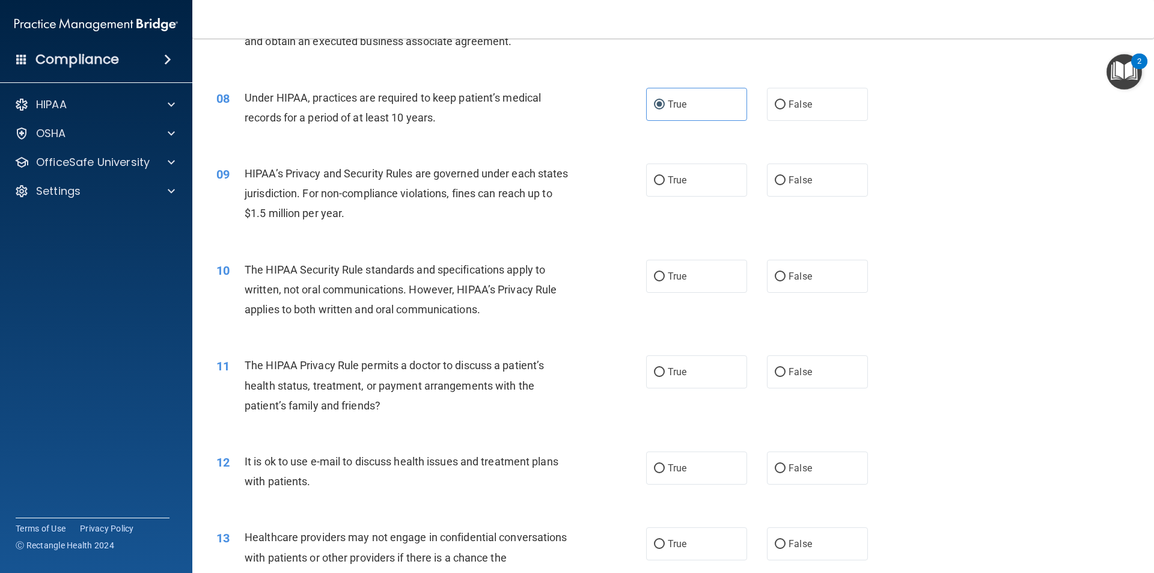
scroll to position [661, 0]
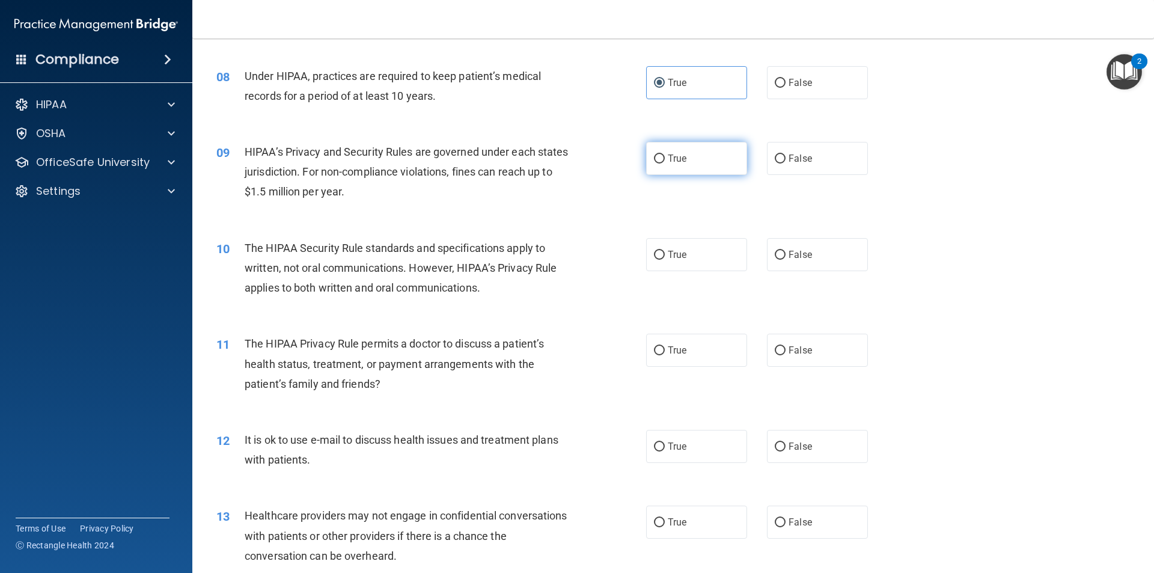
click at [689, 162] on label "True" at bounding box center [696, 158] width 101 height 33
click at [665, 162] on input "True" at bounding box center [659, 158] width 11 height 9
radio input "true"
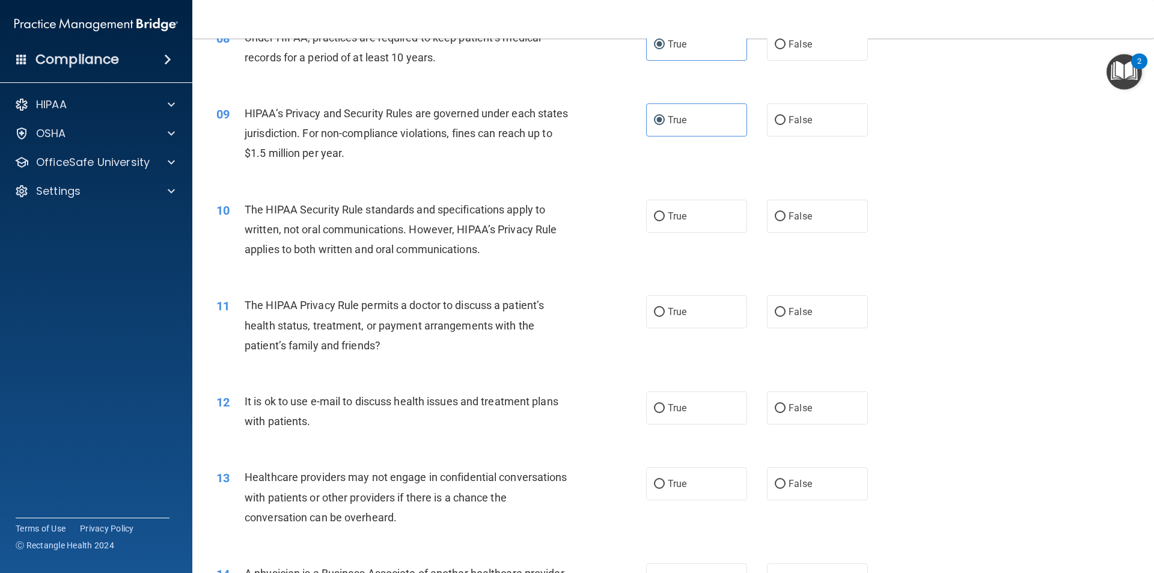
scroll to position [721, 0]
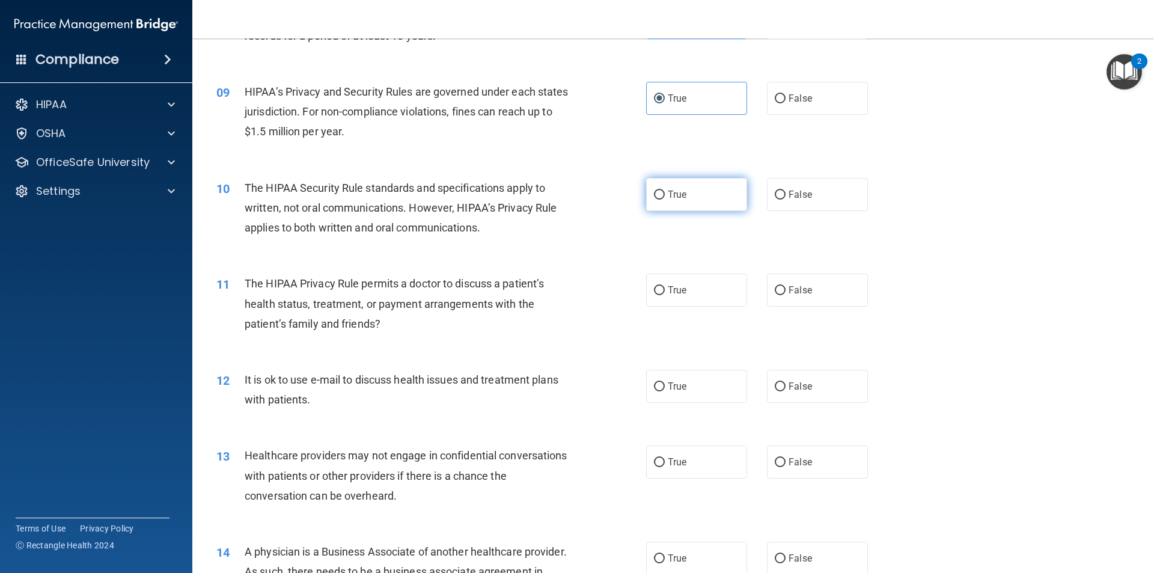
click at [677, 189] on span "True" at bounding box center [677, 194] width 19 height 11
click at [665, 190] on input "True" at bounding box center [659, 194] width 11 height 9
radio input "true"
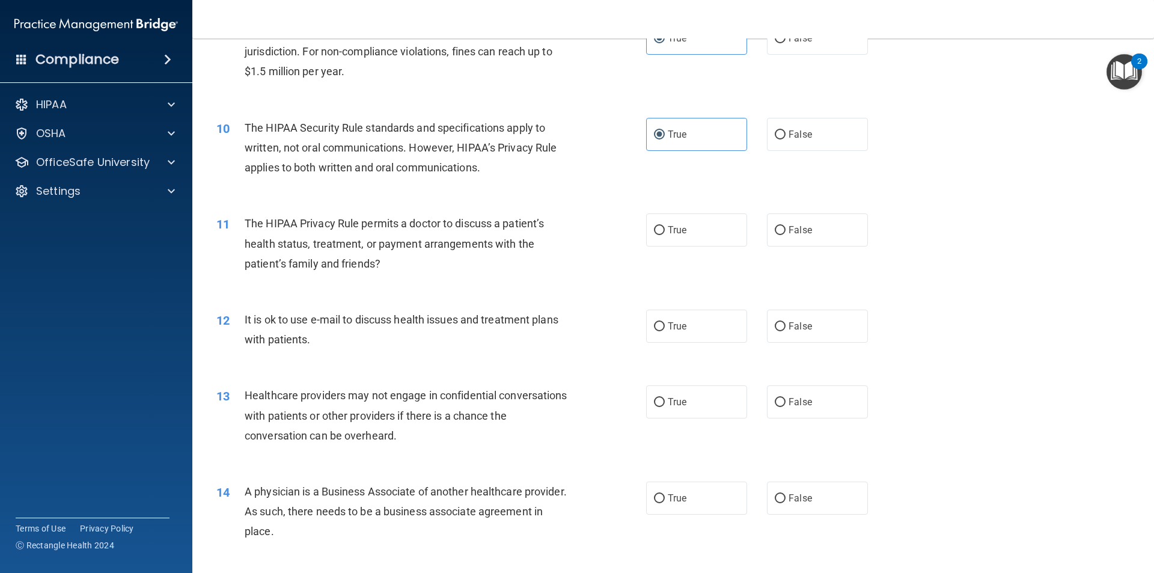
scroll to position [841, 0]
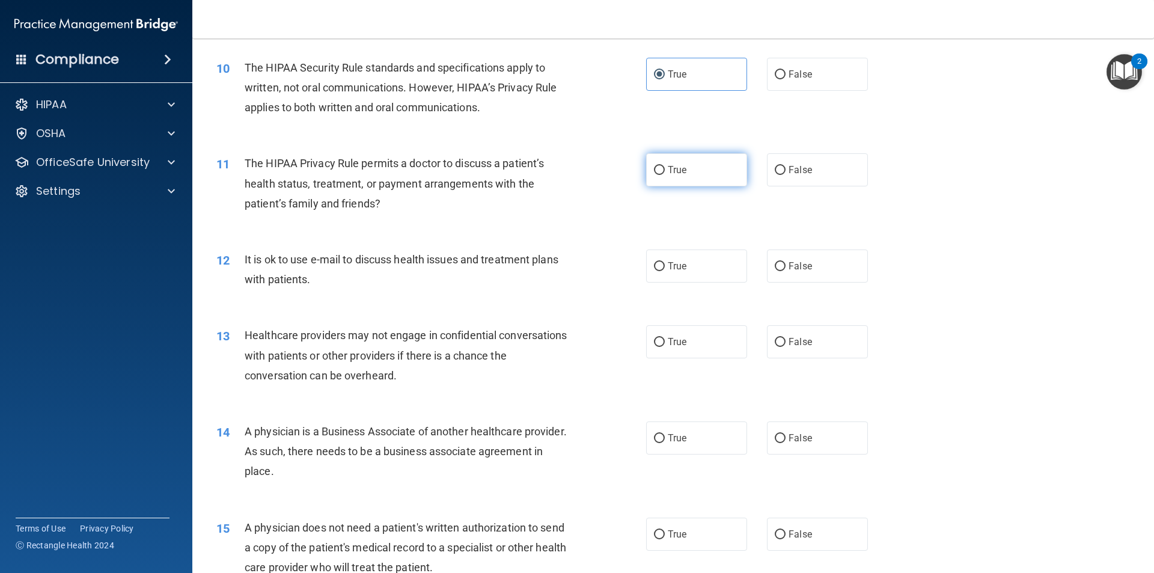
click at [679, 169] on span "True" at bounding box center [677, 169] width 19 height 11
click at [665, 169] on input "True" at bounding box center [659, 170] width 11 height 9
radio input "true"
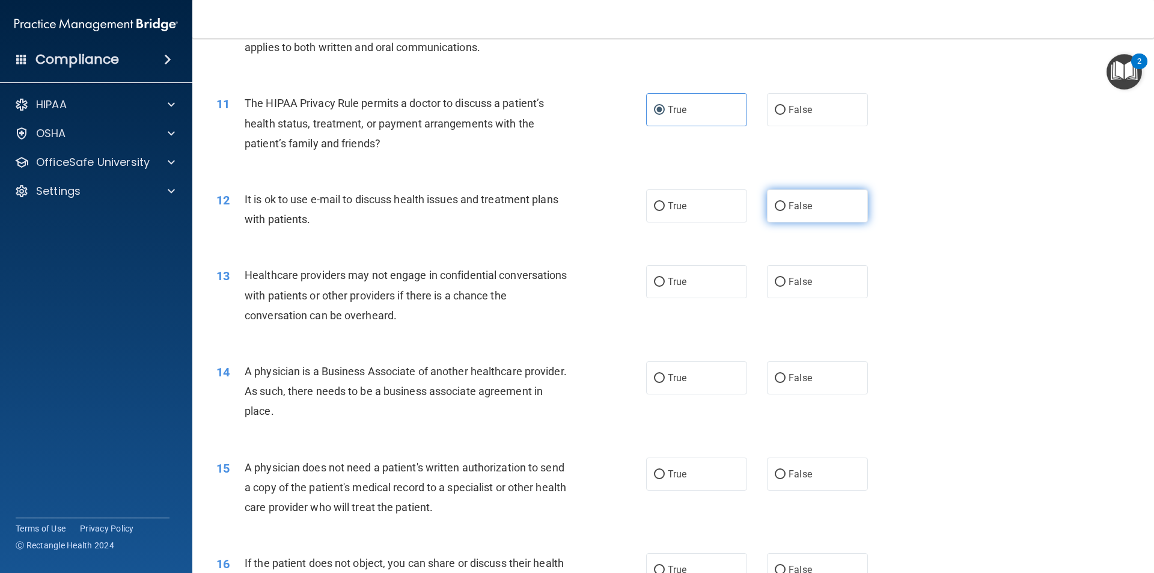
click at [788, 202] on span "False" at bounding box center [799, 205] width 23 height 11
click at [784, 202] on input "False" at bounding box center [780, 206] width 11 height 9
radio input "true"
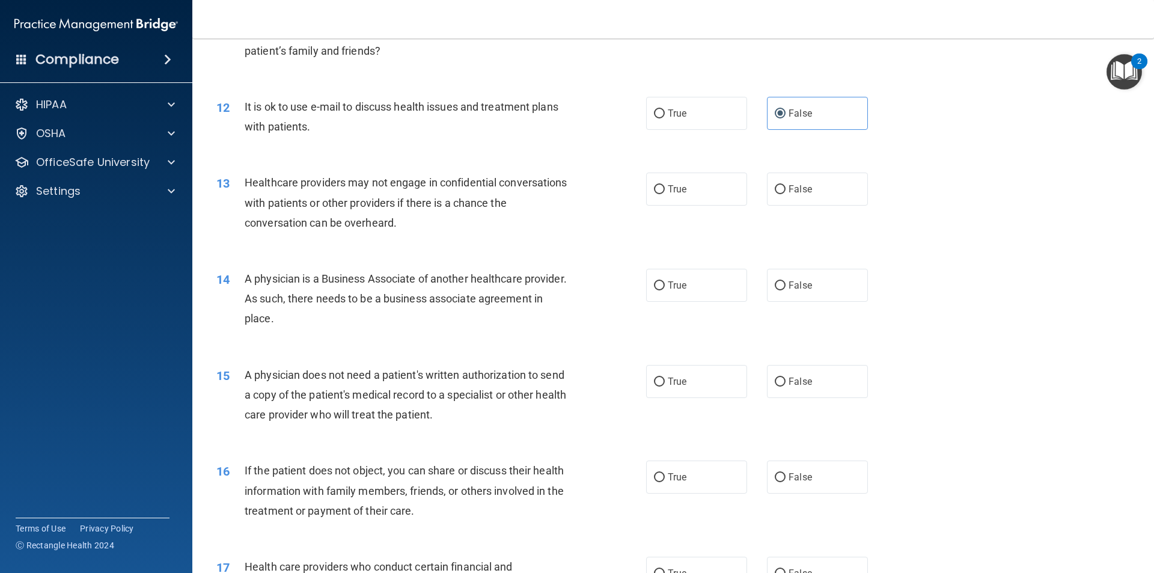
scroll to position [1022, 0]
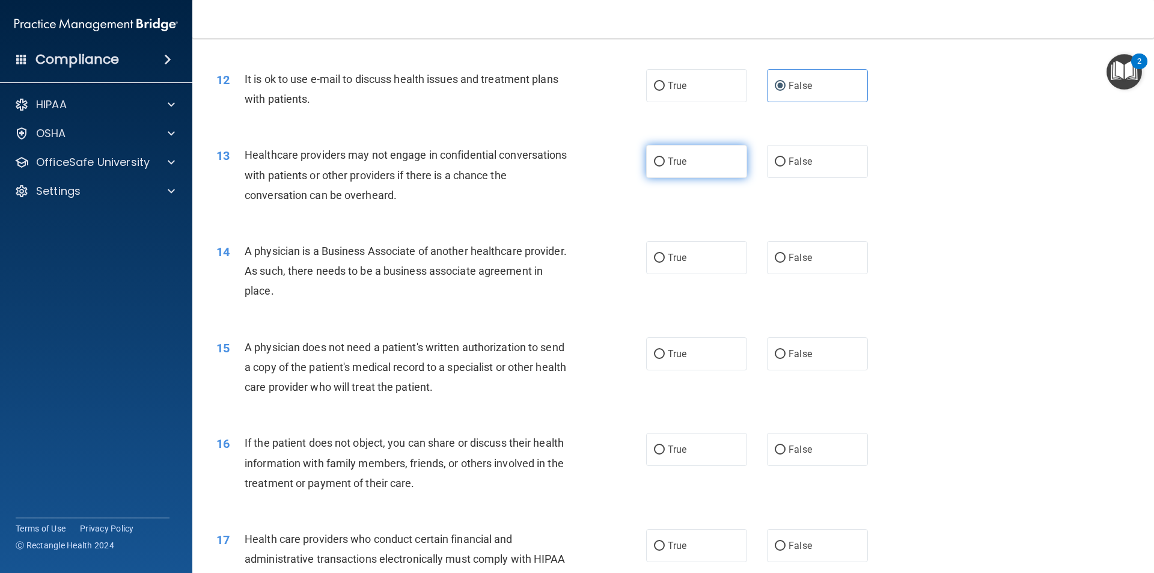
click at [688, 166] on label "True" at bounding box center [696, 161] width 101 height 33
click at [665, 166] on input "True" at bounding box center [659, 161] width 11 height 9
radio input "true"
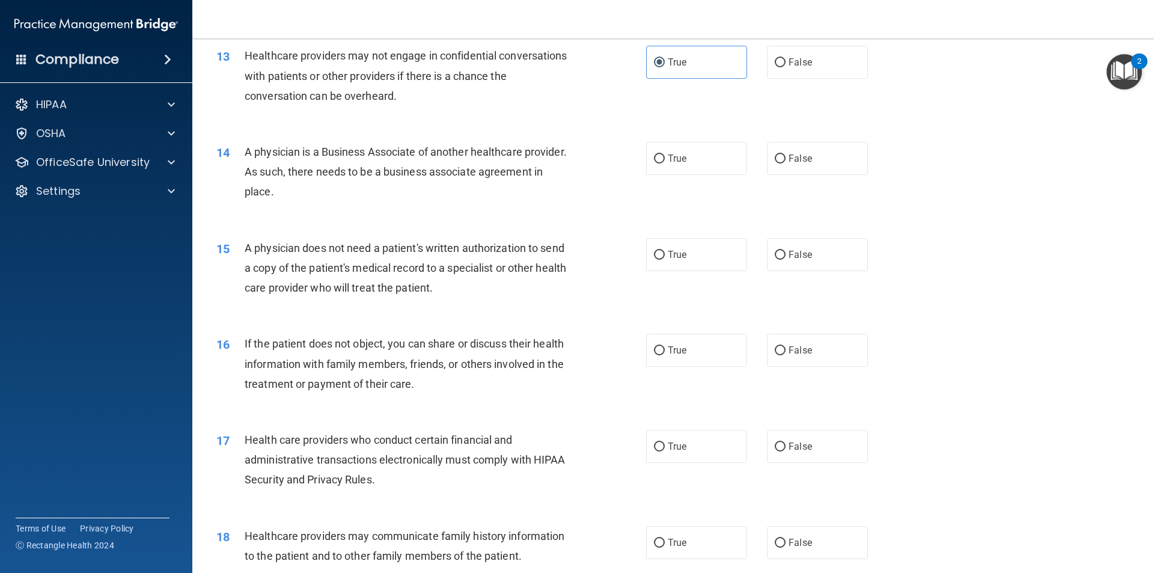
scroll to position [1142, 0]
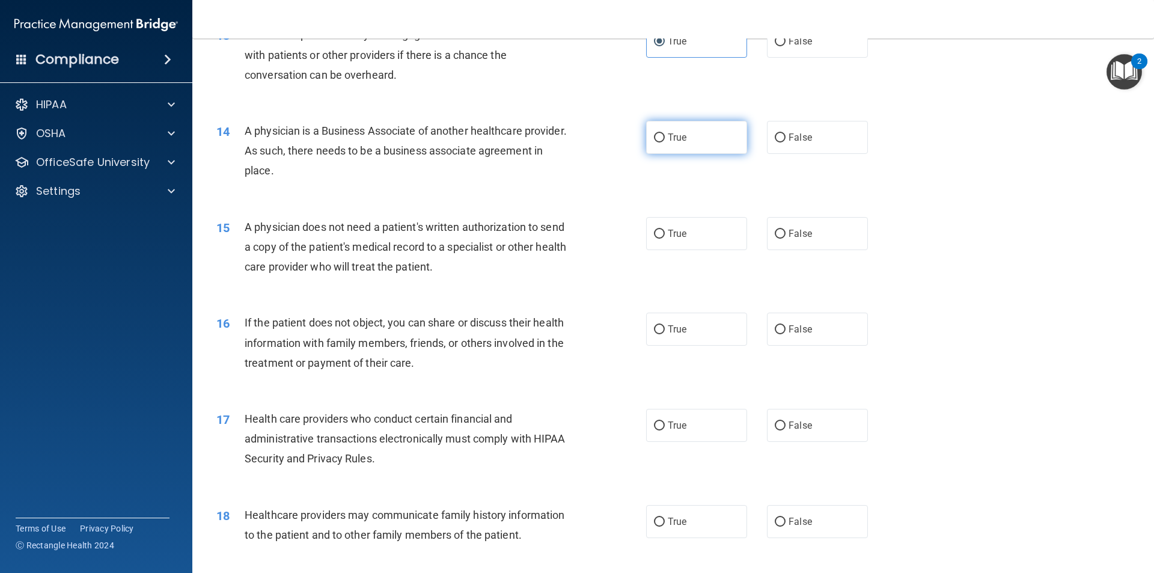
click at [712, 153] on label "True" at bounding box center [696, 137] width 101 height 33
click at [665, 142] on input "True" at bounding box center [659, 137] width 11 height 9
radio input "true"
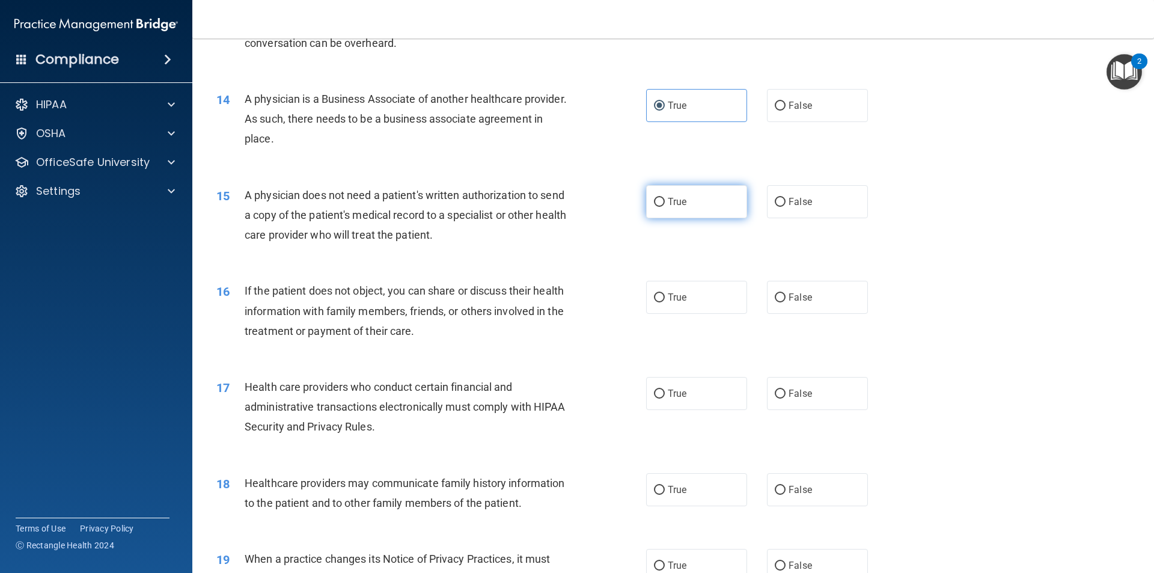
scroll to position [1202, 0]
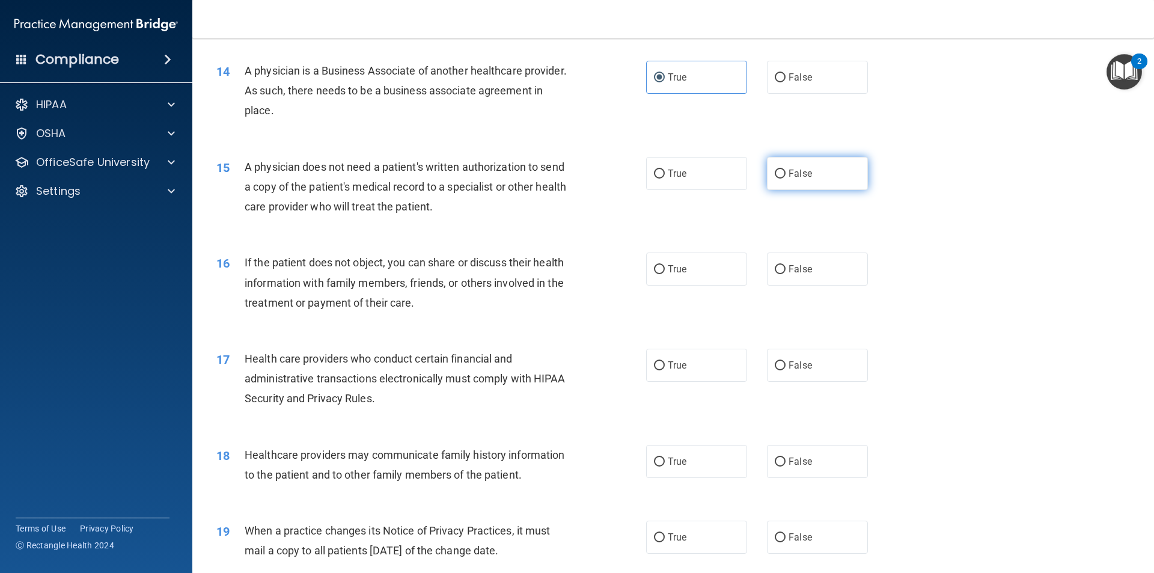
click at [767, 177] on label "False" at bounding box center [817, 173] width 101 height 33
click at [775, 177] on input "False" at bounding box center [780, 173] width 11 height 9
radio input "true"
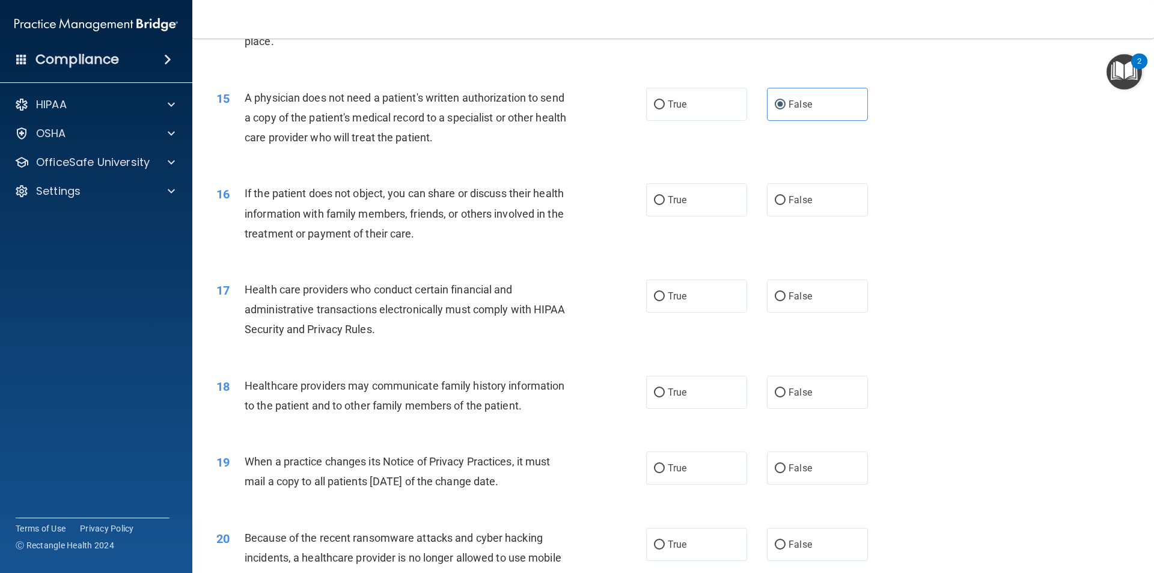
scroll to position [1322, 0]
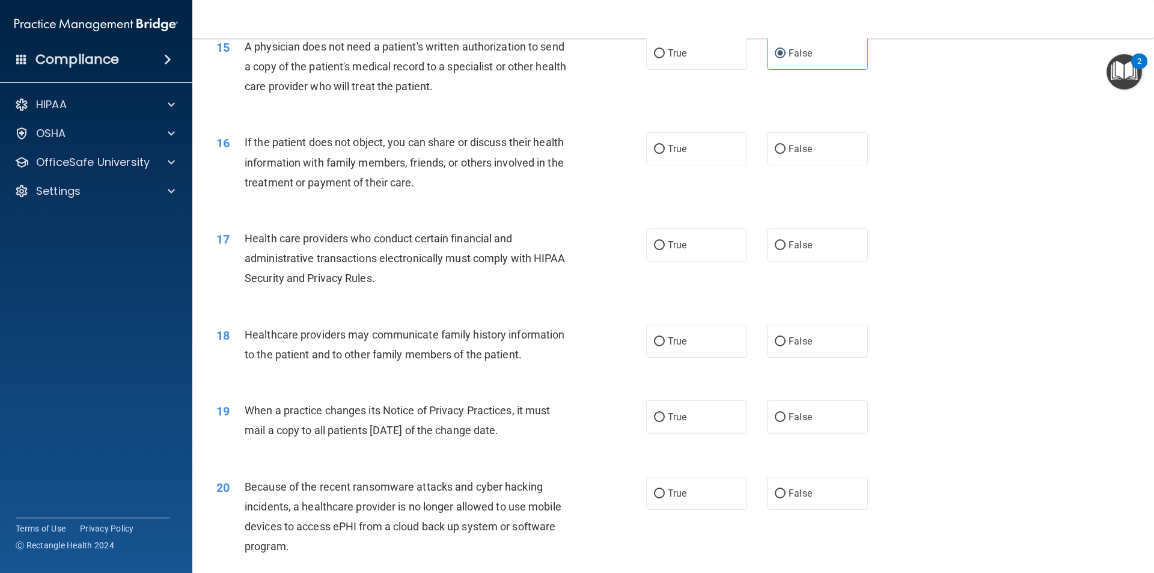
click at [773, 168] on div "16 If the patient does not object, you can share or discuss their health inform…" at bounding box center [672, 165] width 931 height 96
click at [775, 154] on input "False" at bounding box center [780, 149] width 11 height 9
radio input "true"
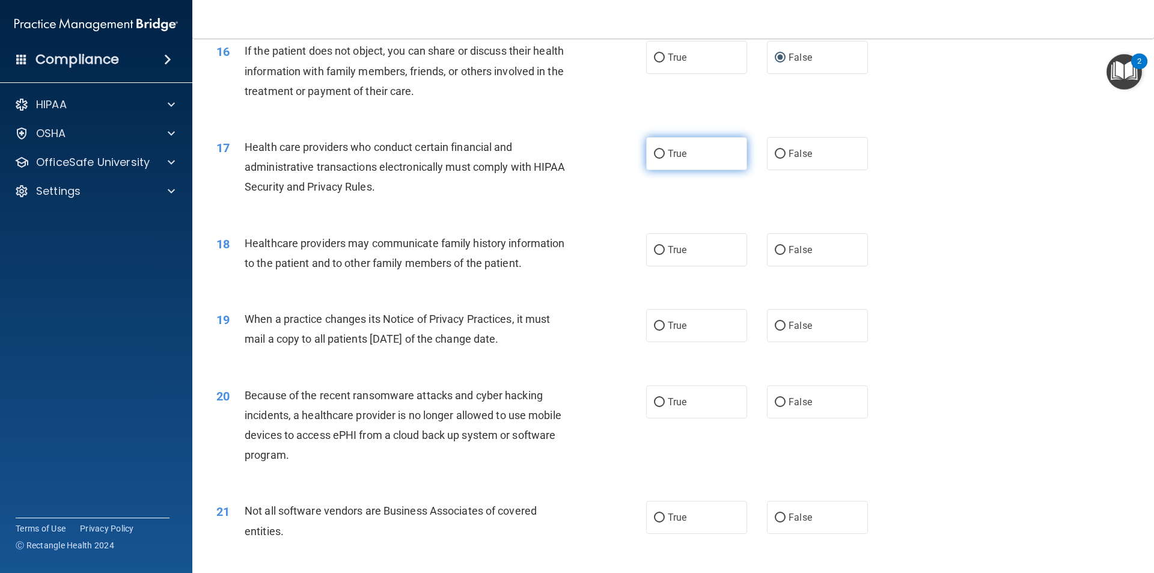
scroll to position [1442, 0]
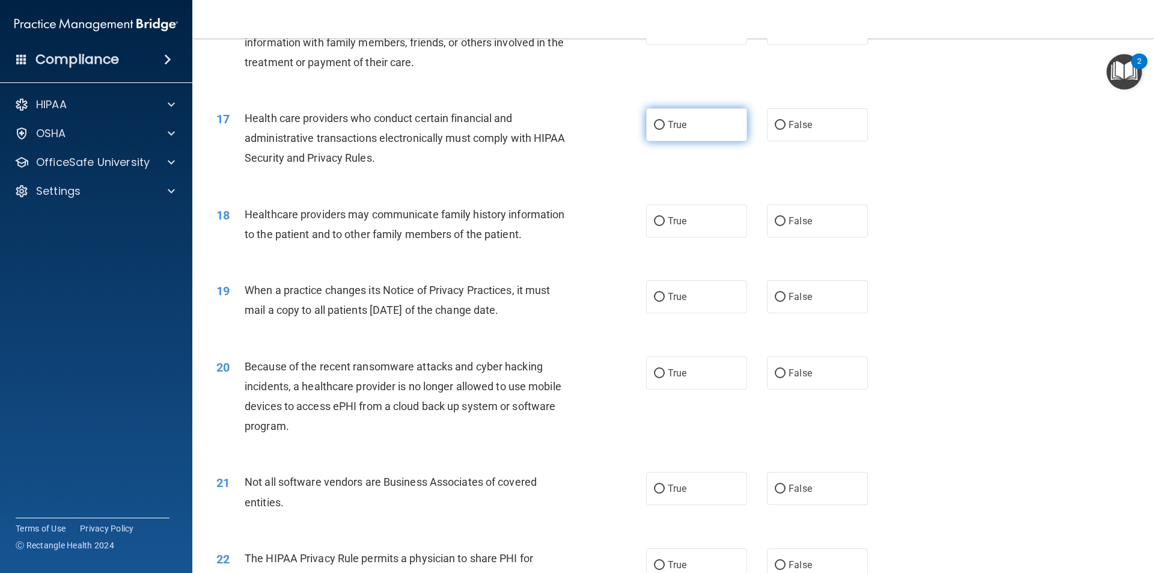
click at [683, 124] on label "True" at bounding box center [696, 124] width 101 height 33
click at [665, 124] on input "True" at bounding box center [659, 125] width 11 height 9
radio input "true"
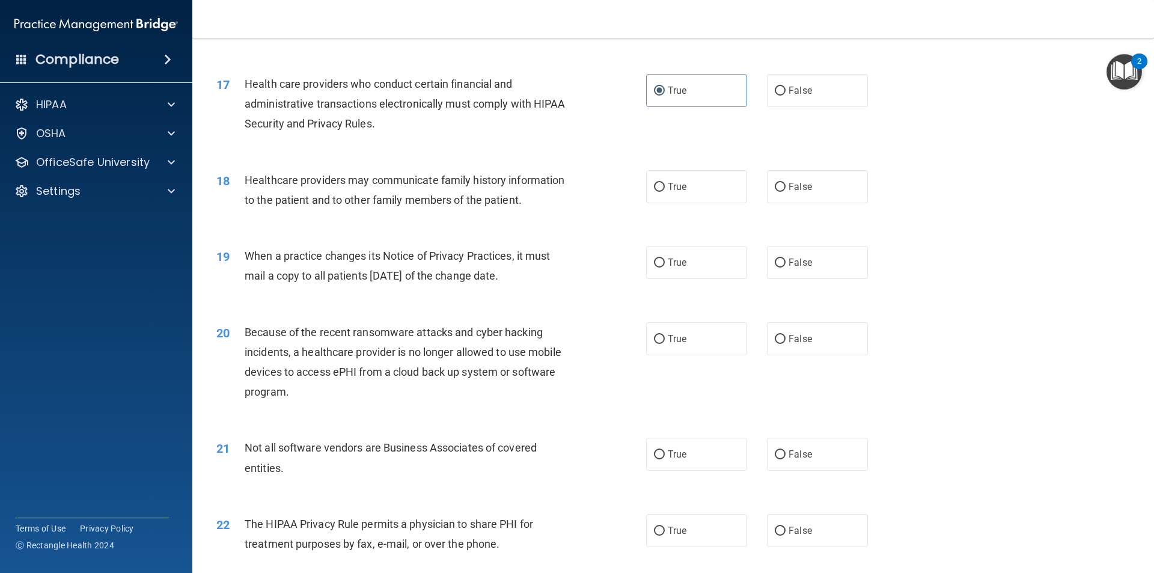
scroll to position [1562, 0]
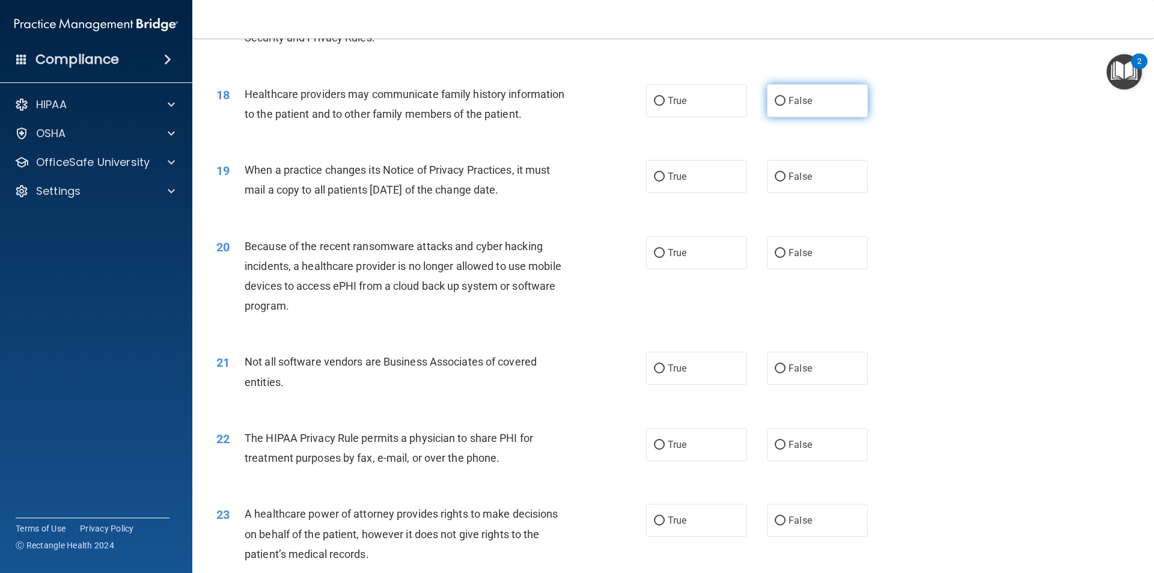
click at [788, 103] on span "False" at bounding box center [799, 100] width 23 height 11
click at [784, 103] on input "False" at bounding box center [780, 101] width 11 height 9
radio input "true"
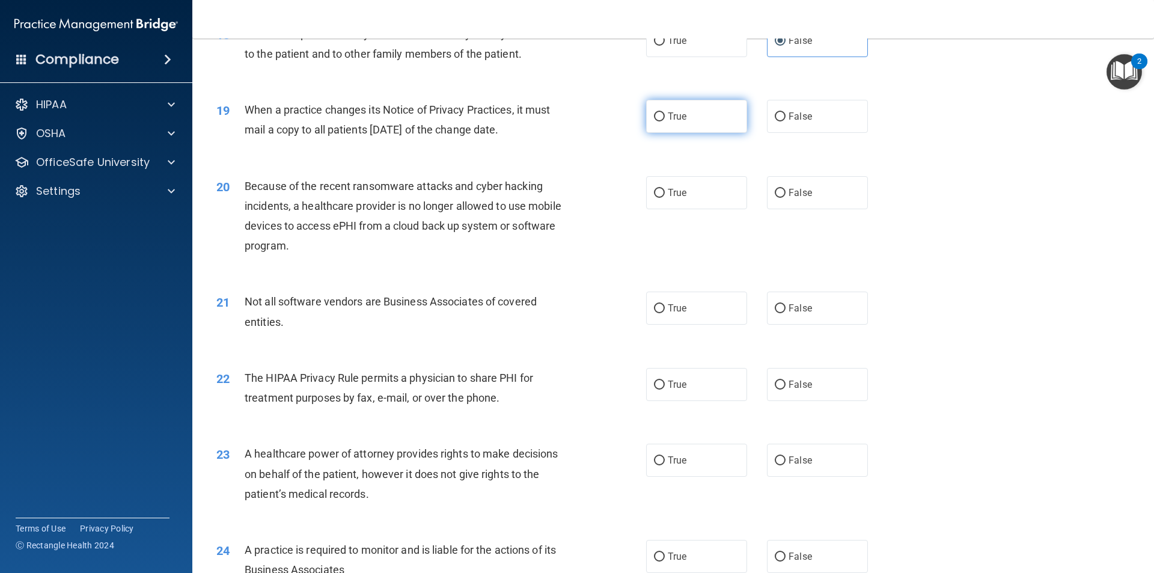
click at [671, 118] on span "True" at bounding box center [677, 116] width 19 height 11
click at [665, 118] on input "True" at bounding box center [659, 116] width 11 height 9
radio input "true"
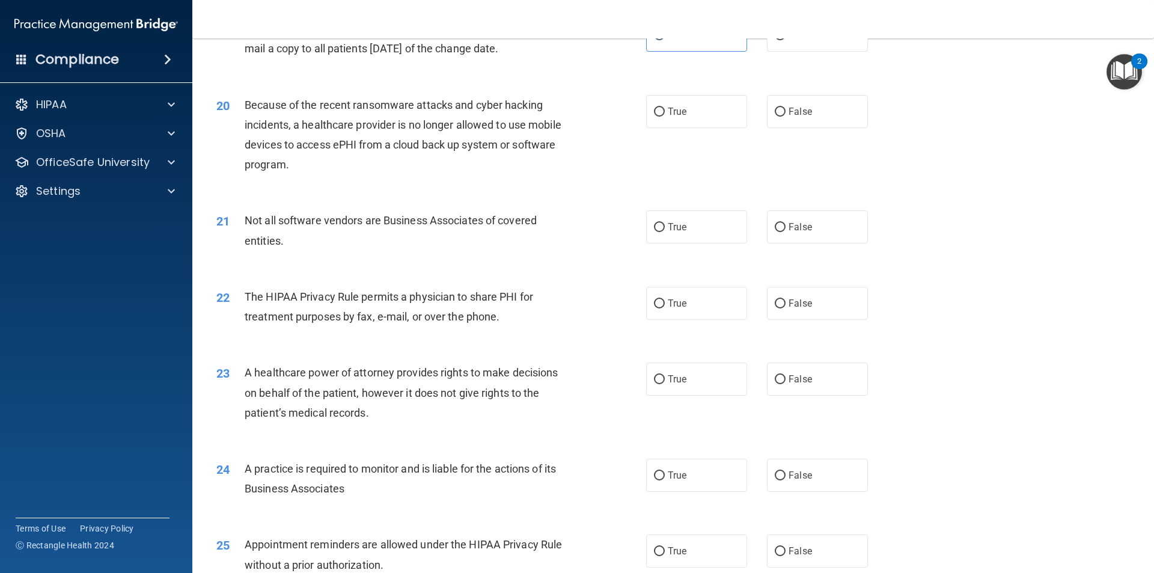
scroll to position [1743, 0]
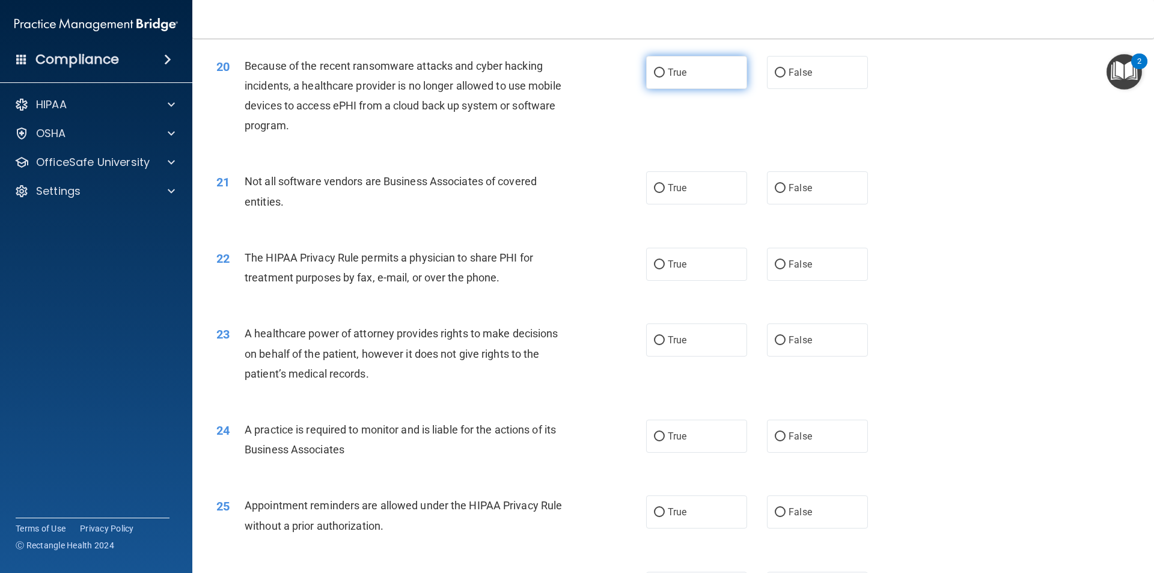
click at [677, 73] on span "True" at bounding box center [677, 72] width 19 height 11
click at [665, 73] on input "True" at bounding box center [659, 73] width 11 height 9
radio input "true"
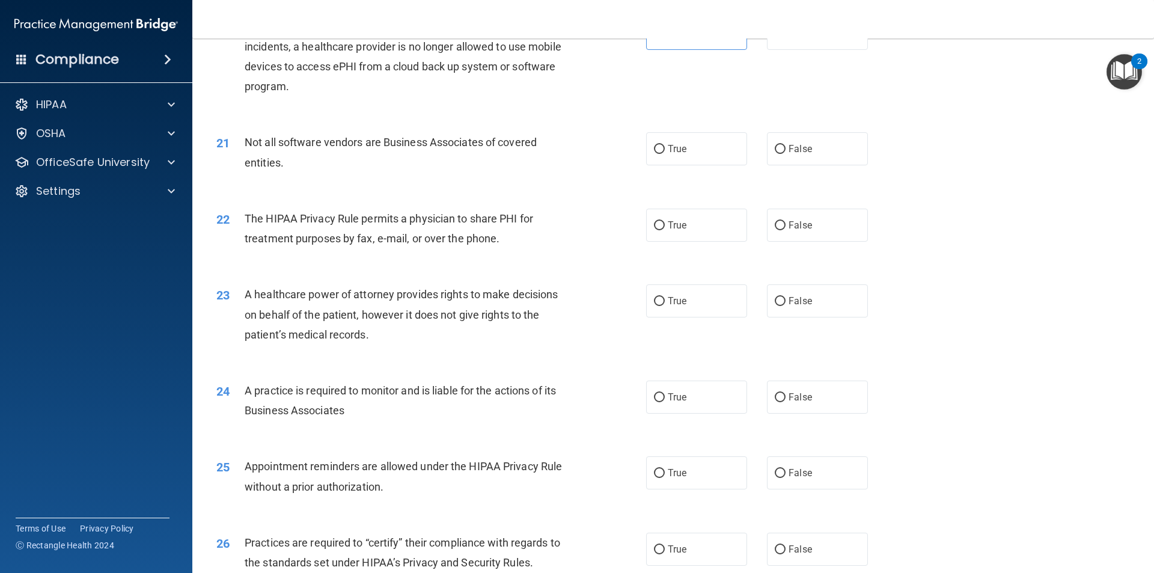
scroll to position [1803, 0]
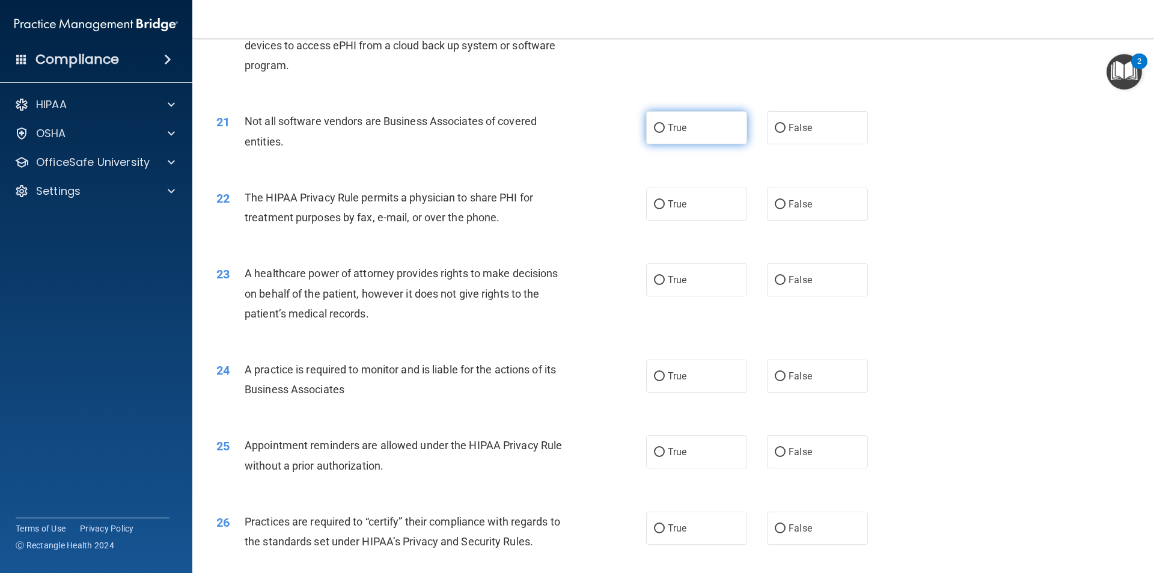
click at [718, 133] on label "True" at bounding box center [696, 127] width 101 height 33
click at [665, 133] on input "True" at bounding box center [659, 128] width 11 height 9
radio input "true"
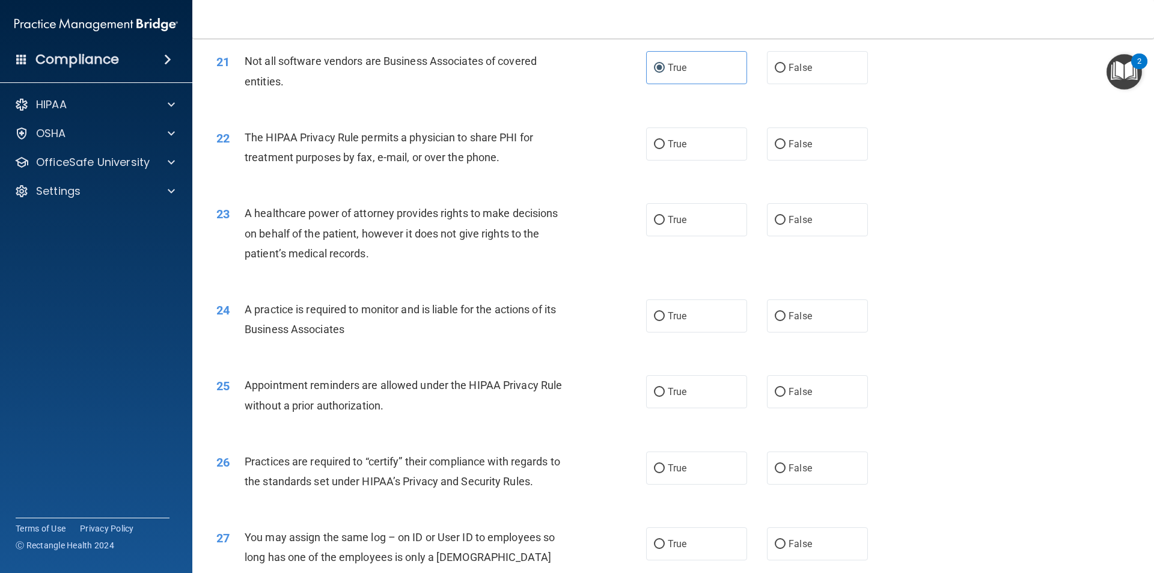
scroll to position [1923, 0]
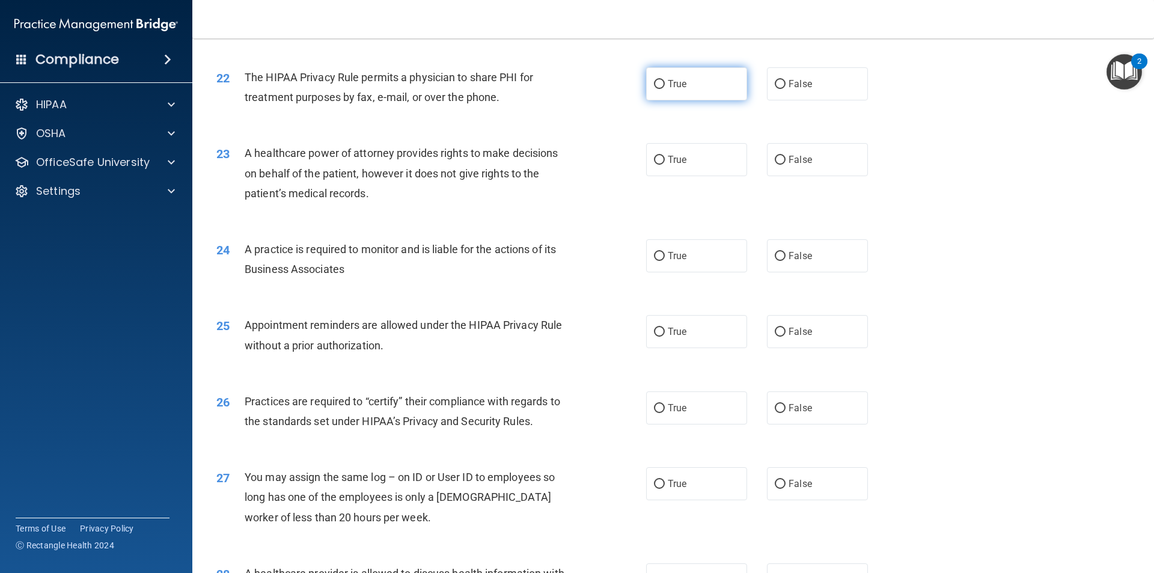
click at [688, 83] on label "True" at bounding box center [696, 83] width 101 height 33
click at [665, 83] on input "True" at bounding box center [659, 84] width 11 height 9
radio input "true"
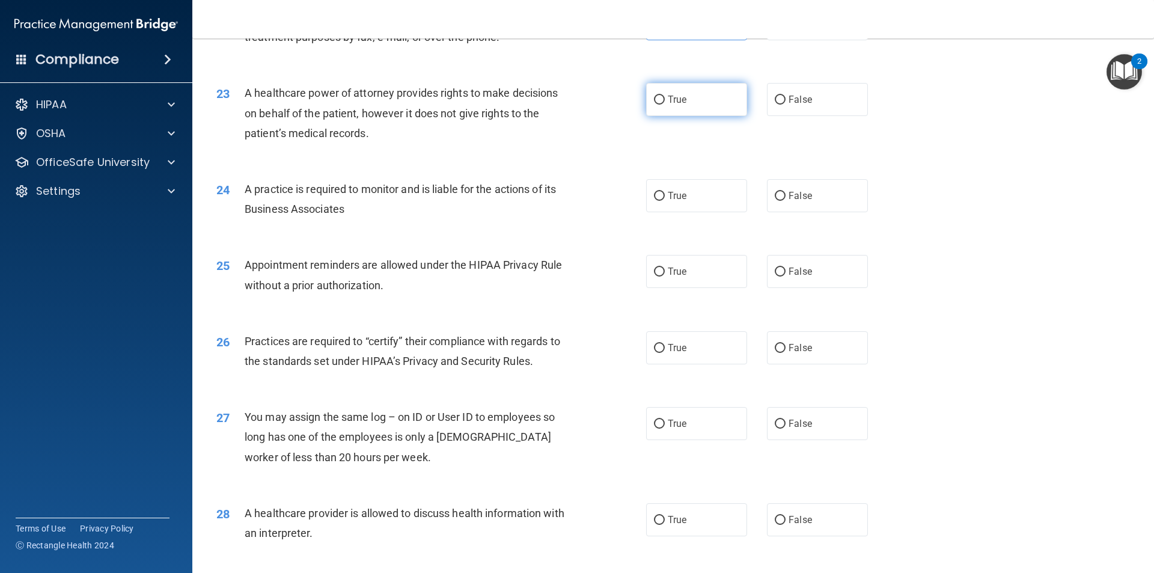
click at [658, 99] on input "True" at bounding box center [659, 100] width 11 height 9
radio input "true"
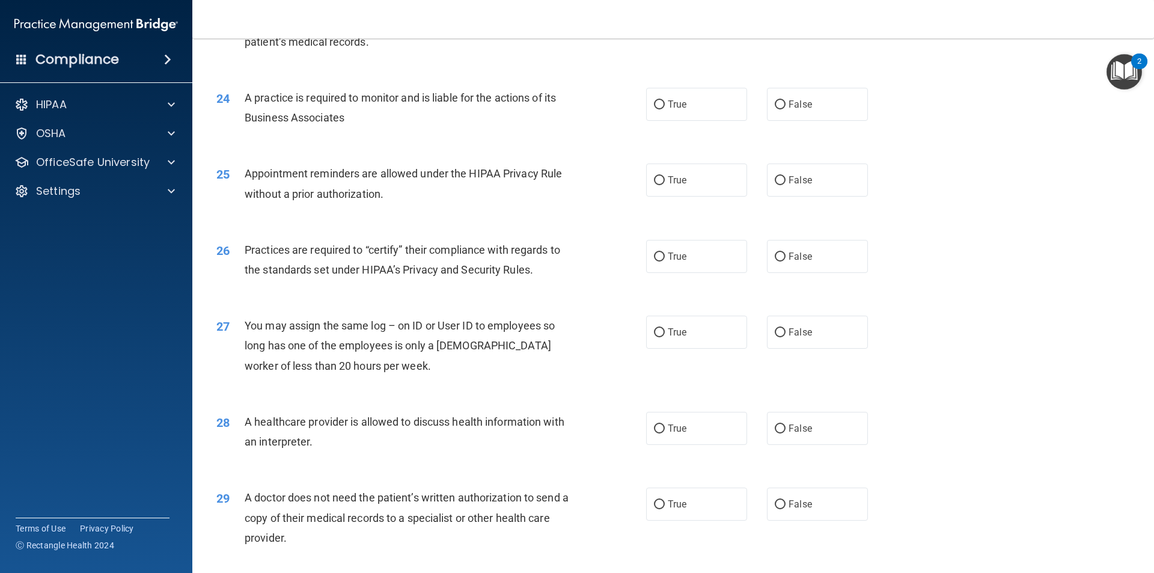
scroll to position [2103, 0]
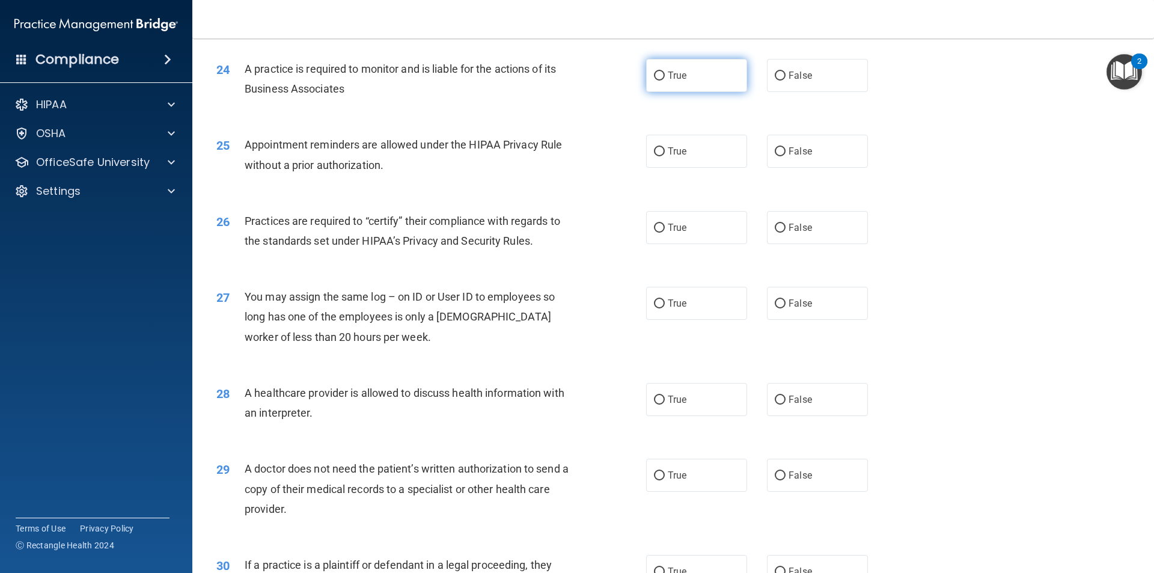
click at [680, 82] on label "True" at bounding box center [696, 75] width 101 height 33
click at [665, 81] on input "True" at bounding box center [659, 76] width 11 height 9
radio input "true"
click at [814, 157] on label "False" at bounding box center [817, 151] width 101 height 33
click at [785, 156] on input "False" at bounding box center [780, 151] width 11 height 9
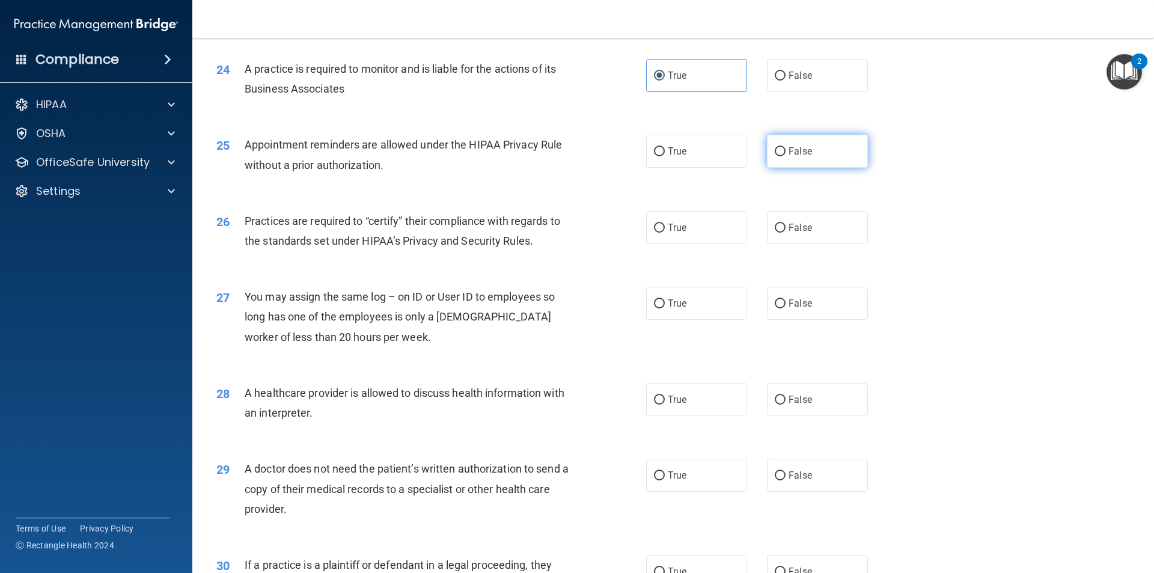
radio input "true"
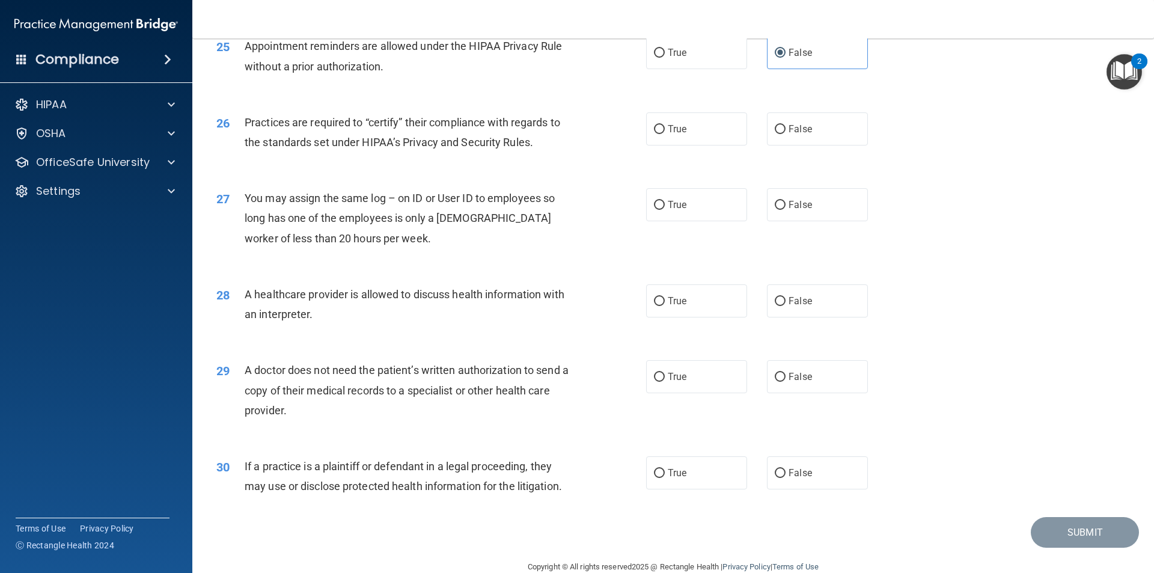
scroll to position [2223, 0]
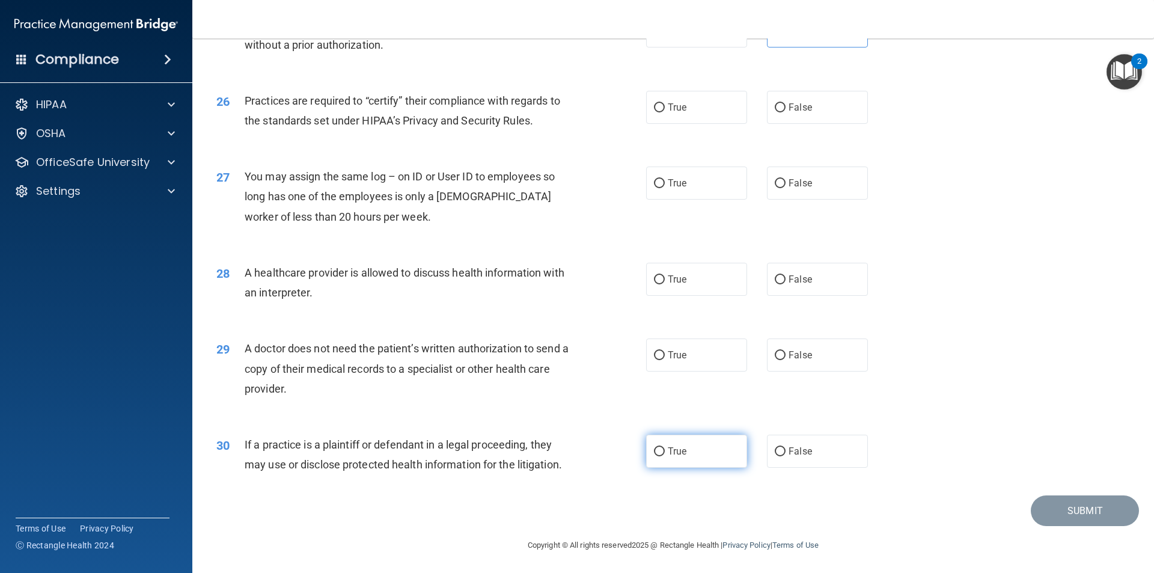
click at [677, 464] on label "True" at bounding box center [696, 450] width 101 height 33
click at [665, 456] on input "True" at bounding box center [659, 451] width 11 height 9
radio input "true"
click at [812, 346] on label "False" at bounding box center [817, 354] width 101 height 33
click at [785, 351] on input "False" at bounding box center [780, 355] width 11 height 9
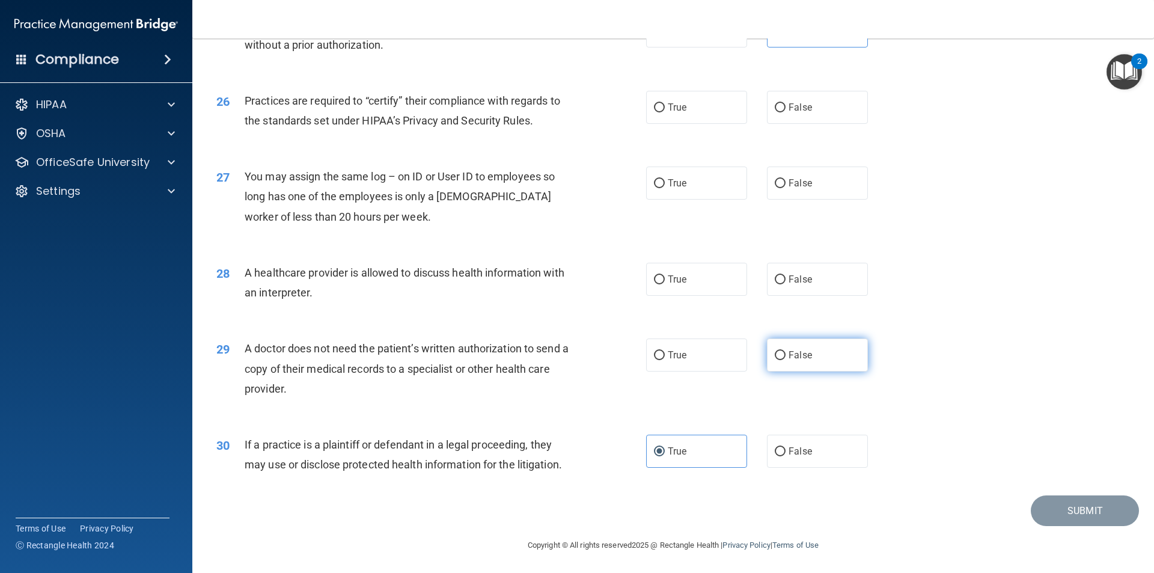
radio input "true"
click at [681, 289] on label "True" at bounding box center [696, 279] width 101 height 33
click at [665, 284] on input "True" at bounding box center [659, 279] width 11 height 9
radio input "true"
click at [782, 188] on label "False" at bounding box center [817, 182] width 101 height 33
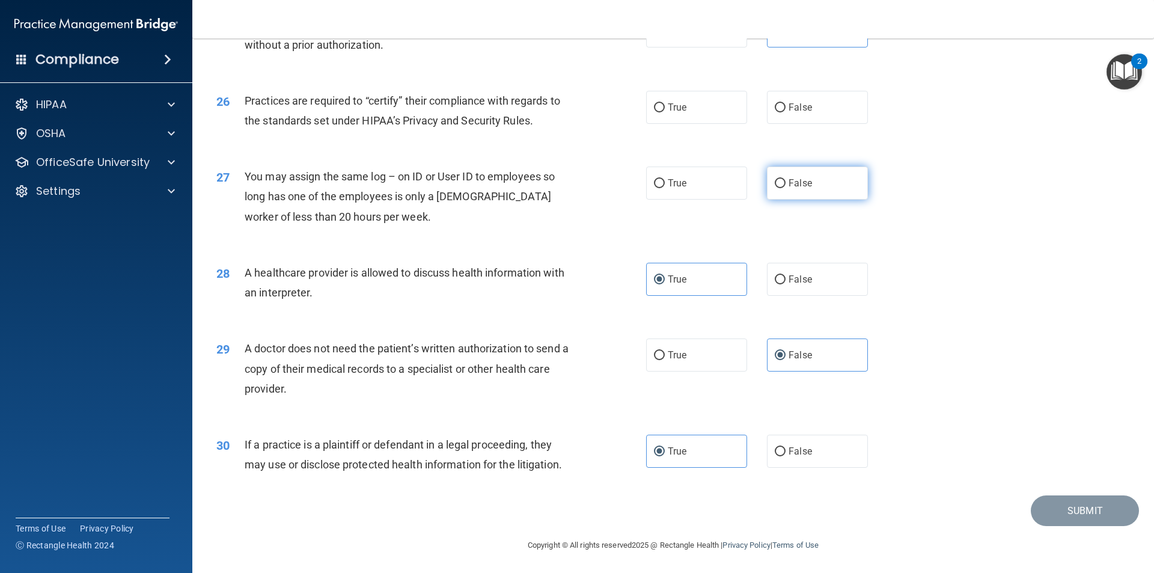
click at [782, 188] on input "False" at bounding box center [780, 183] width 11 height 9
radio input "true"
click at [685, 115] on label "True" at bounding box center [696, 107] width 101 height 33
click at [665, 112] on input "True" at bounding box center [659, 107] width 11 height 9
radio input "true"
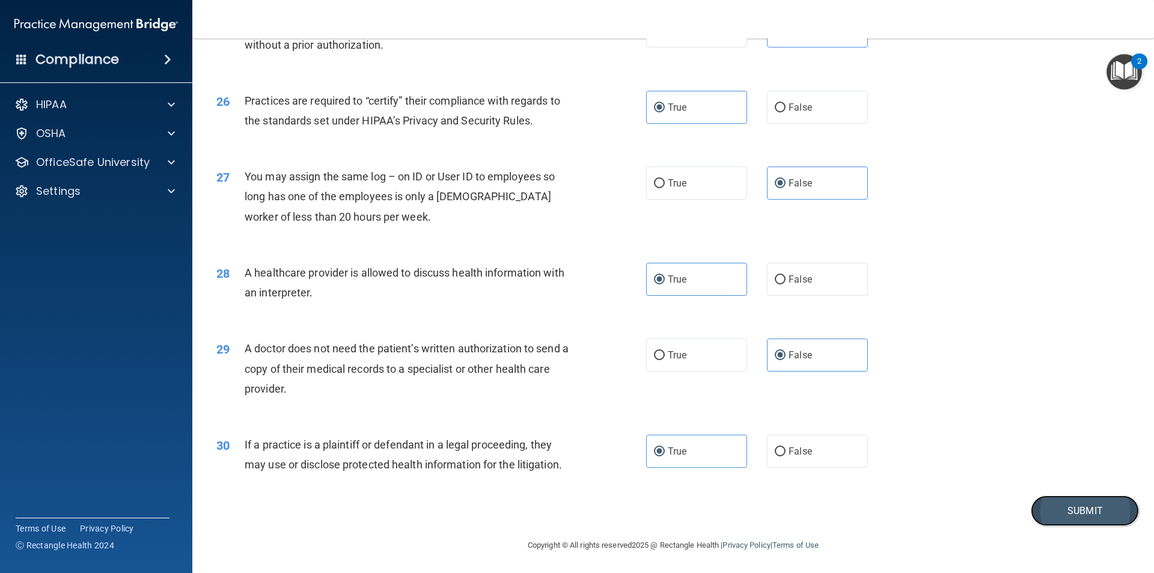
click at [1043, 506] on button "Submit" at bounding box center [1085, 510] width 108 height 31
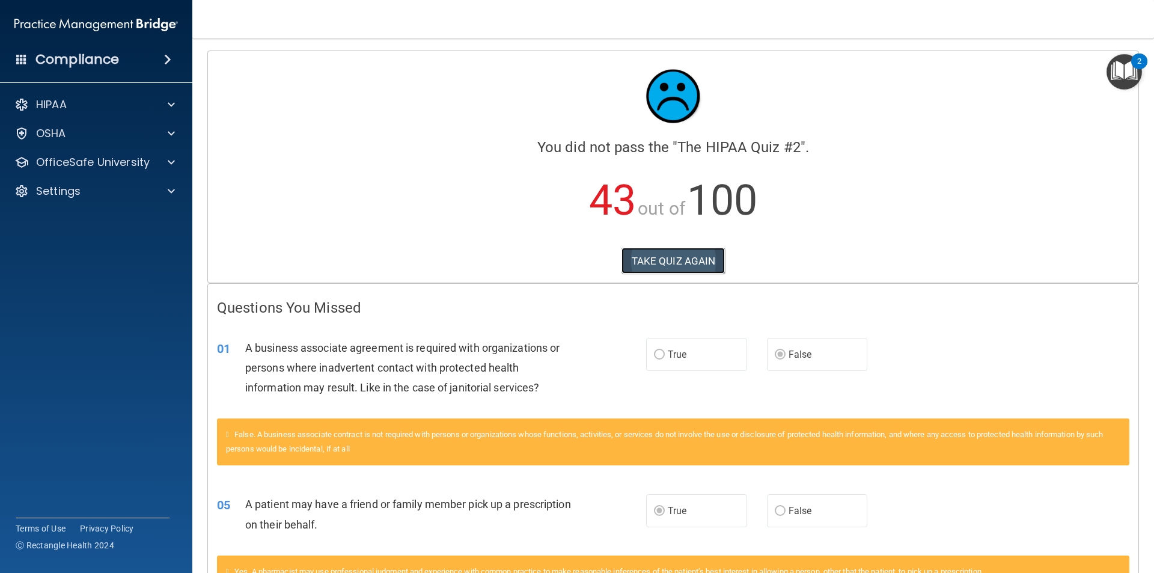
click at [657, 255] on button "TAKE QUIZ AGAIN" at bounding box center [673, 261] width 104 height 26
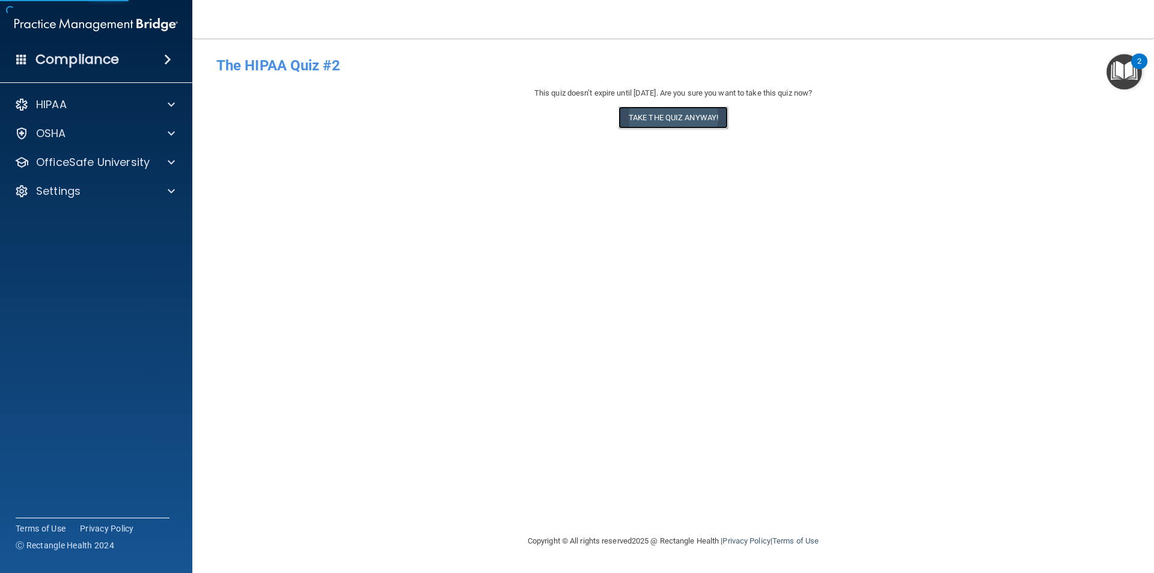
click at [645, 123] on button "Take the quiz anyway!" at bounding box center [672, 117] width 109 height 22
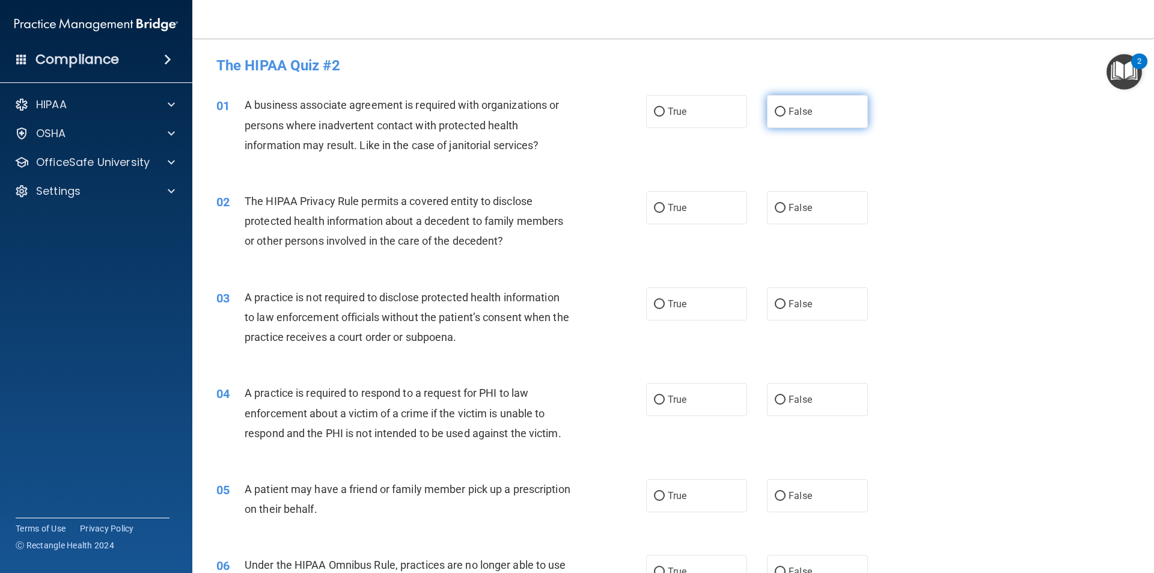
click at [780, 119] on label "False" at bounding box center [817, 111] width 101 height 33
click at [780, 117] on input "False" at bounding box center [780, 112] width 11 height 9
radio input "true"
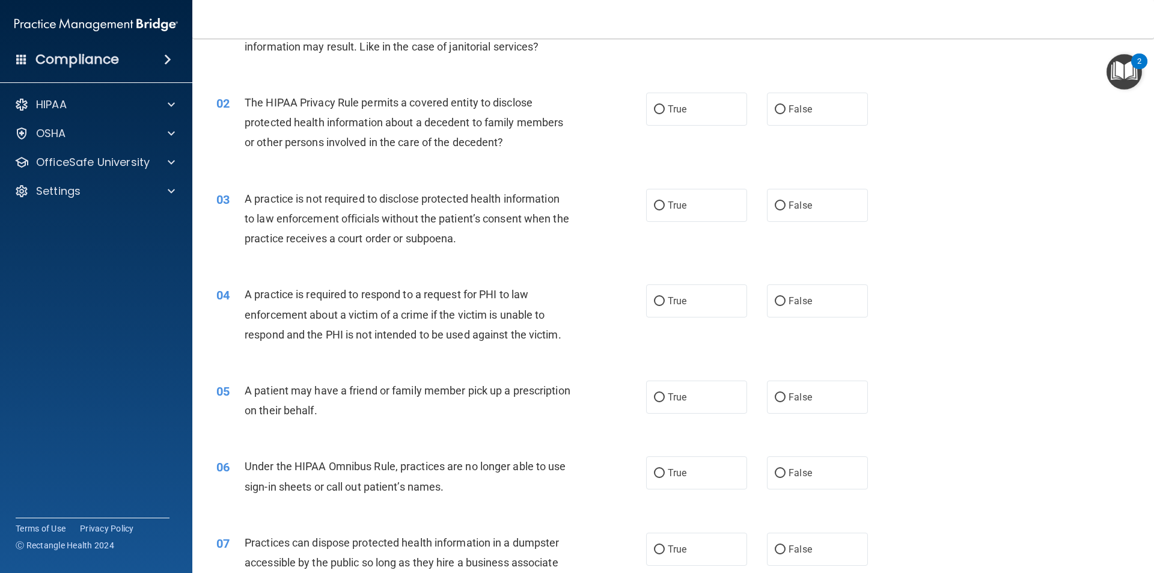
scroll to position [120, 0]
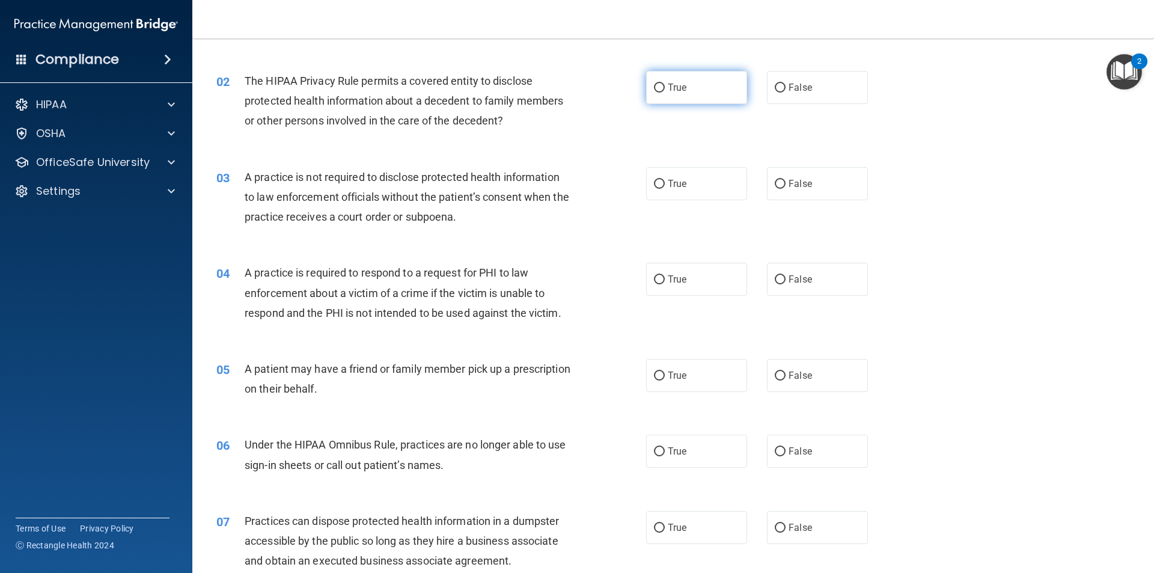
click at [679, 91] on span "True" at bounding box center [677, 87] width 19 height 11
click at [665, 91] on input "True" at bounding box center [659, 88] width 11 height 9
radio input "true"
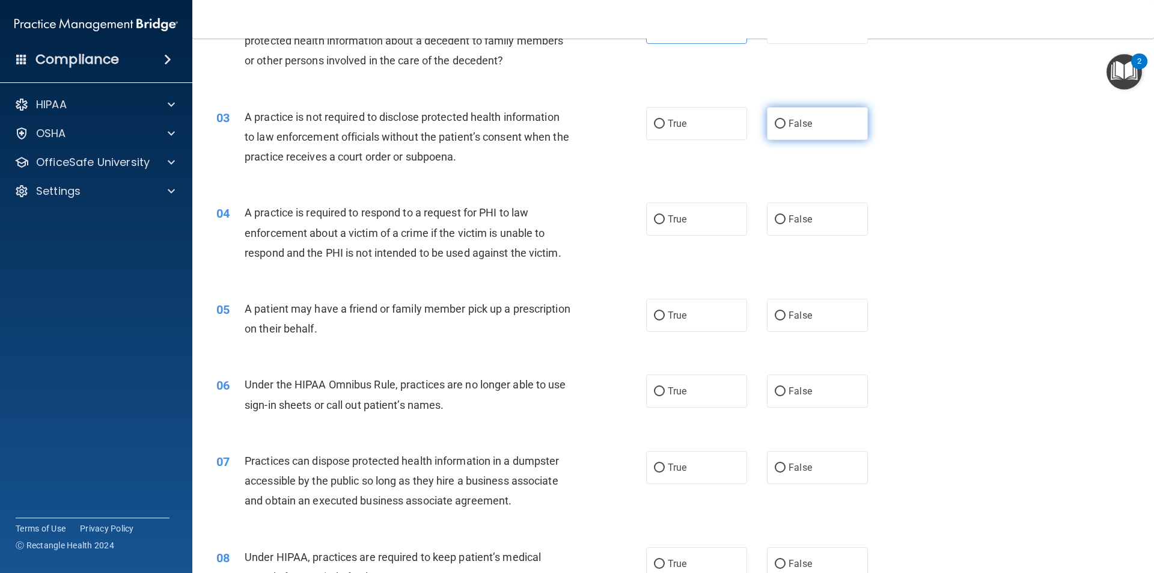
click at [799, 114] on label "False" at bounding box center [817, 123] width 101 height 33
click at [785, 120] on input "False" at bounding box center [780, 124] width 11 height 9
radio input "true"
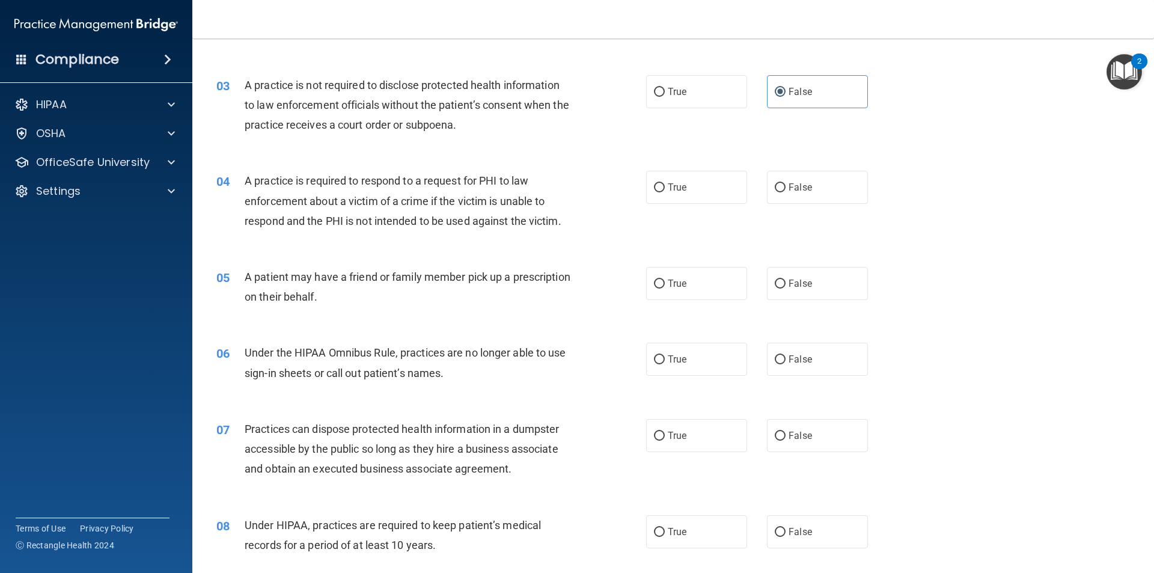
scroll to position [240, 0]
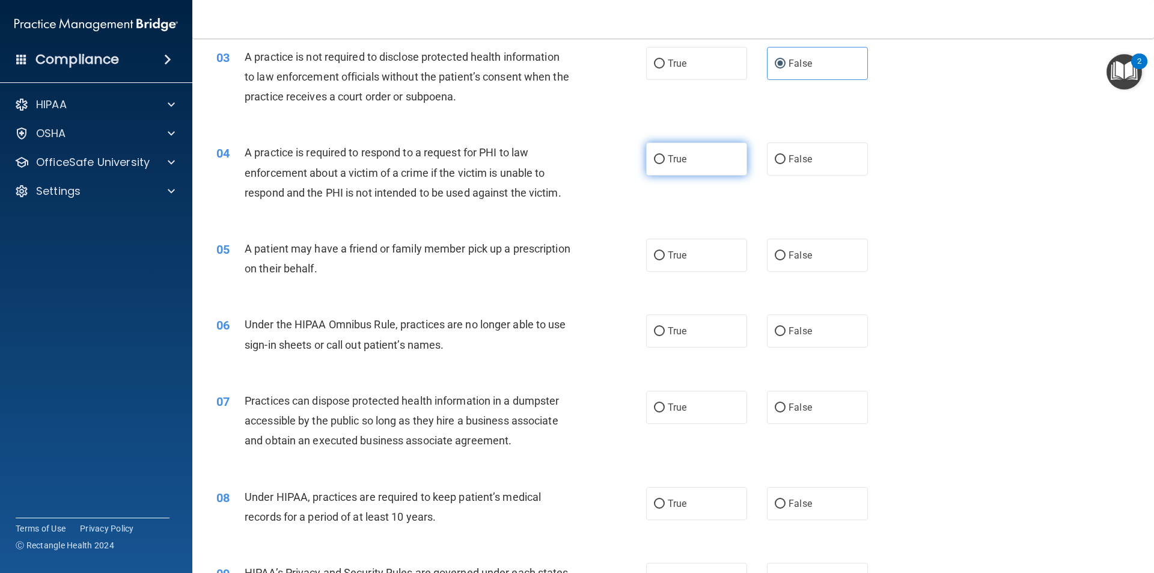
click at [687, 151] on label "True" at bounding box center [696, 158] width 101 height 33
click at [665, 155] on input "True" at bounding box center [659, 159] width 11 height 9
radio input "true"
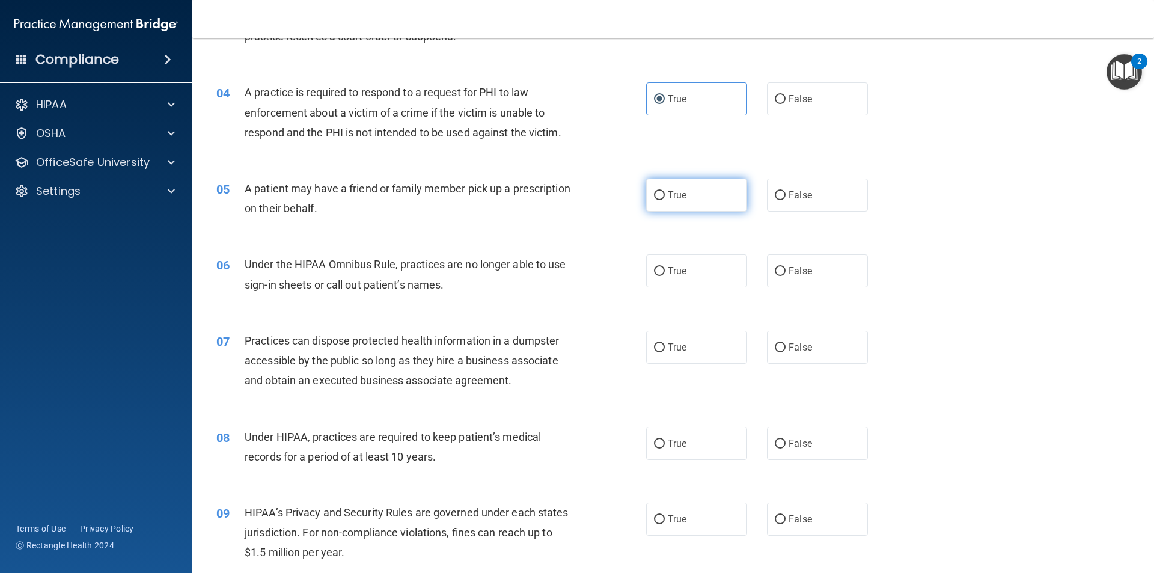
click at [700, 195] on label "True" at bounding box center [696, 194] width 101 height 33
click at [665, 195] on input "True" at bounding box center [659, 195] width 11 height 9
radio input "true"
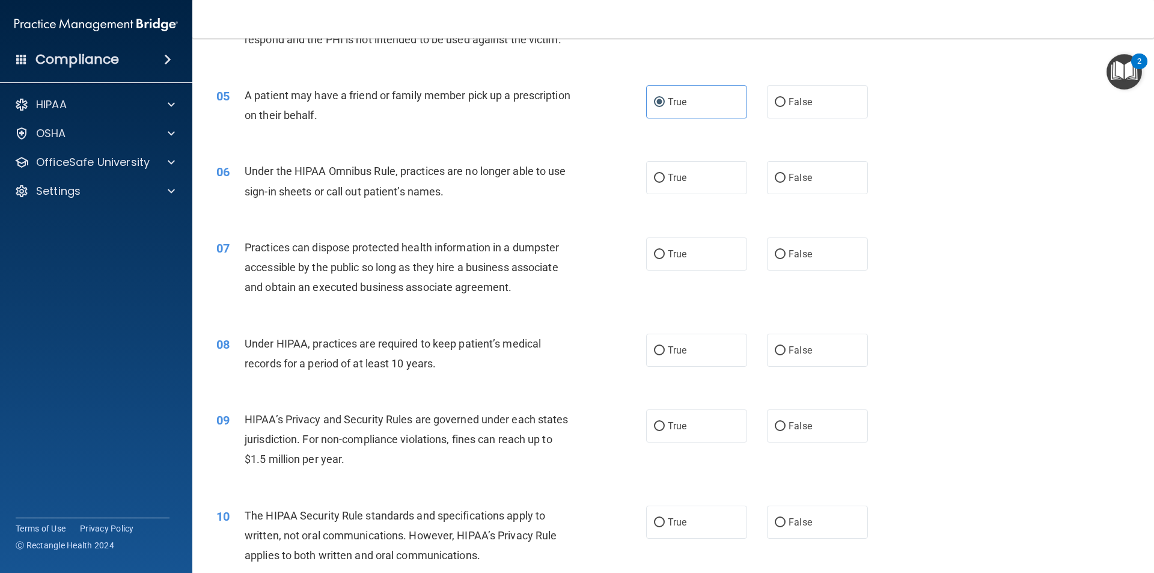
scroll to position [421, 0]
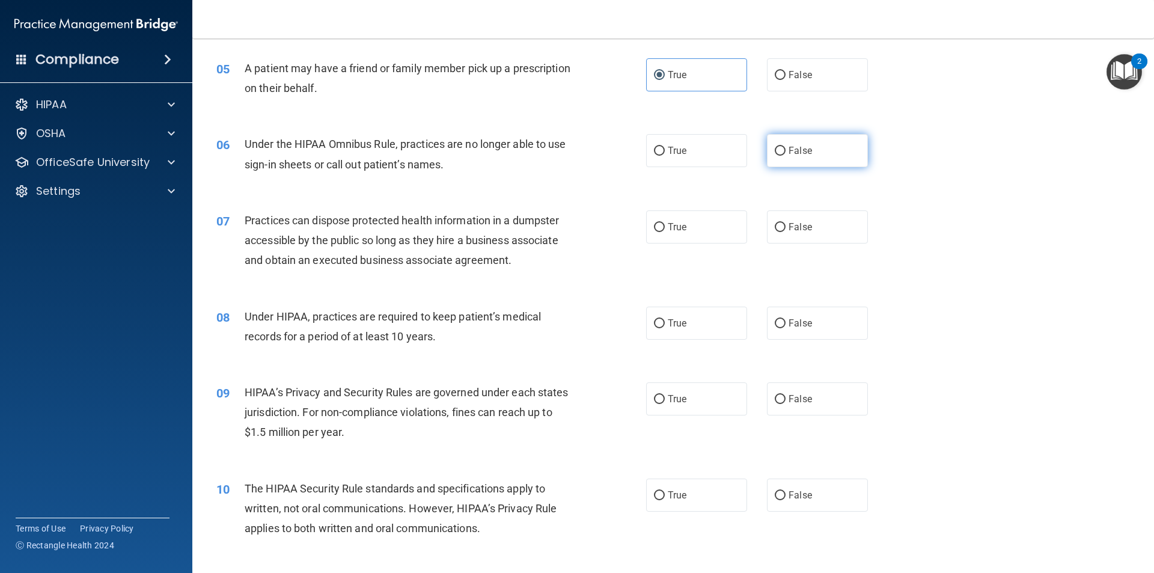
click at [794, 147] on span "False" at bounding box center [799, 150] width 23 height 11
click at [785, 147] on input "False" at bounding box center [780, 151] width 11 height 9
radio input "true"
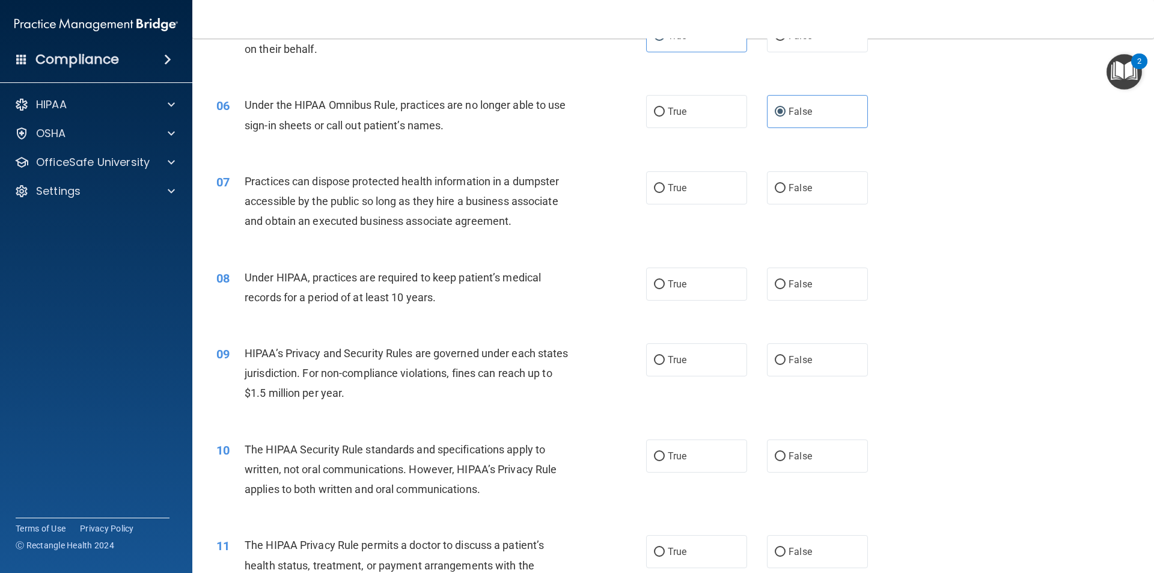
scroll to position [541, 0]
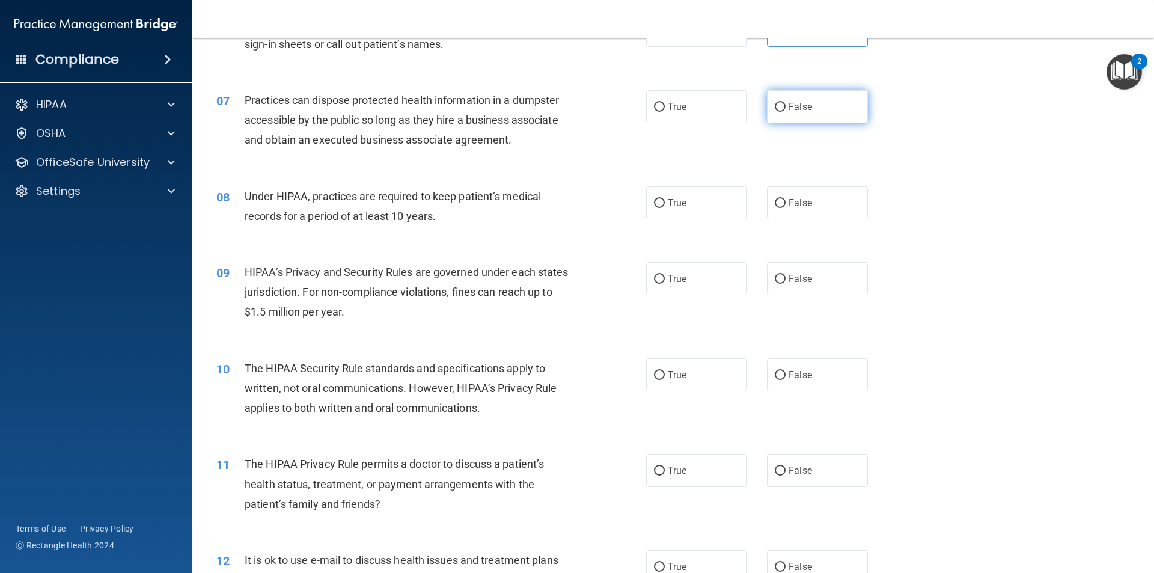
click at [801, 92] on label "False" at bounding box center [817, 106] width 101 height 33
click at [785, 103] on input "False" at bounding box center [780, 107] width 11 height 9
radio input "true"
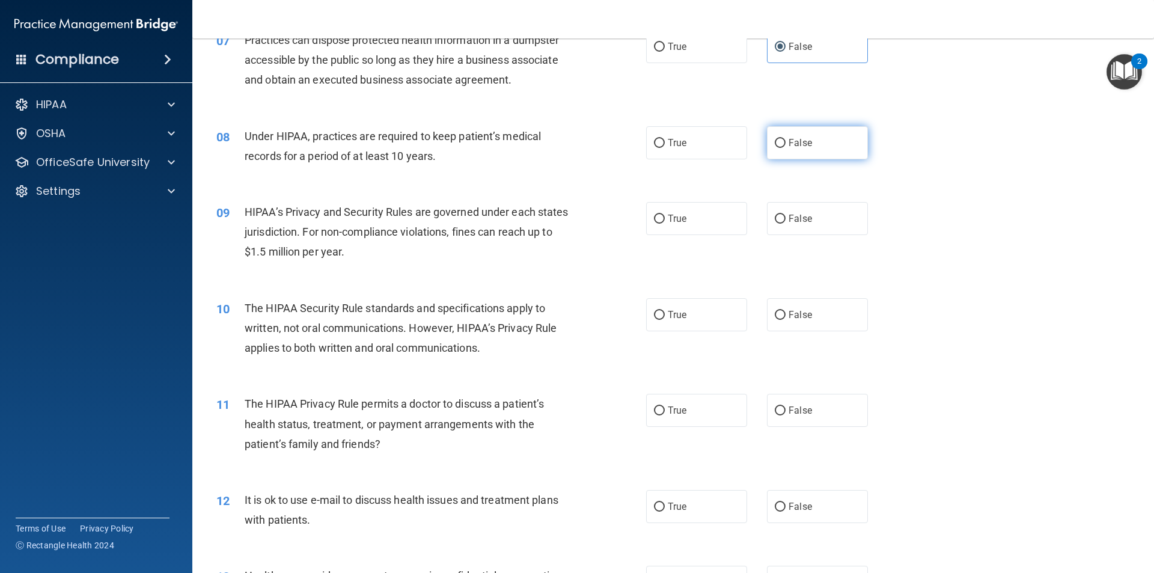
click at [797, 132] on label "False" at bounding box center [817, 142] width 101 height 33
click at [785, 139] on input "False" at bounding box center [780, 143] width 11 height 9
radio input "true"
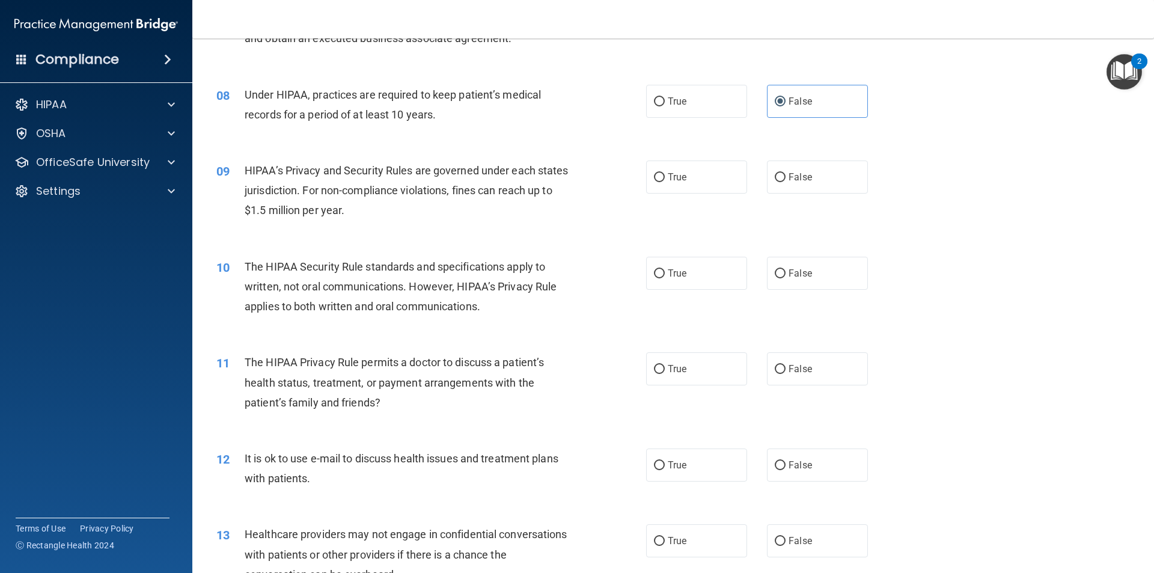
scroll to position [721, 0]
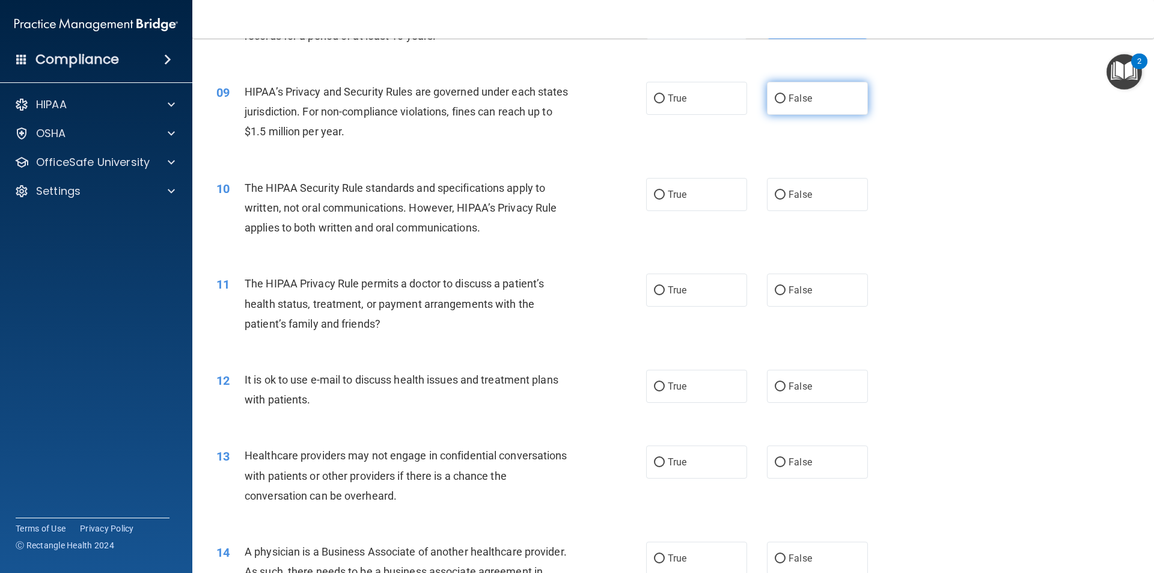
click at [775, 94] on input "False" at bounding box center [780, 98] width 11 height 9
radio input "true"
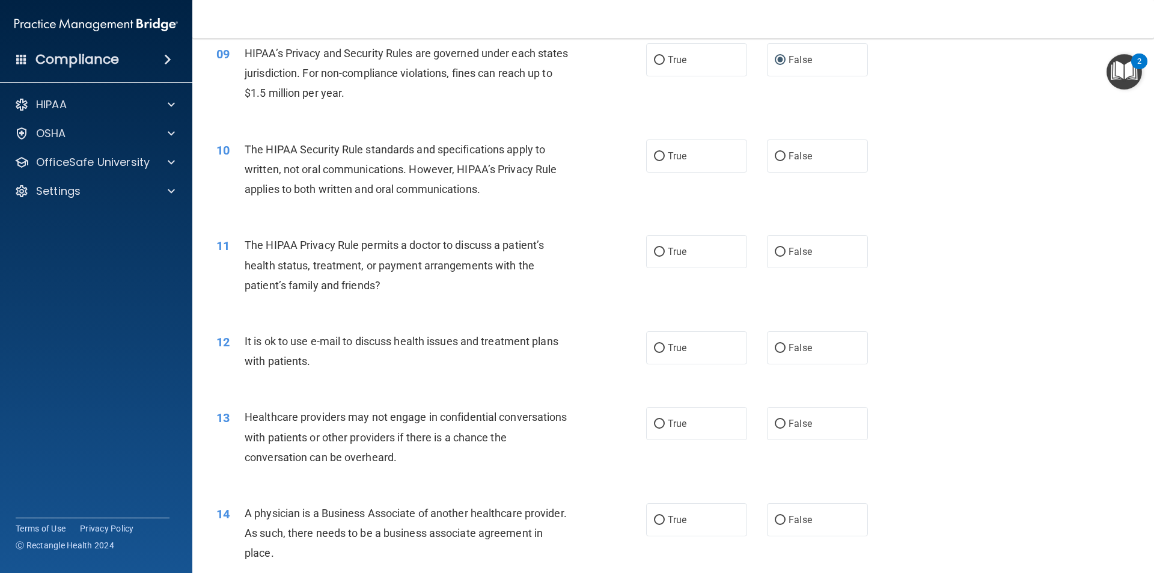
scroll to position [781, 0]
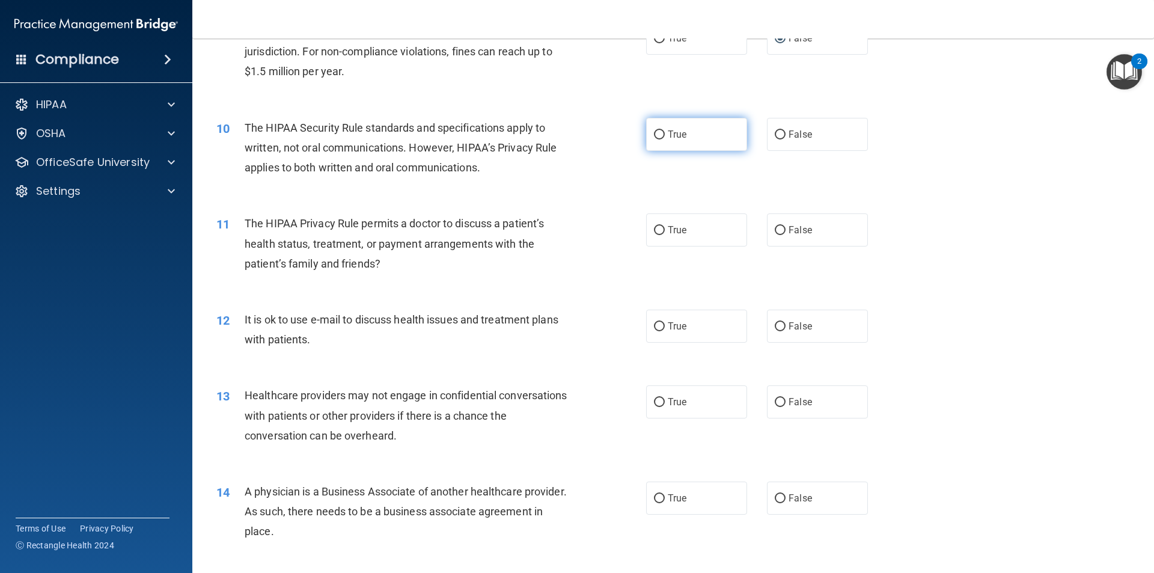
click at [715, 144] on label "True" at bounding box center [696, 134] width 101 height 33
click at [665, 139] on input "True" at bounding box center [659, 134] width 11 height 9
radio input "true"
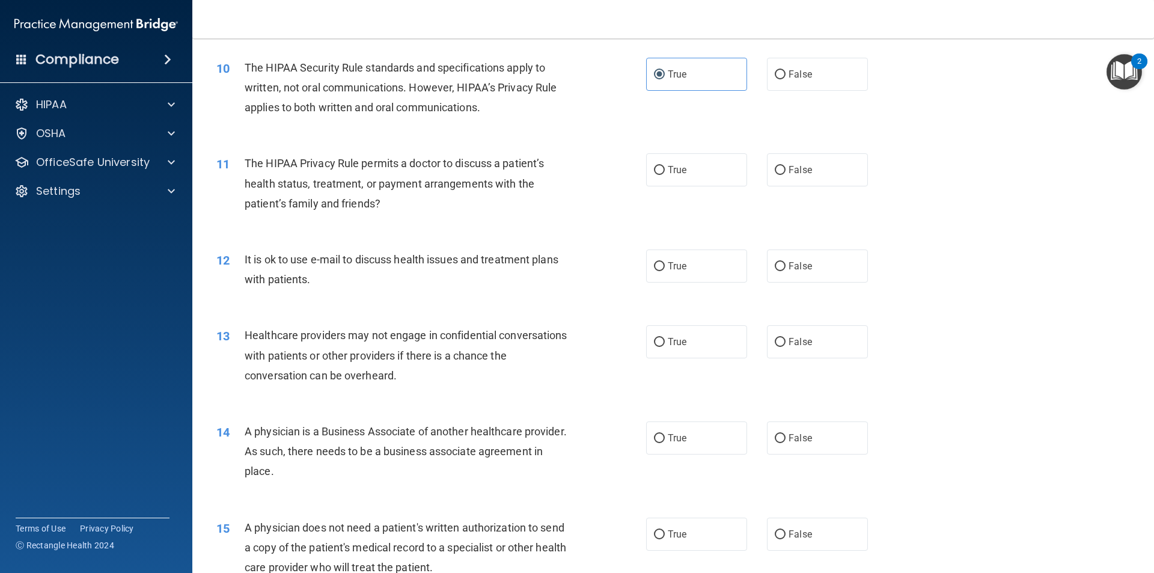
scroll to position [901, 0]
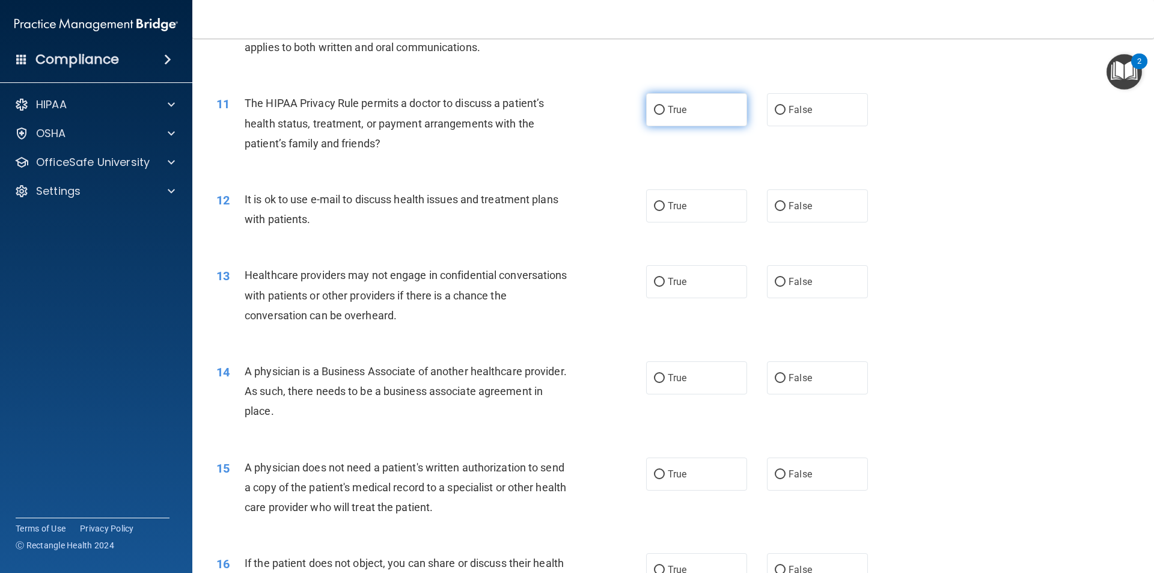
click at [707, 115] on label "True" at bounding box center [696, 109] width 101 height 33
click at [665, 115] on input "True" at bounding box center [659, 110] width 11 height 9
radio input "true"
click at [690, 203] on label "True" at bounding box center [696, 205] width 101 height 33
click at [665, 203] on input "True" at bounding box center [659, 206] width 11 height 9
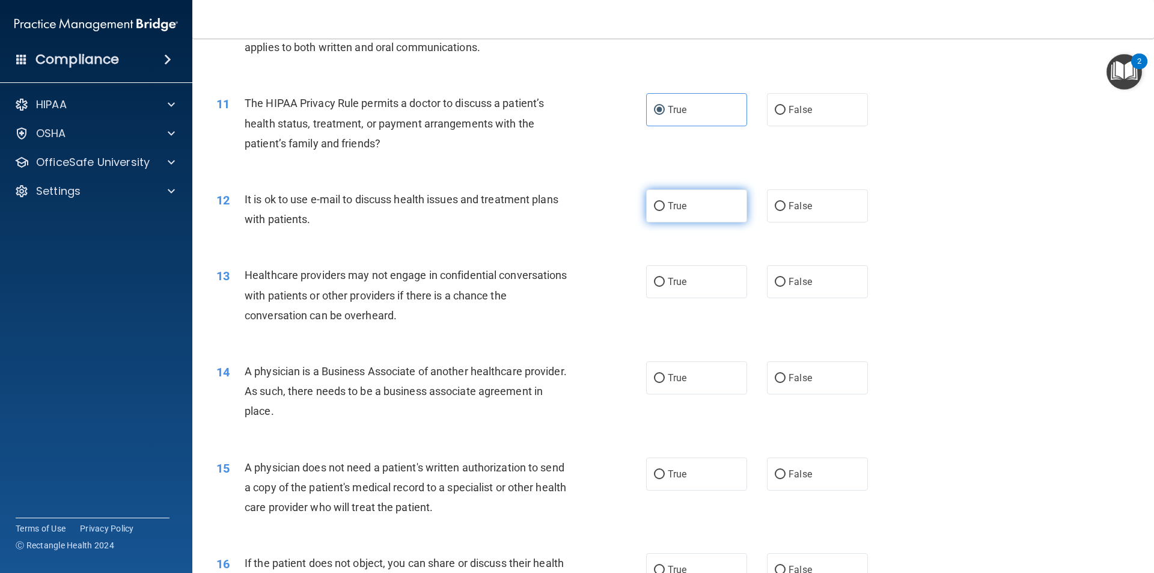
radio input "true"
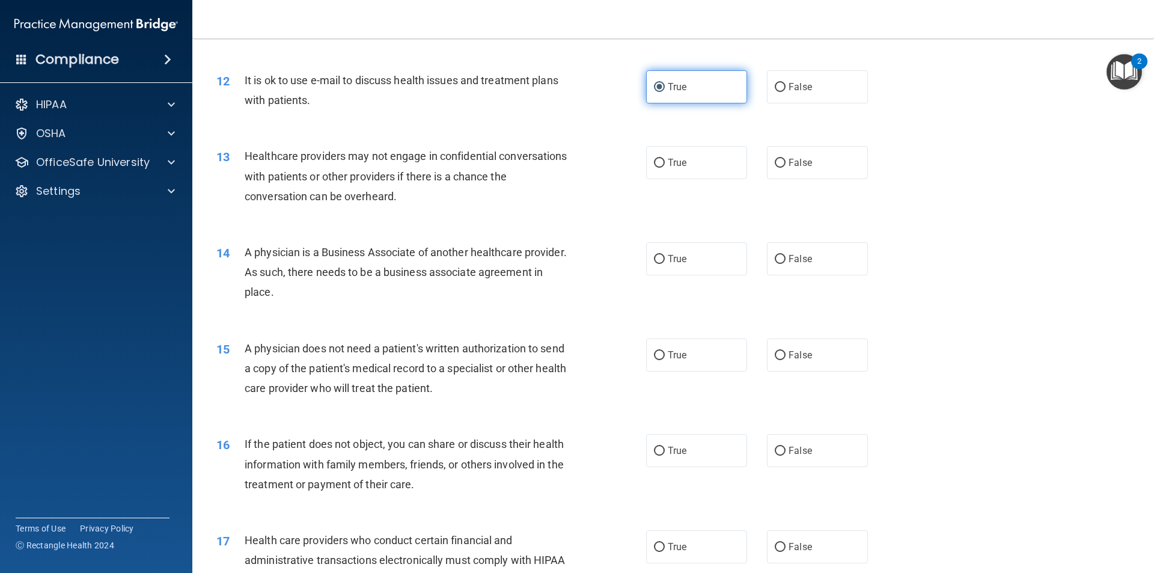
scroll to position [1022, 0]
click at [681, 172] on label "True" at bounding box center [696, 161] width 101 height 33
click at [665, 166] on input "True" at bounding box center [659, 161] width 11 height 9
radio input "true"
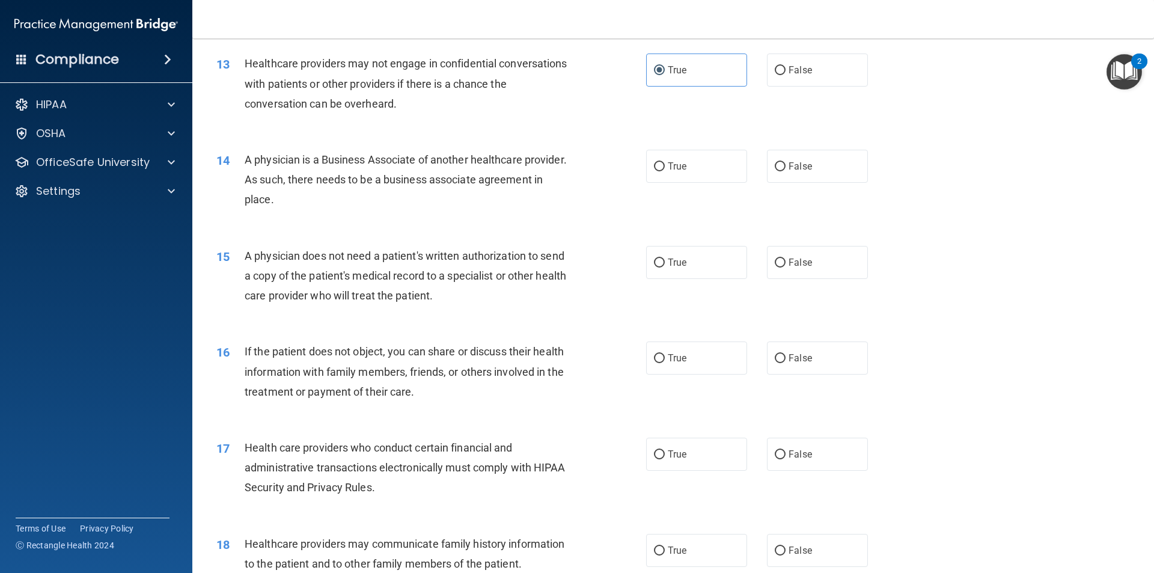
scroll to position [1142, 0]
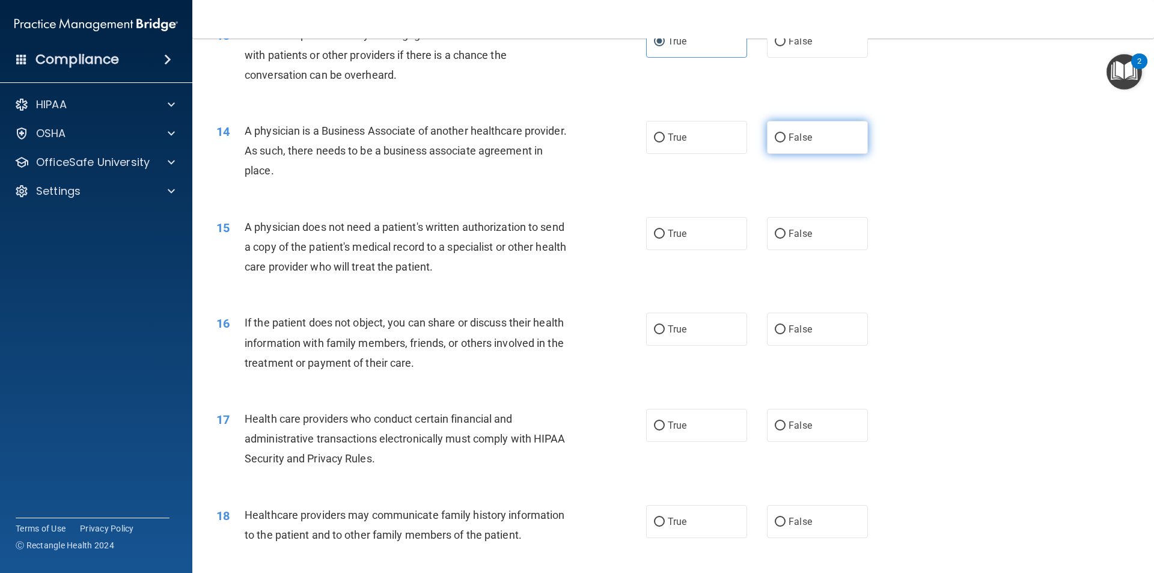
click at [791, 132] on span "False" at bounding box center [799, 137] width 23 height 11
click at [785, 133] on input "False" at bounding box center [780, 137] width 11 height 9
radio input "true"
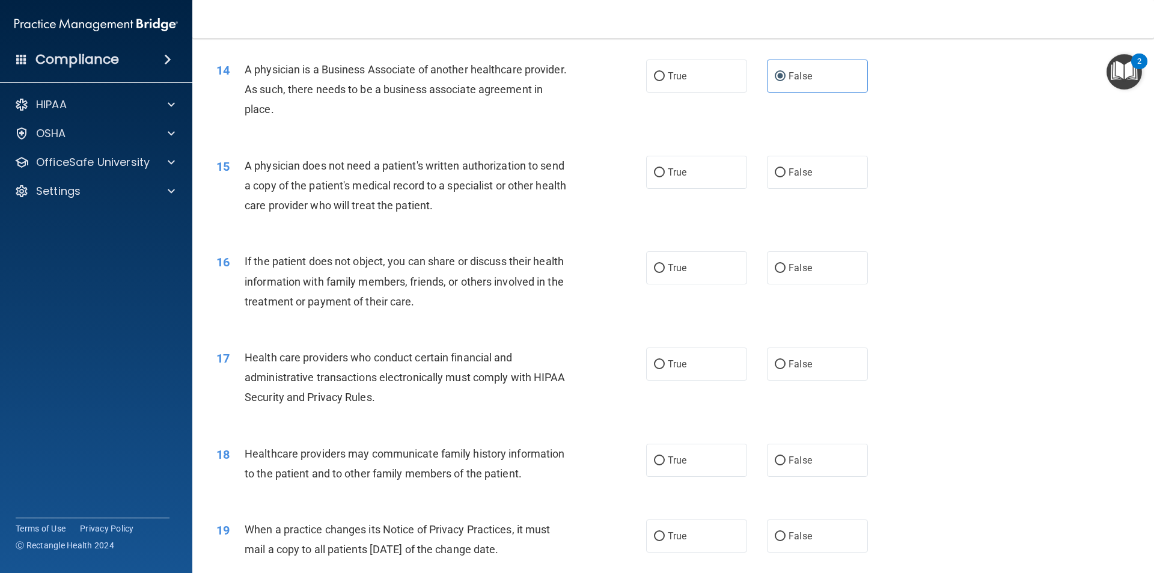
scroll to position [1262, 0]
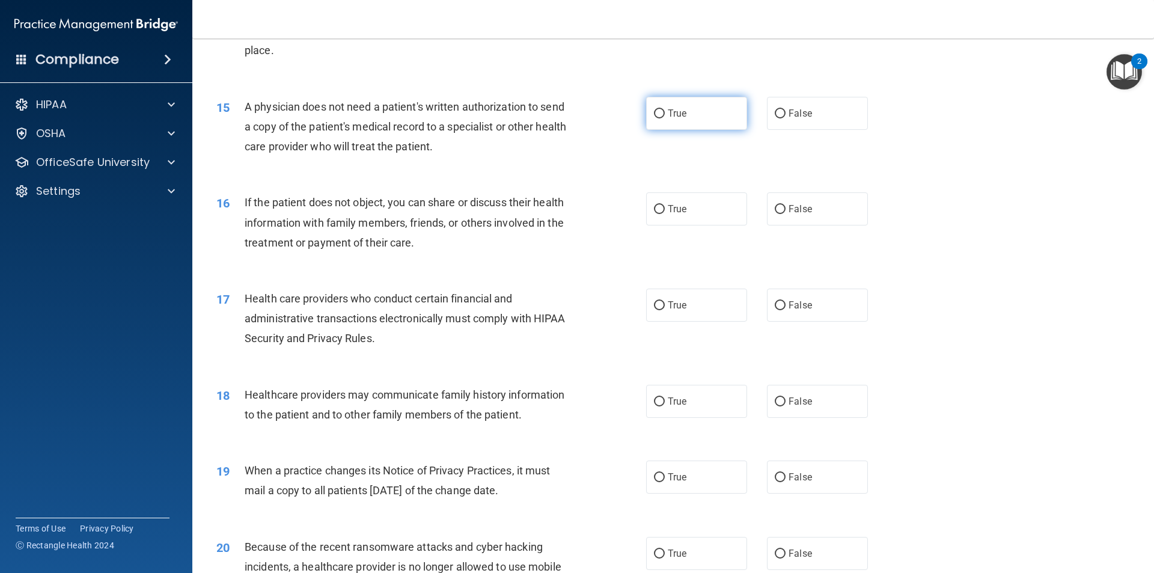
click at [686, 129] on label "True" at bounding box center [696, 113] width 101 height 33
click at [665, 118] on input "True" at bounding box center [659, 113] width 11 height 9
radio input "true"
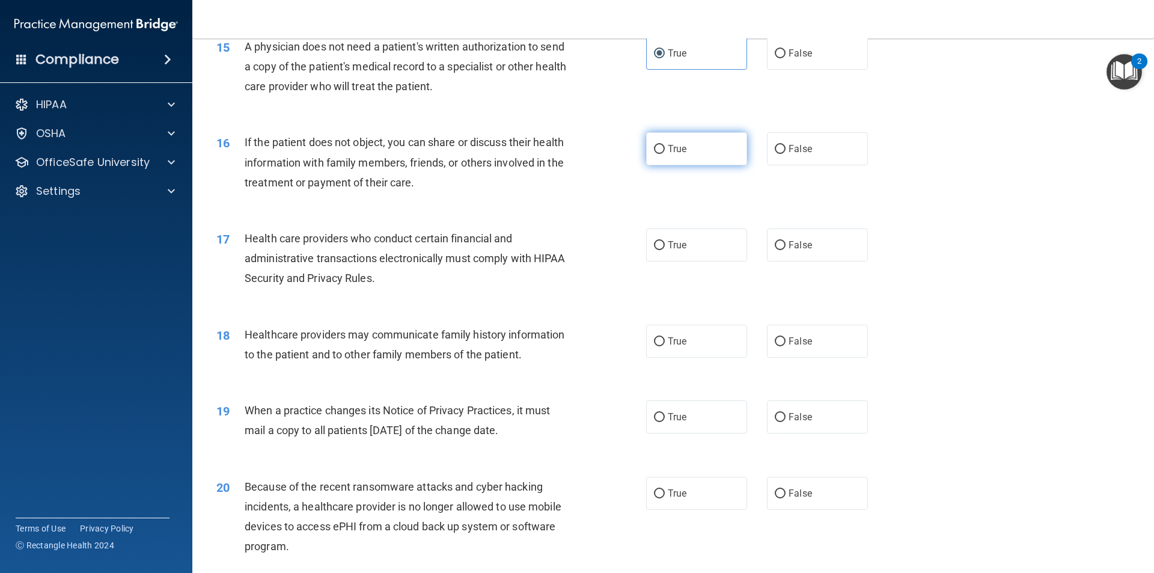
click at [672, 143] on span "True" at bounding box center [677, 148] width 19 height 11
click at [665, 145] on input "True" at bounding box center [659, 149] width 11 height 9
radio input "true"
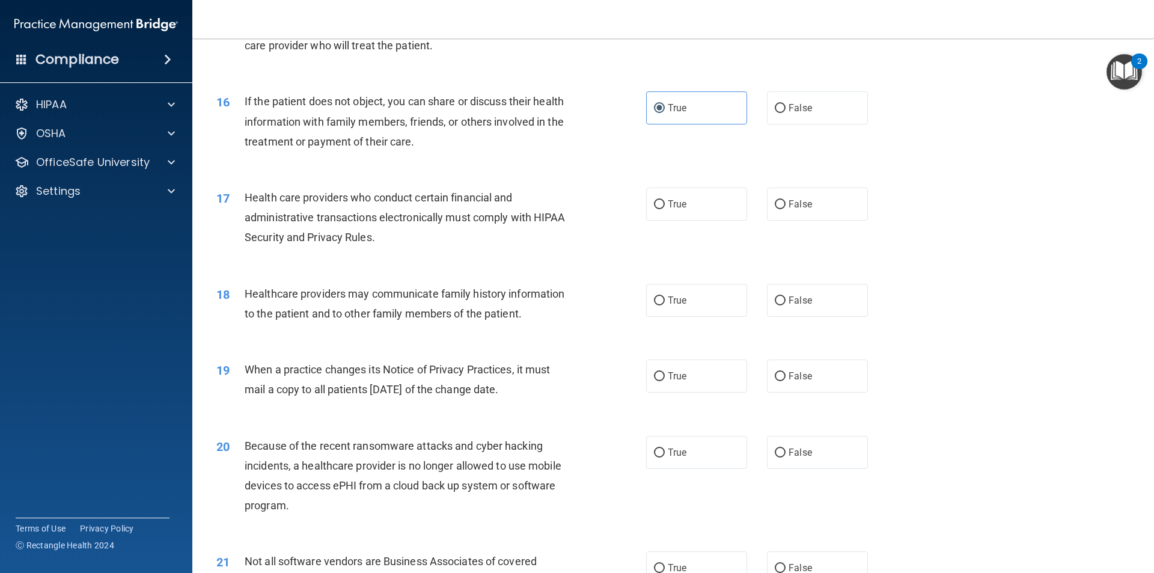
scroll to position [1442, 0]
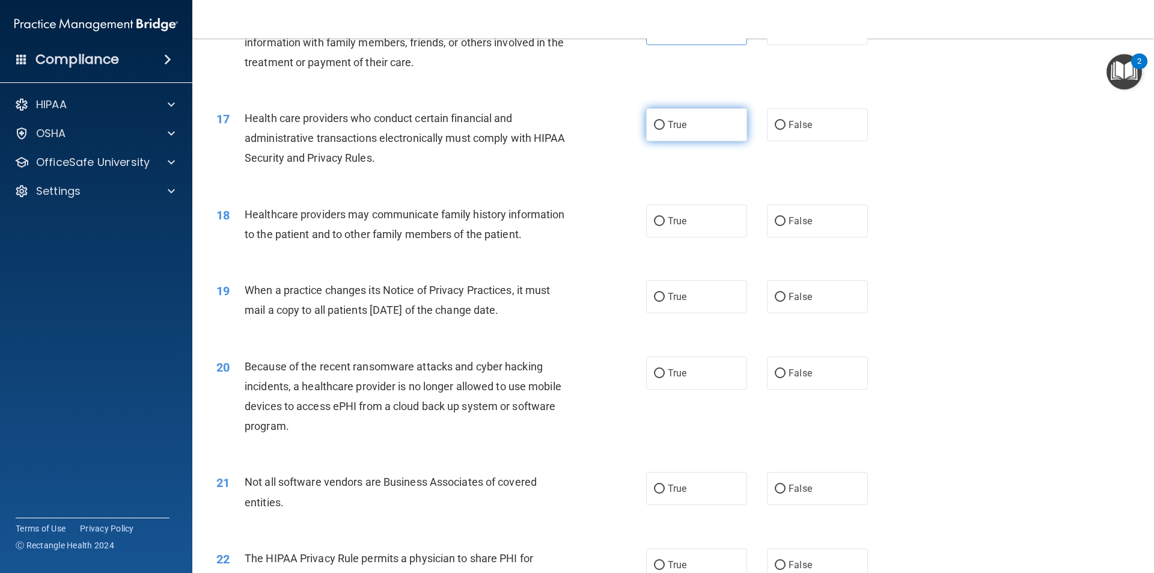
click at [682, 133] on label "True" at bounding box center [696, 124] width 101 height 33
click at [665, 130] on input "True" at bounding box center [659, 125] width 11 height 9
radio input "true"
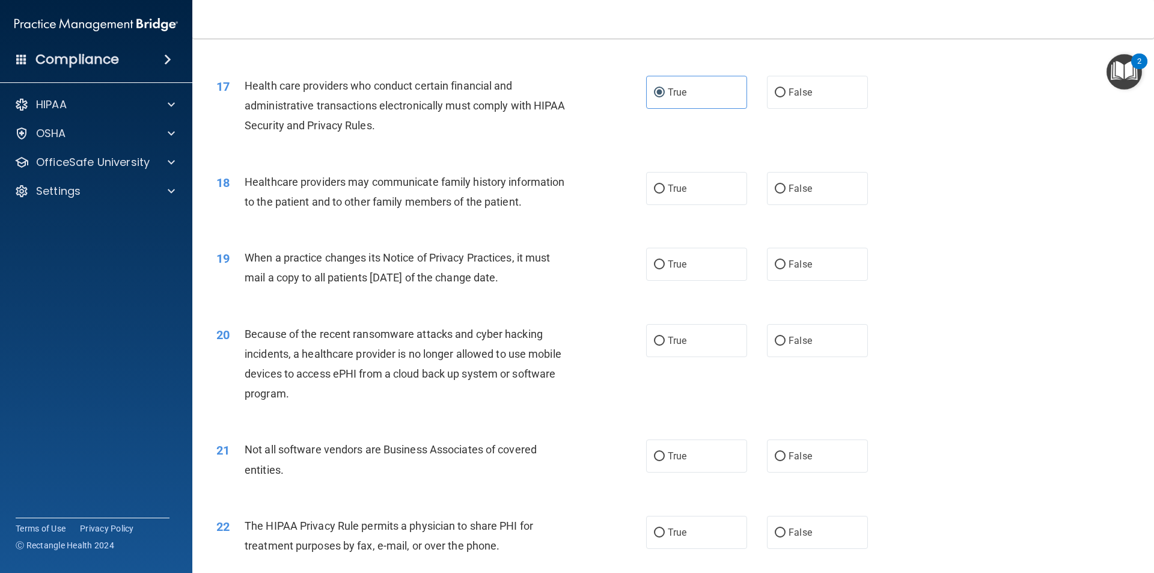
scroll to position [1502, 0]
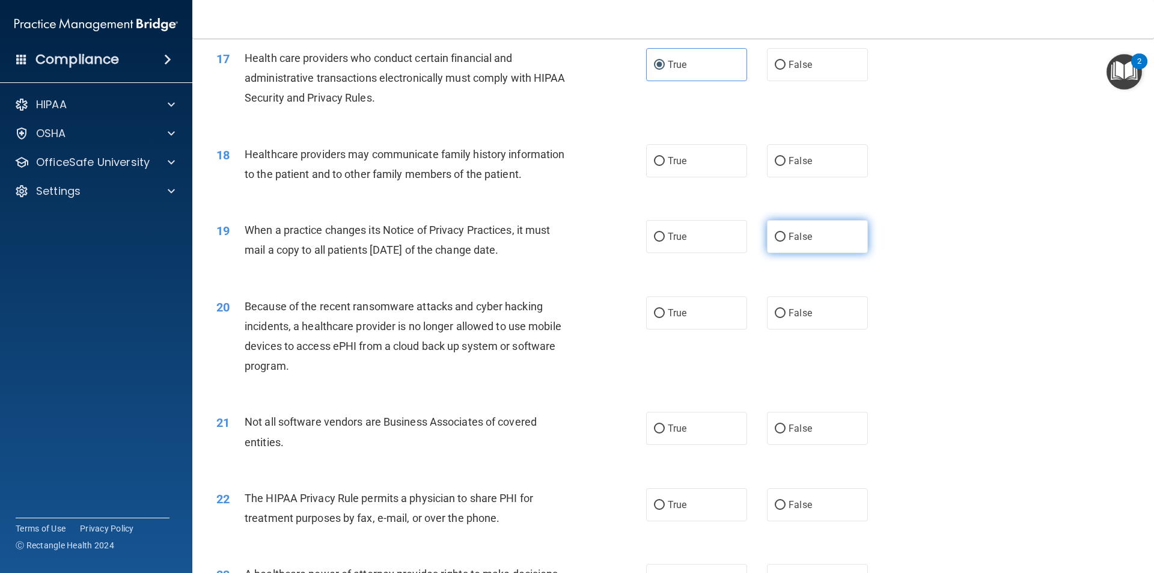
click at [785, 229] on label "False" at bounding box center [817, 236] width 101 height 33
click at [785, 233] on input "False" at bounding box center [780, 237] width 11 height 9
radio input "true"
click at [650, 169] on label "True" at bounding box center [696, 160] width 101 height 33
click at [654, 166] on input "True" at bounding box center [659, 161] width 11 height 9
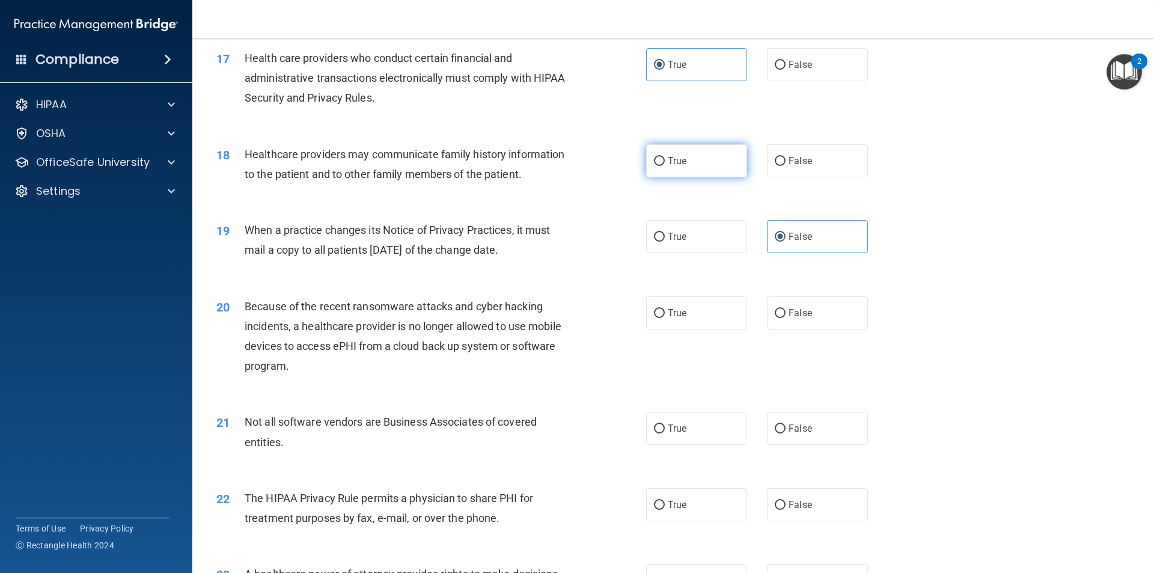
radio input "true"
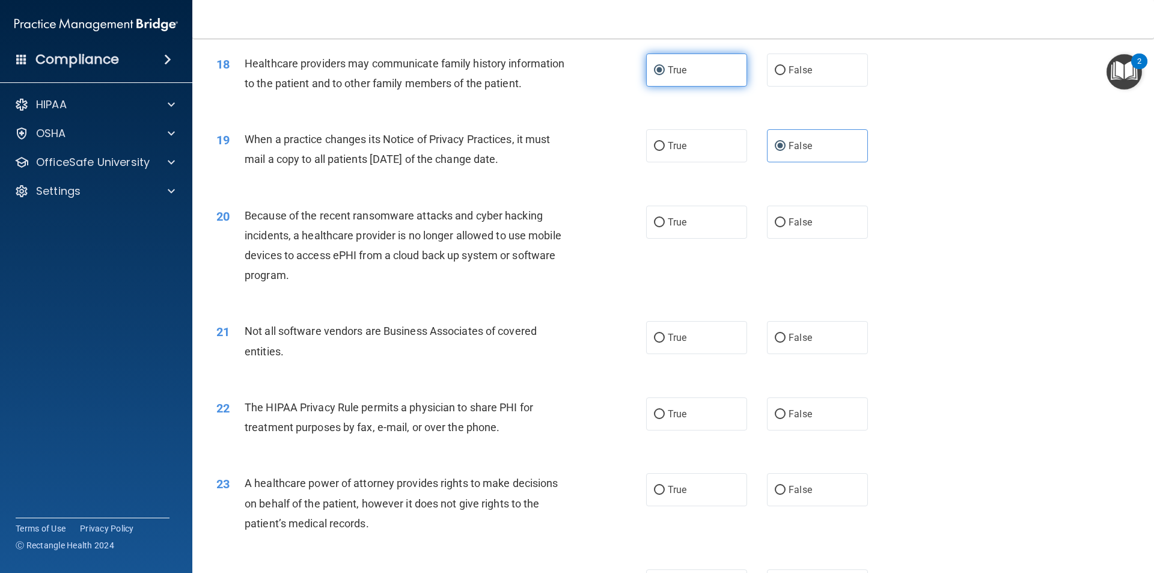
scroll to position [1622, 0]
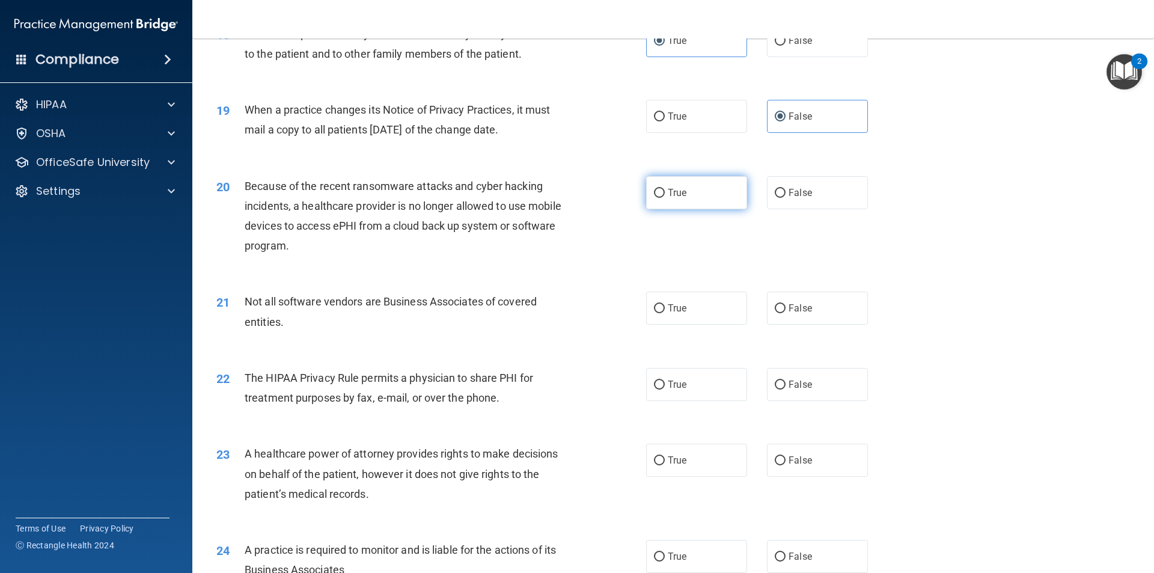
click at [668, 195] on span "True" at bounding box center [677, 192] width 19 height 11
click at [665, 195] on input "True" at bounding box center [659, 193] width 11 height 9
radio input "true"
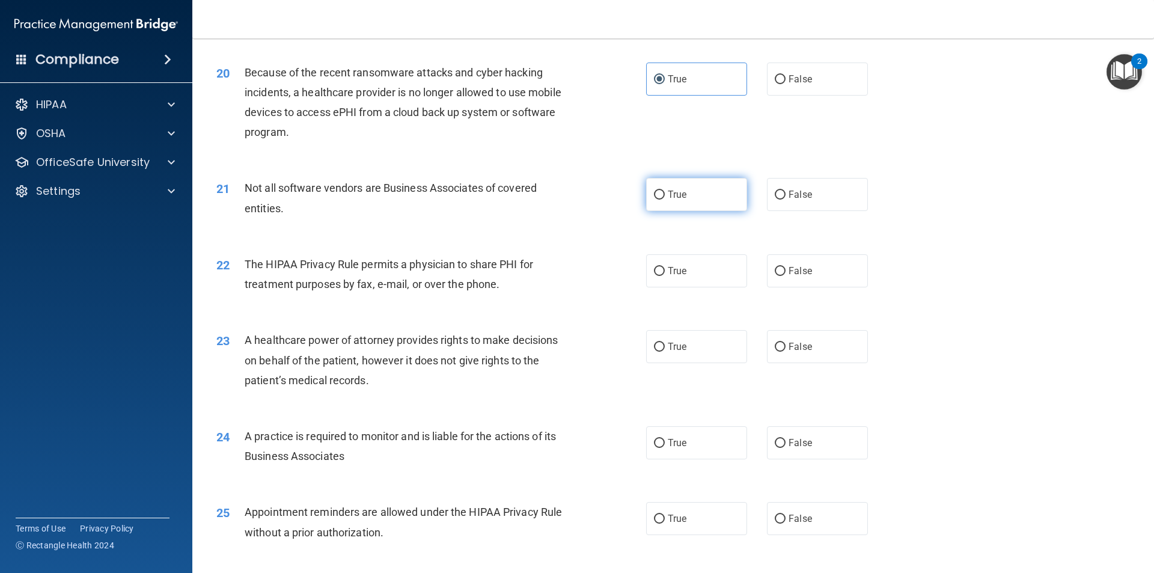
scroll to position [1743, 0]
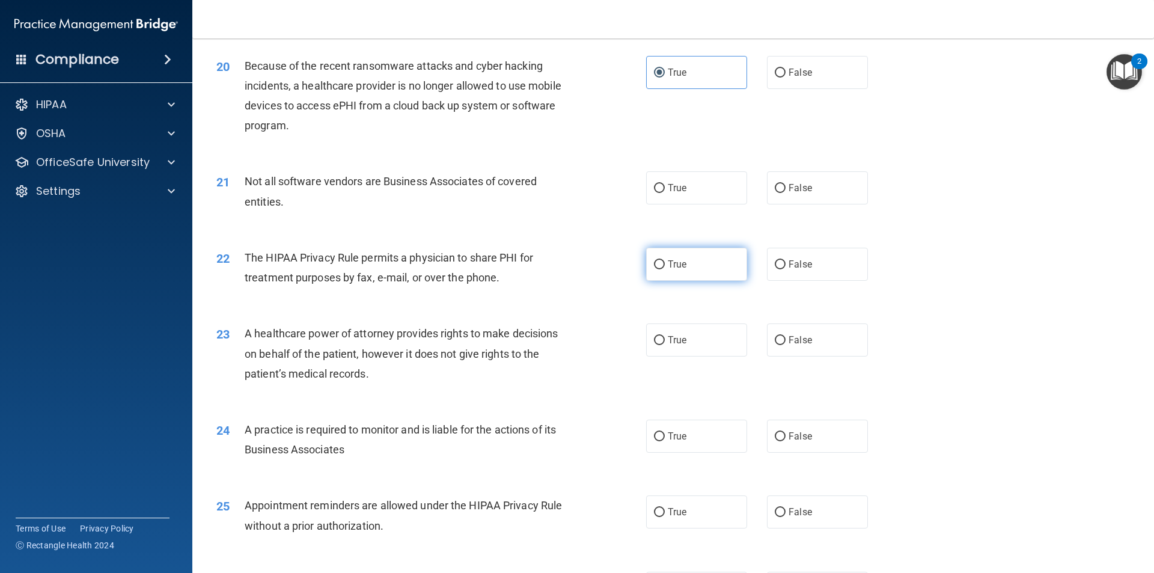
click at [679, 263] on span "True" at bounding box center [677, 263] width 19 height 11
click at [665, 263] on input "True" at bounding box center [659, 264] width 11 height 9
radio input "true"
click at [690, 193] on label "True" at bounding box center [696, 187] width 101 height 33
click at [665, 193] on input "True" at bounding box center [659, 188] width 11 height 9
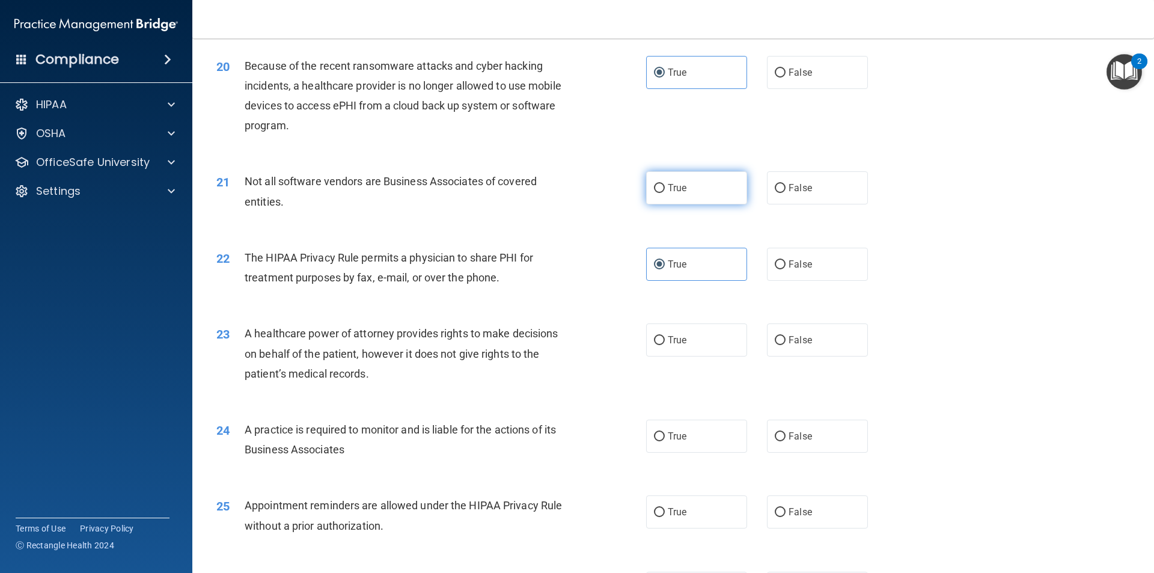
radio input "true"
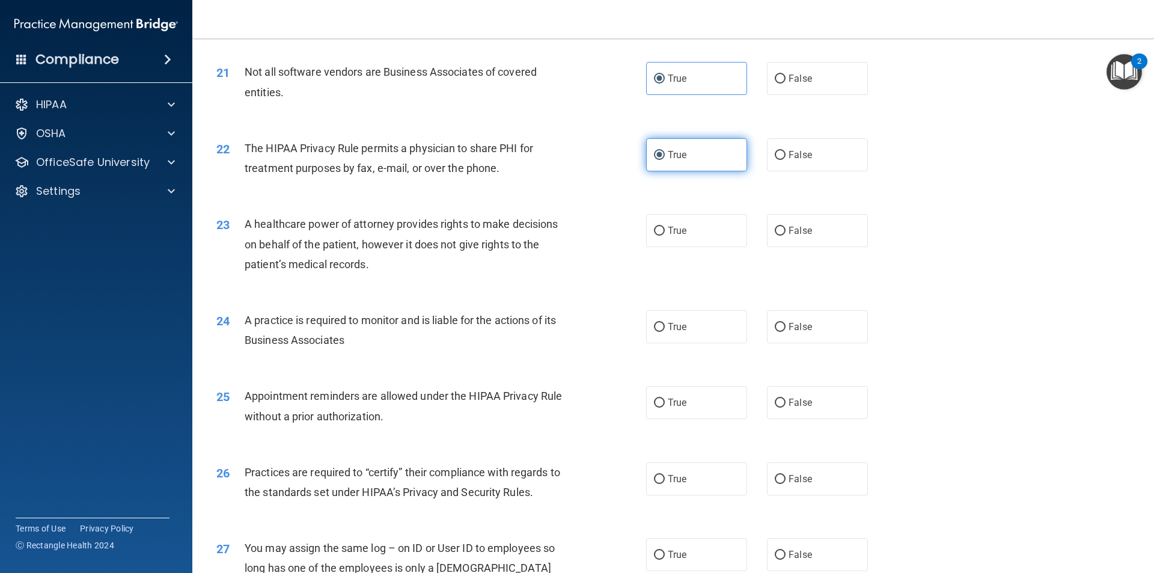
scroll to position [1863, 0]
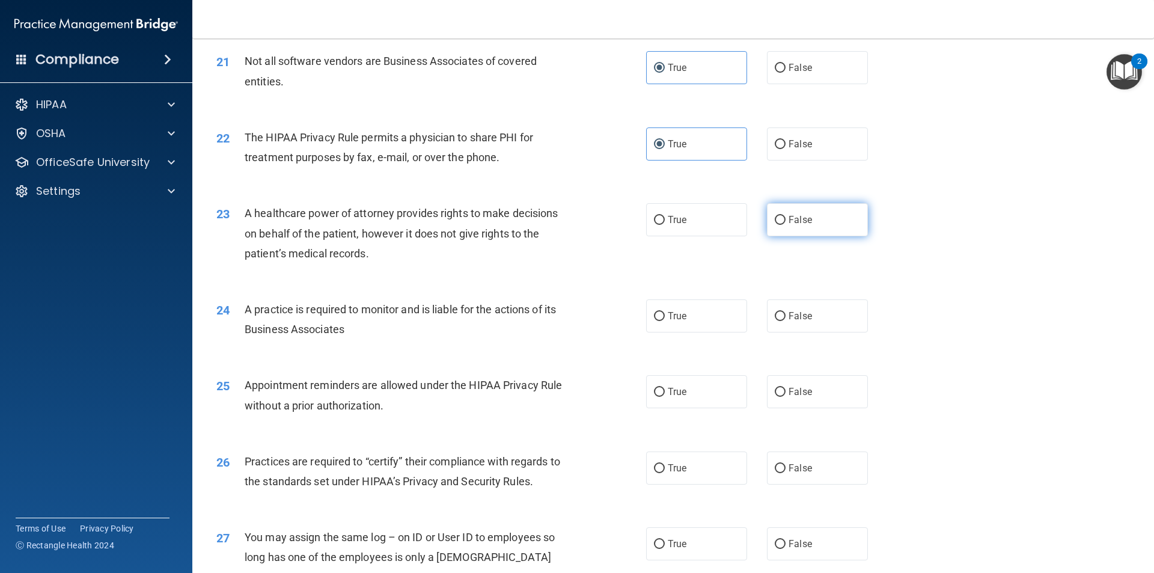
click at [790, 210] on label "False" at bounding box center [817, 219] width 101 height 33
click at [785, 216] on input "False" at bounding box center [780, 220] width 11 height 9
radio input "true"
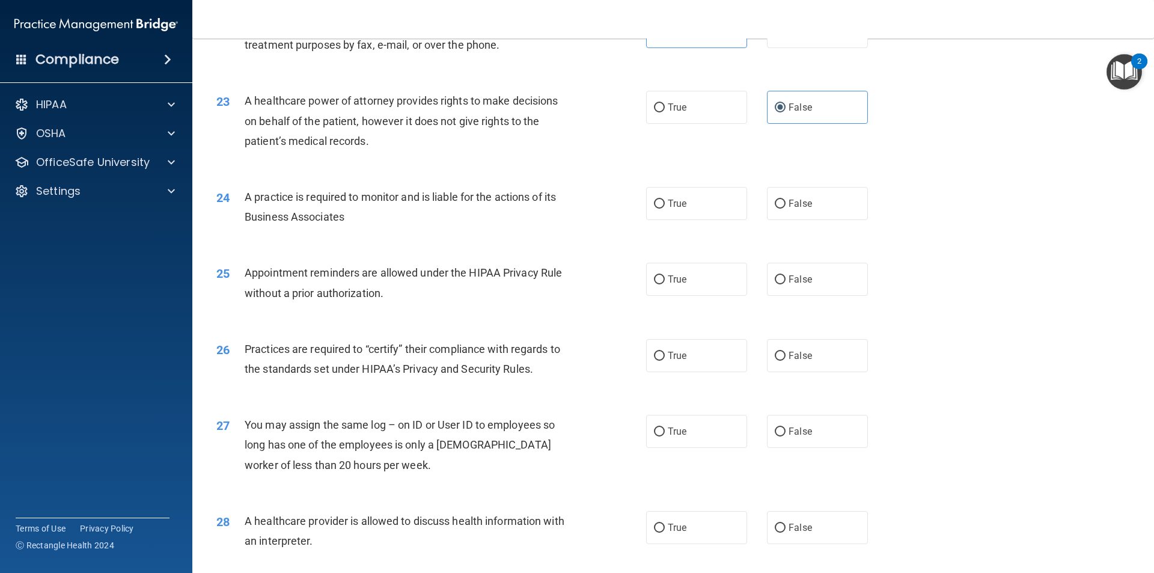
scroll to position [1983, 0]
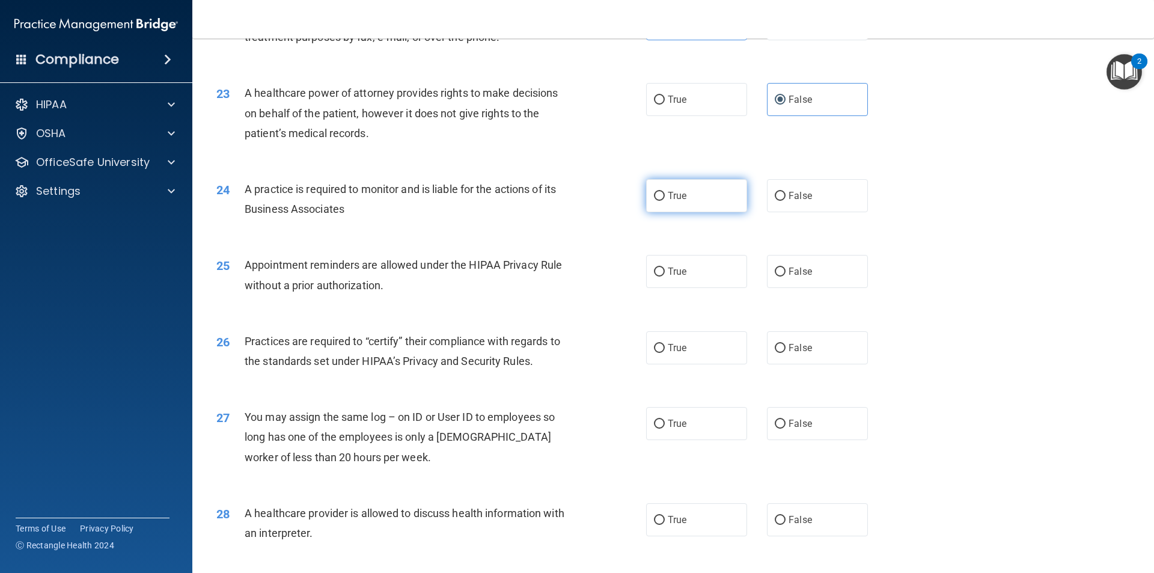
click at [712, 201] on label "True" at bounding box center [696, 195] width 101 height 33
click at [665, 201] on input "True" at bounding box center [659, 196] width 11 height 9
radio input "true"
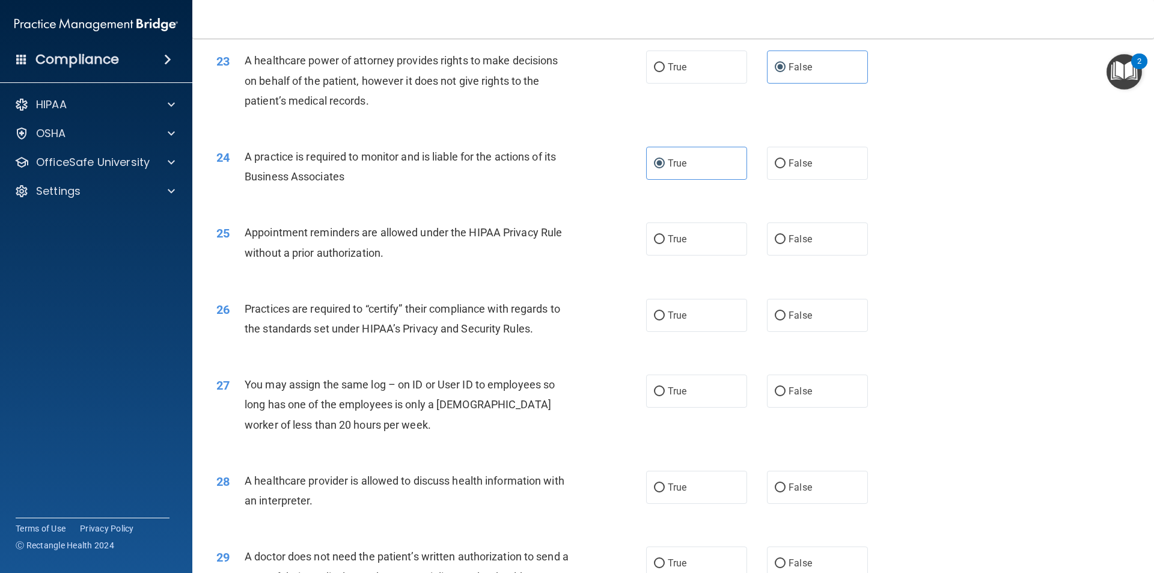
scroll to position [2043, 0]
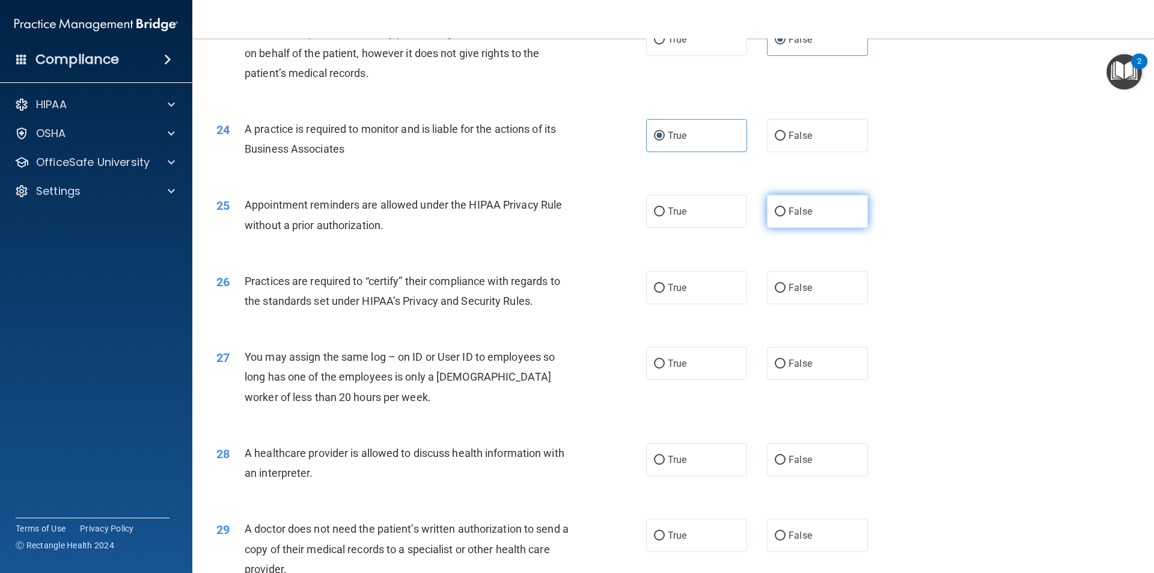
click at [820, 206] on label "False" at bounding box center [817, 211] width 101 height 33
click at [785, 207] on input "False" at bounding box center [780, 211] width 11 height 9
radio input "true"
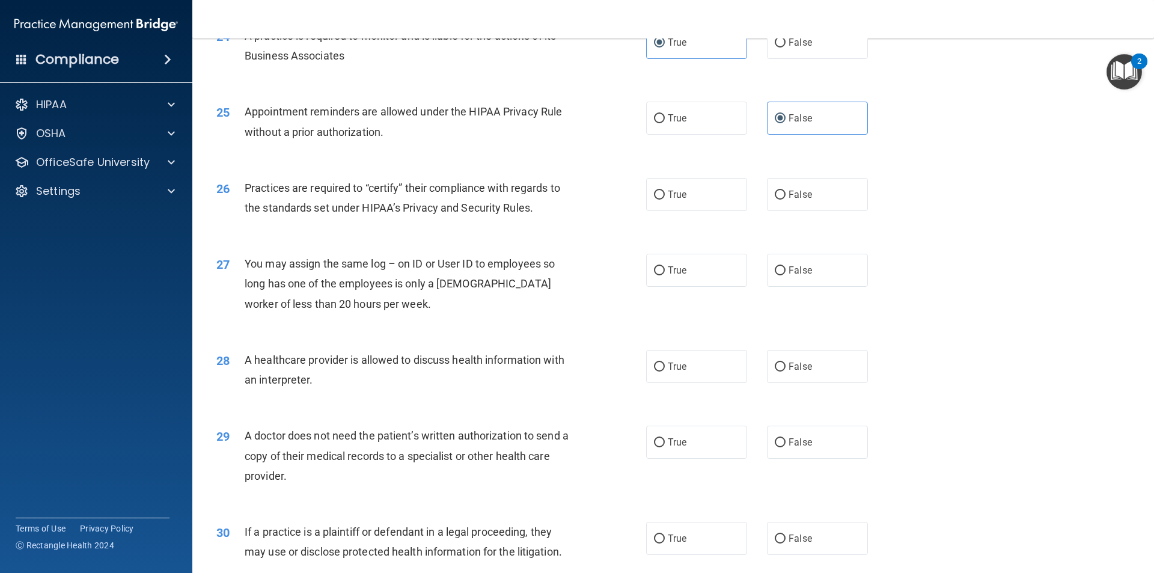
scroll to position [2163, 0]
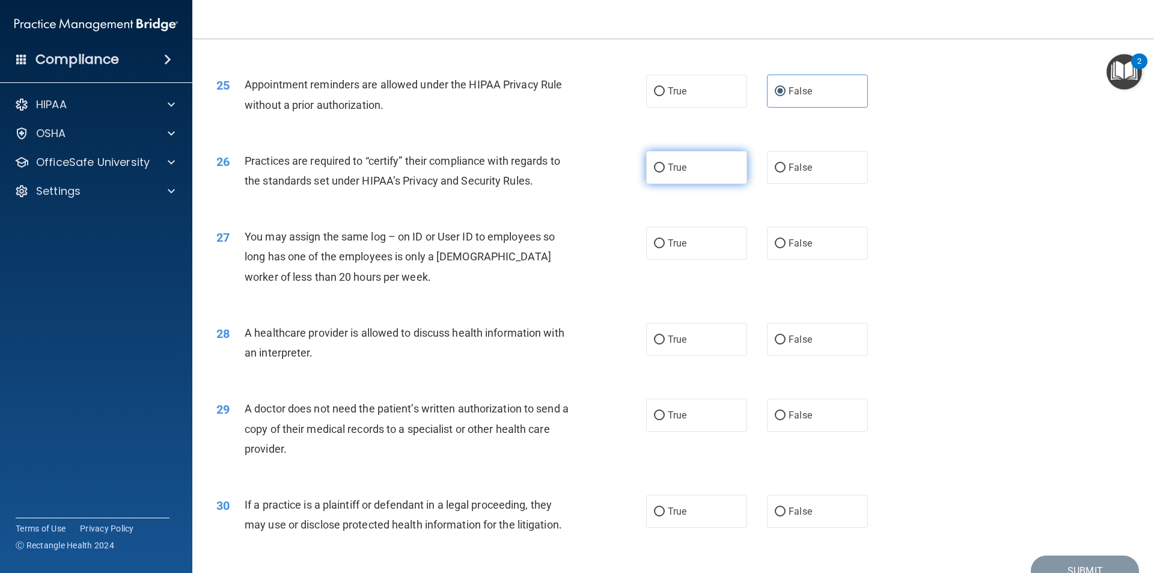
click at [656, 157] on label "True" at bounding box center [696, 167] width 101 height 33
click at [656, 163] on input "True" at bounding box center [659, 167] width 11 height 9
radio input "true"
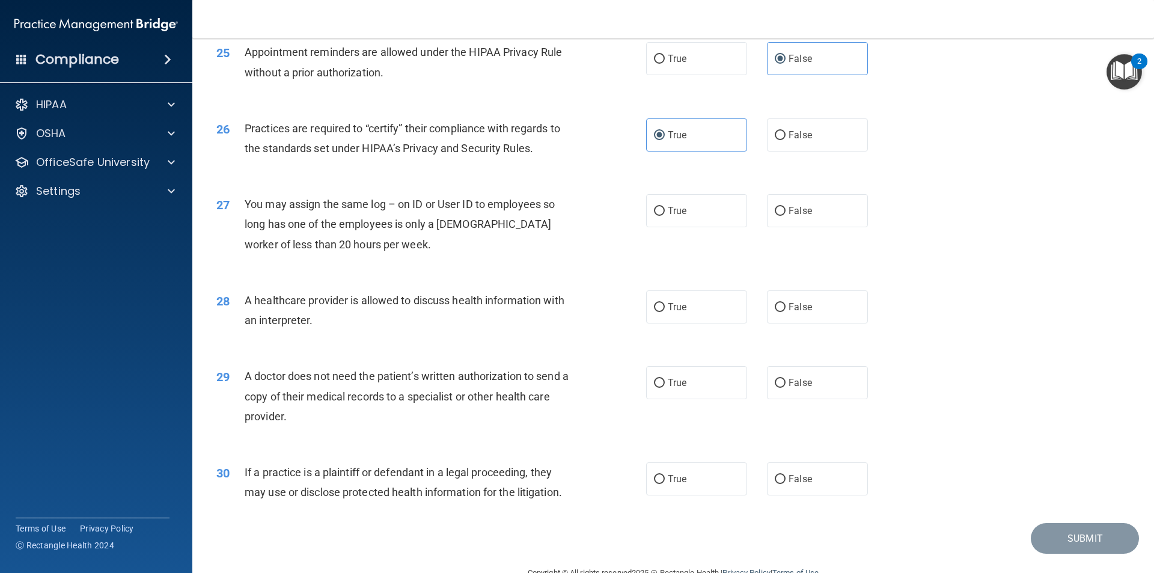
scroll to position [2223, 0]
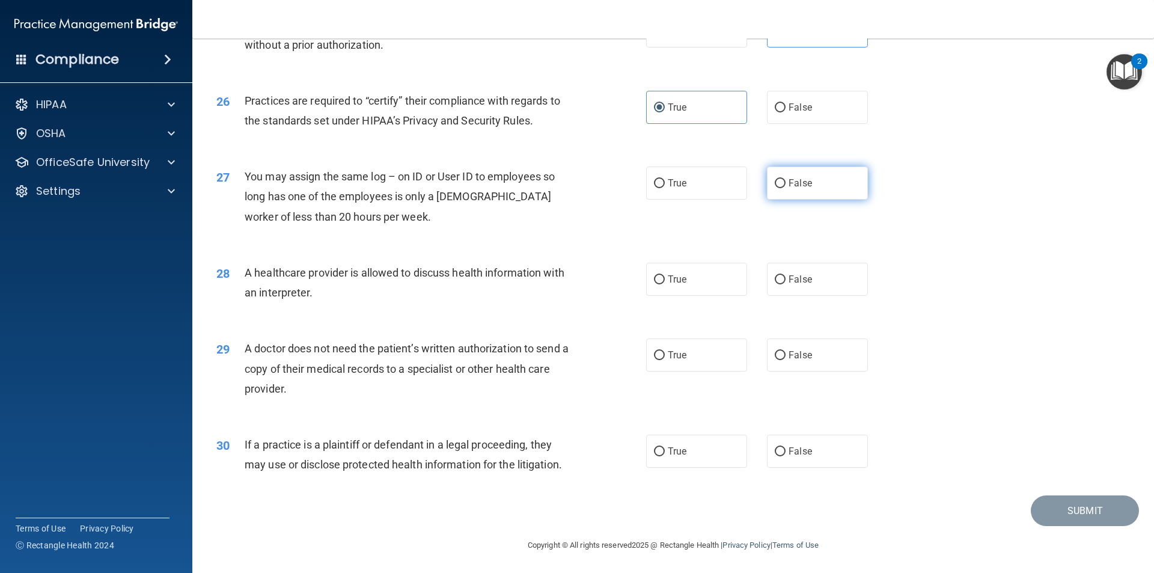
click at [826, 181] on label "False" at bounding box center [817, 182] width 101 height 33
click at [785, 181] on input "False" at bounding box center [780, 183] width 11 height 9
radio input "true"
click at [710, 283] on label "True" at bounding box center [696, 279] width 101 height 33
click at [665, 283] on input "True" at bounding box center [659, 279] width 11 height 9
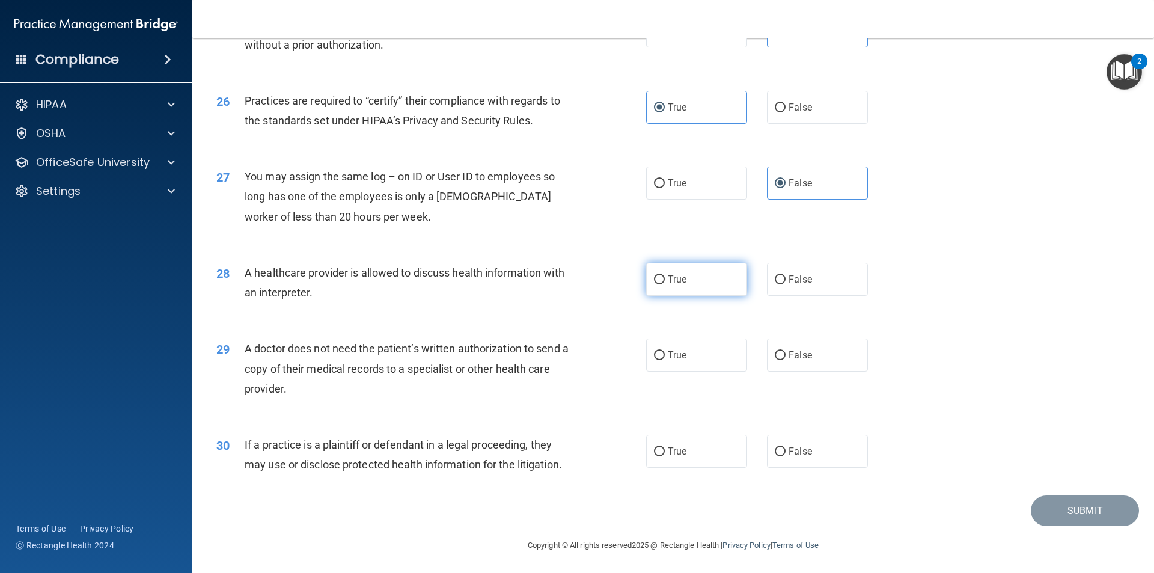
radio input "true"
click at [648, 335] on div "29 A doctor does not need the patient’s written authorization to send a copy of…" at bounding box center [672, 371] width 931 height 96
click at [671, 352] on span "True" at bounding box center [677, 354] width 19 height 11
click at [665, 352] on input "True" at bounding box center [659, 355] width 11 height 9
radio input "true"
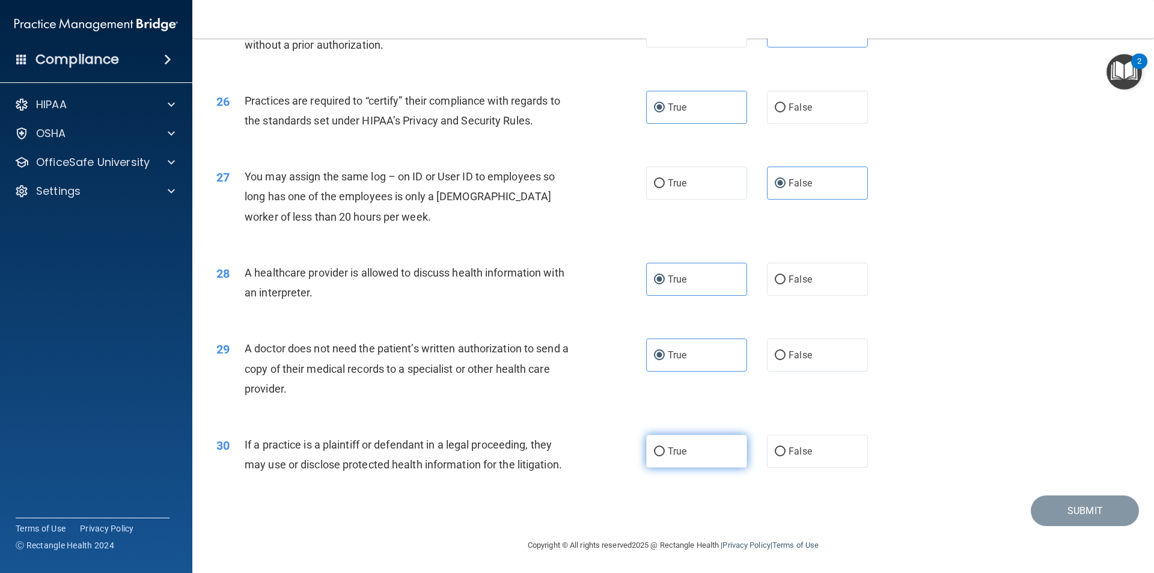
click at [674, 458] on label "True" at bounding box center [696, 450] width 101 height 33
click at [665, 456] on input "True" at bounding box center [659, 451] width 11 height 9
radio input "true"
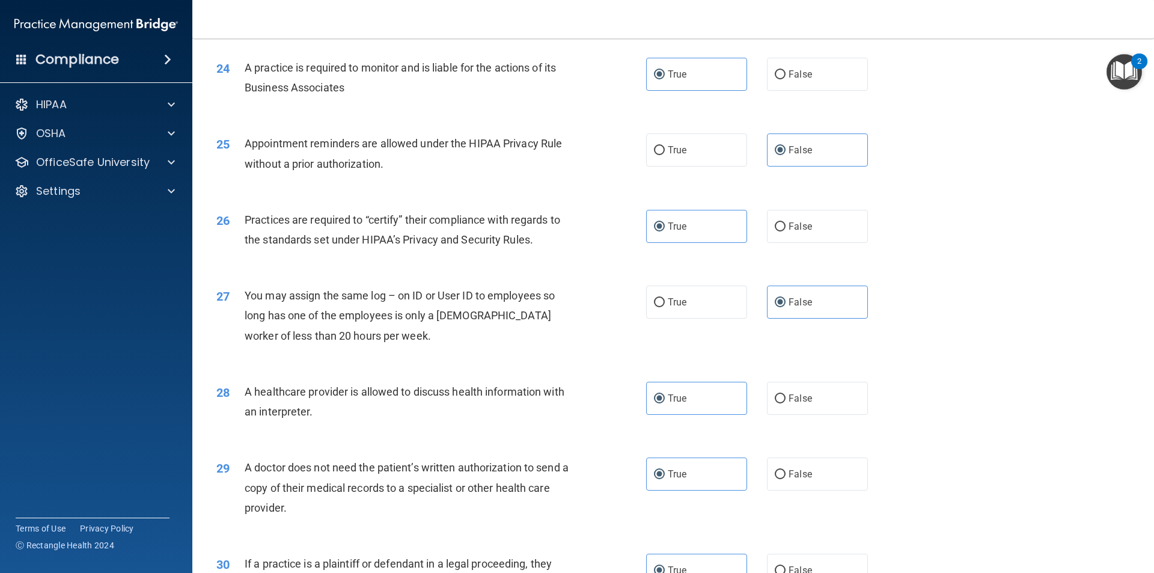
scroll to position [2225, 0]
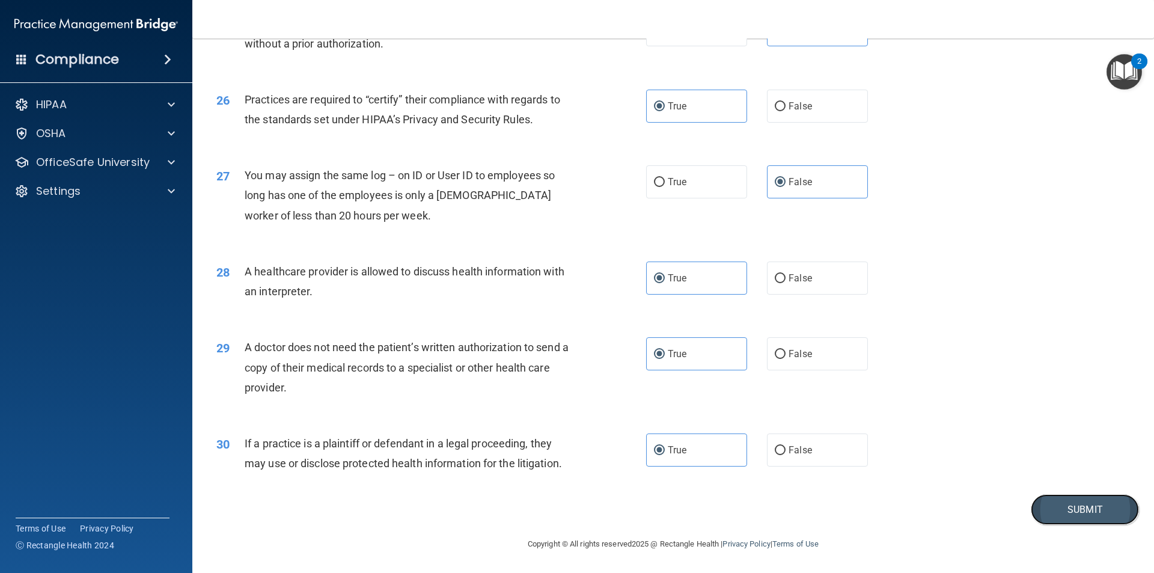
click at [1057, 522] on button "Submit" at bounding box center [1085, 509] width 108 height 31
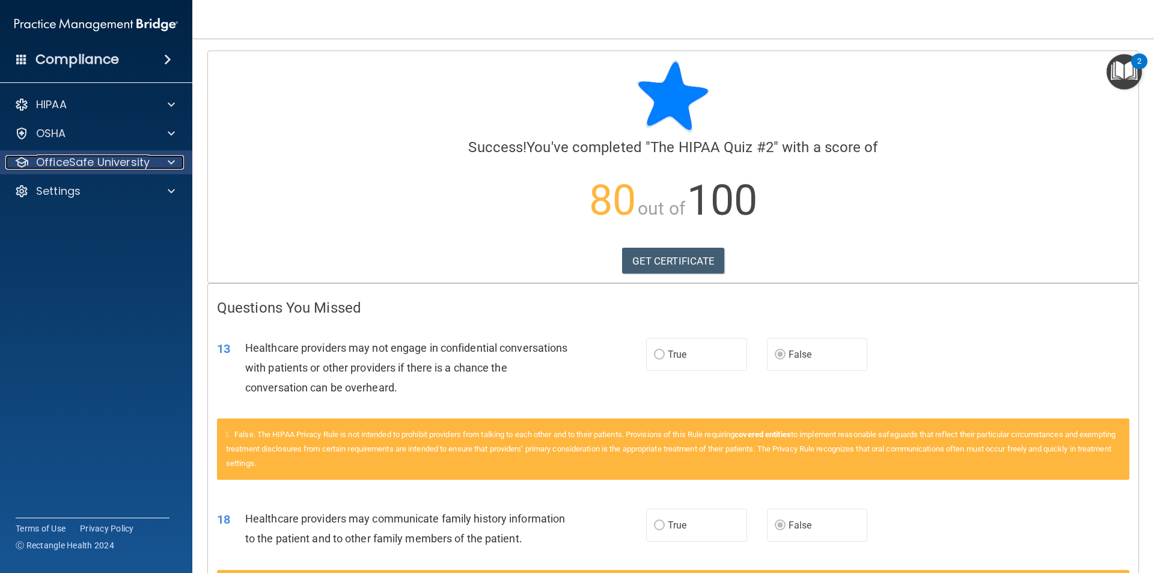
click at [177, 159] on div at bounding box center [169, 162] width 30 height 14
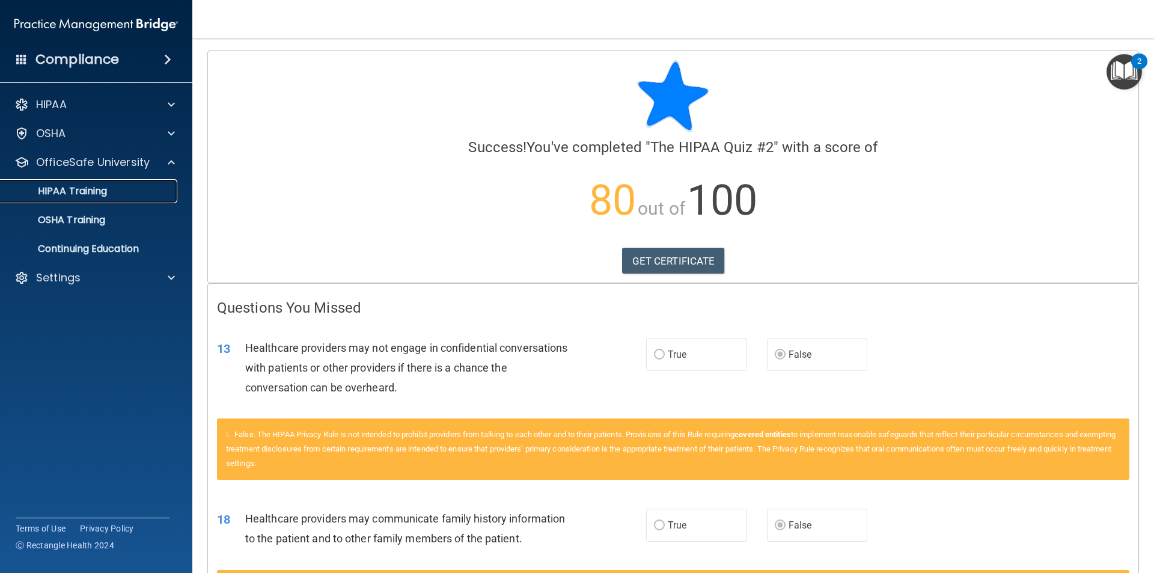
click at [99, 190] on p "HIPAA Training" at bounding box center [57, 191] width 99 height 12
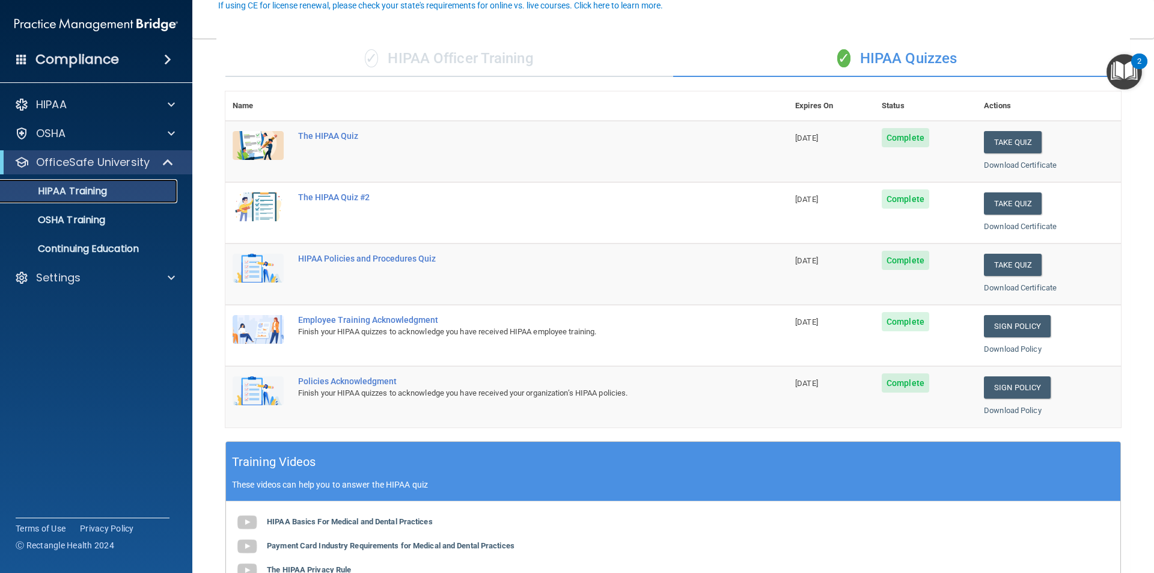
scroll to position [120, 0]
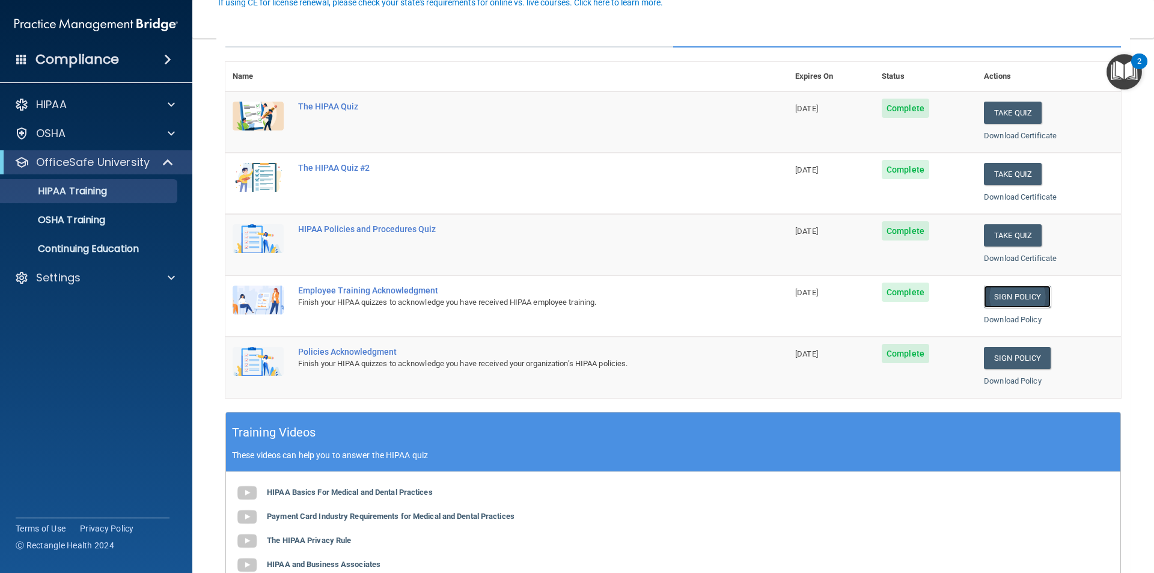
click at [1013, 296] on link "Sign Policy" at bounding box center [1017, 296] width 67 height 22
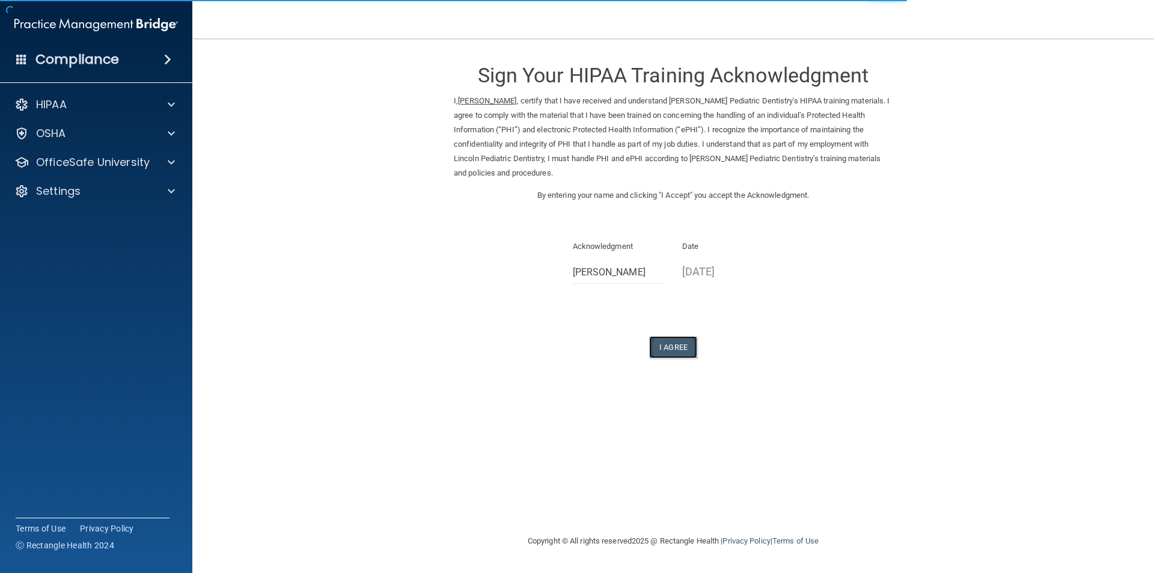
click at [676, 347] on button "I Agree" at bounding box center [673, 347] width 48 height 22
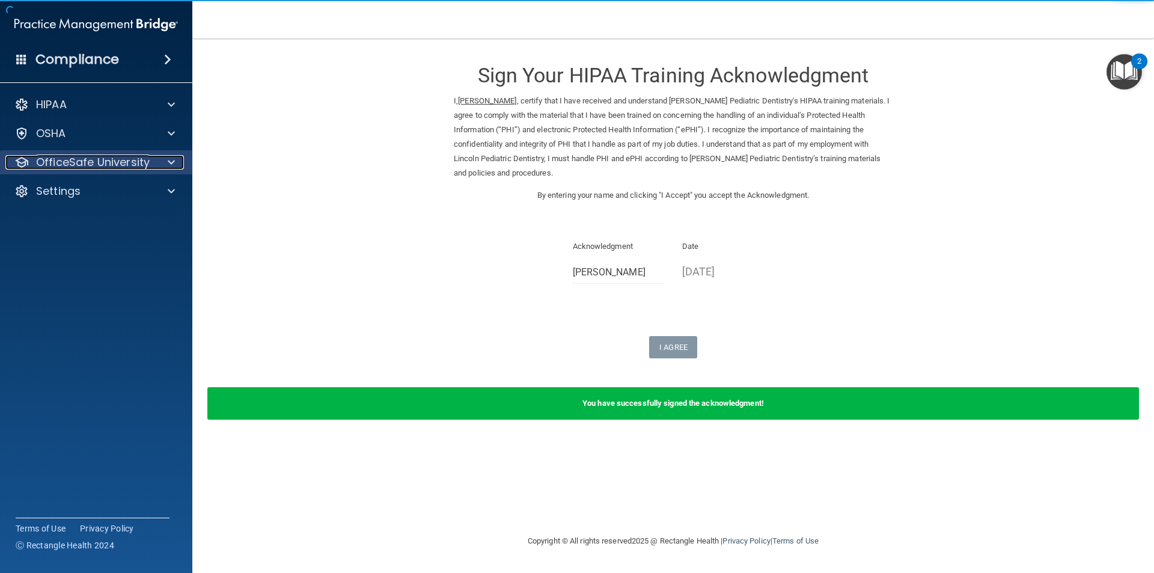
click at [140, 163] on p "OfficeSafe University" at bounding box center [93, 162] width 114 height 14
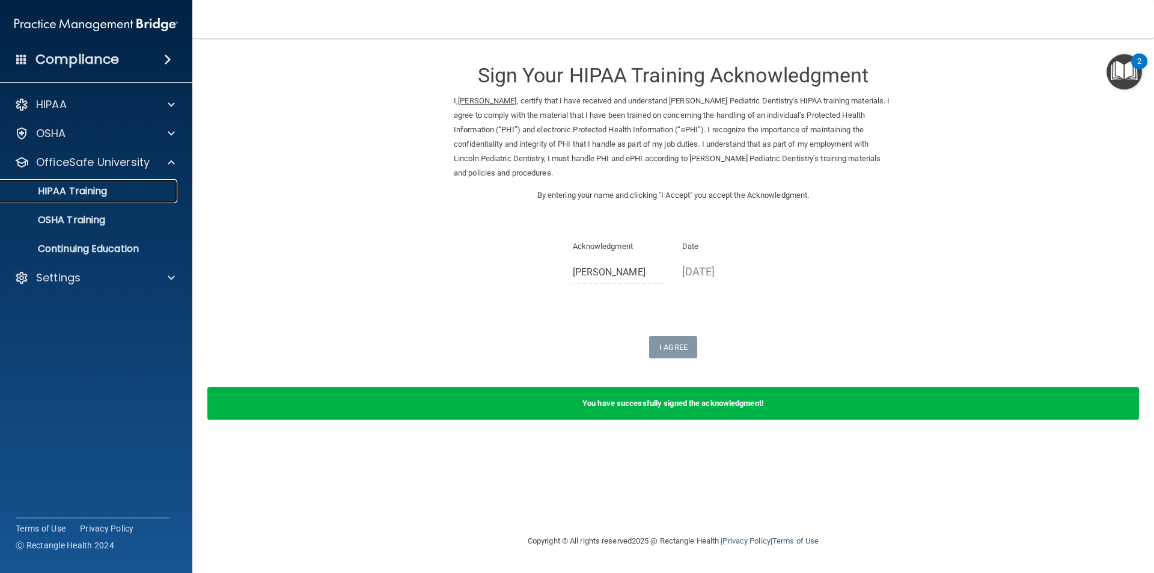
click at [97, 195] on p "HIPAA Training" at bounding box center [57, 191] width 99 height 12
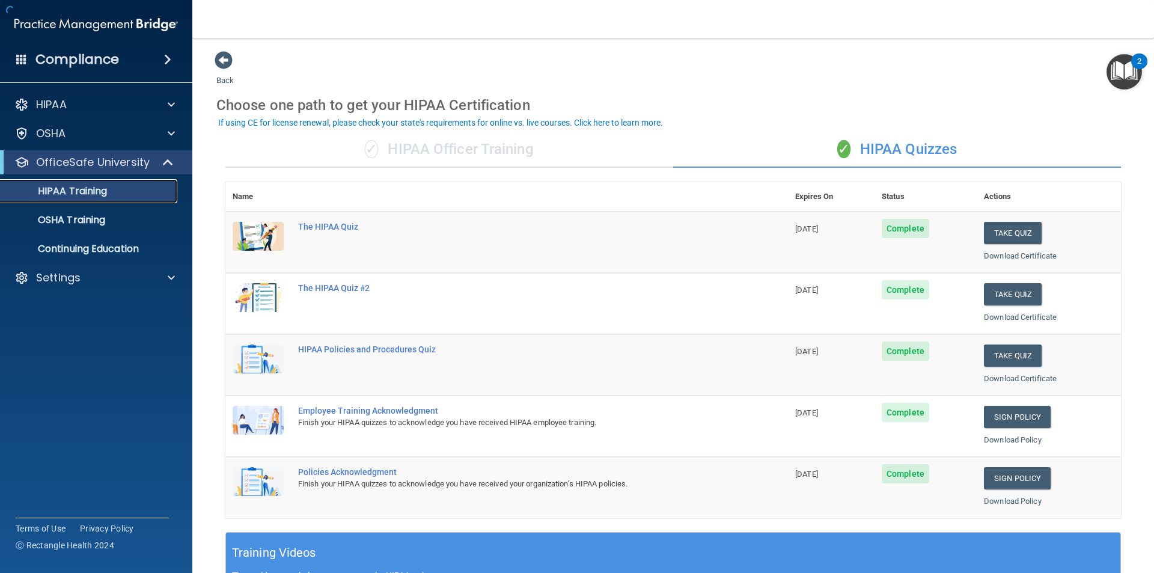
scroll to position [120, 0]
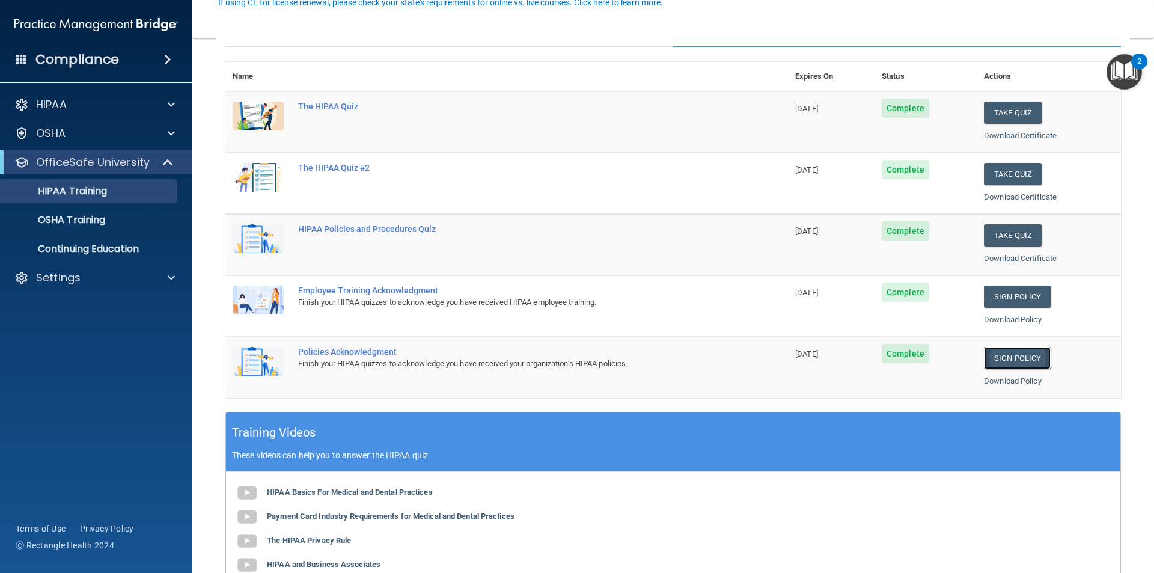
click at [1004, 360] on link "Sign Policy" at bounding box center [1017, 358] width 67 height 22
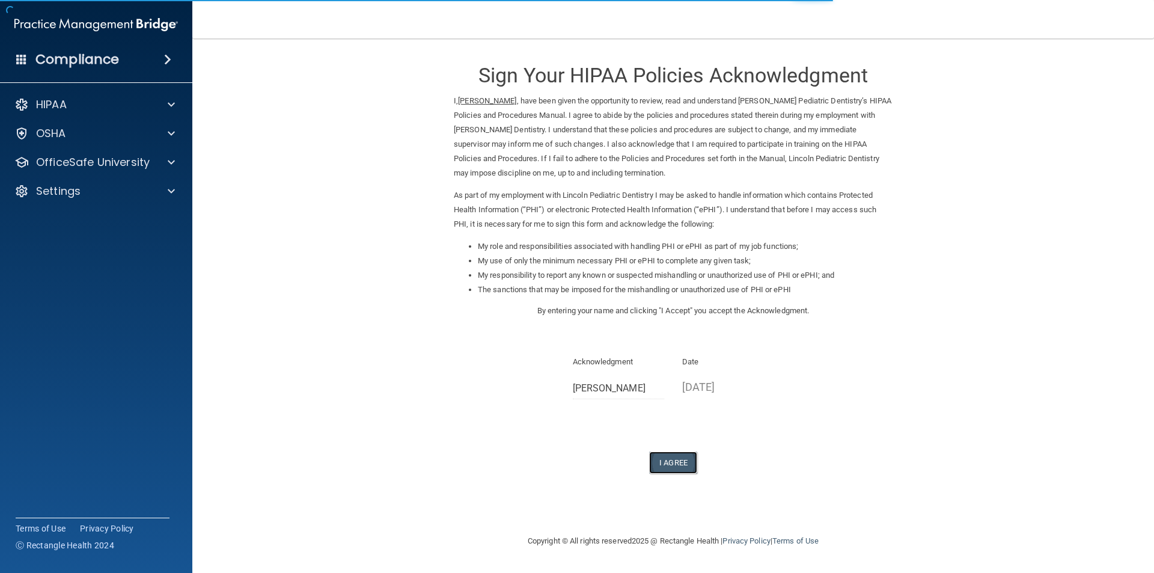
click at [675, 463] on button "I Agree" at bounding box center [673, 462] width 48 height 22
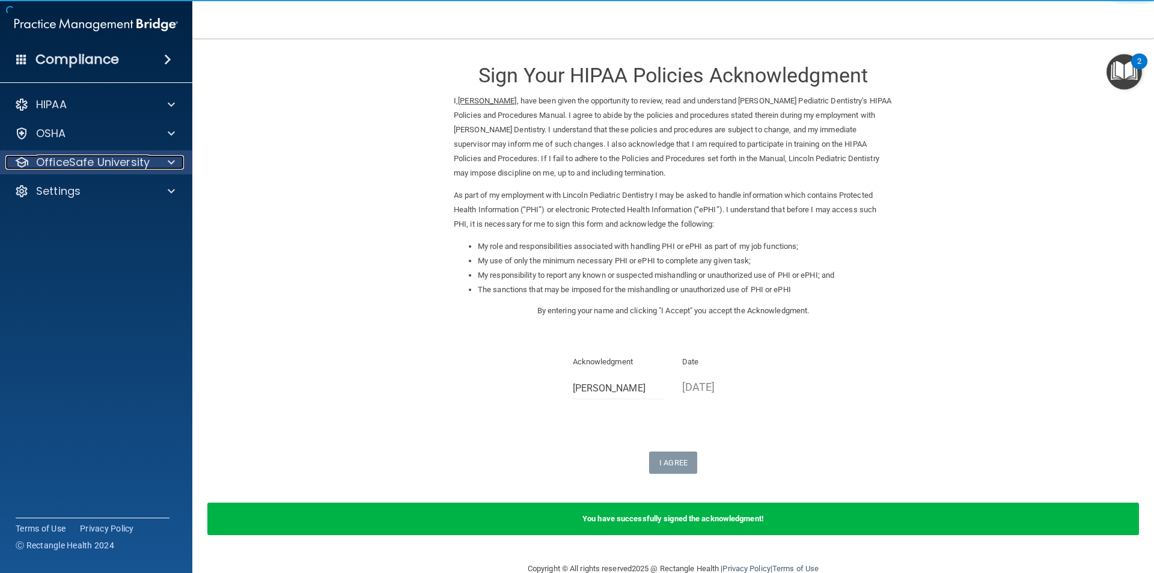
click at [171, 159] on span at bounding box center [171, 162] width 7 height 14
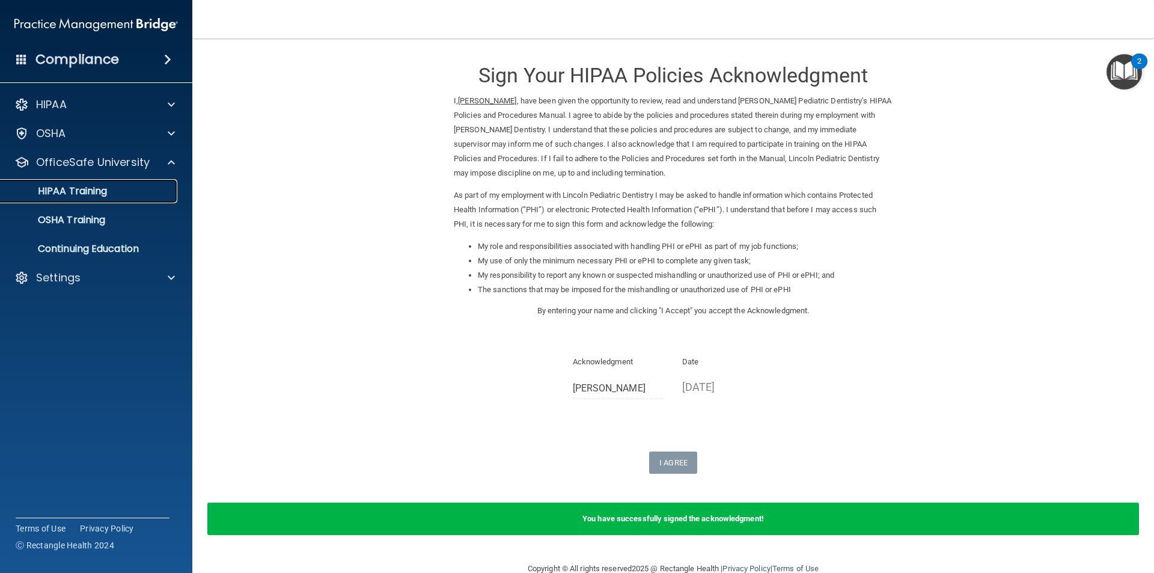
click at [85, 198] on link "HIPAA Training" at bounding box center [82, 191] width 189 height 24
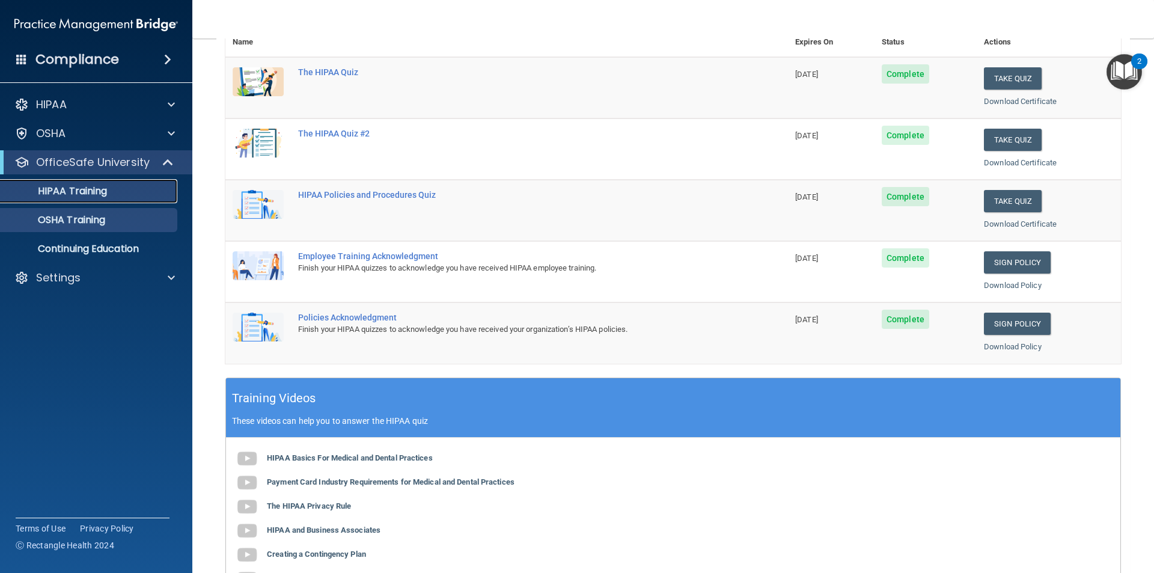
scroll to position [152, 0]
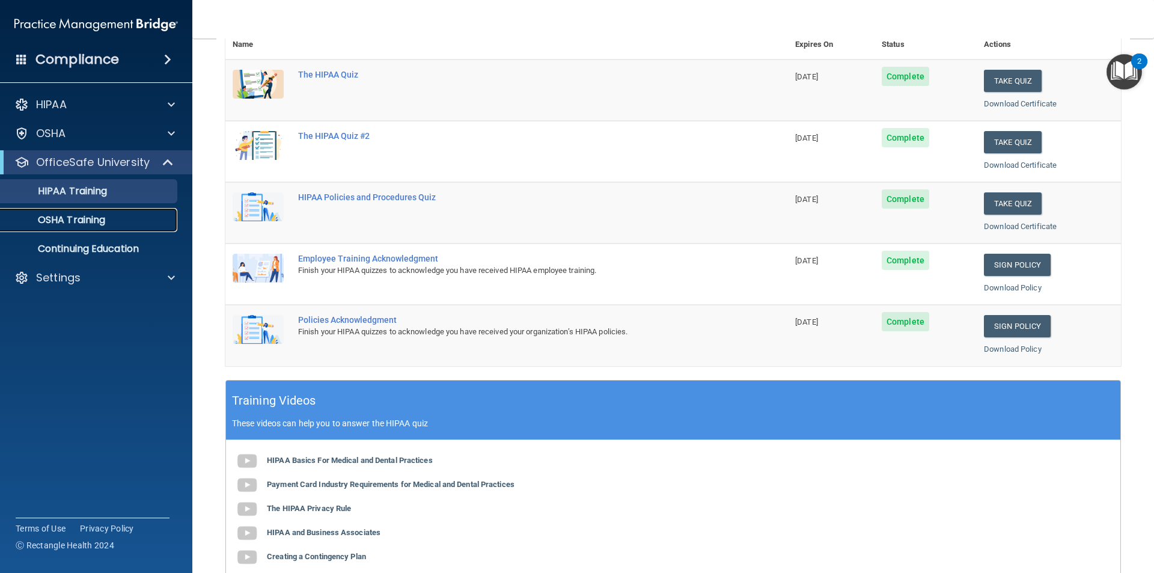
click at [91, 221] on p "OSHA Training" at bounding box center [56, 220] width 97 height 12
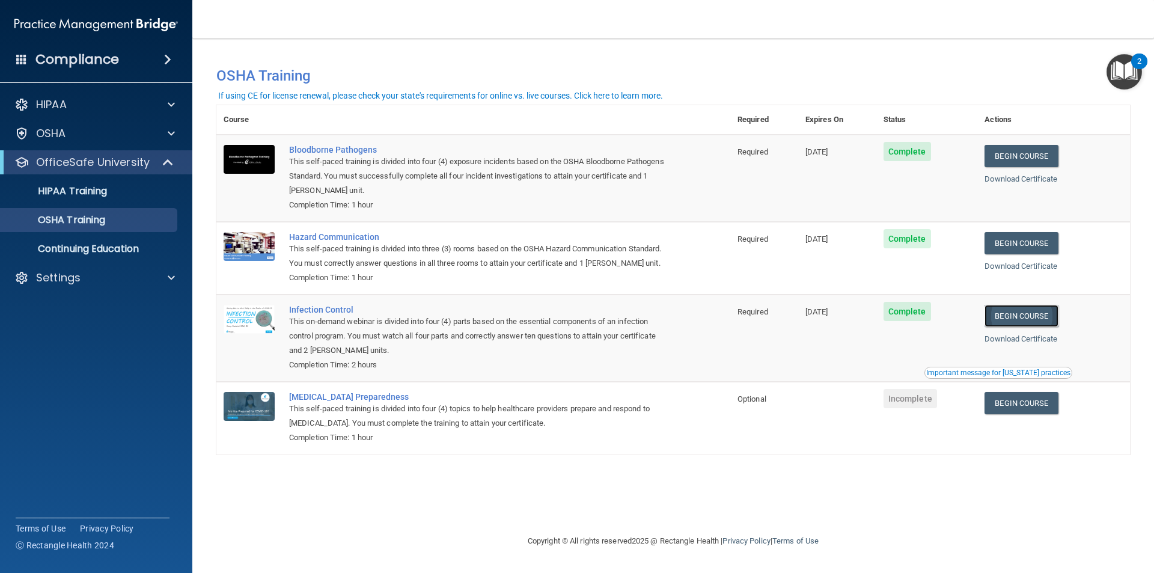
click at [1011, 318] on link "Begin Course" at bounding box center [1020, 316] width 73 height 22
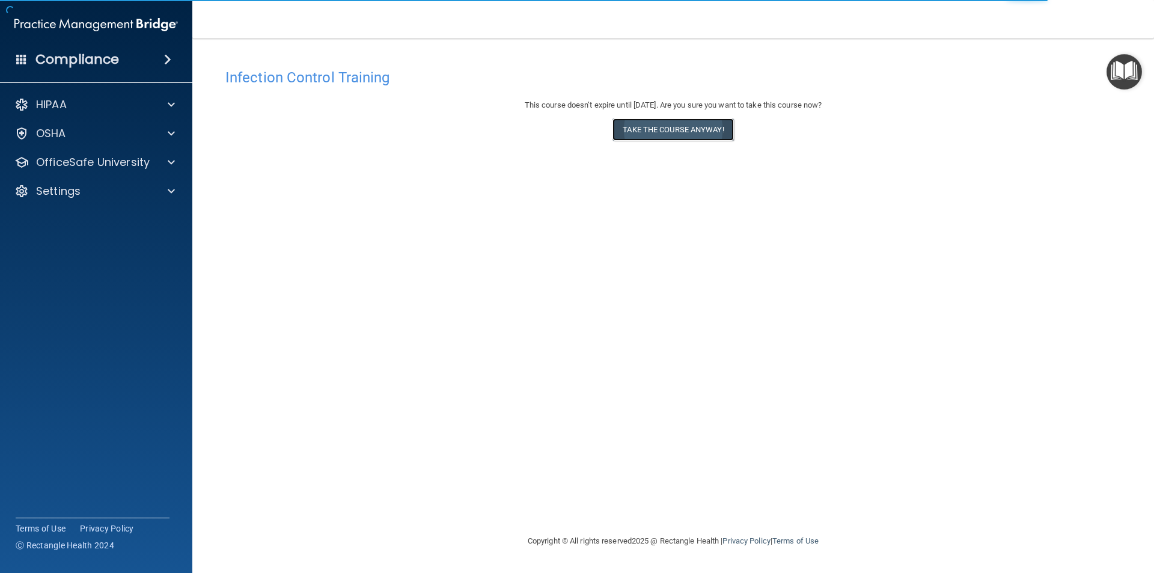
click at [624, 124] on button "Take the course anyway!" at bounding box center [672, 129] width 121 height 22
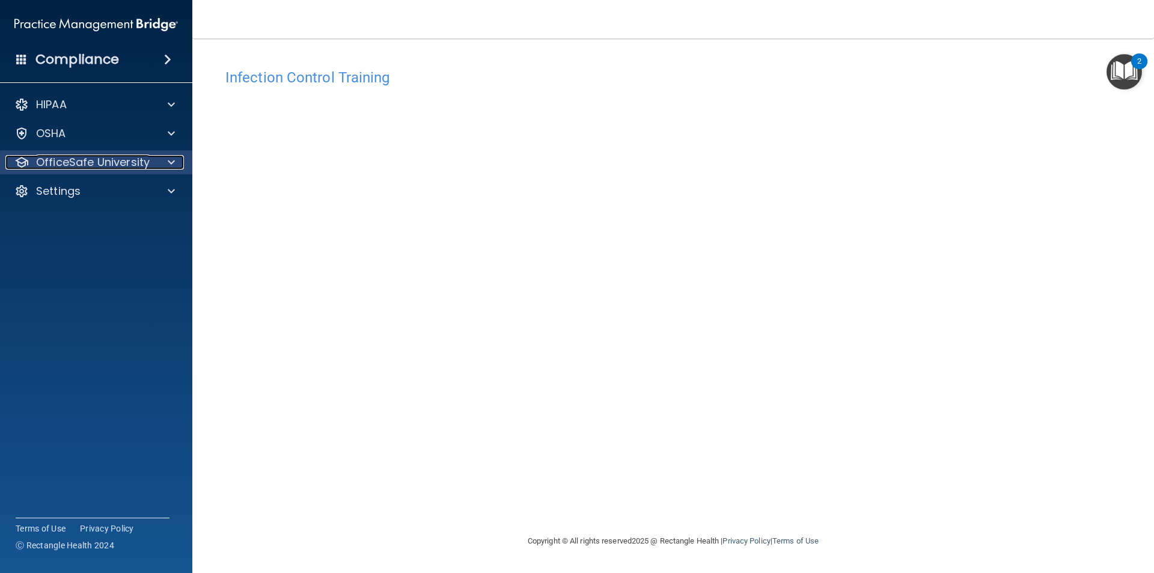
click at [77, 165] on p "OfficeSafe University" at bounding box center [93, 162] width 114 height 14
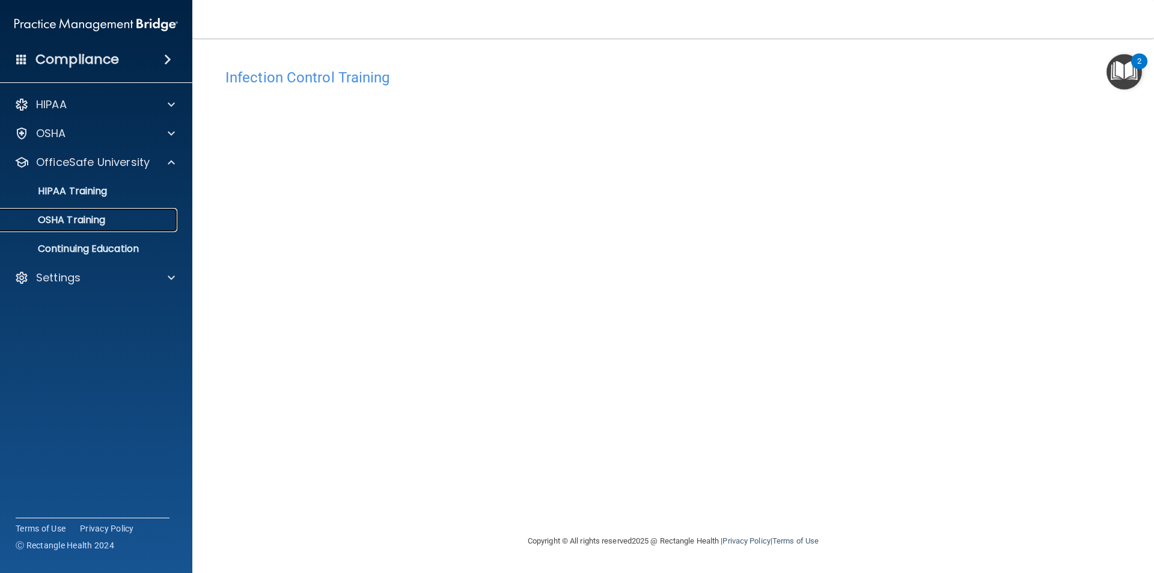
click at [74, 219] on p "OSHA Training" at bounding box center [56, 220] width 97 height 12
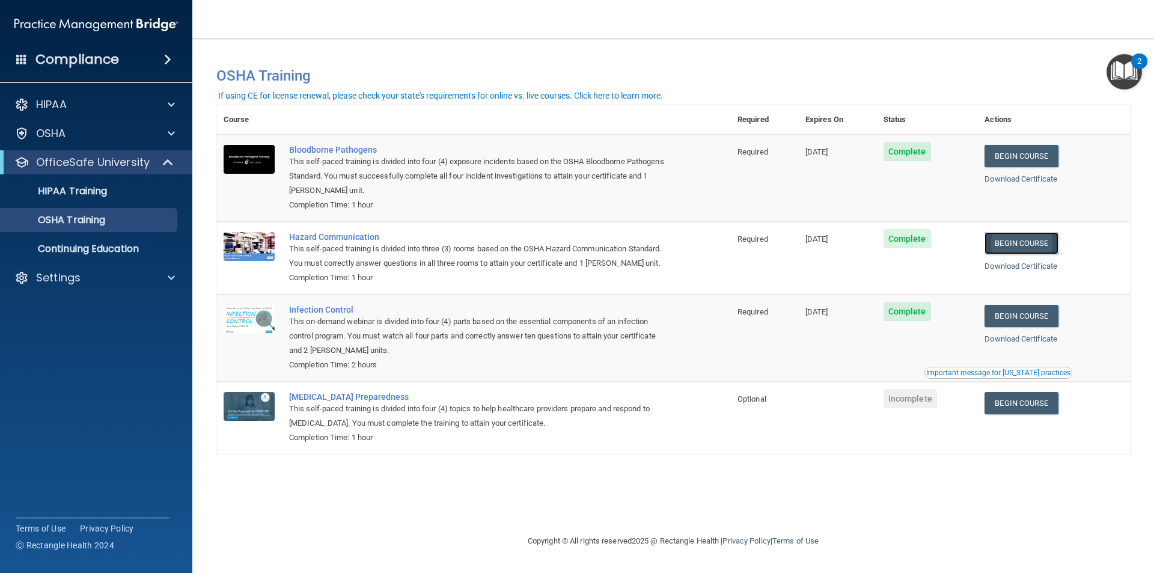
click at [1036, 243] on link "Begin Course" at bounding box center [1020, 243] width 73 height 22
click at [1021, 154] on link "Begin Course" at bounding box center [1020, 156] width 73 height 22
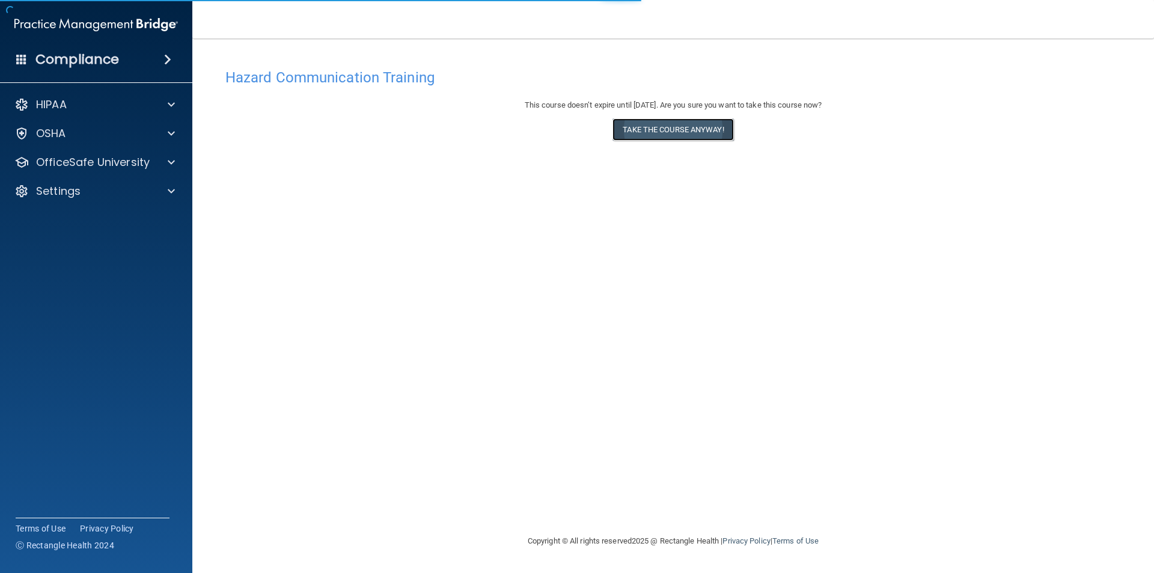
click at [644, 135] on button "Take the course anyway!" at bounding box center [672, 129] width 121 height 22
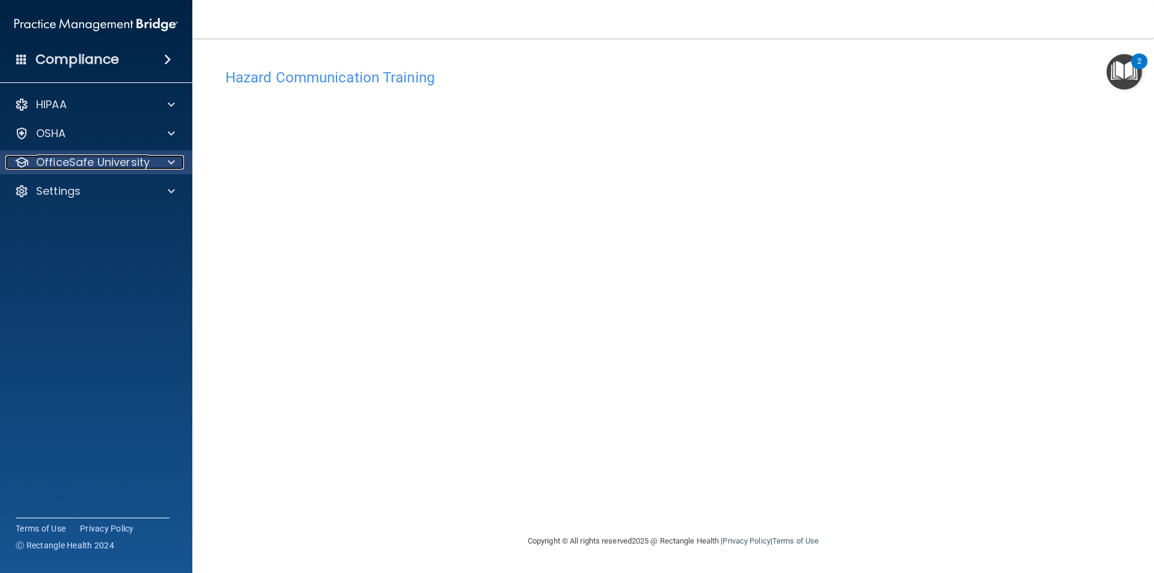
click at [82, 164] on p "OfficeSafe University" at bounding box center [93, 162] width 114 height 14
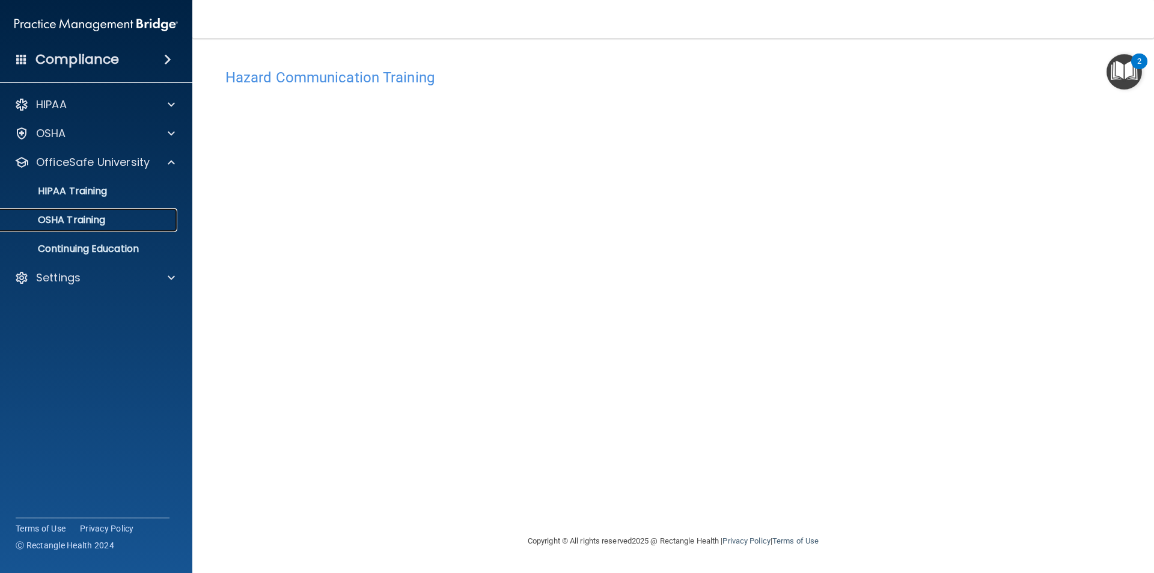
click at [87, 225] on p "OSHA Training" at bounding box center [56, 220] width 97 height 12
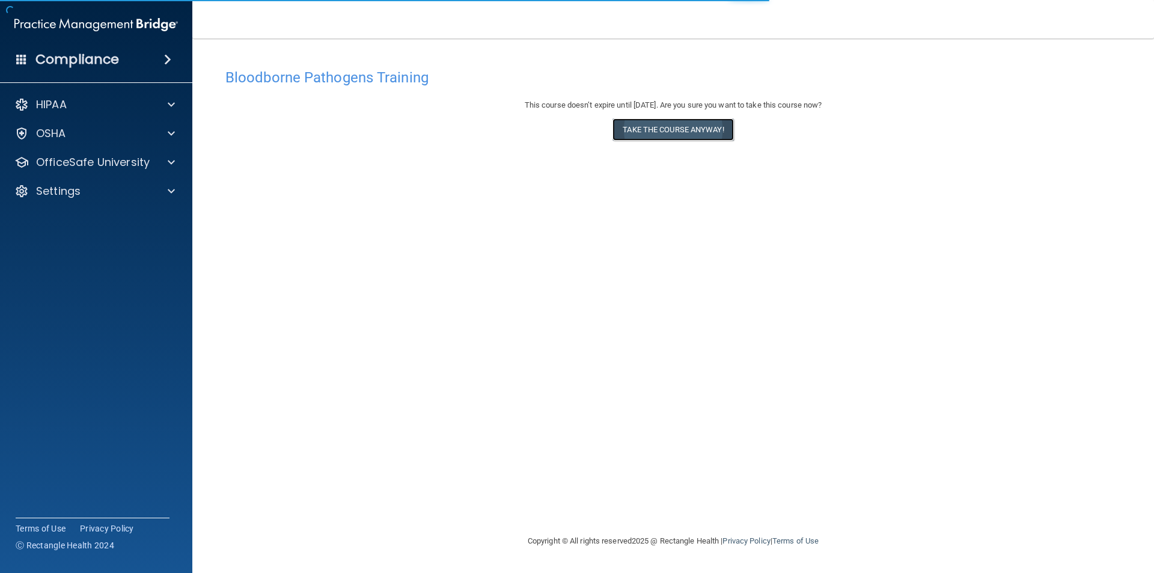
click at [651, 127] on button "Take the course anyway!" at bounding box center [672, 129] width 121 height 22
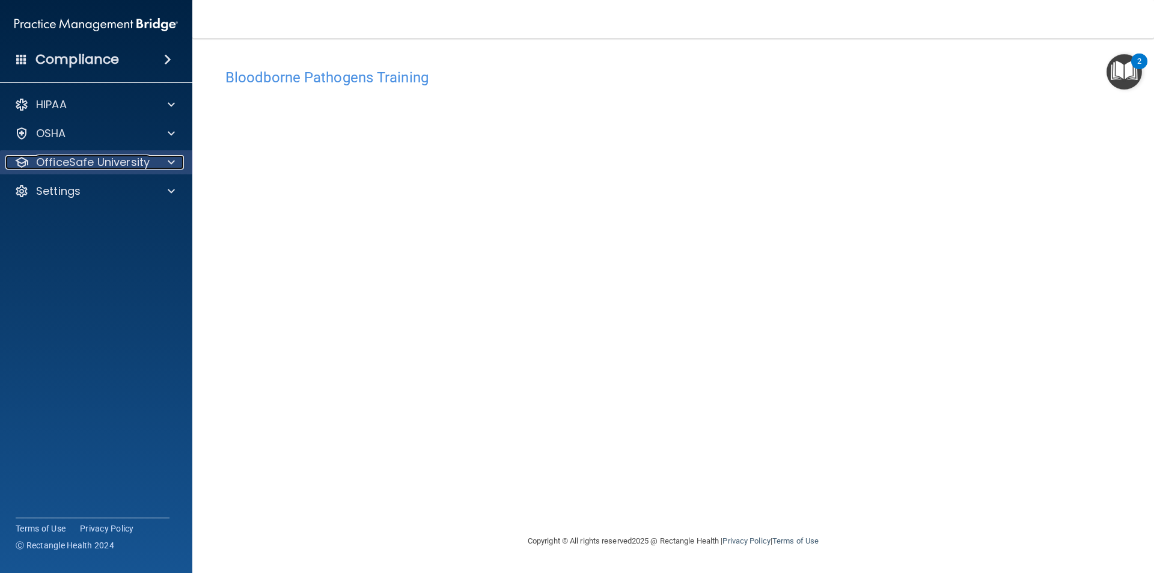
click at [123, 162] on p "OfficeSafe University" at bounding box center [93, 162] width 114 height 14
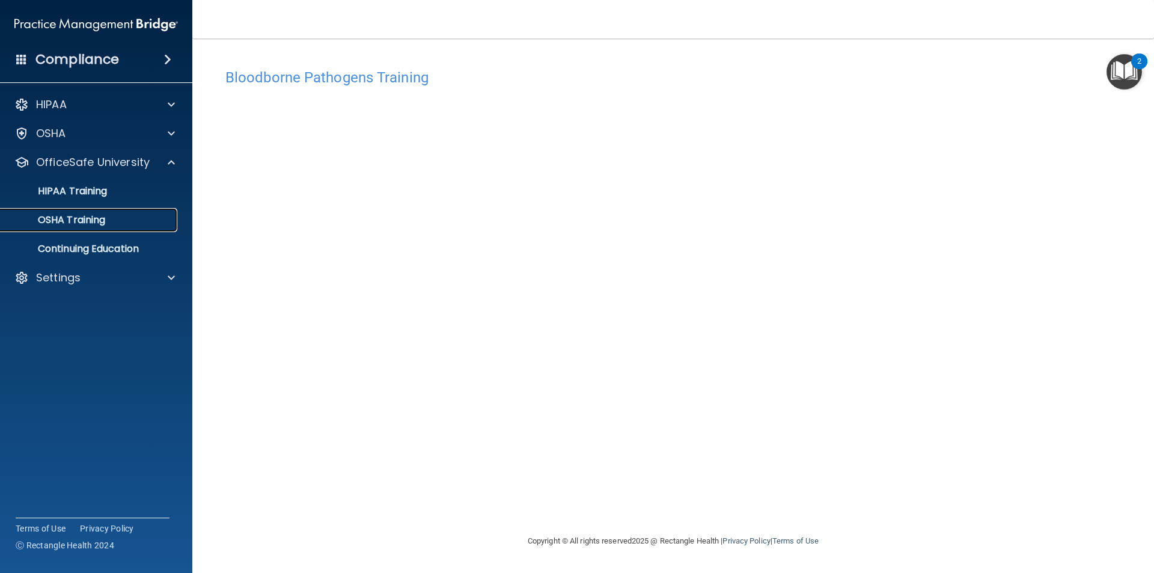
click at [94, 221] on p "OSHA Training" at bounding box center [56, 220] width 97 height 12
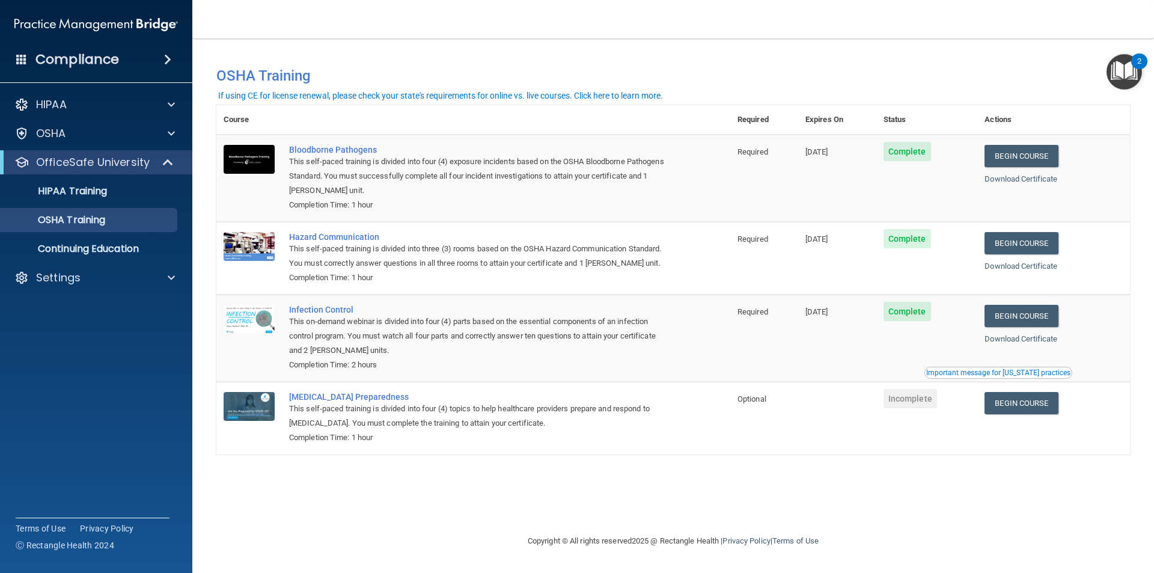
click at [828, 156] on span "[DATE]" at bounding box center [816, 151] width 23 height 9
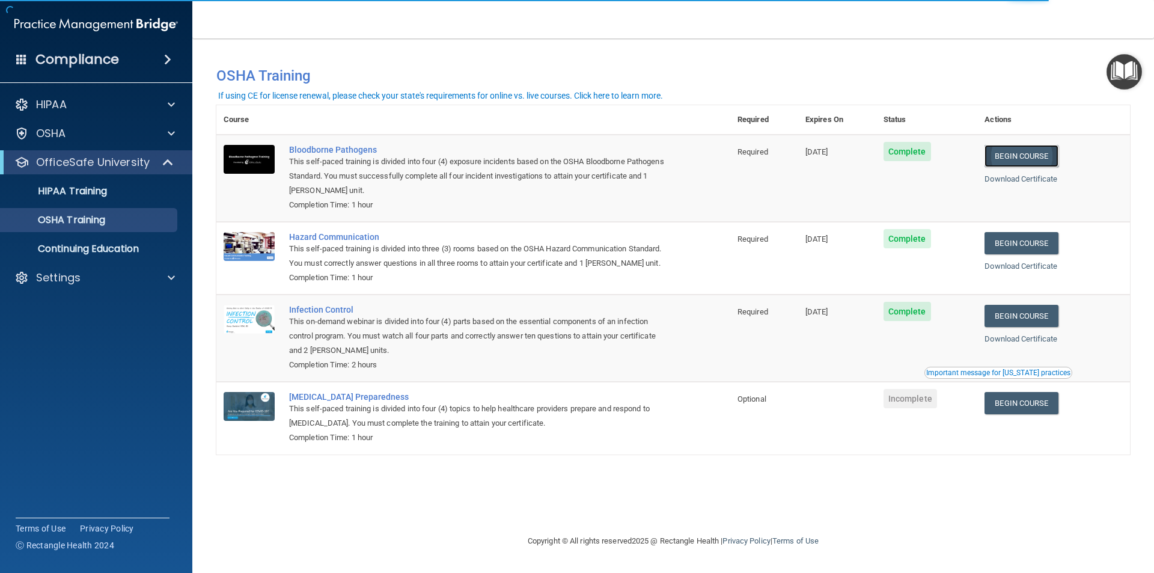
click at [1013, 159] on link "Begin Course" at bounding box center [1020, 156] width 73 height 22
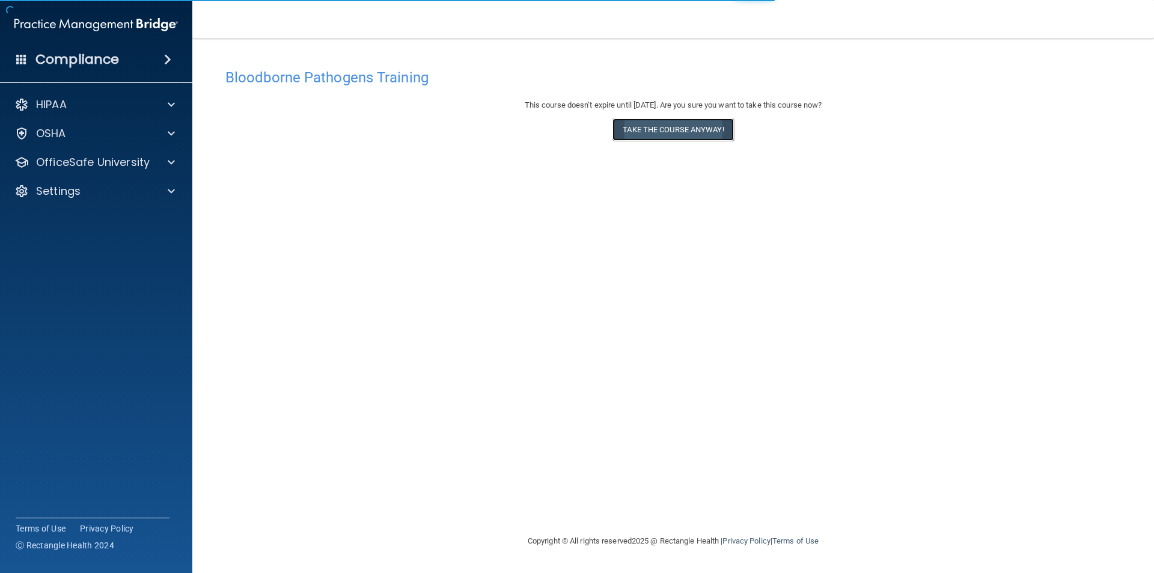
click at [665, 126] on button "Take the course anyway!" at bounding box center [672, 129] width 121 height 22
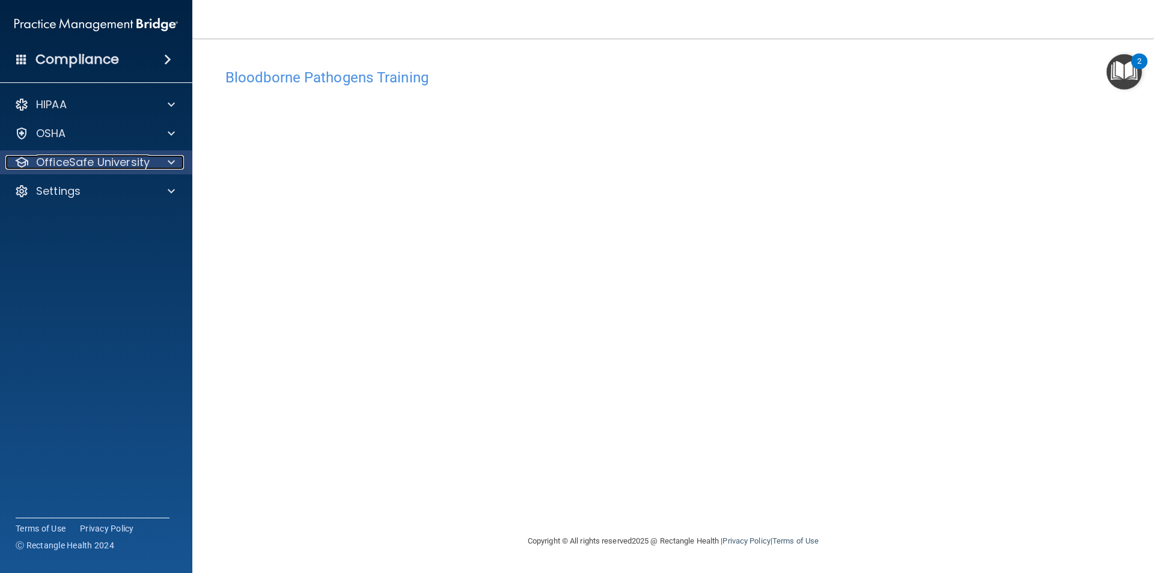
click at [61, 162] on p "OfficeSafe University" at bounding box center [93, 162] width 114 height 14
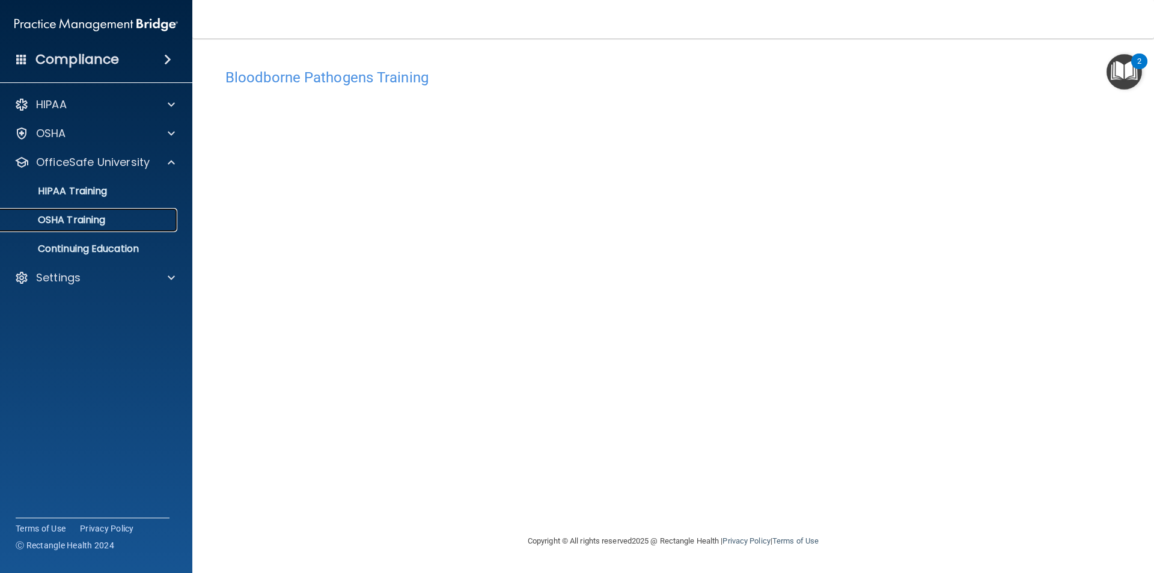
click at [73, 208] on link "OSHA Training" at bounding box center [82, 220] width 189 height 24
